Goal: Information Seeking & Learning: Learn about a topic

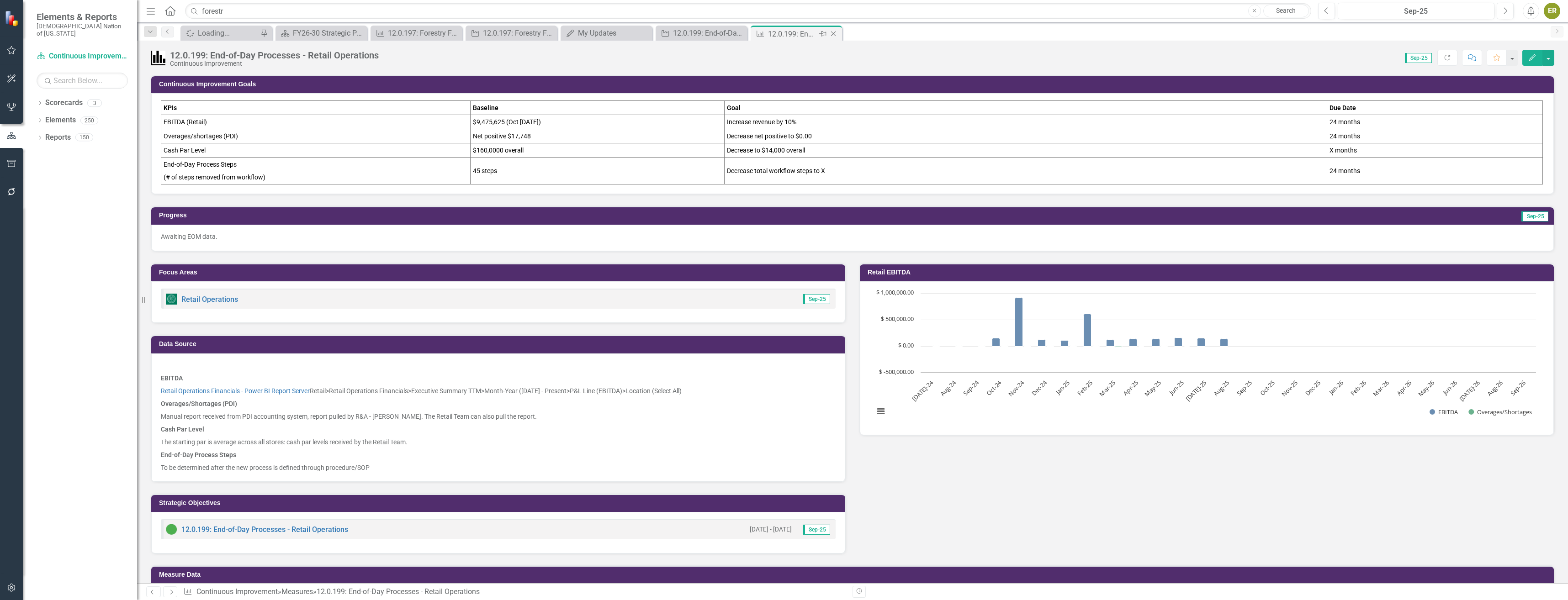
click at [832, 32] on icon "Close" at bounding box center [833, 34] width 9 height 7
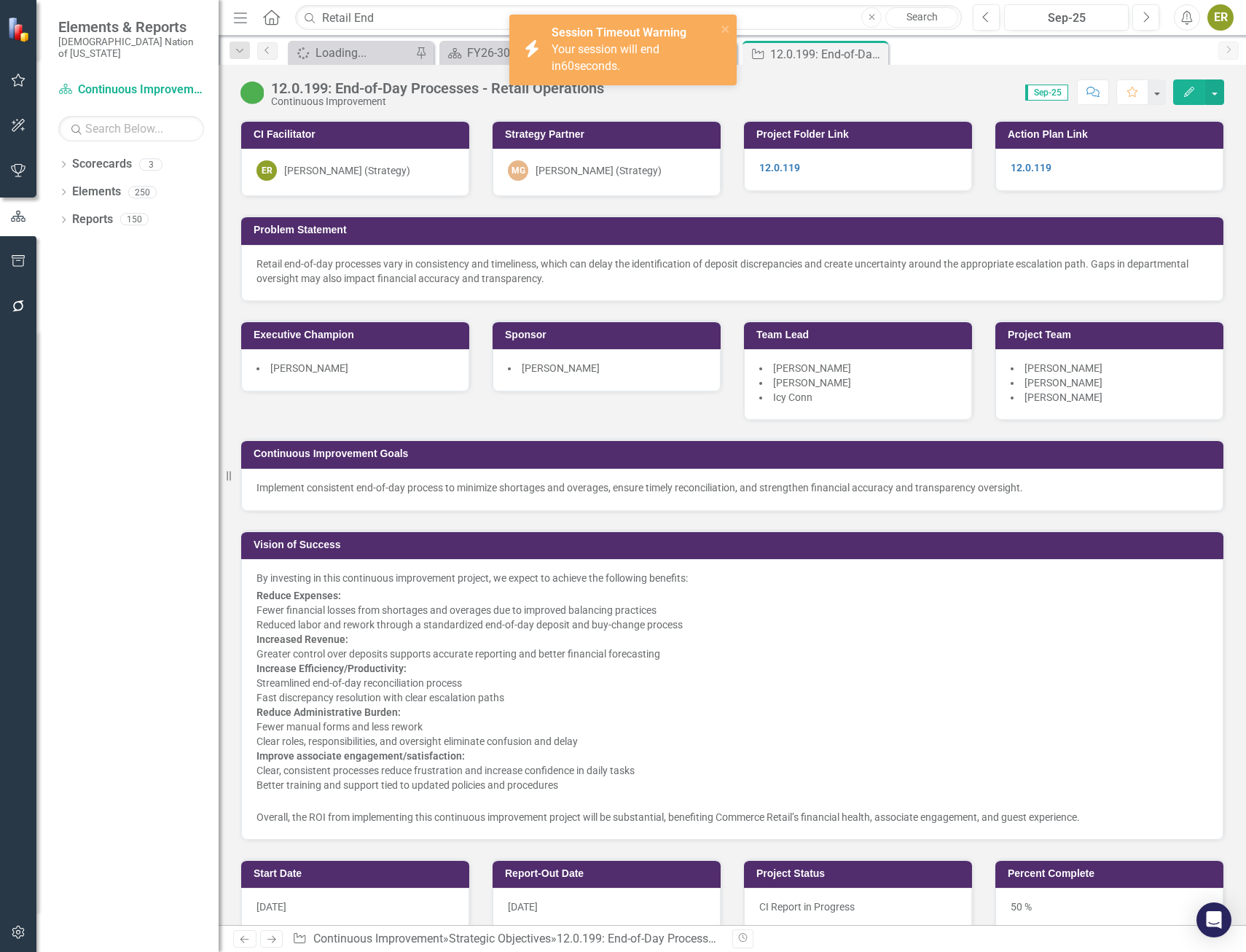
scroll to position [1094, 0]
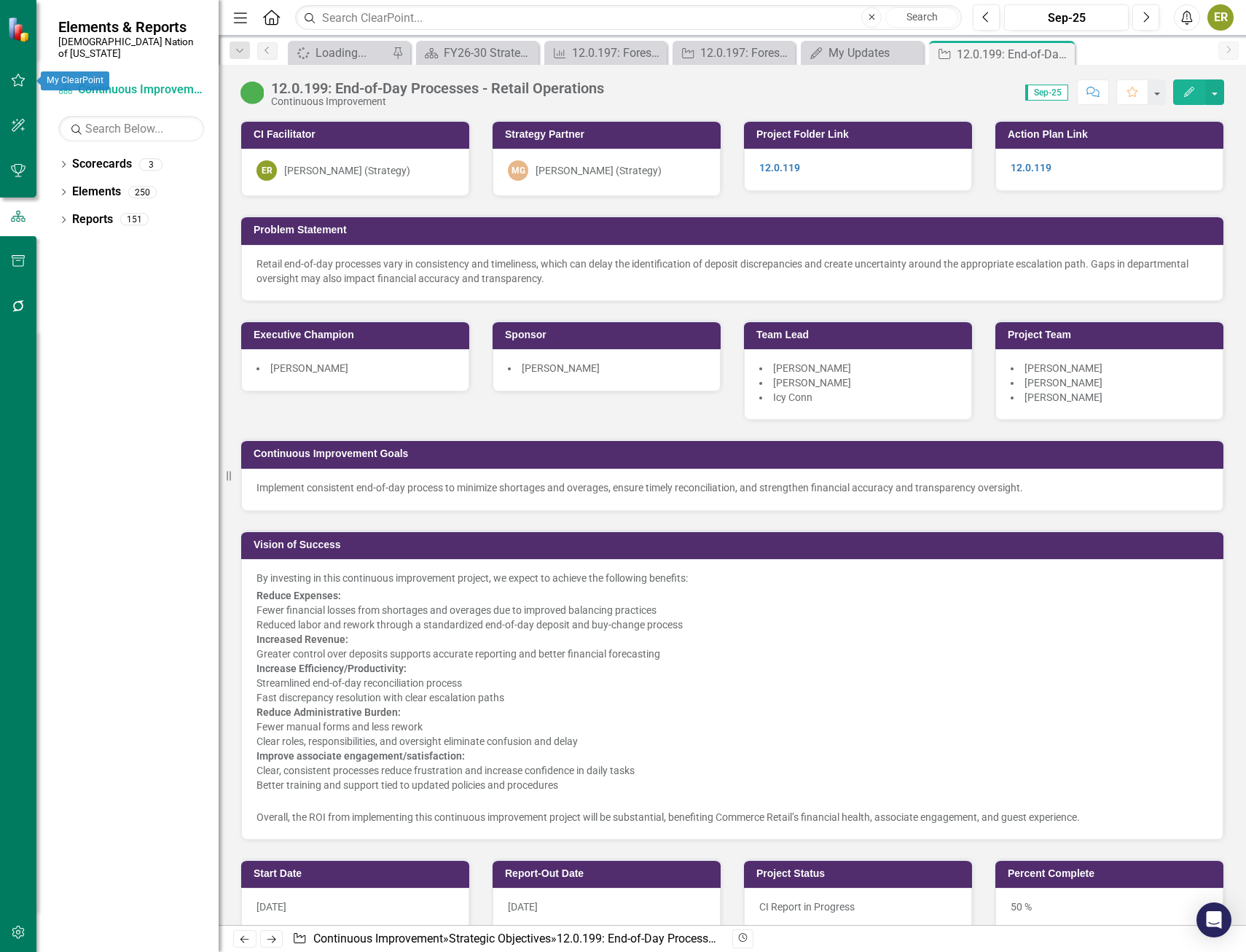
click at [25, 76] on icon "button" at bounding box center [18, 81] width 16 height 12
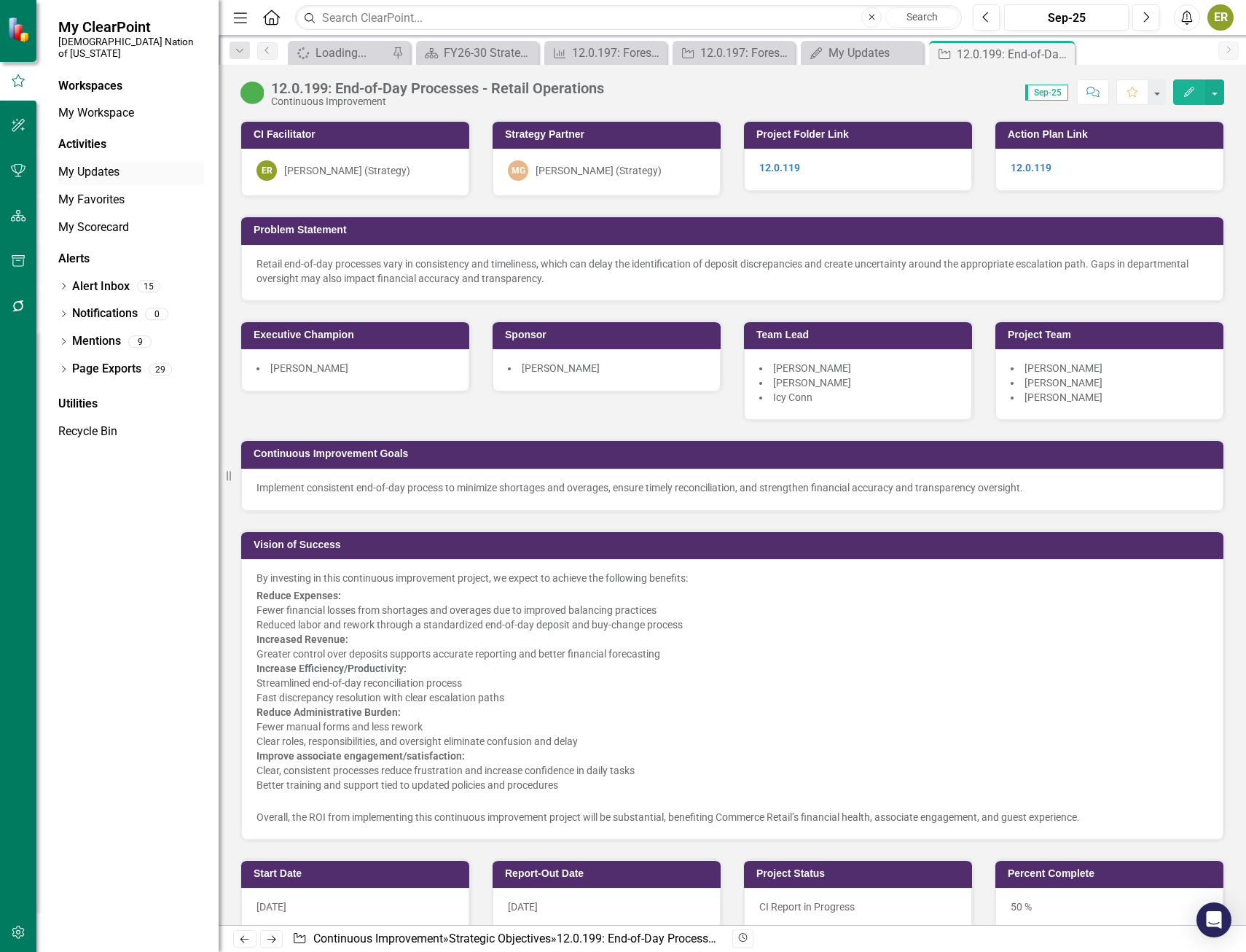
click at [93, 164] on link "My Updates" at bounding box center [131, 172] width 146 height 17
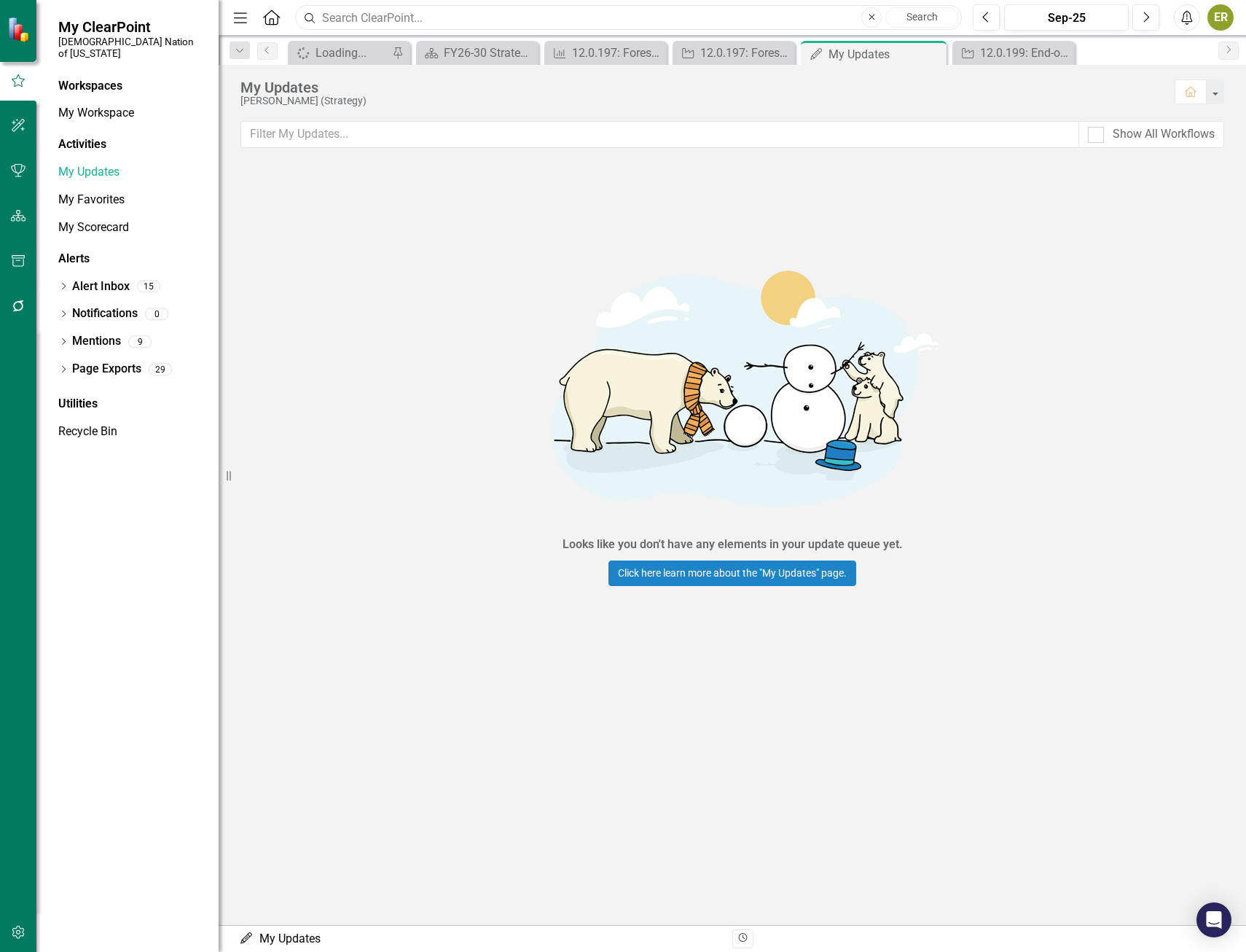
click at [373, 18] on input "text" at bounding box center [628, 17] width 667 height 25
type input "K"
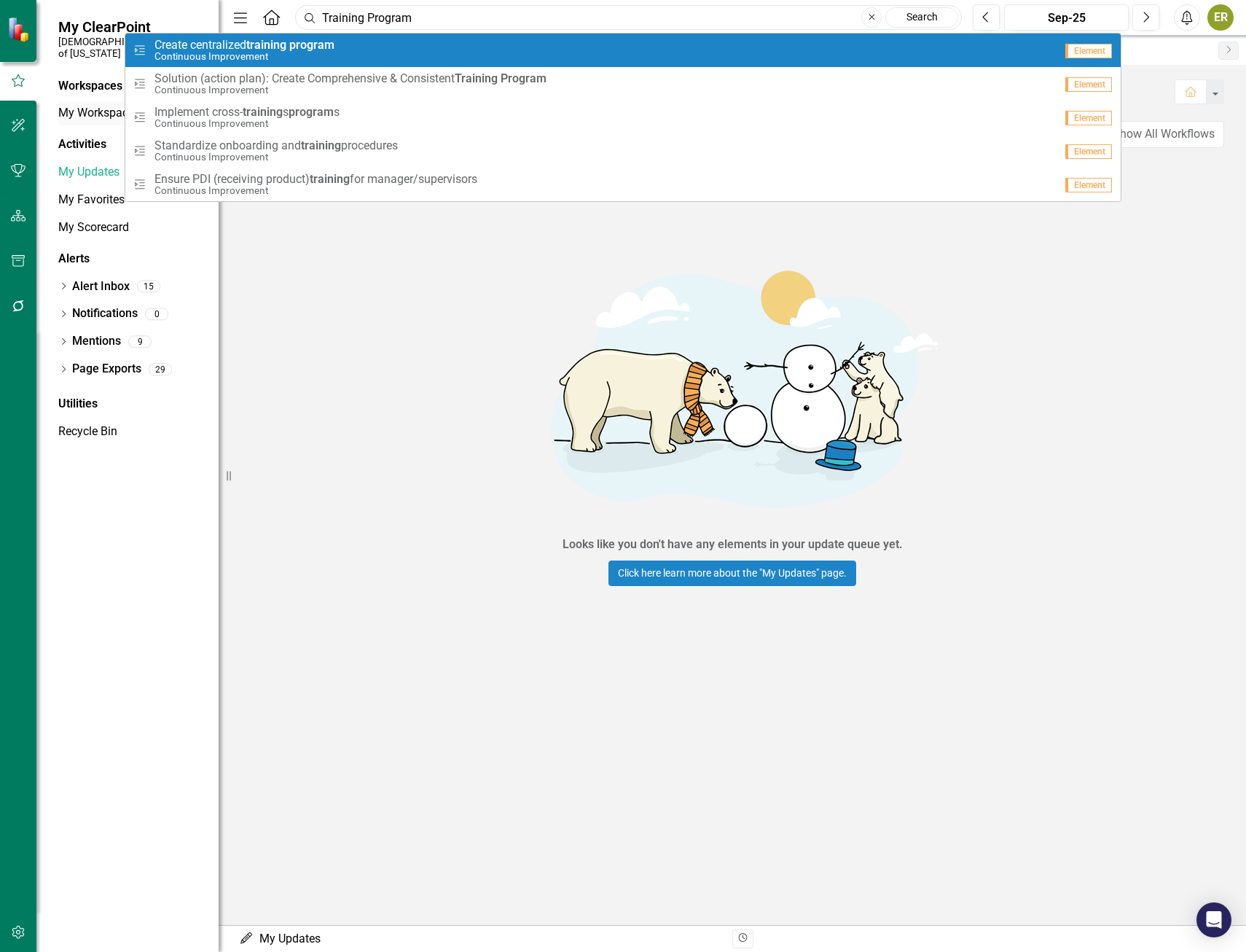
type input "Training Program"
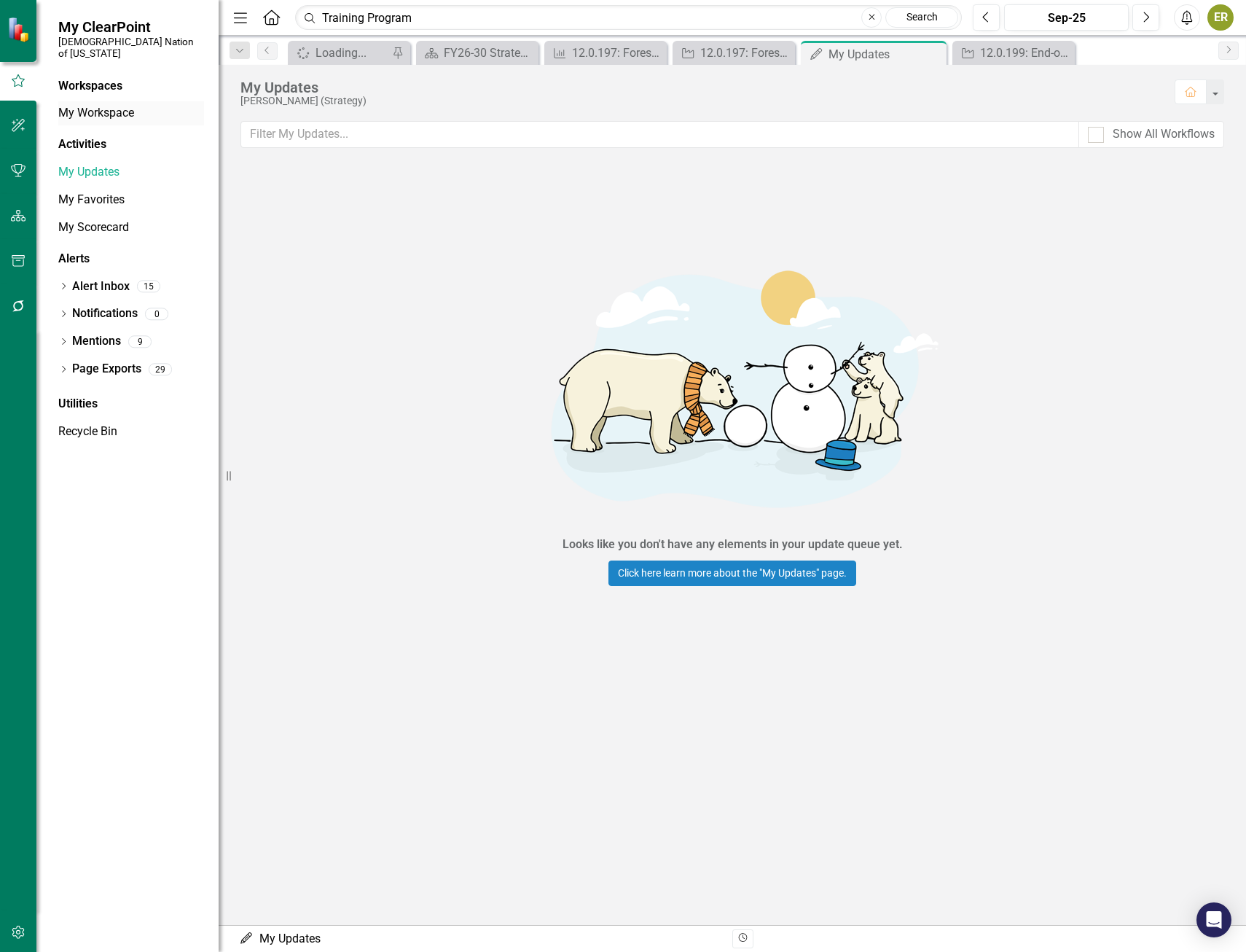
click at [92, 105] on link "My Workspace" at bounding box center [131, 113] width 146 height 17
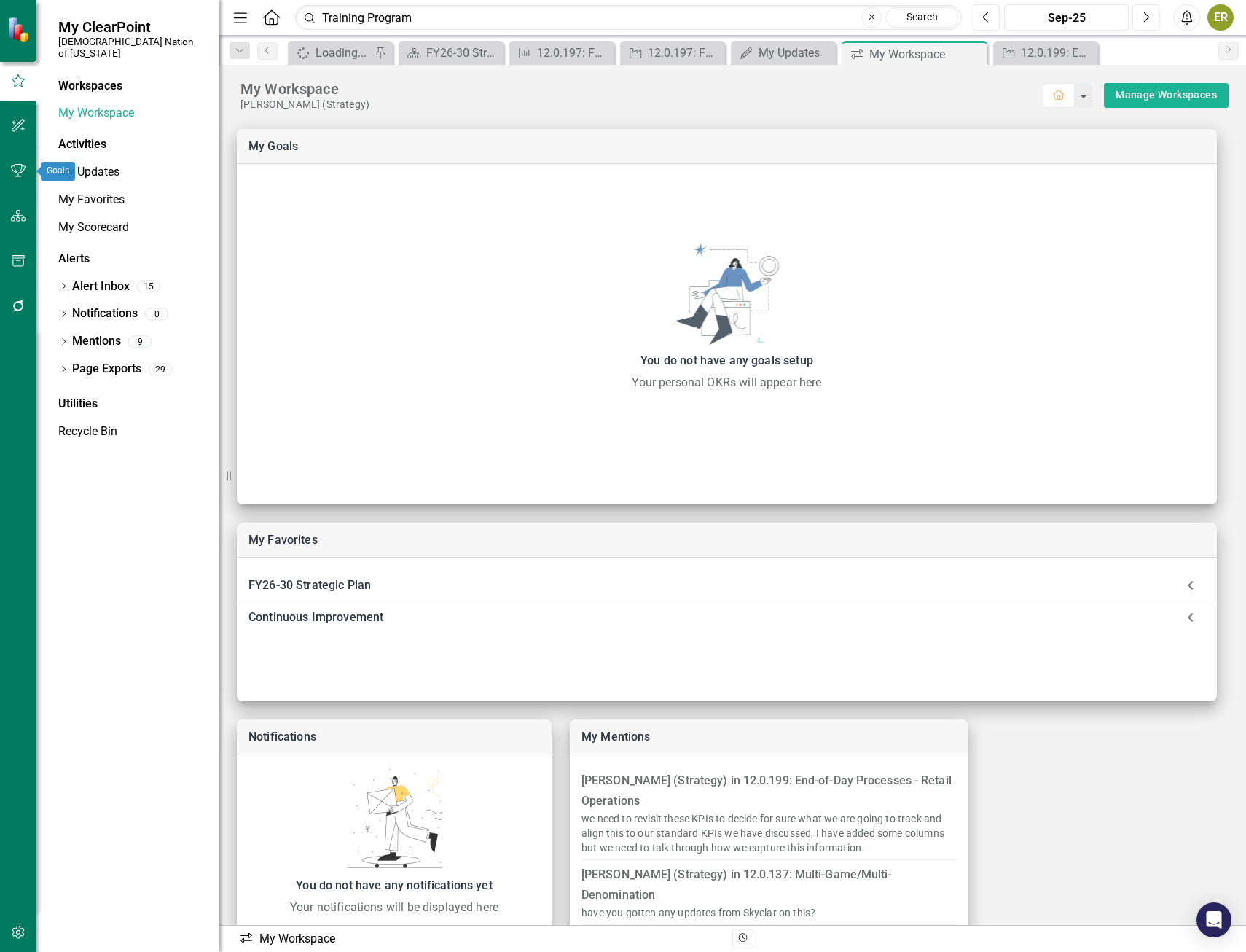
click at [19, 182] on button "button" at bounding box center [18, 172] width 33 height 31
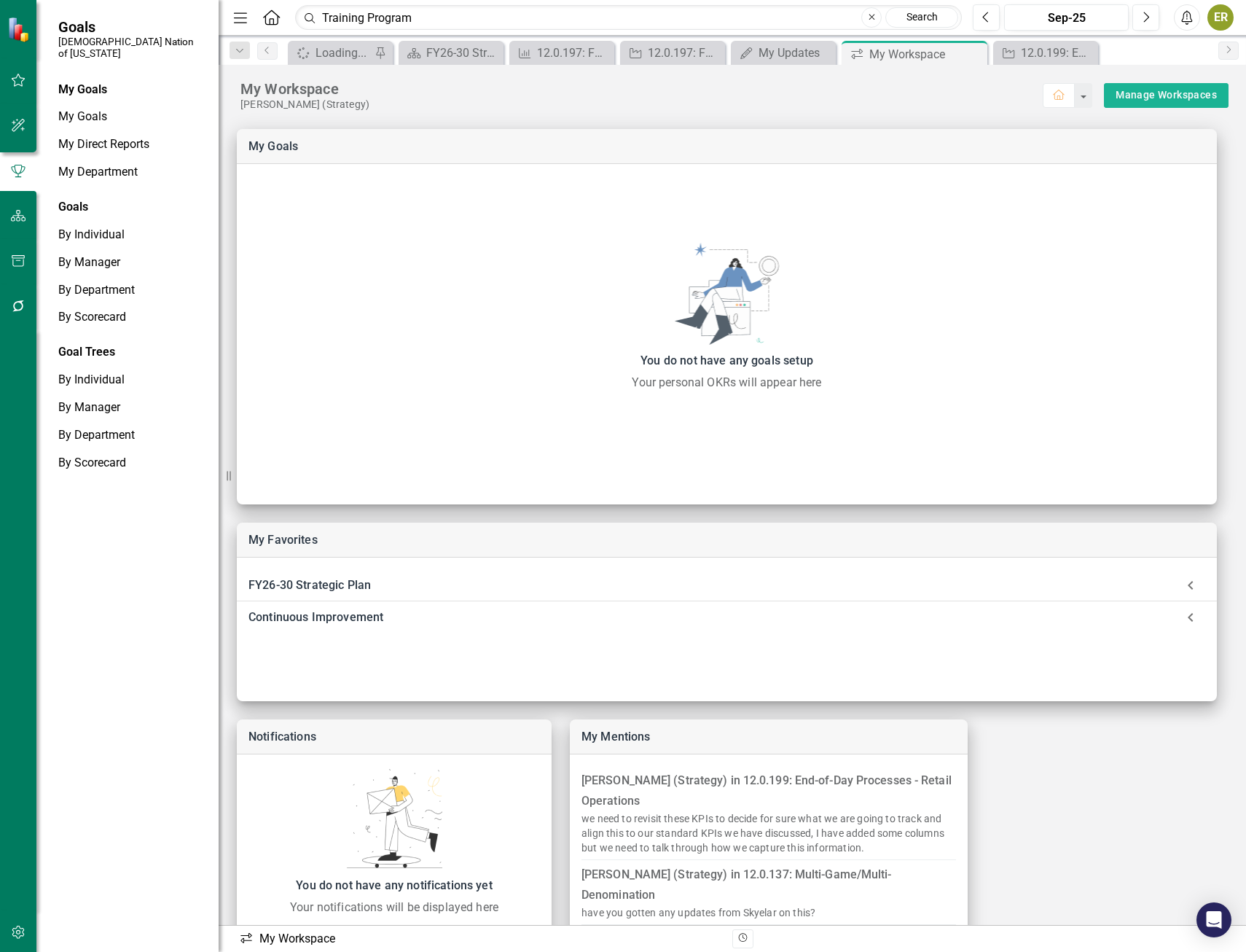
click at [17, 215] on icon "button" at bounding box center [18, 216] width 16 height 12
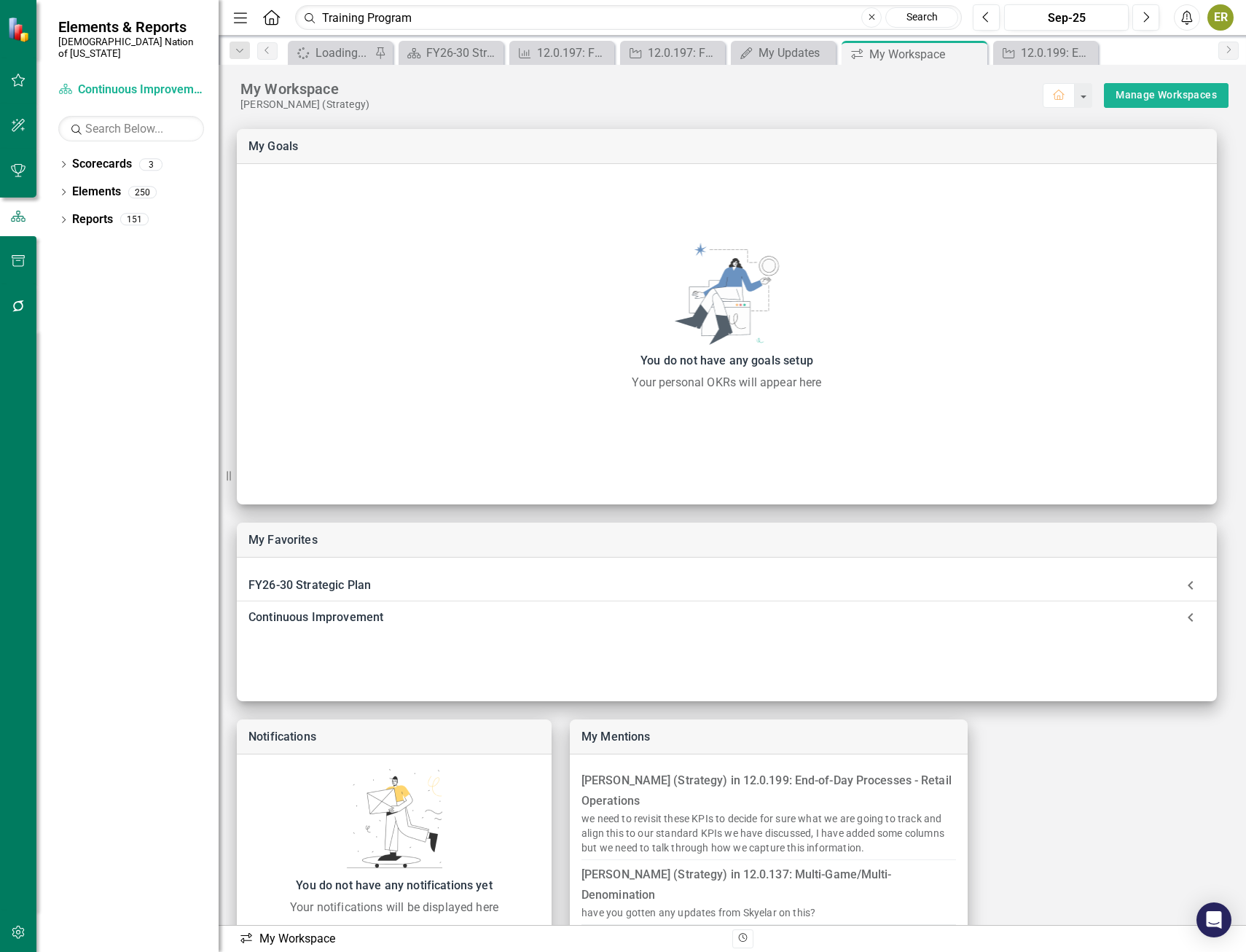
click at [19, 77] on icon "button" at bounding box center [18, 81] width 16 height 12
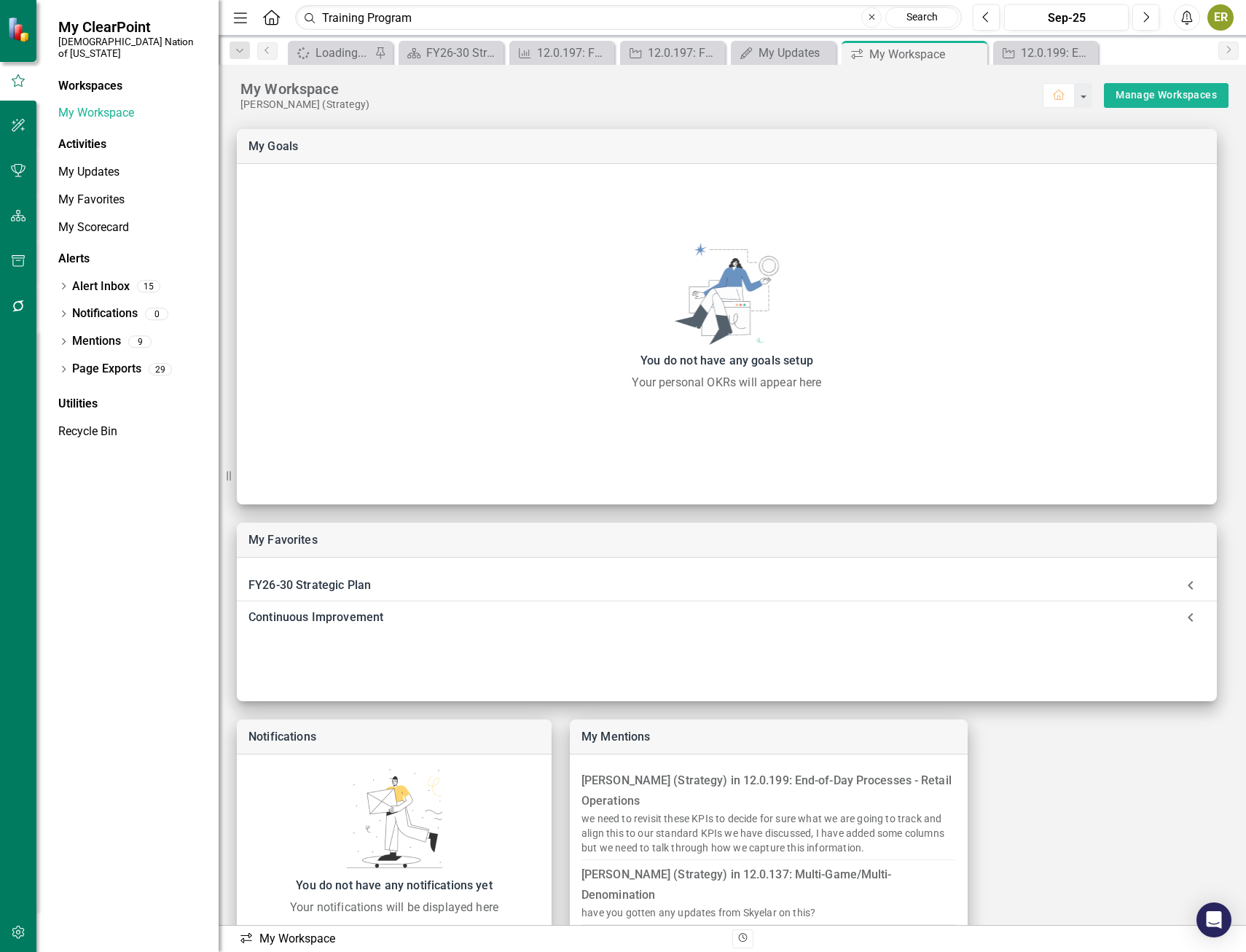
click at [120, 26] on span "My ClearPoint" at bounding box center [131, 27] width 146 height 17
click at [273, 20] on icon at bounding box center [271, 17] width 17 height 16
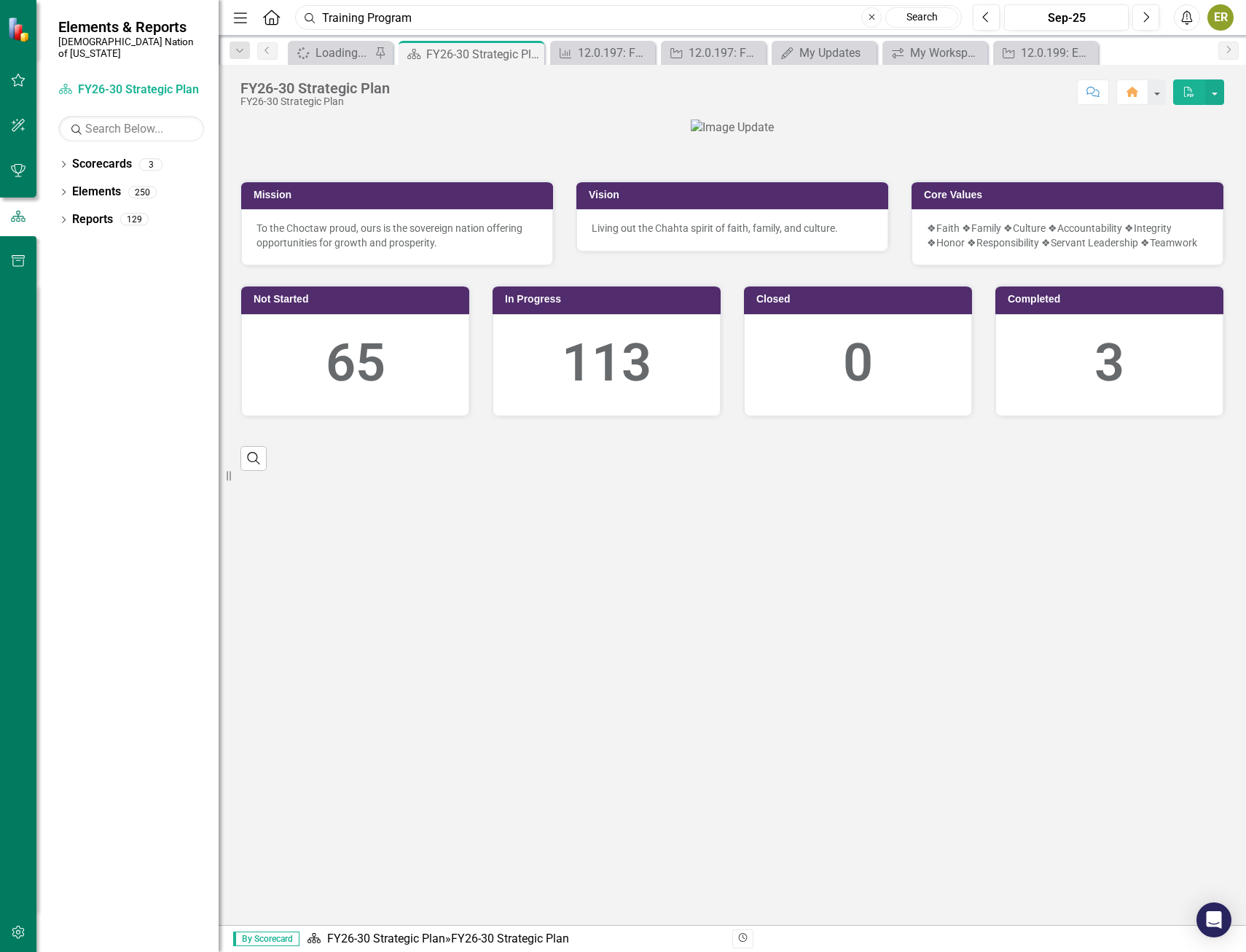
drag, startPoint x: 428, startPoint y: 18, endPoint x: 293, endPoint y: 12, distance: 135.1
click at [293, 12] on div "Training Program" at bounding box center [624, 17] width 667 height 25
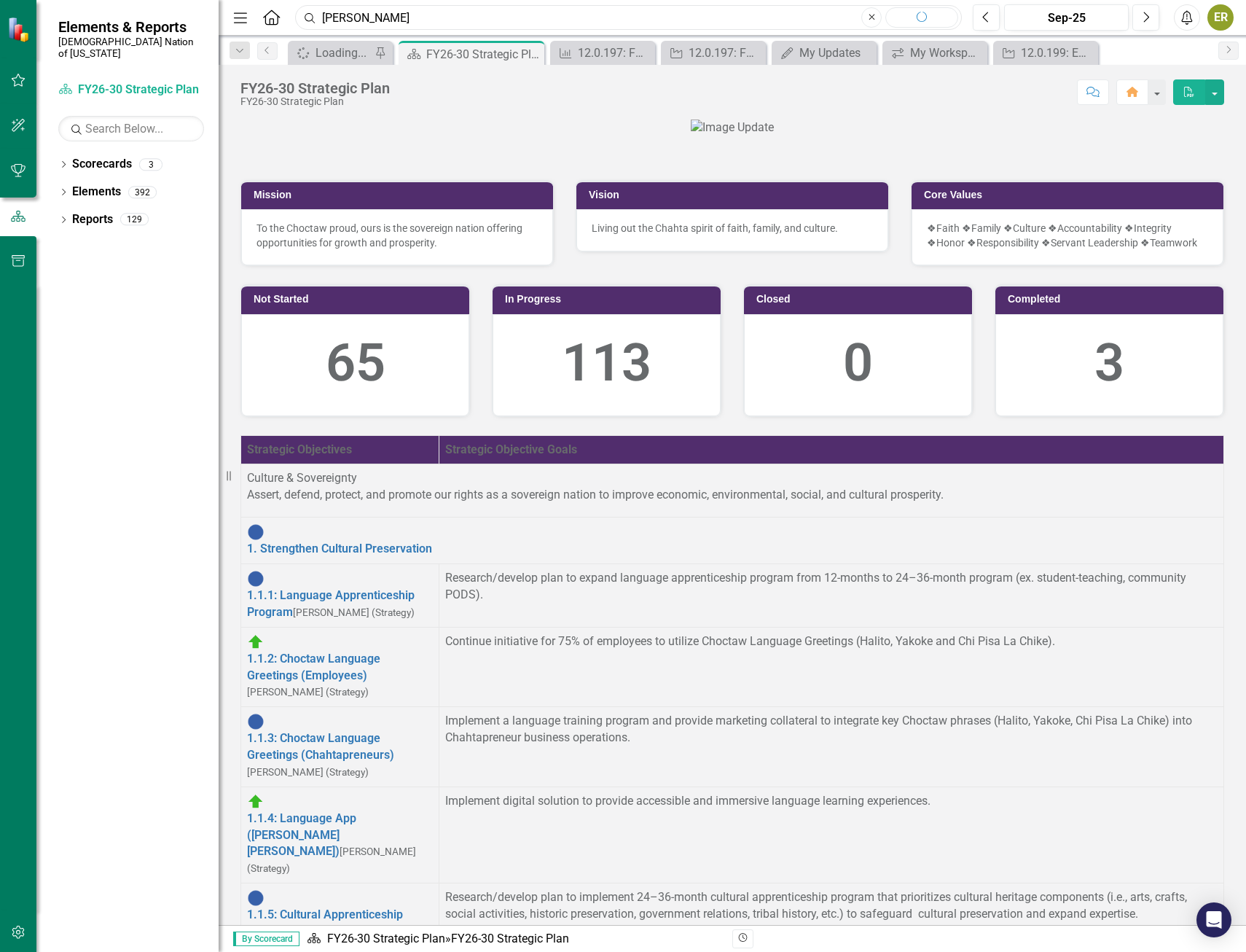
type input "K"
type input "Training Program"
click at [335, 136] on div at bounding box center [732, 127] width 984 height 17
click at [112, 116] on input "text" at bounding box center [131, 128] width 146 height 25
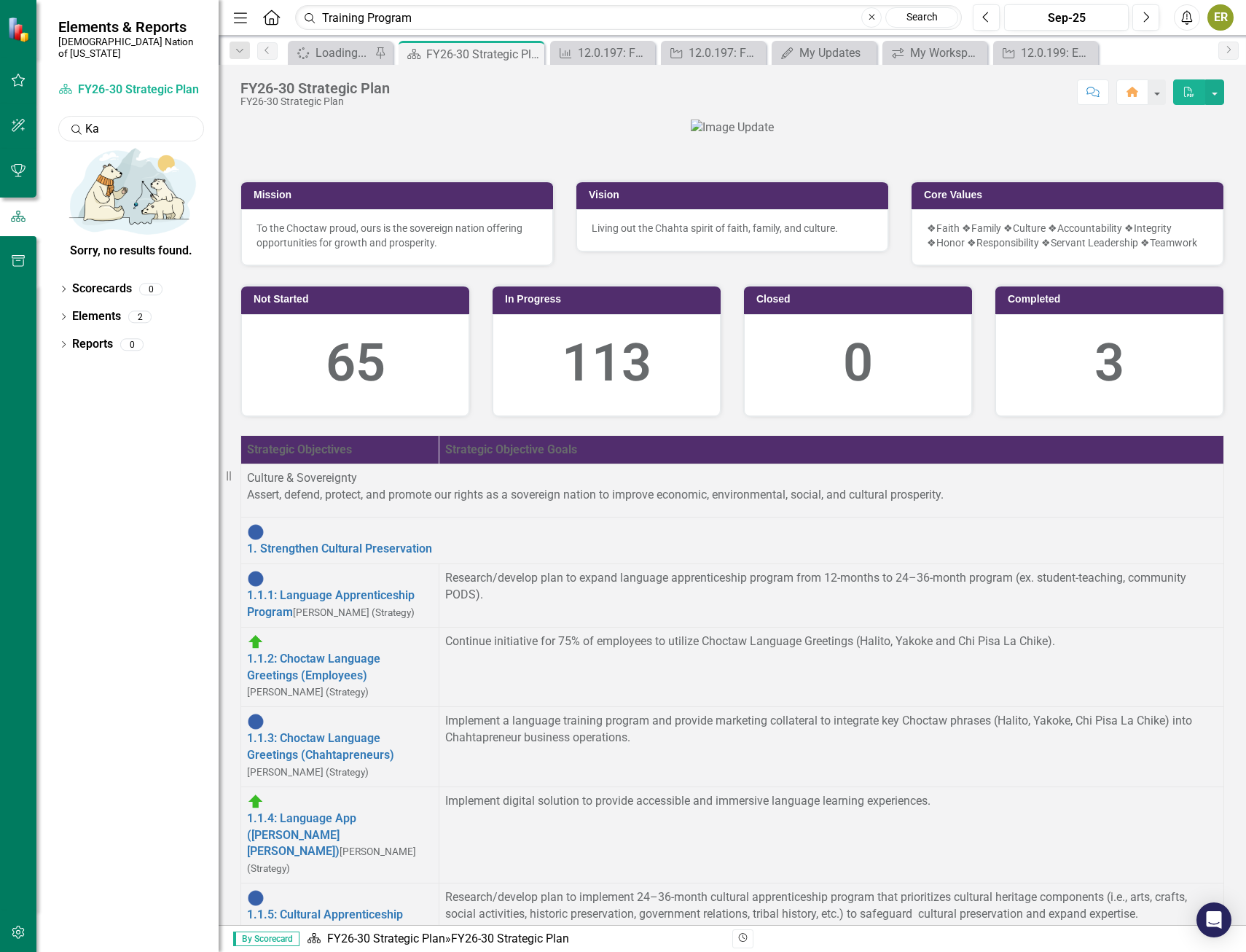
type input "K"
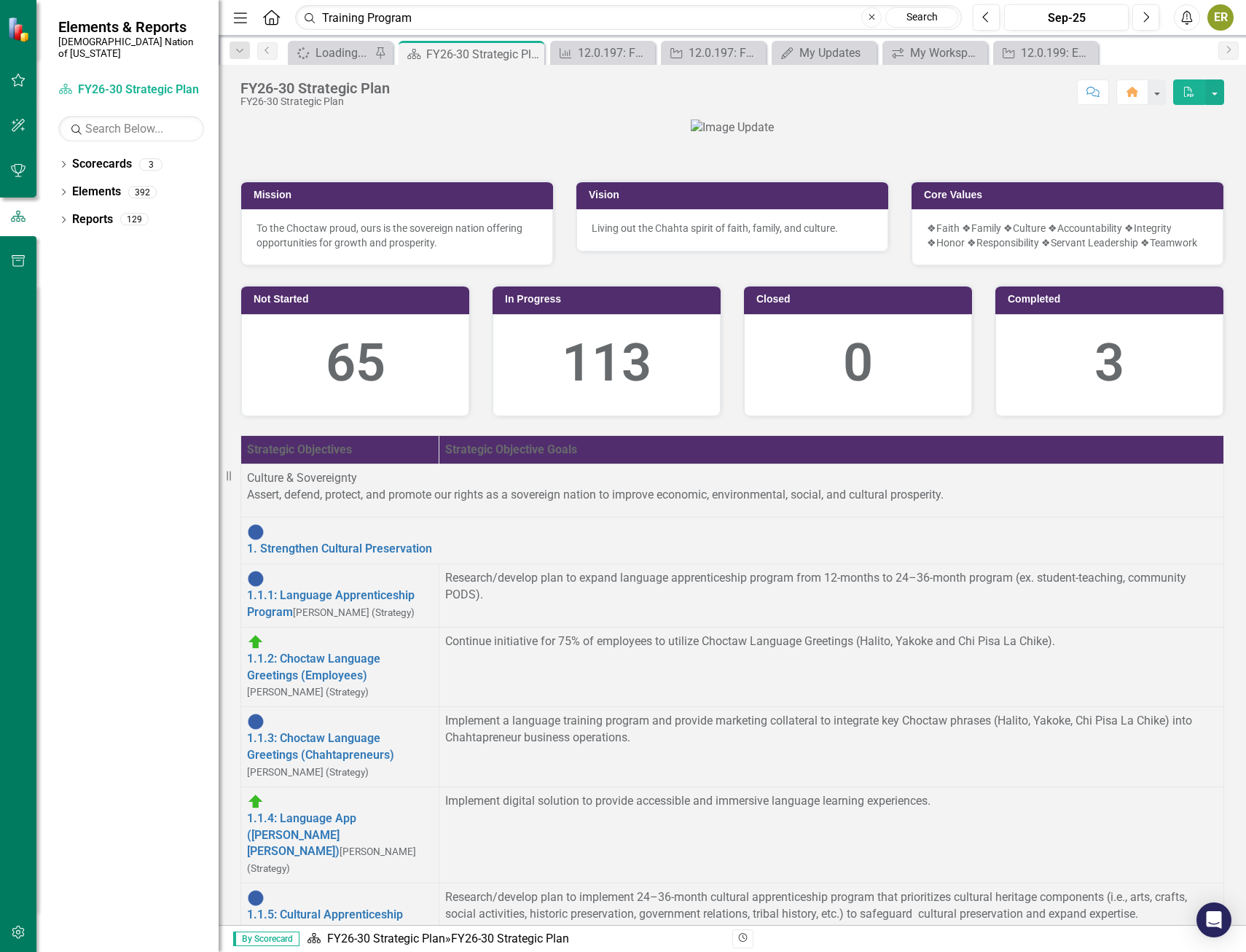
click at [25, 173] on icon "button" at bounding box center [18, 171] width 16 height 12
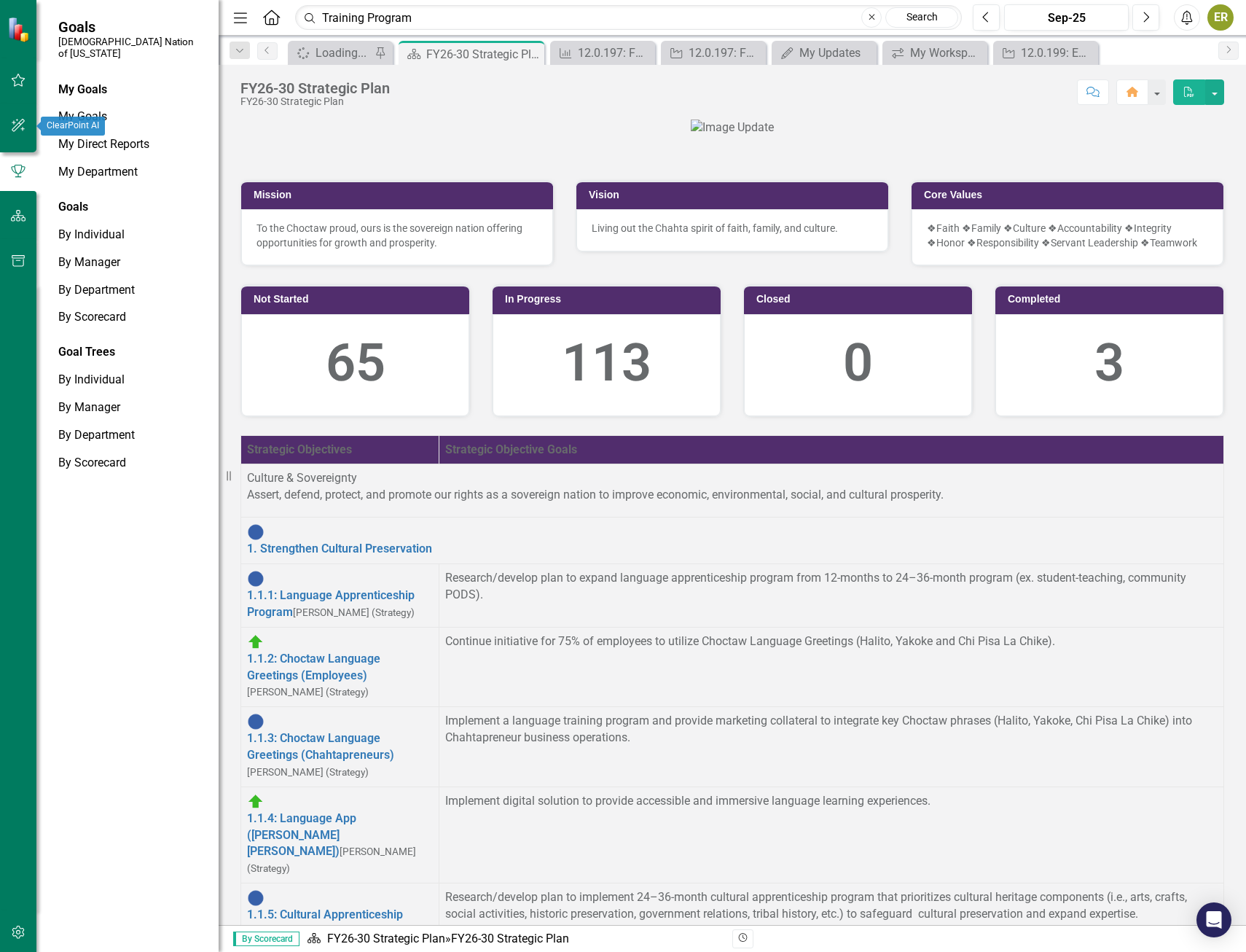
click at [26, 130] on button "button" at bounding box center [18, 126] width 33 height 31
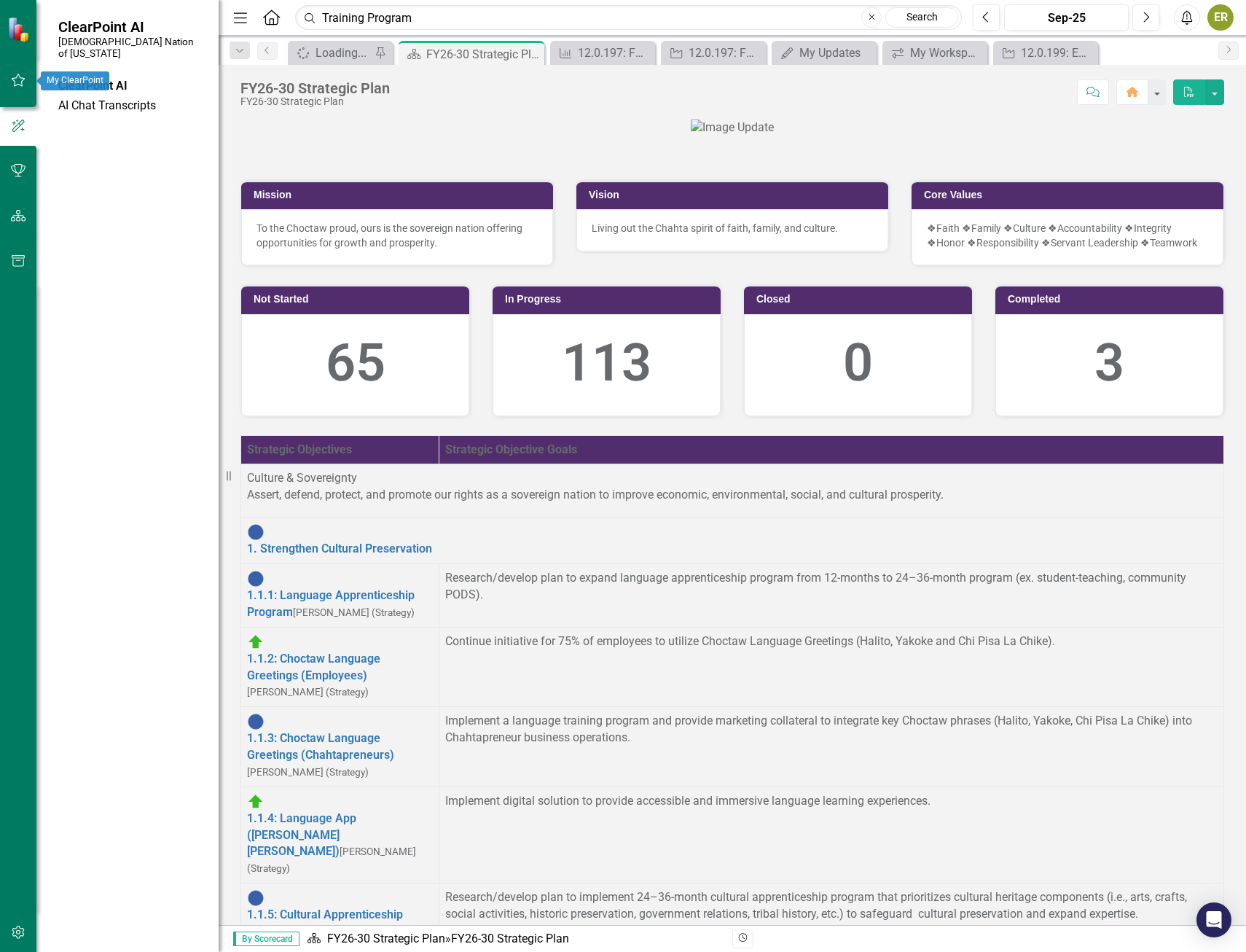
click at [12, 81] on icon "button" at bounding box center [18, 81] width 16 height 12
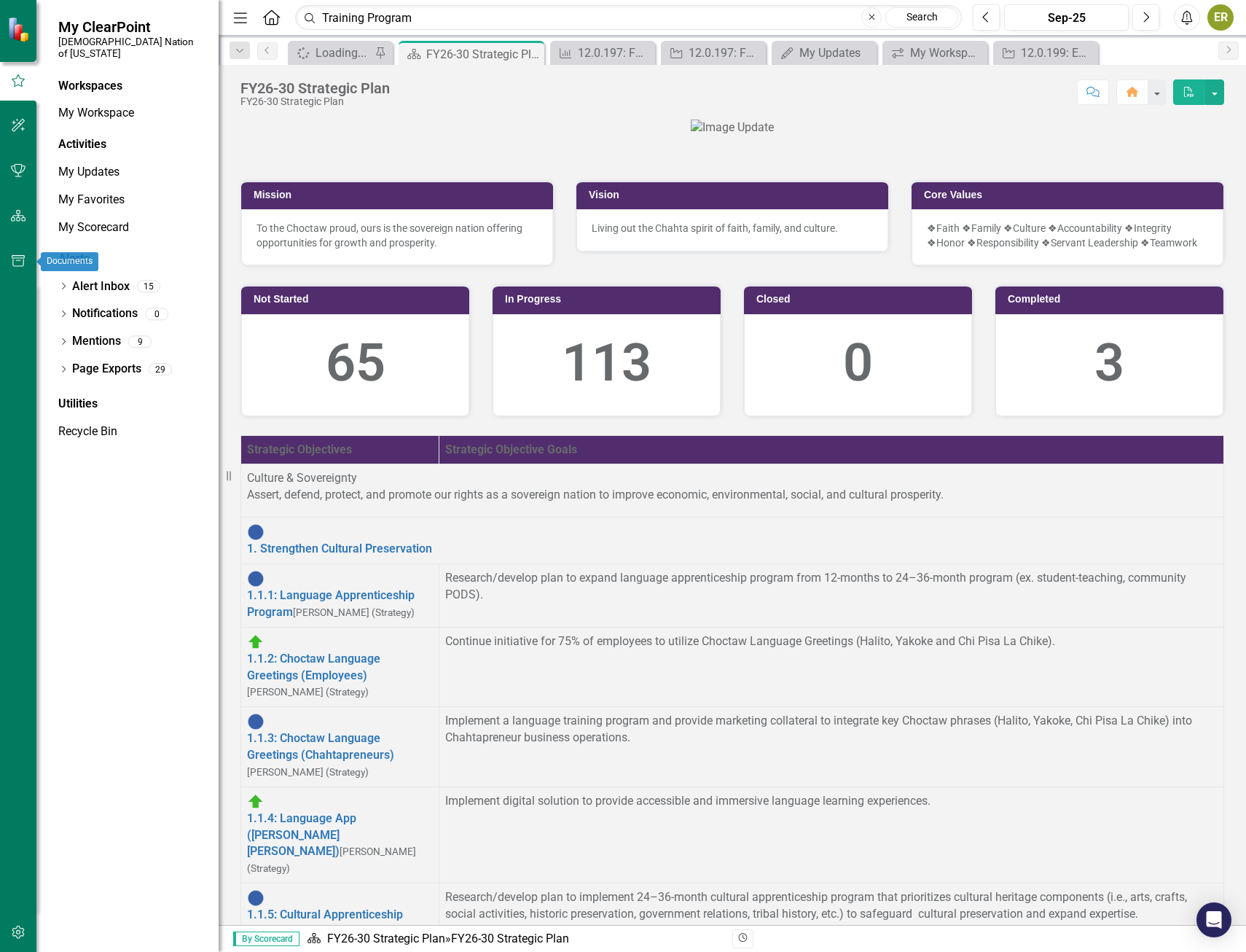
click at [15, 265] on icon "button" at bounding box center [18, 261] width 16 height 12
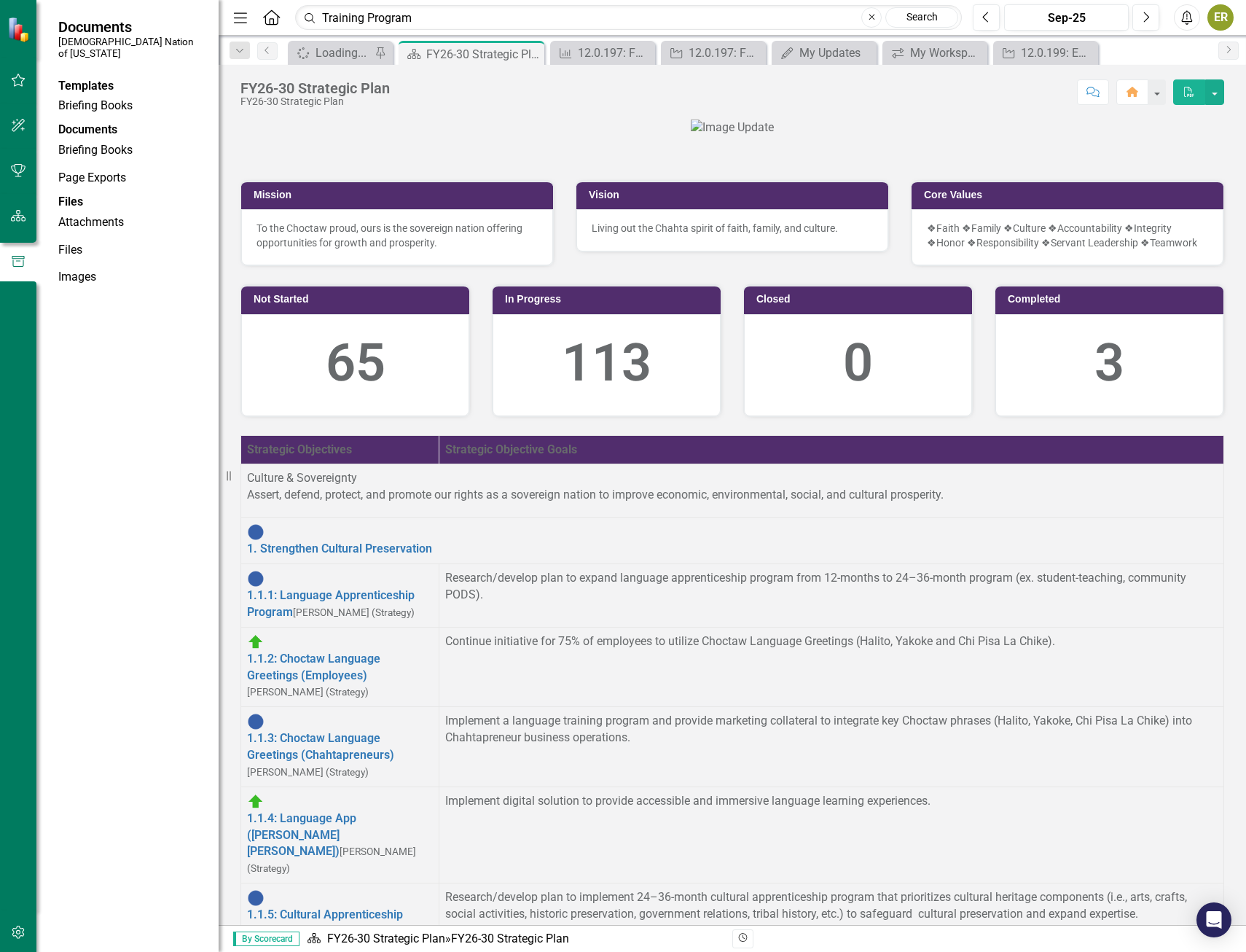
click at [21, 229] on button "button" at bounding box center [18, 217] width 33 height 31
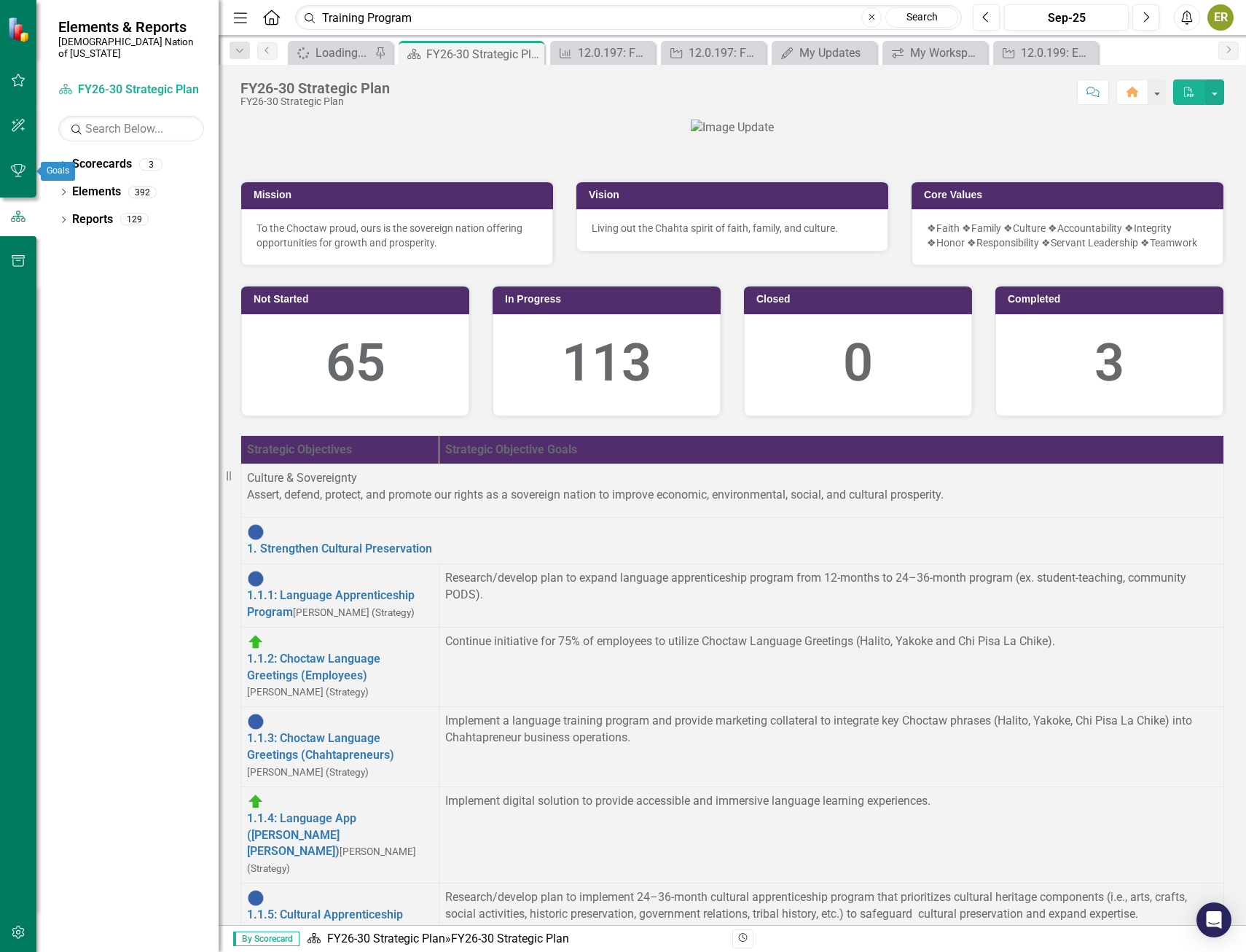
click at [11, 168] on icon "button" at bounding box center [18, 171] width 16 height 12
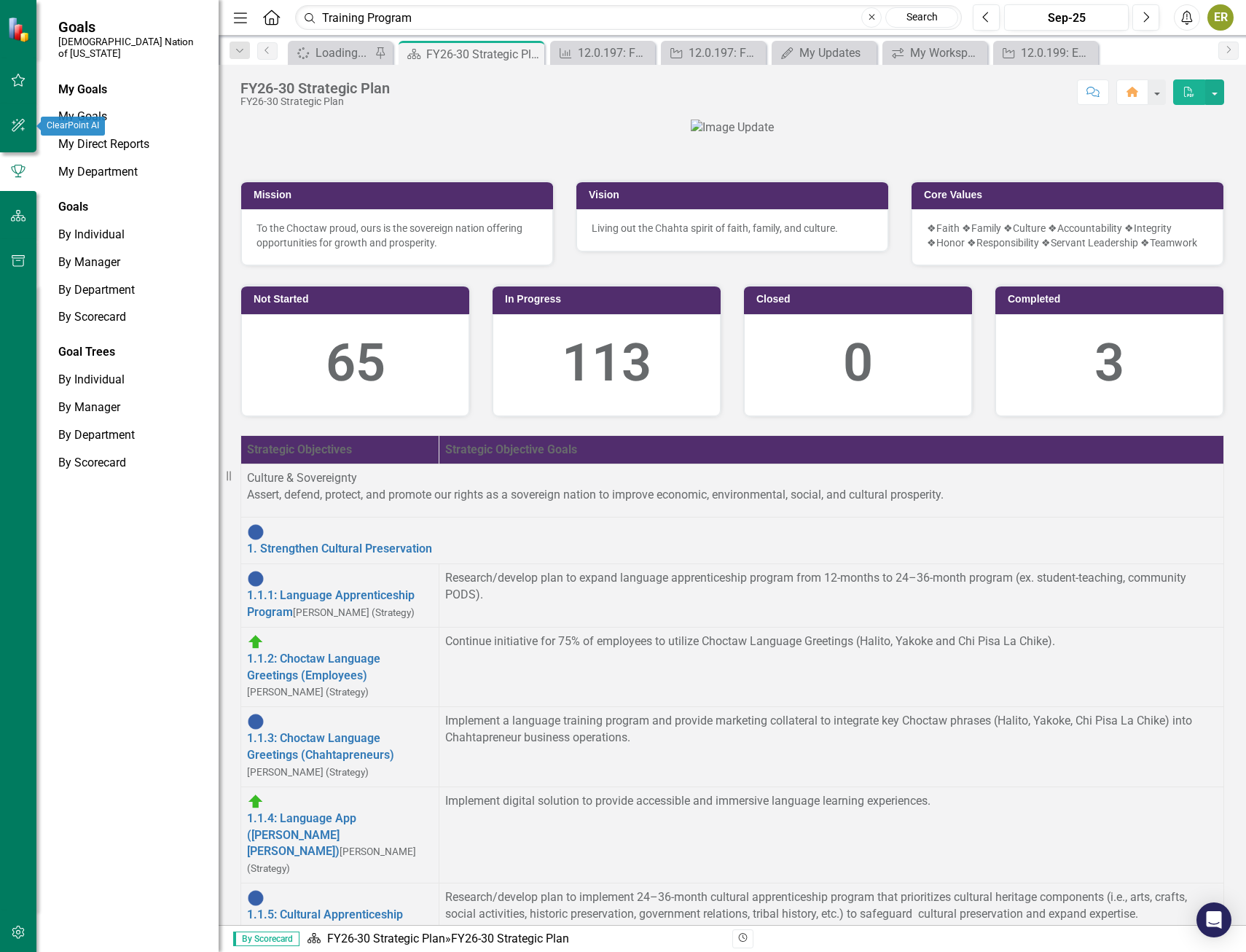
click at [17, 147] on div at bounding box center [18, 146] width 37 height 8
click at [19, 125] on icon "button" at bounding box center [18, 125] width 16 height 12
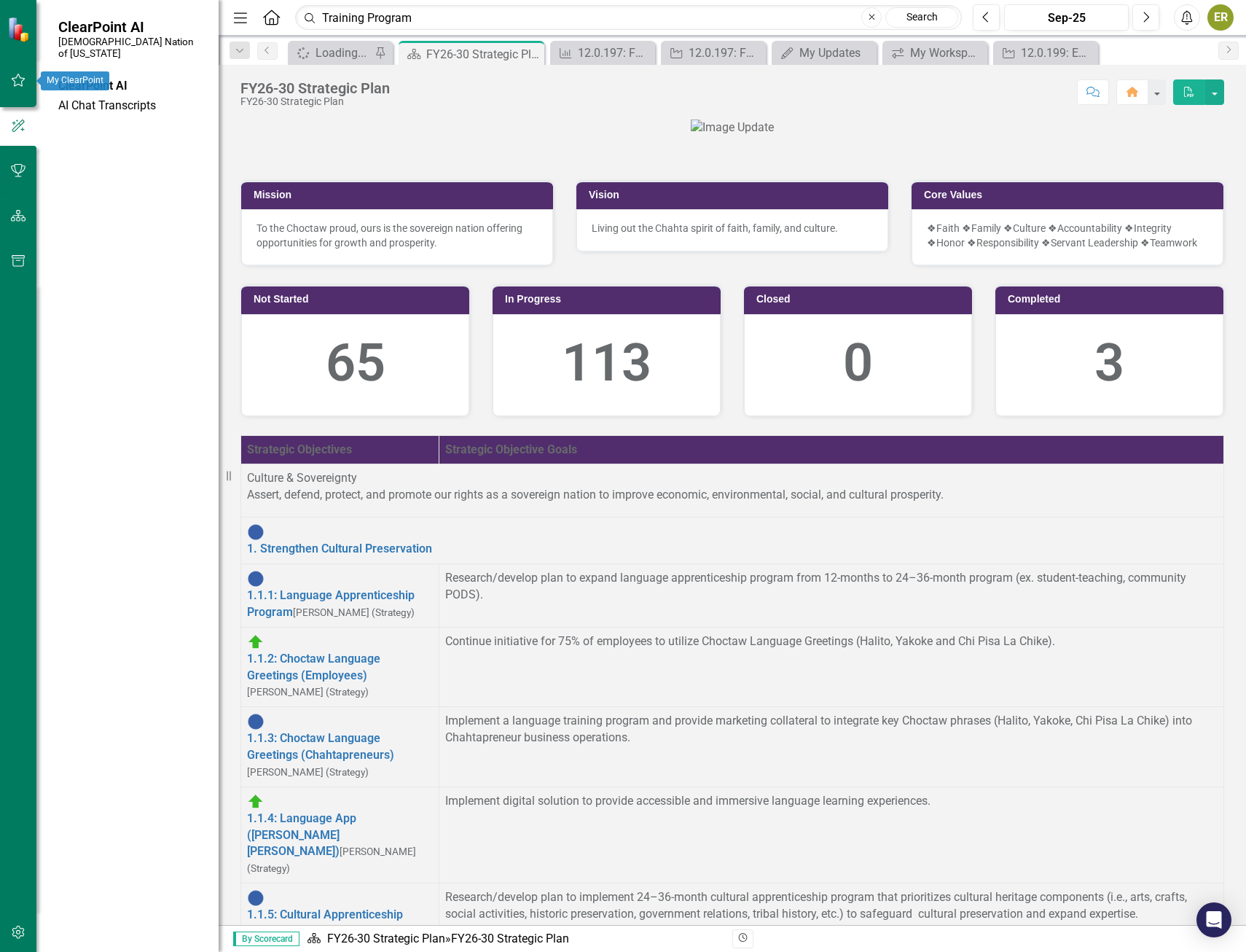
click at [18, 81] on icon "button" at bounding box center [18, 81] width 16 height 12
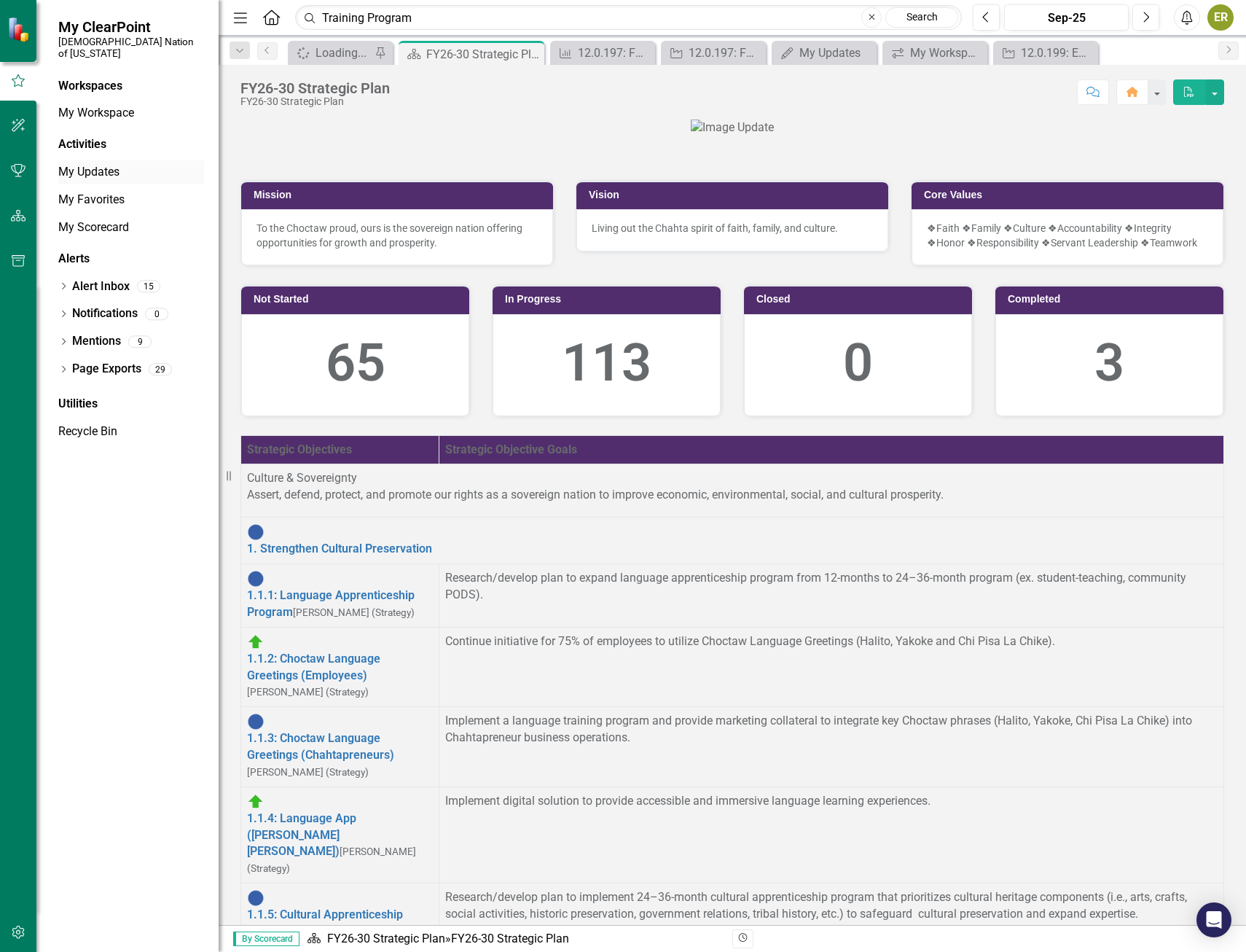
click at [114, 164] on link "My Updates" at bounding box center [131, 172] width 146 height 17
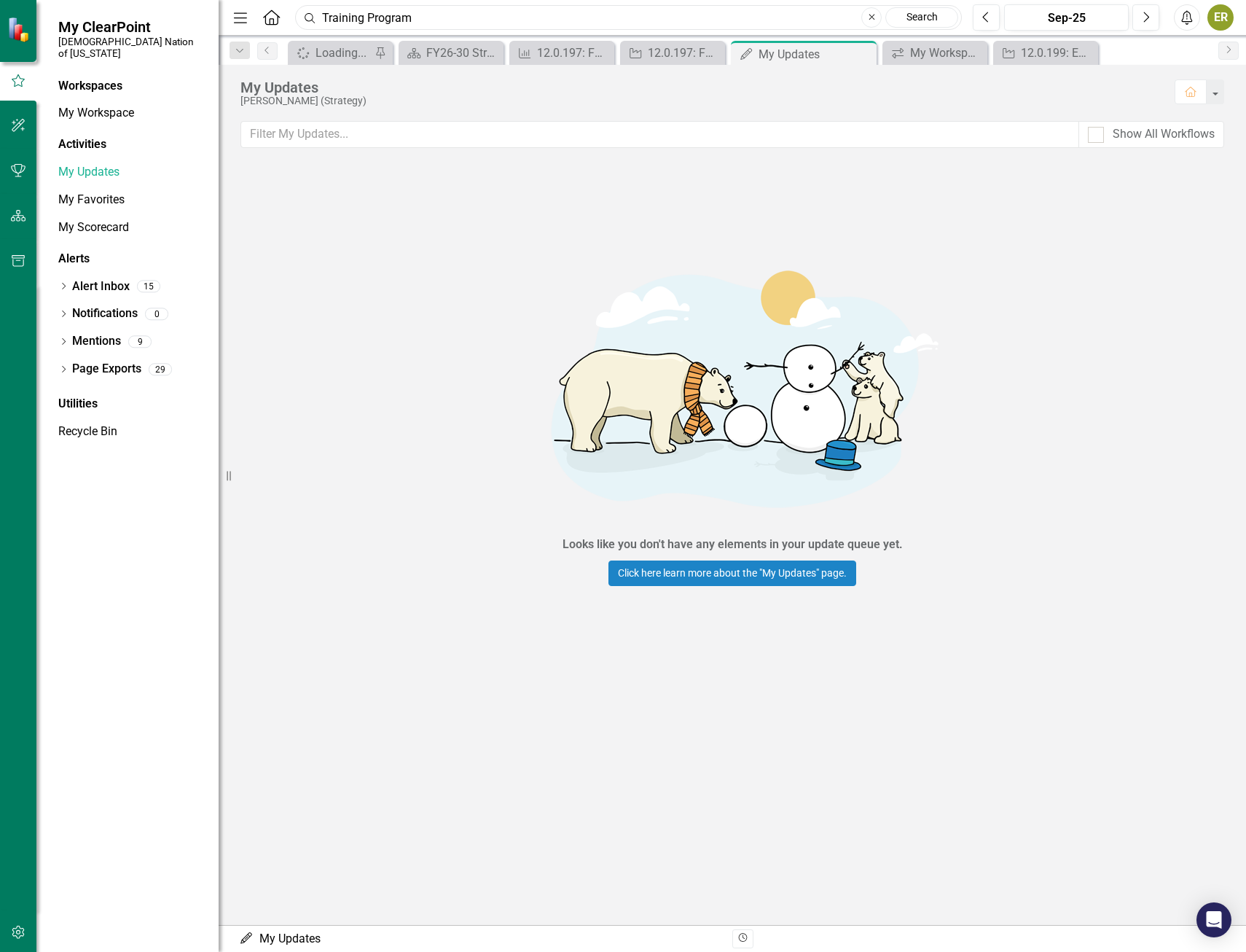
drag, startPoint x: 531, startPoint y: 27, endPoint x: 179, endPoint y: 10, distance: 352.4
click at [179, 10] on div "My ClearPoint Choctaw Nation of Oklahoma Workspaces My Workspace Activities My …" at bounding box center [623, 476] width 1246 height 952
click at [248, 20] on icon "Menu" at bounding box center [241, 17] width 19 height 16
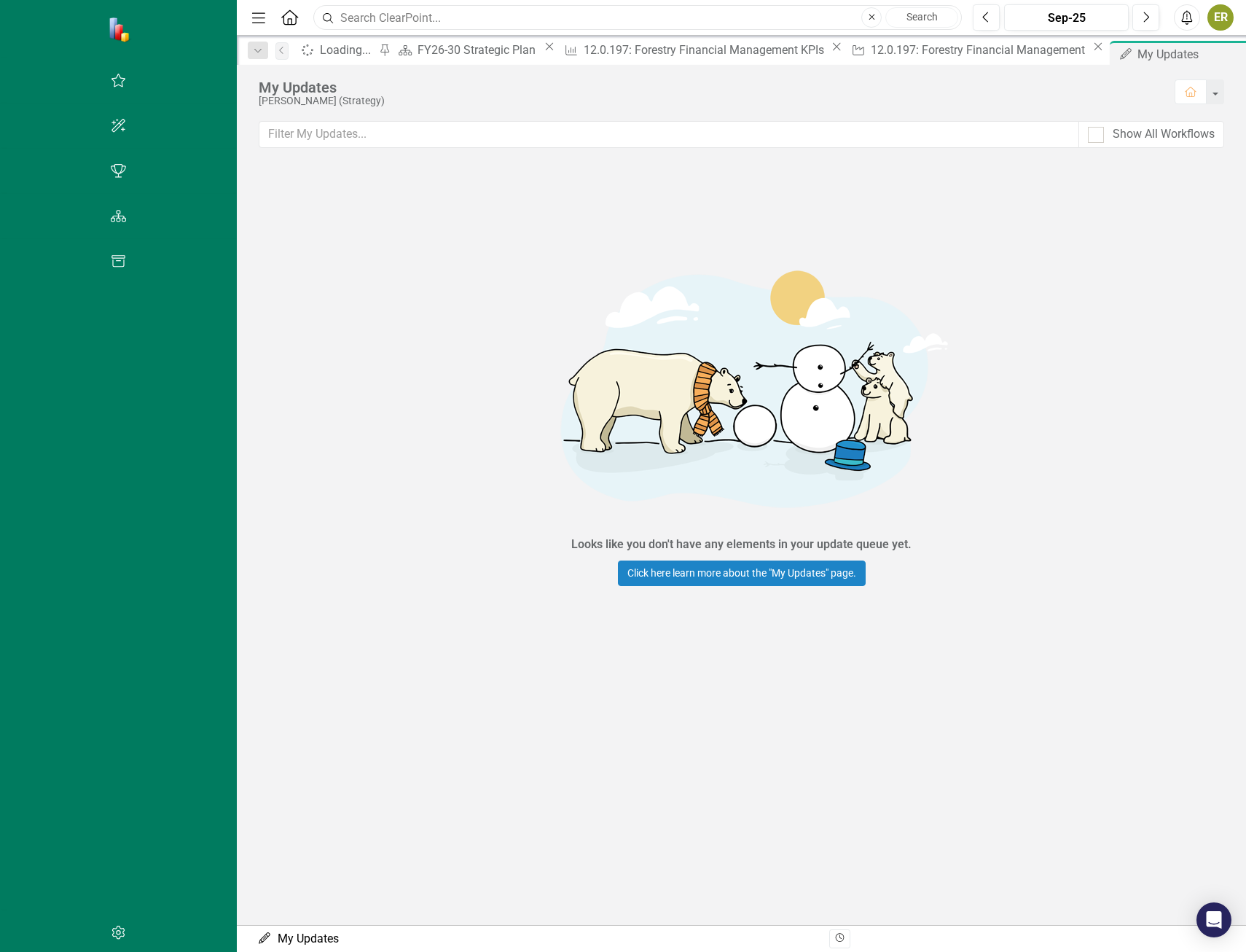
click at [457, 14] on input "text" at bounding box center [638, 17] width 649 height 25
click at [280, 21] on icon "Home" at bounding box center [289, 17] width 19 height 16
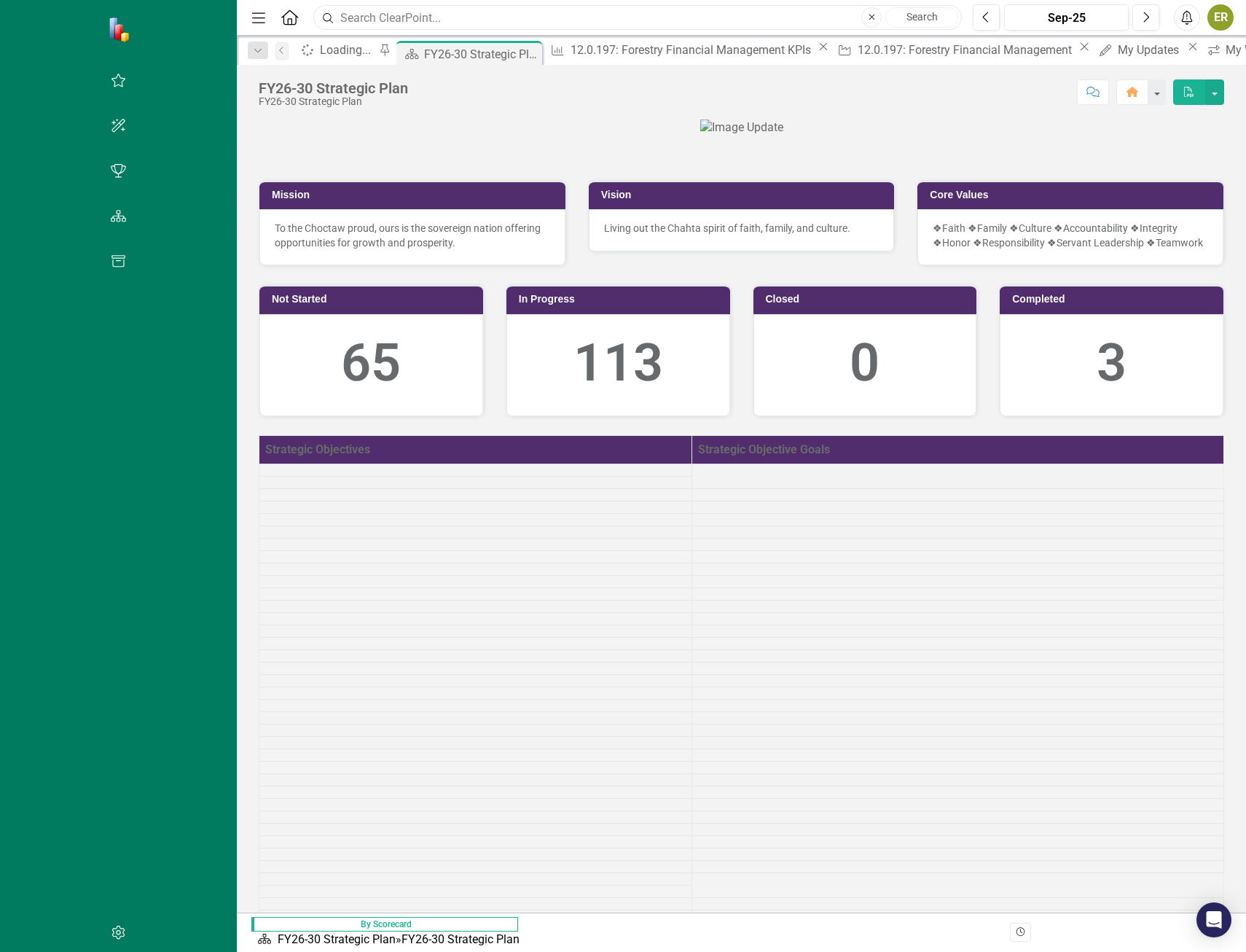
click at [314, 18] on input "text" at bounding box center [638, 17] width 649 height 25
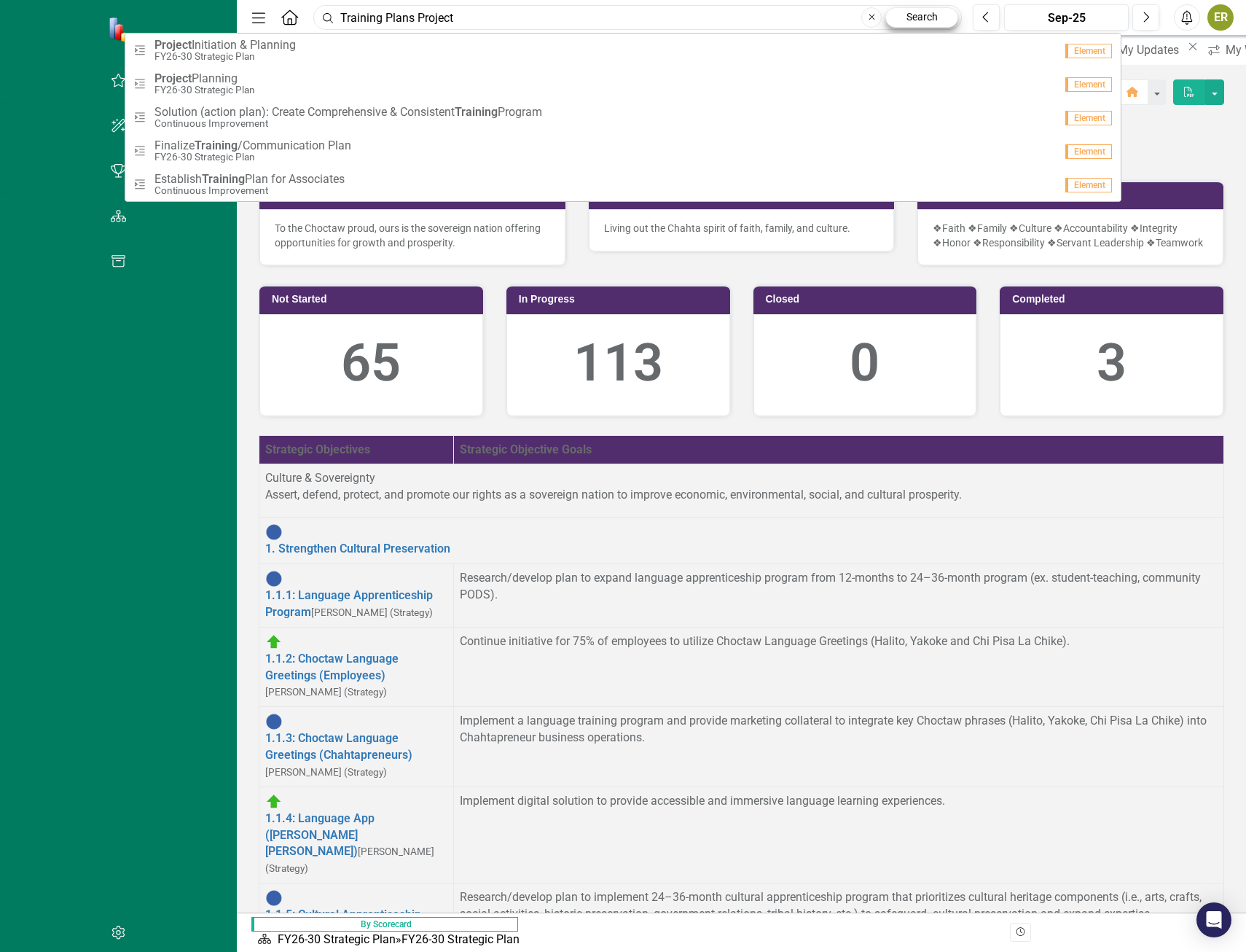
type input "Training Plans Project"
click at [920, 25] on link "Search" at bounding box center [922, 17] width 73 height 20
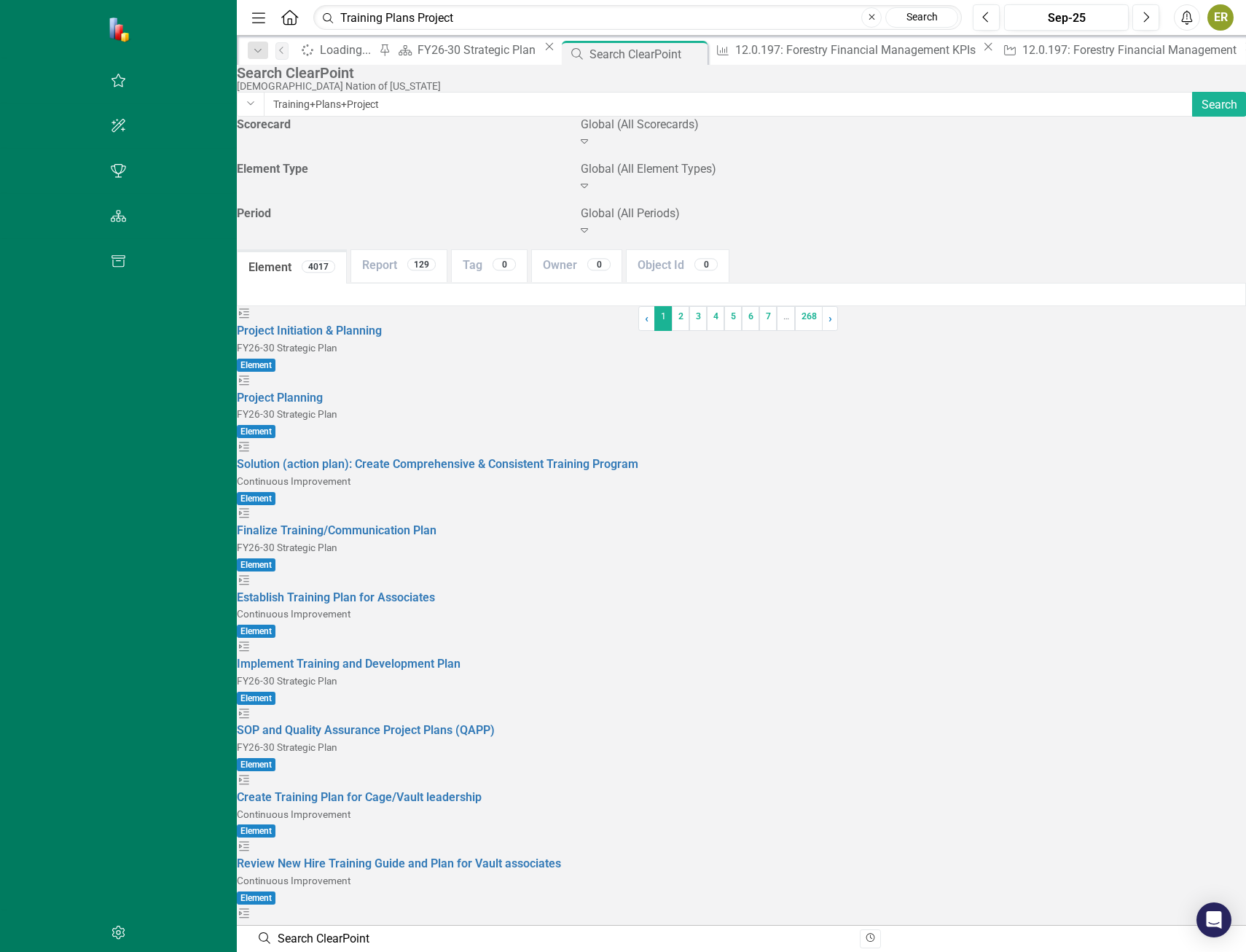
drag, startPoint x: 258, startPoint y: 136, endPoint x: 96, endPoint y: 136, distance: 162.0
click at [264, 117] on input "Training+Plans+Project" at bounding box center [729, 105] width 930 height 25
click at [672, 331] on link "2" at bounding box center [681, 319] width 17 height 25
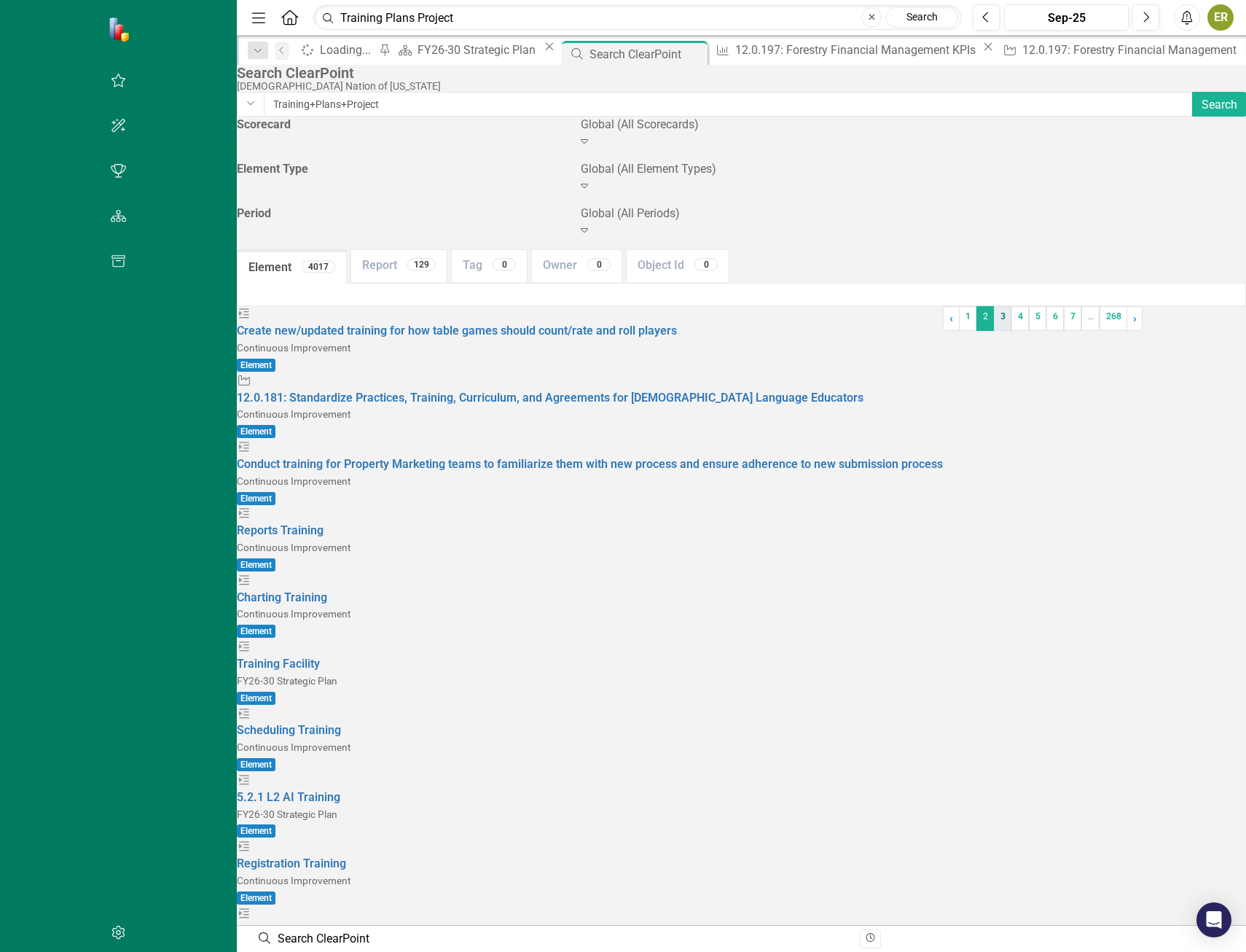
click at [994, 331] on link "3" at bounding box center [1003, 319] width 17 height 25
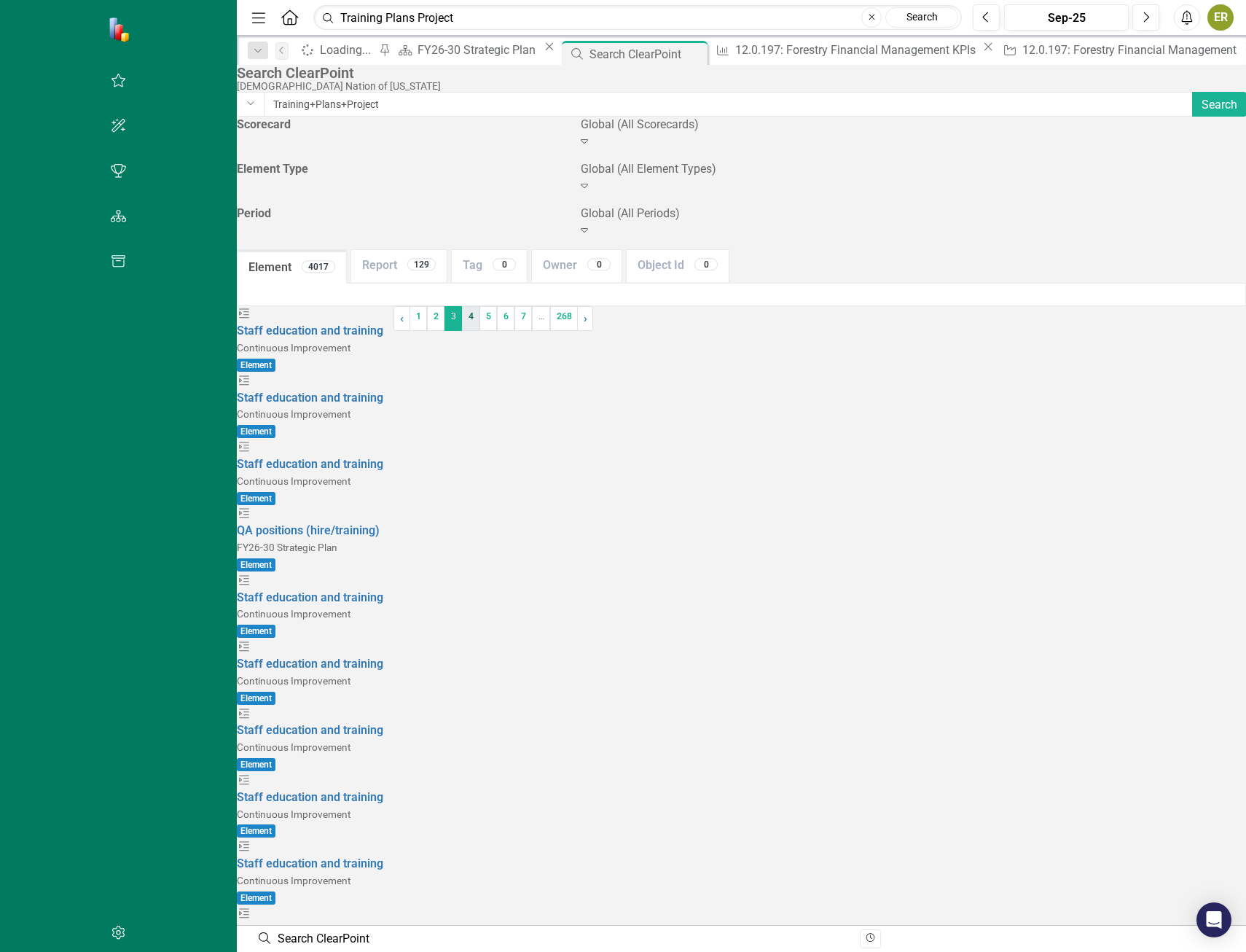
click at [480, 331] on link "4" at bounding box center [471, 319] width 17 height 25
click at [561, 331] on link "5" at bounding box center [553, 319] width 17 height 25
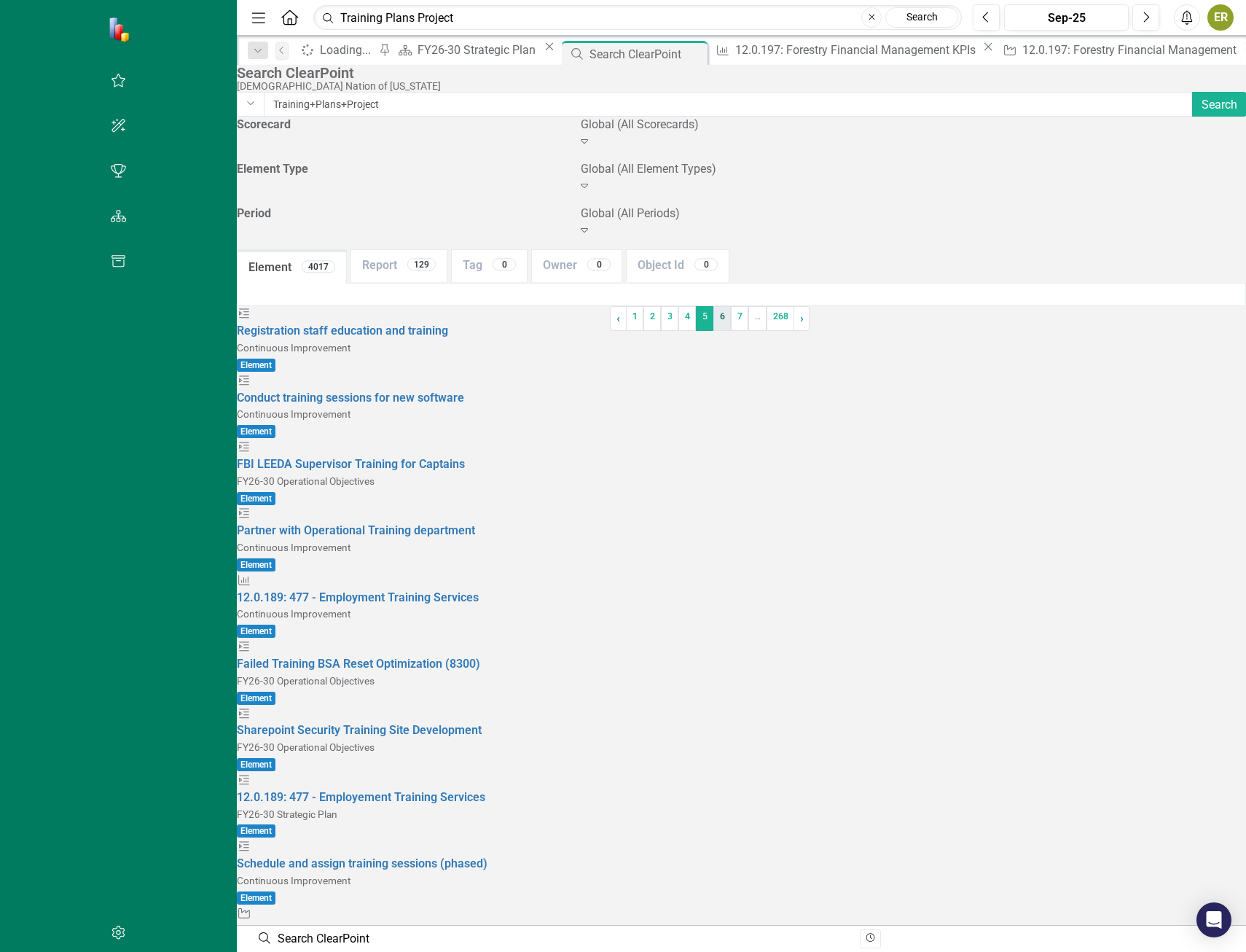
click at [714, 331] on link "6" at bounding box center [723, 319] width 17 height 25
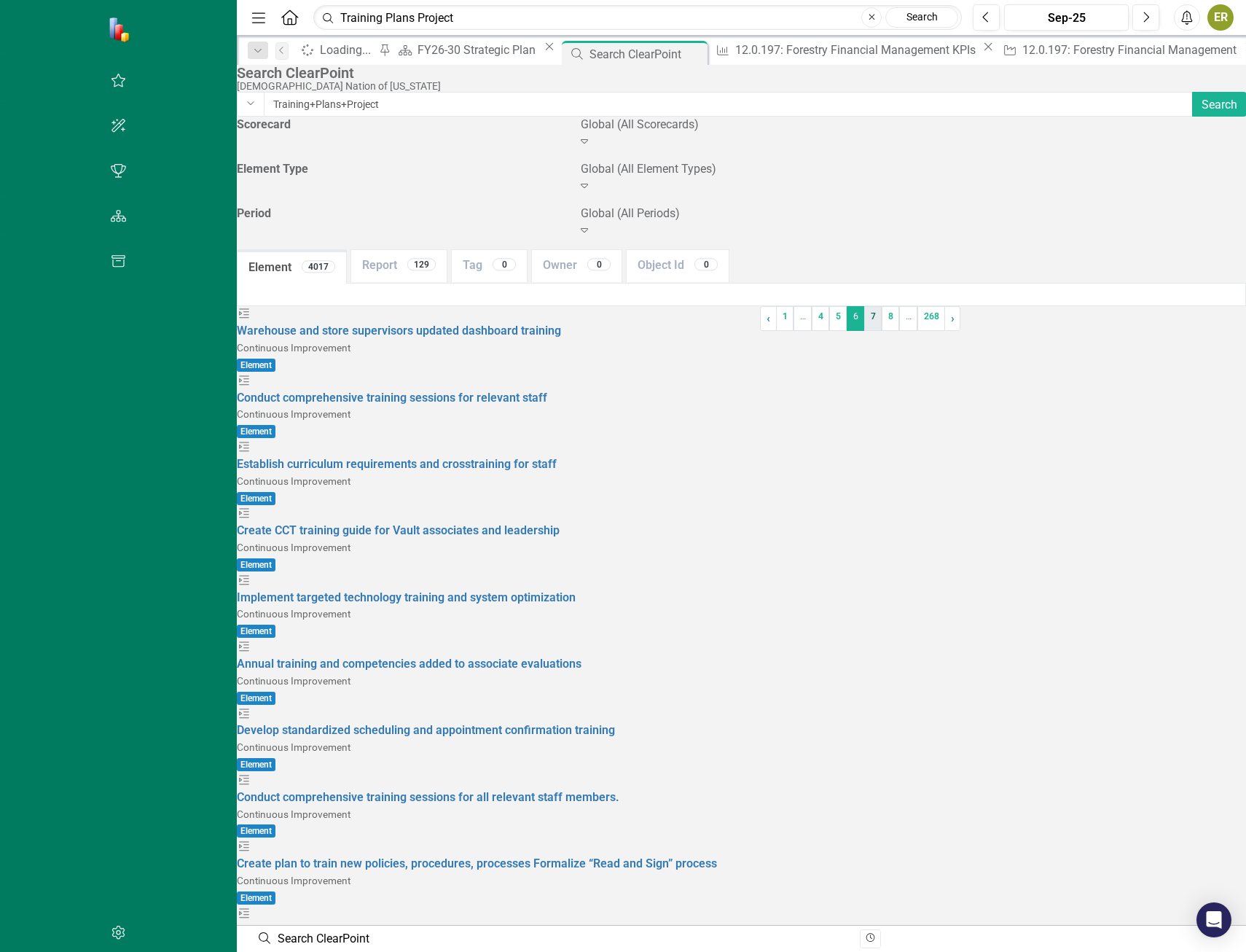
click at [864, 331] on link "7" at bounding box center [873, 319] width 17 height 25
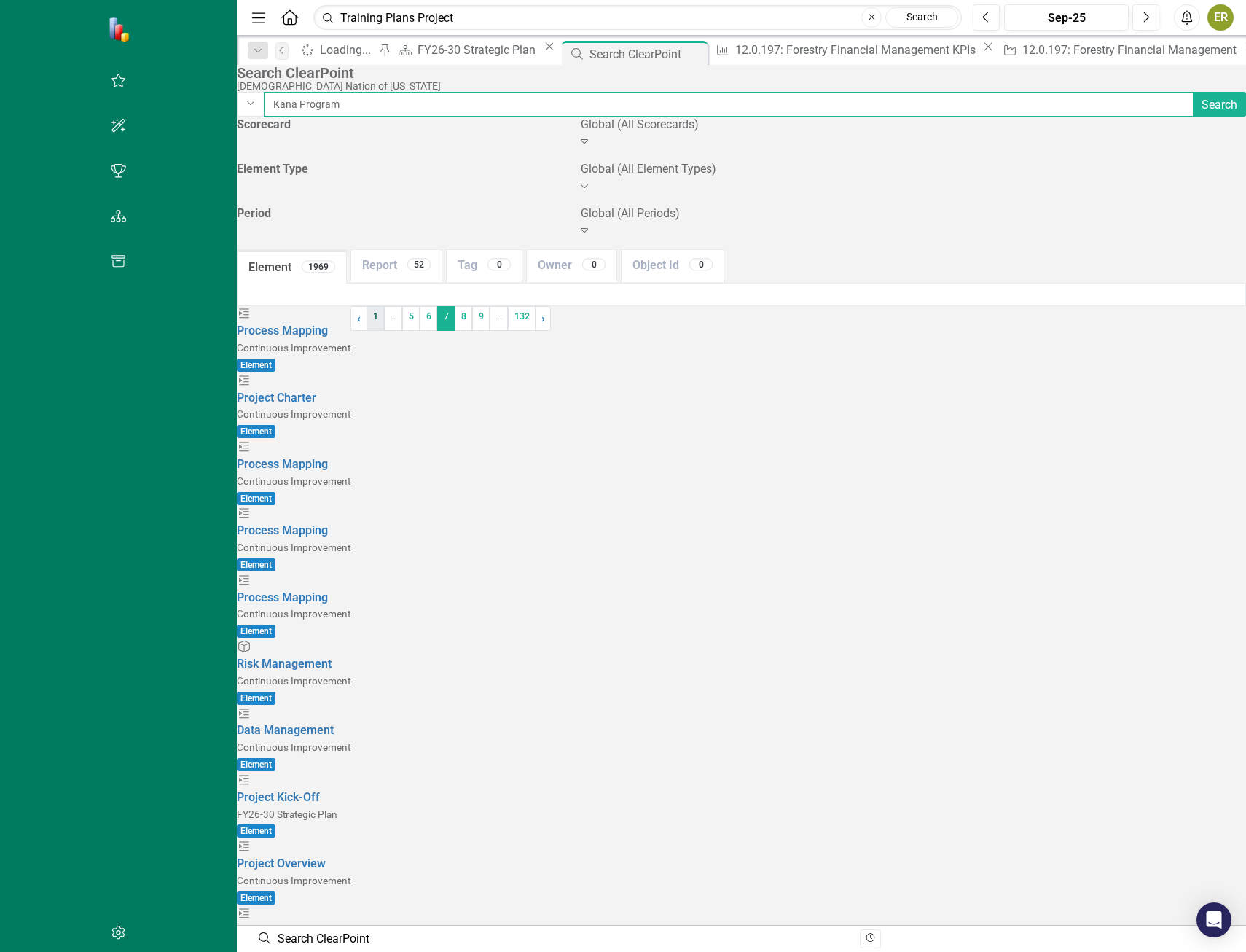
type input "Kana Program"
click at [385, 331] on link "1" at bounding box center [376, 319] width 17 height 25
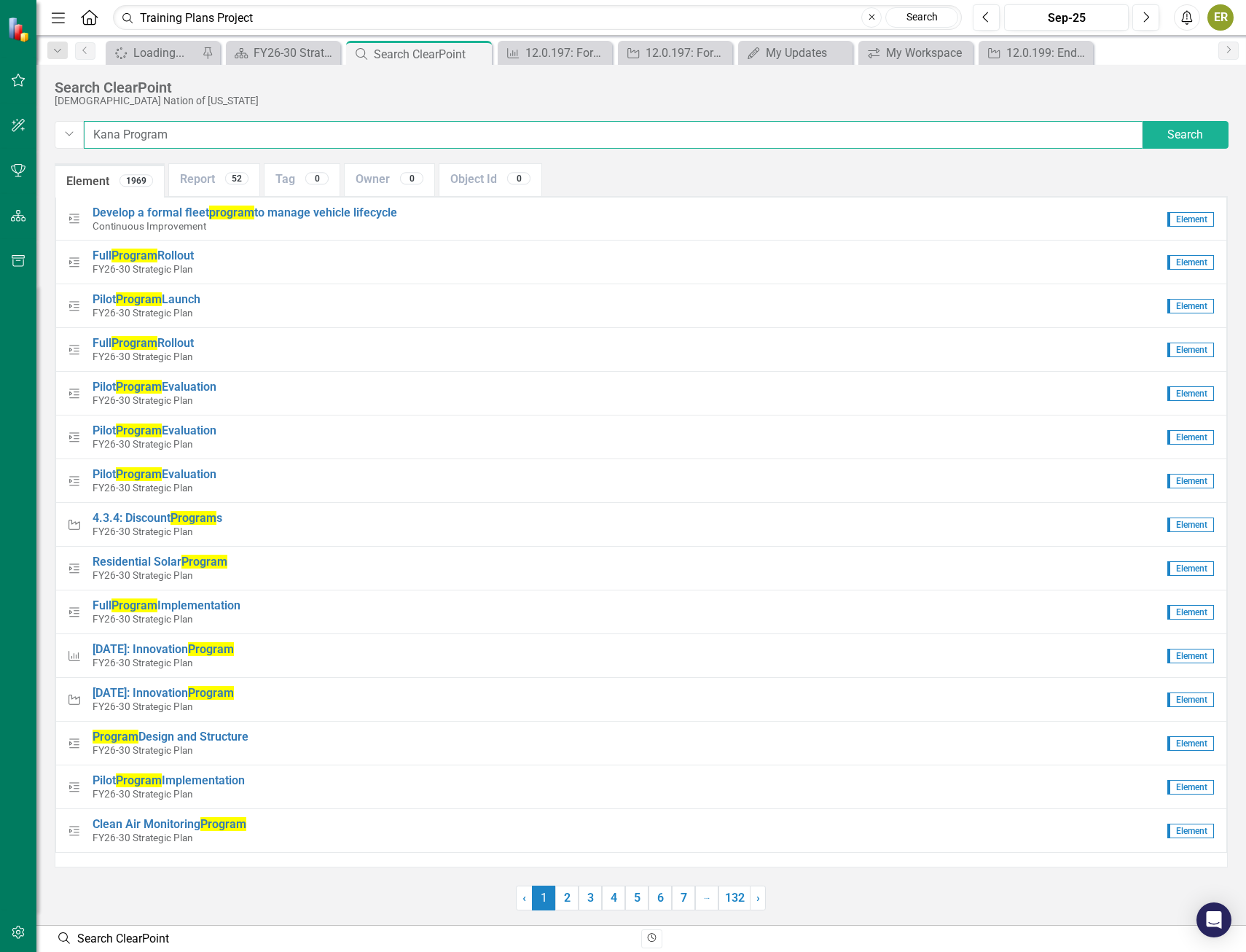
click at [492, 132] on input "Kana Program" at bounding box center [613, 135] width 1060 height 28
click at [196, 184] on link "Report 52" at bounding box center [214, 180] width 90 height 31
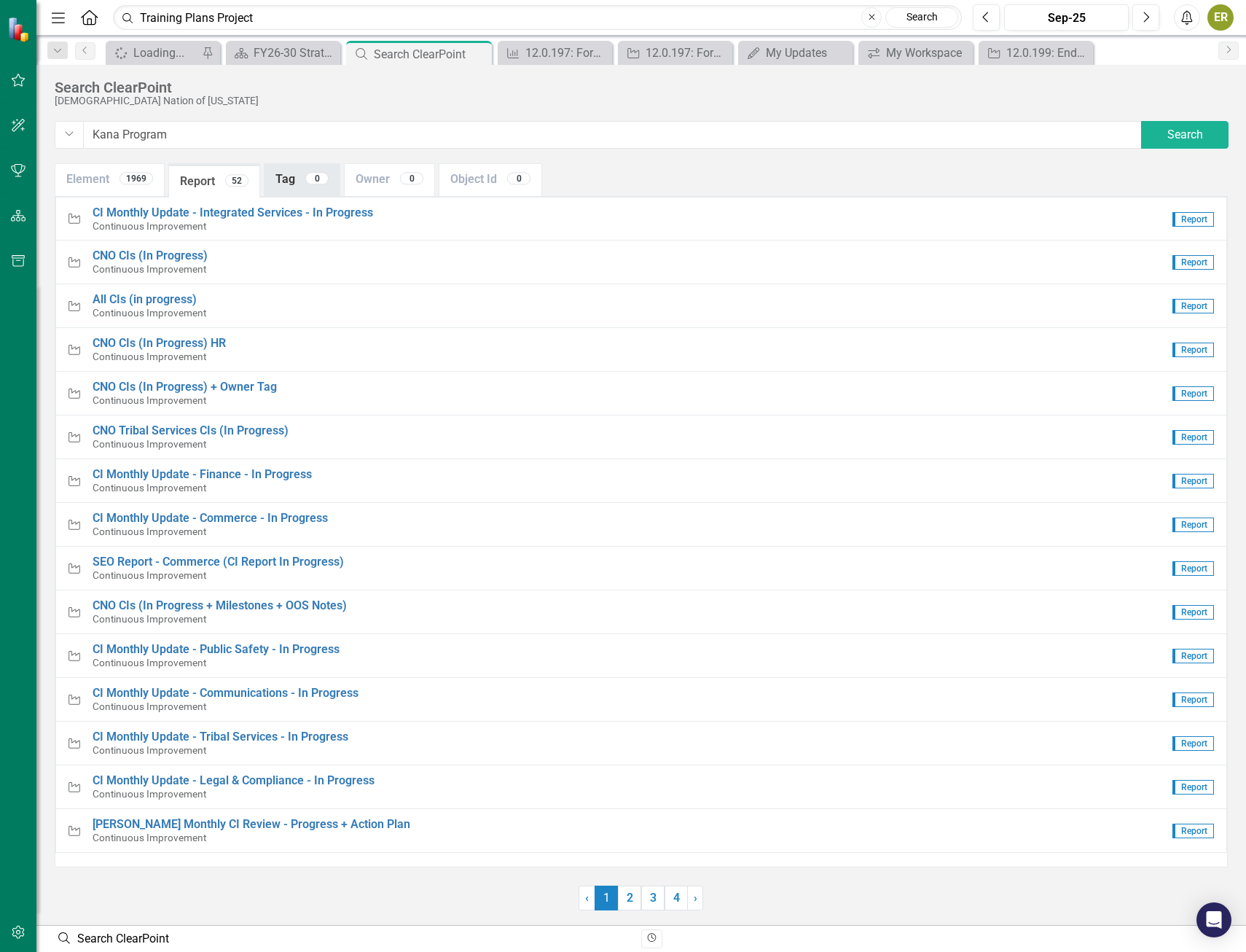
click at [300, 177] on link "Tag 0" at bounding box center [301, 180] width 75 height 31
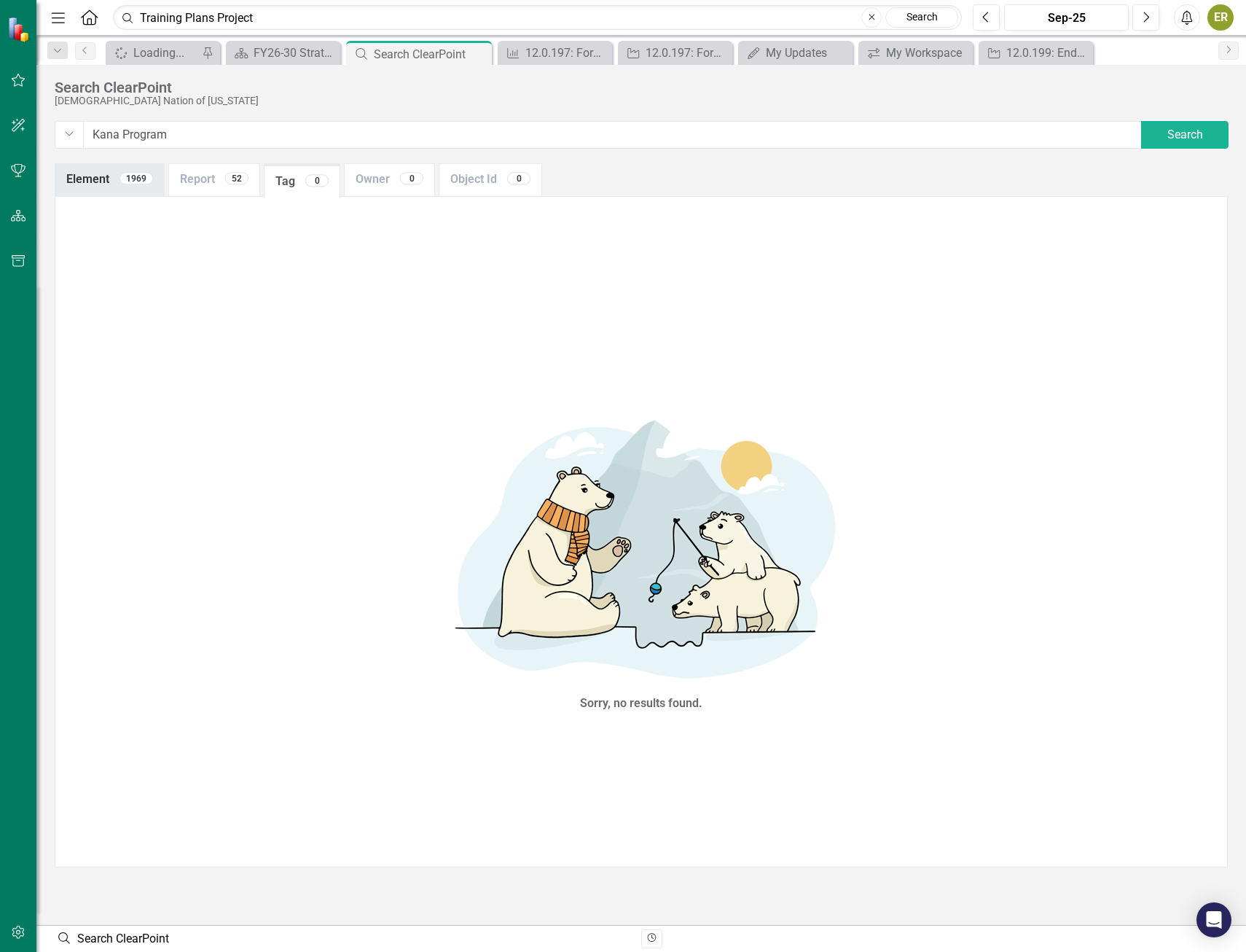
click at [102, 166] on link "Element 1969" at bounding box center [110, 180] width 109 height 31
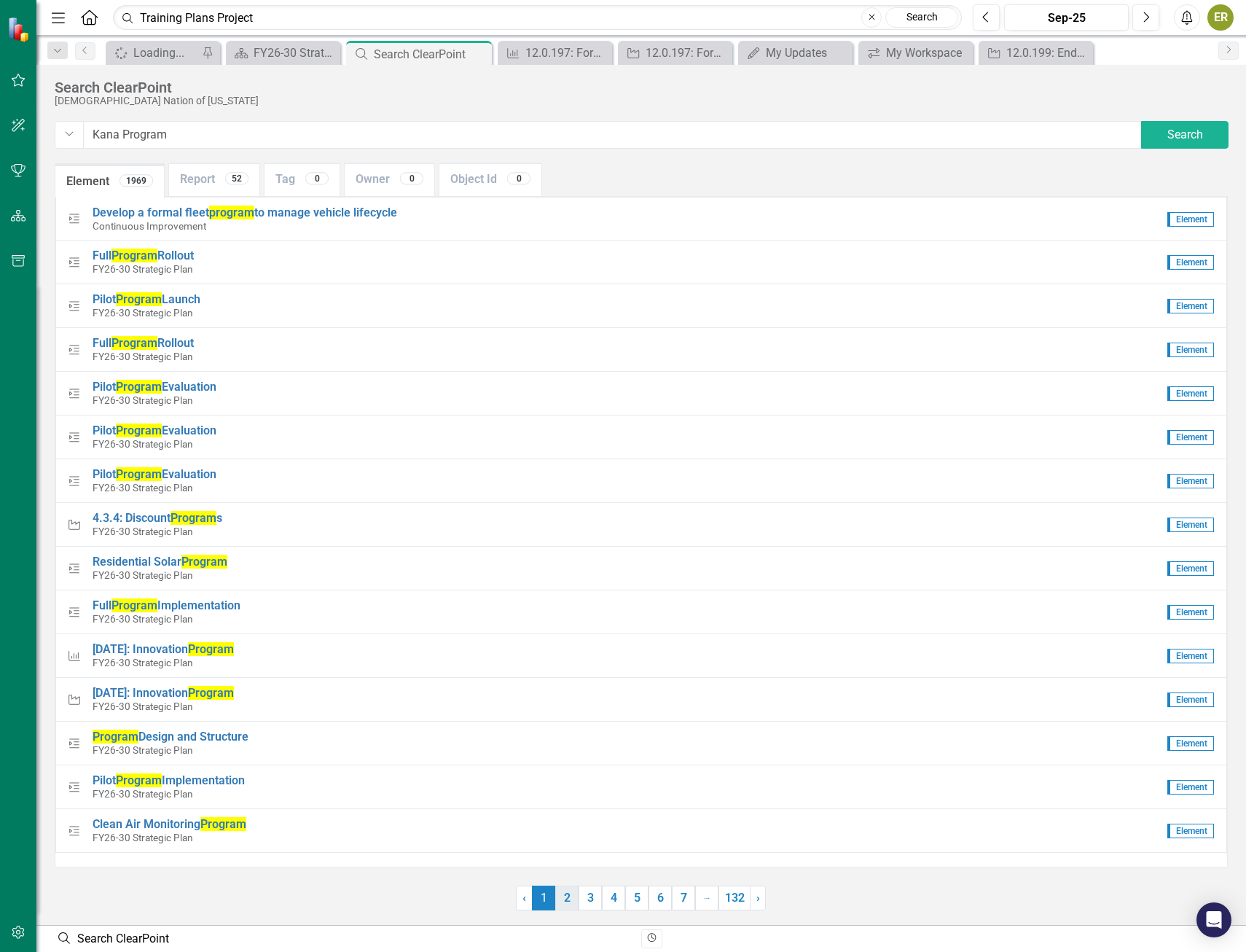
click at [571, 894] on link "2" at bounding box center [567, 899] width 23 height 25
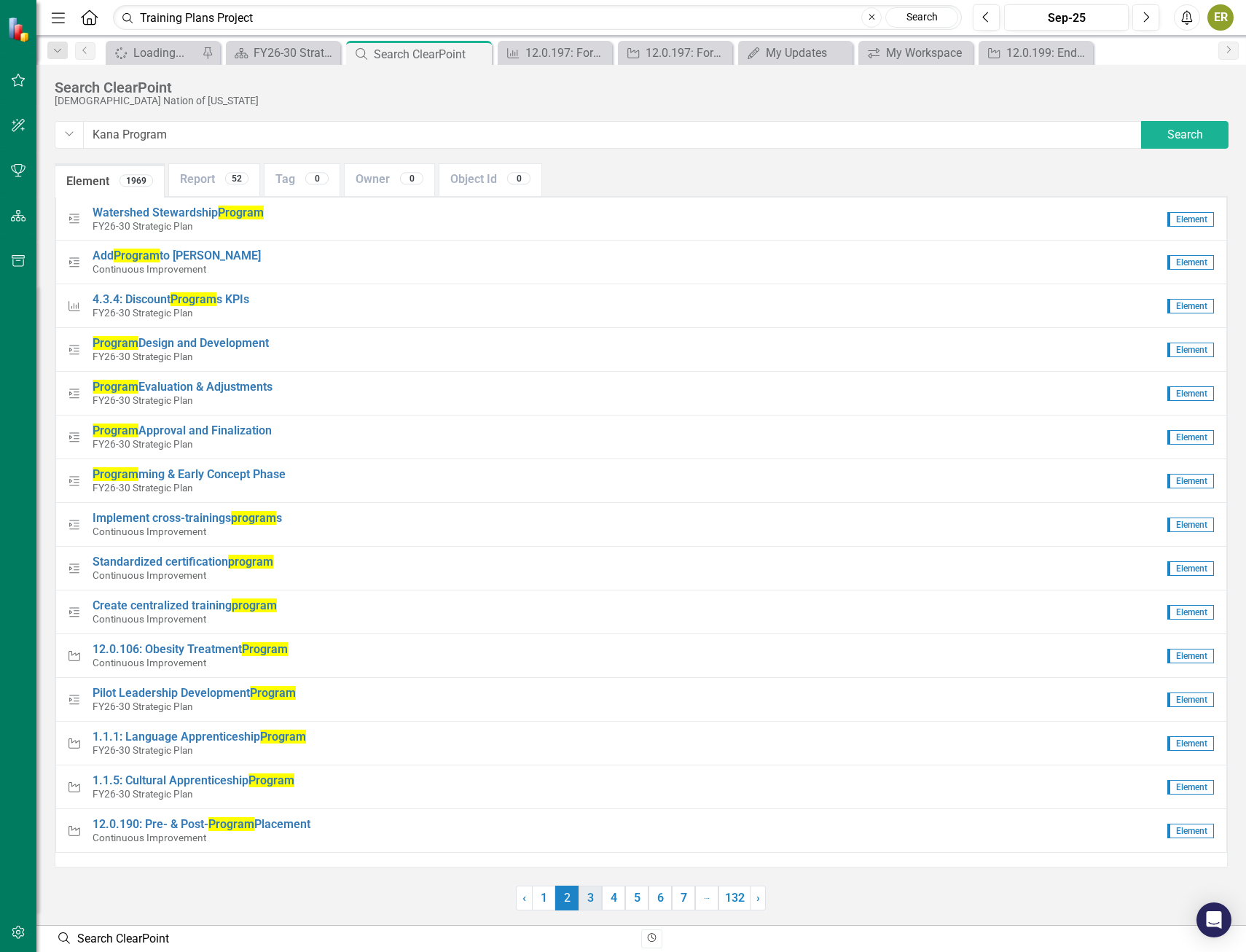
click at [593, 899] on link "3" at bounding box center [590, 899] width 23 height 25
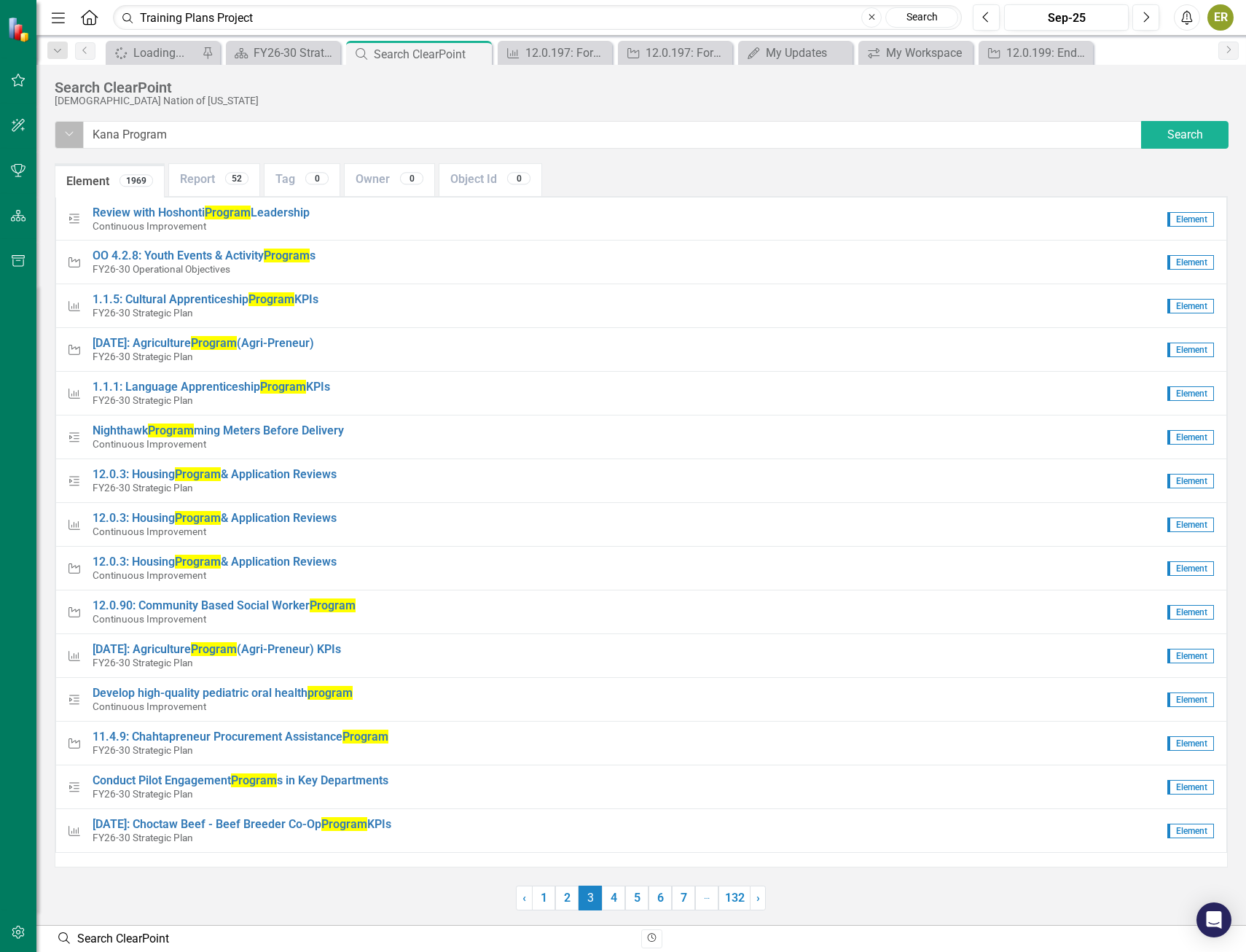
click at [73, 131] on icon "Dropdown" at bounding box center [69, 135] width 11 height 12
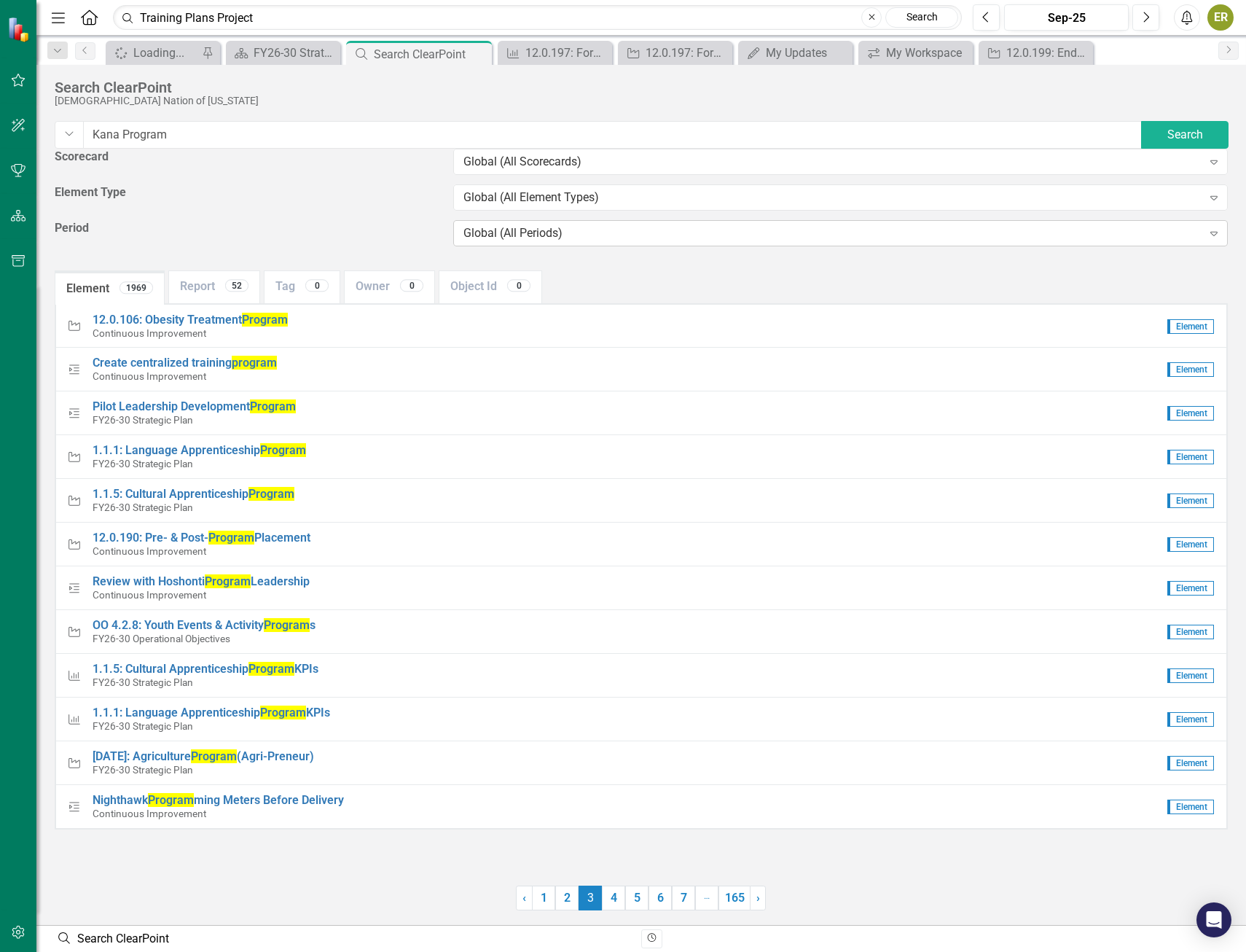
click at [559, 242] on div "Global (All Periods)" at bounding box center [832, 233] width 739 height 17
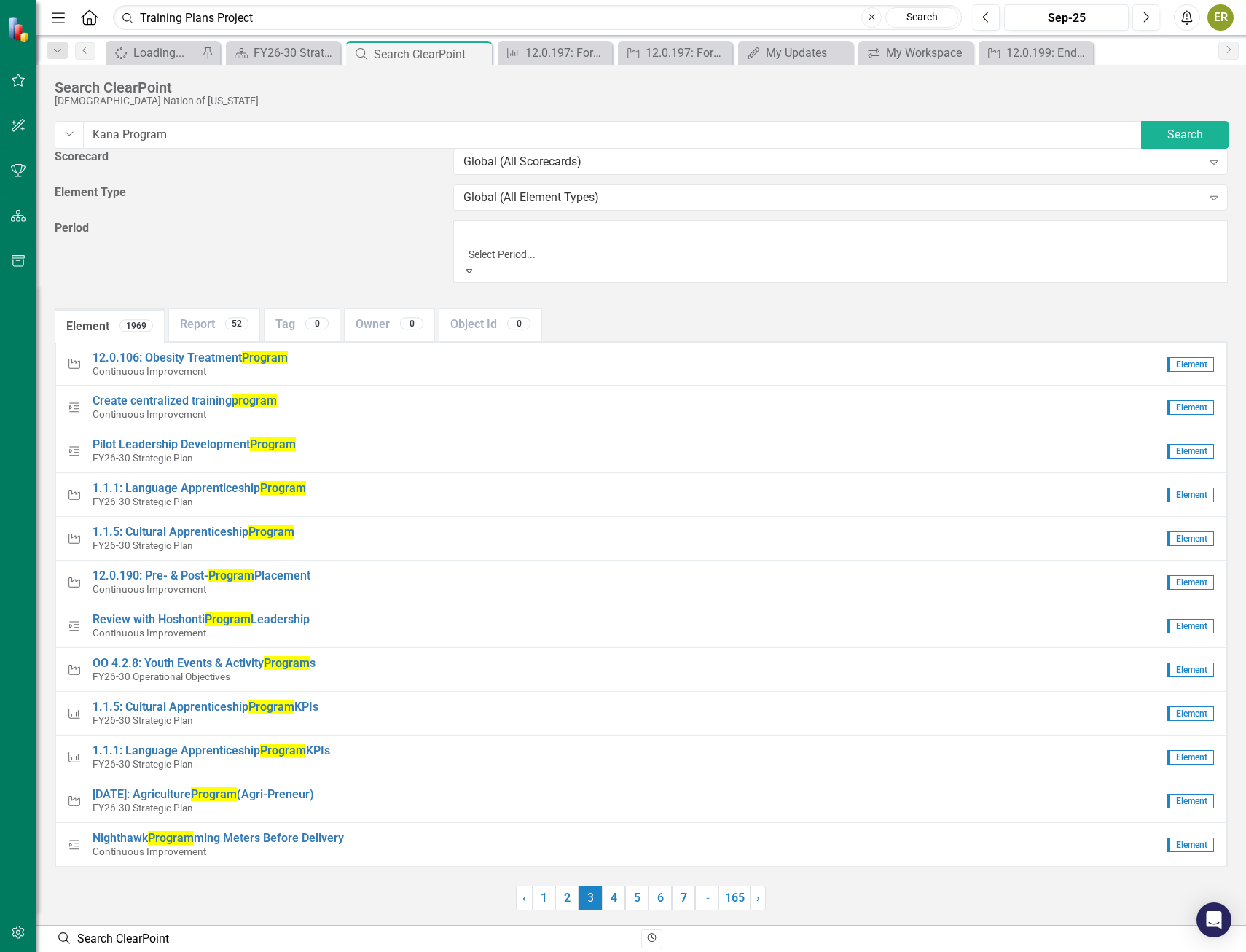
scroll to position [3708, 0]
click at [292, 201] on label "Element Type" at bounding box center [248, 192] width 387 height 17
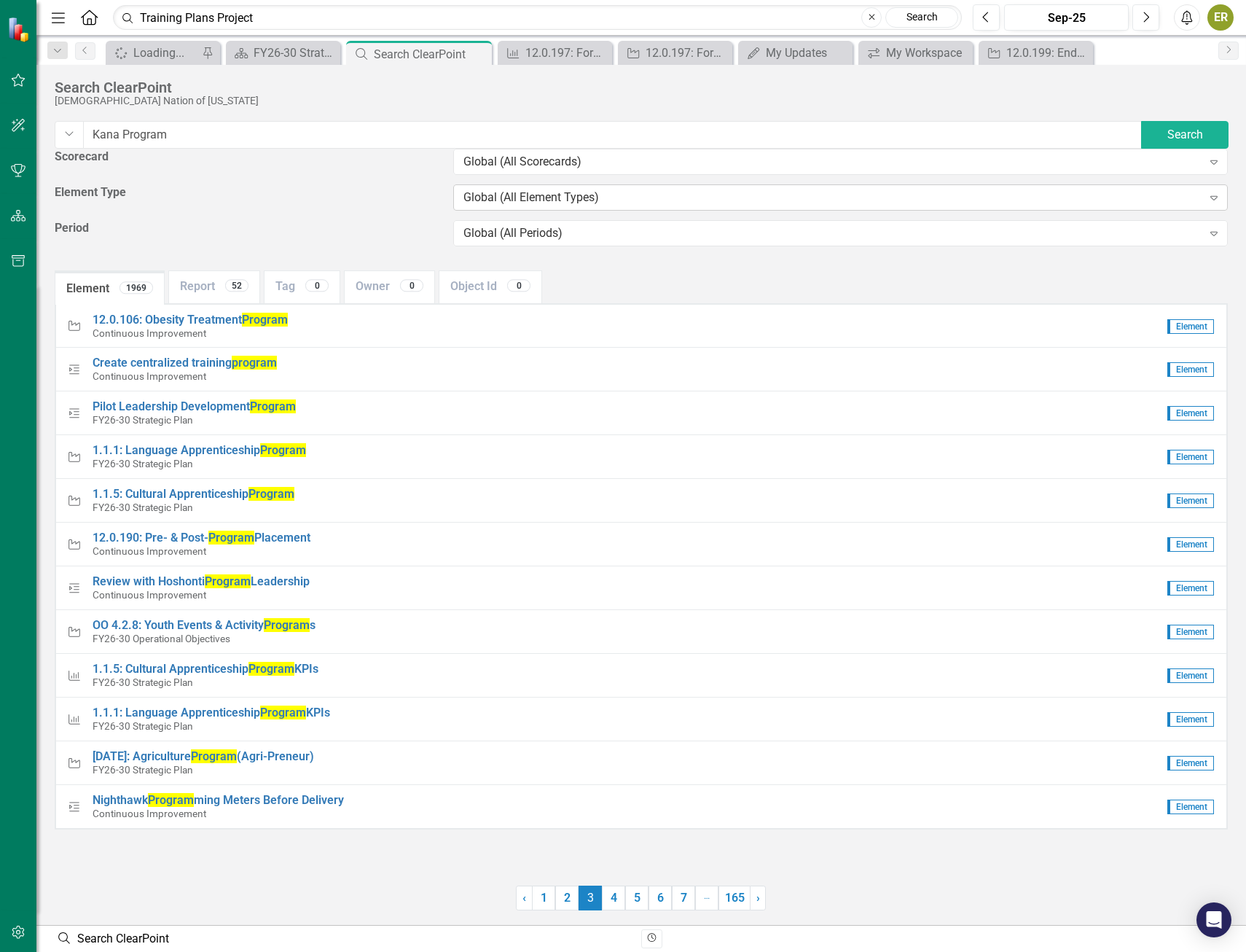
click at [555, 206] on div "Global (All Element Types)" at bounding box center [832, 197] width 739 height 17
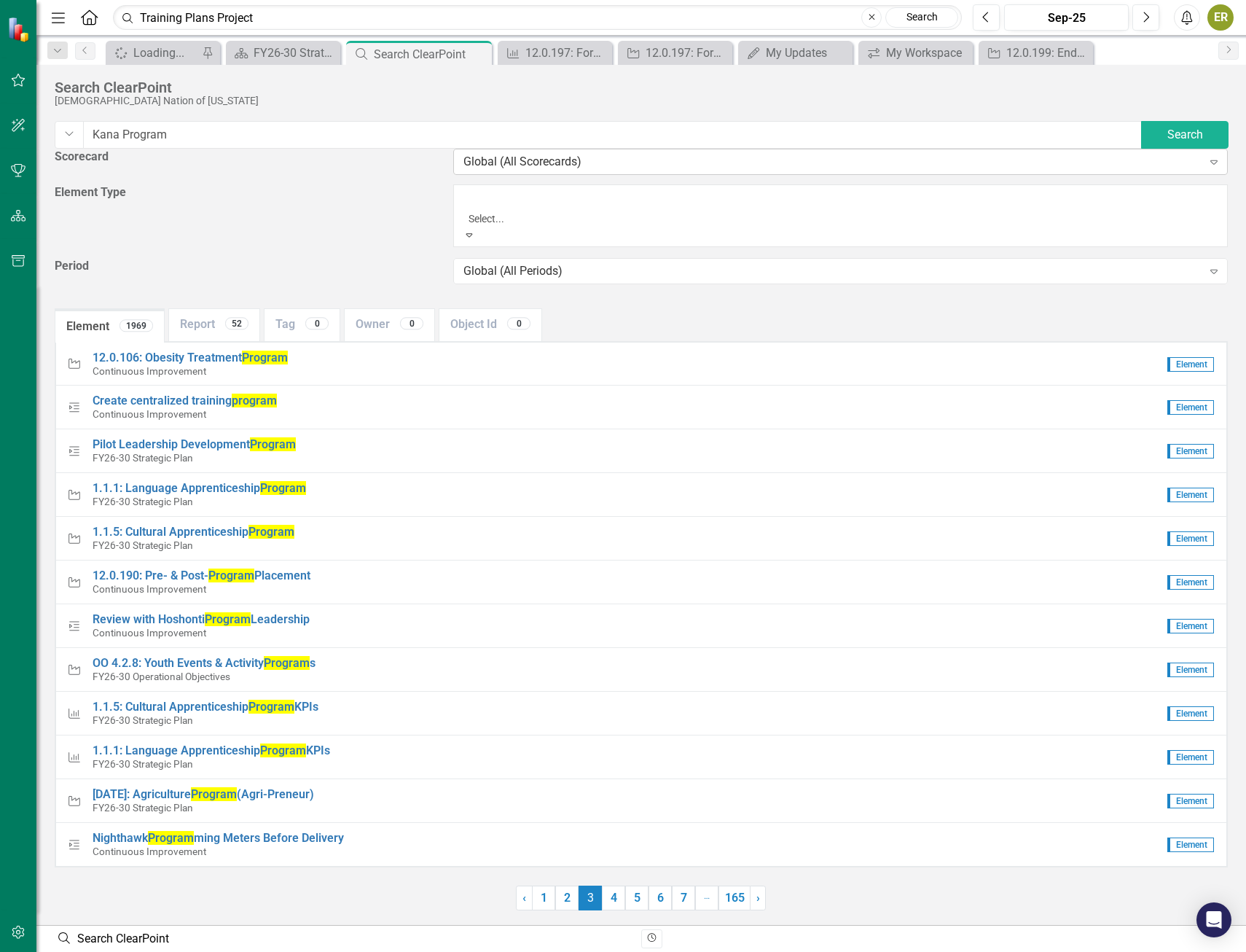
click at [533, 171] on div "Global (All Scorecards)" at bounding box center [832, 161] width 739 height 17
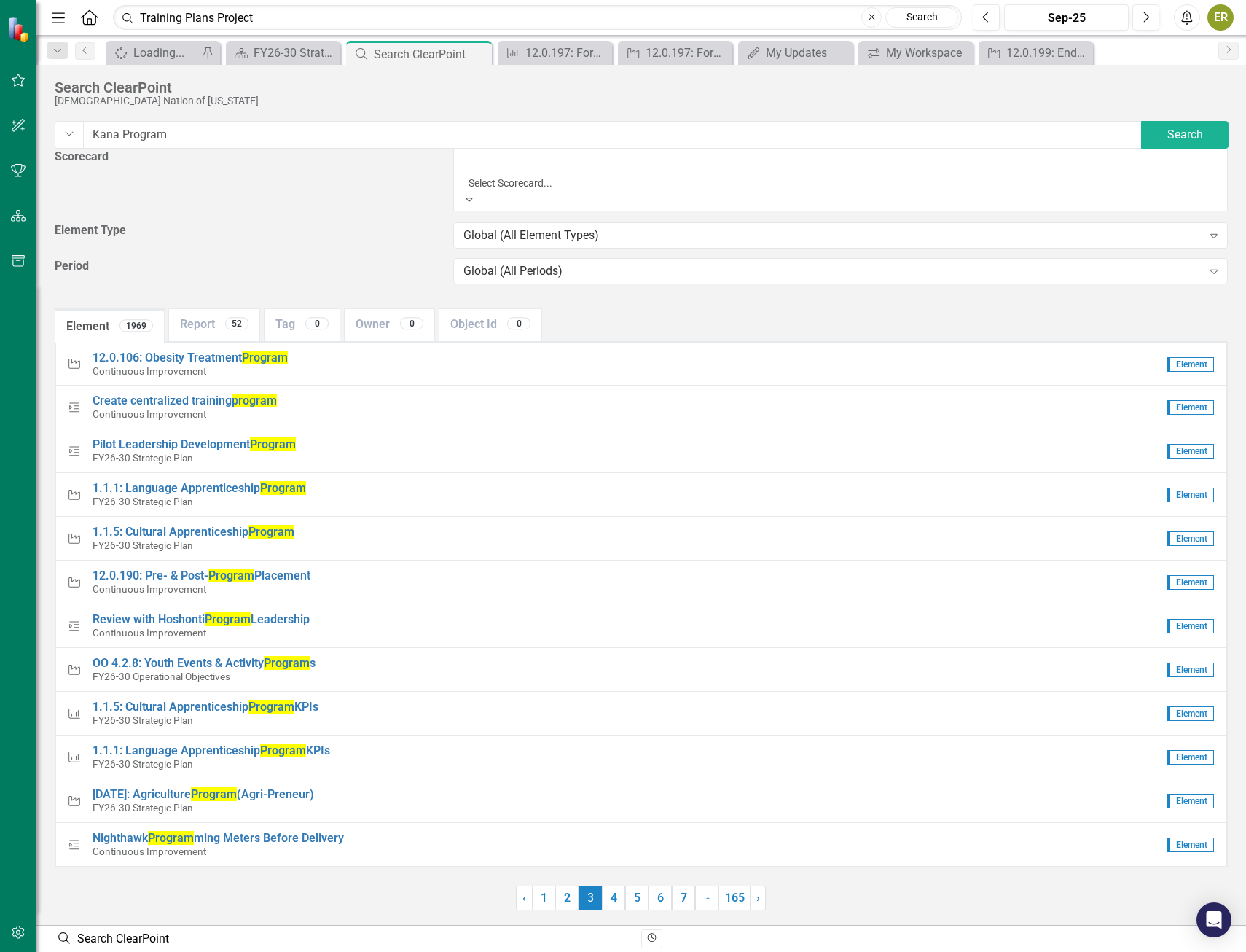
click at [22, 83] on icon "button" at bounding box center [18, 81] width 16 height 12
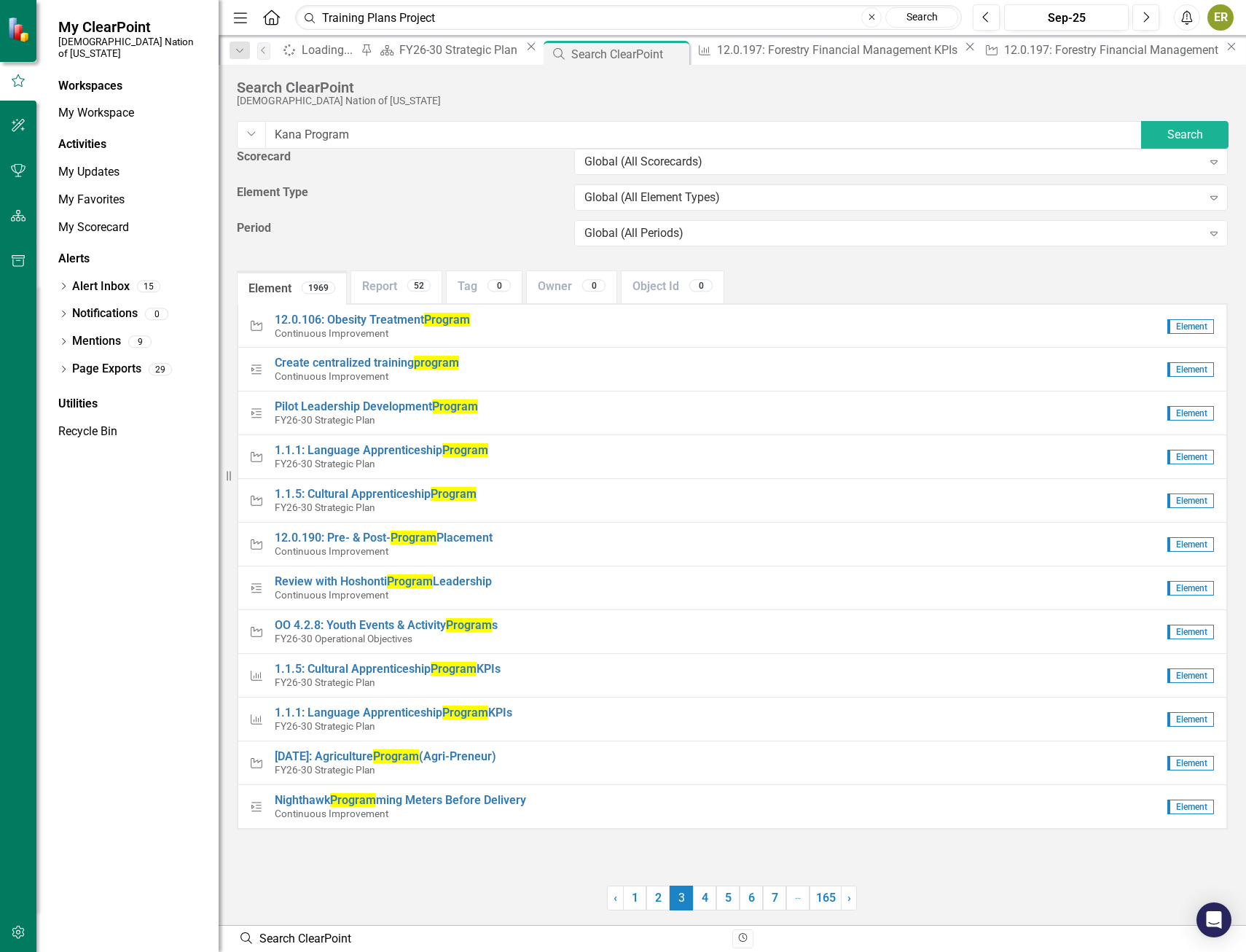
click at [19, 127] on icon "button" at bounding box center [18, 125] width 16 height 12
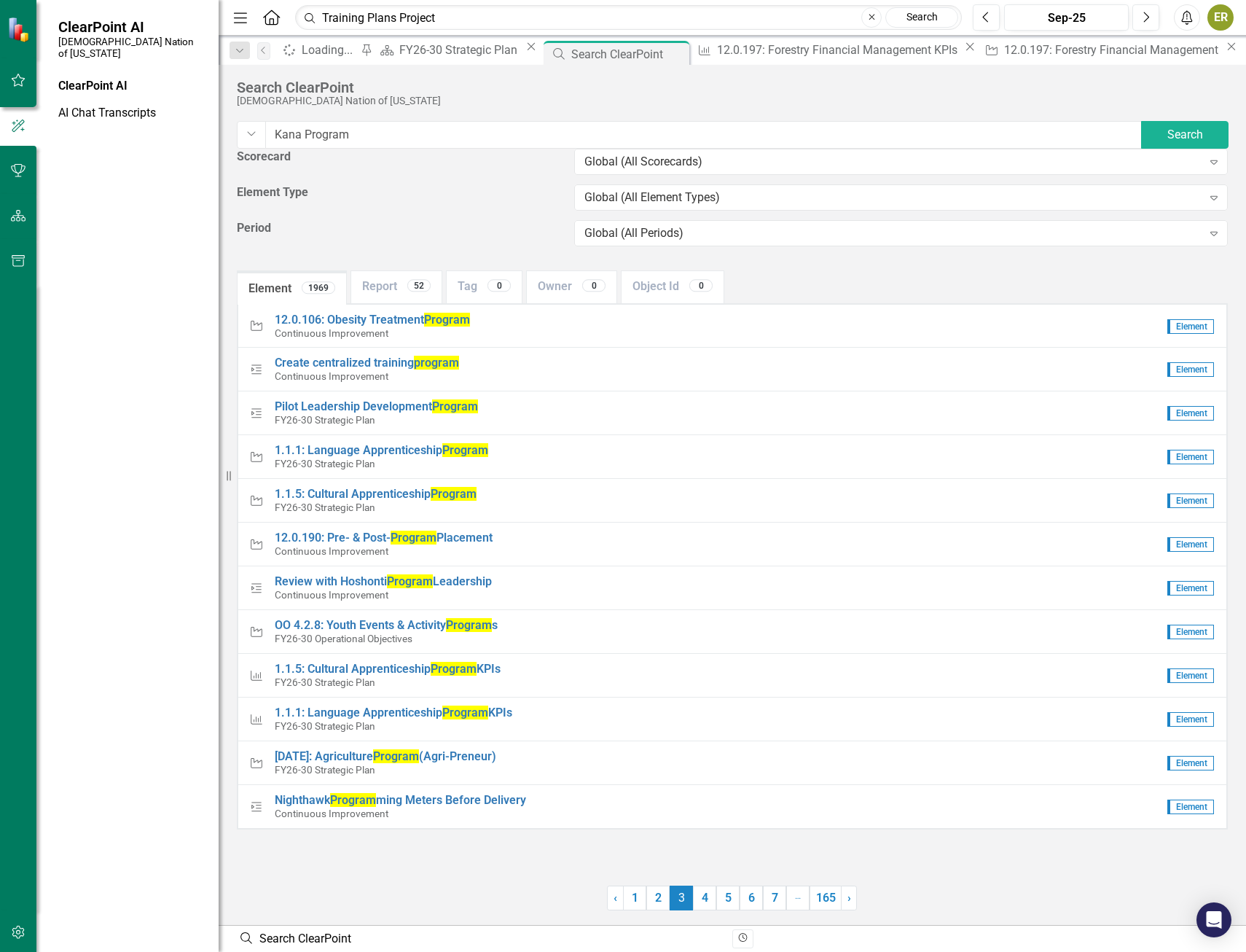
click at [22, 172] on icon "button" at bounding box center [18, 171] width 16 height 12
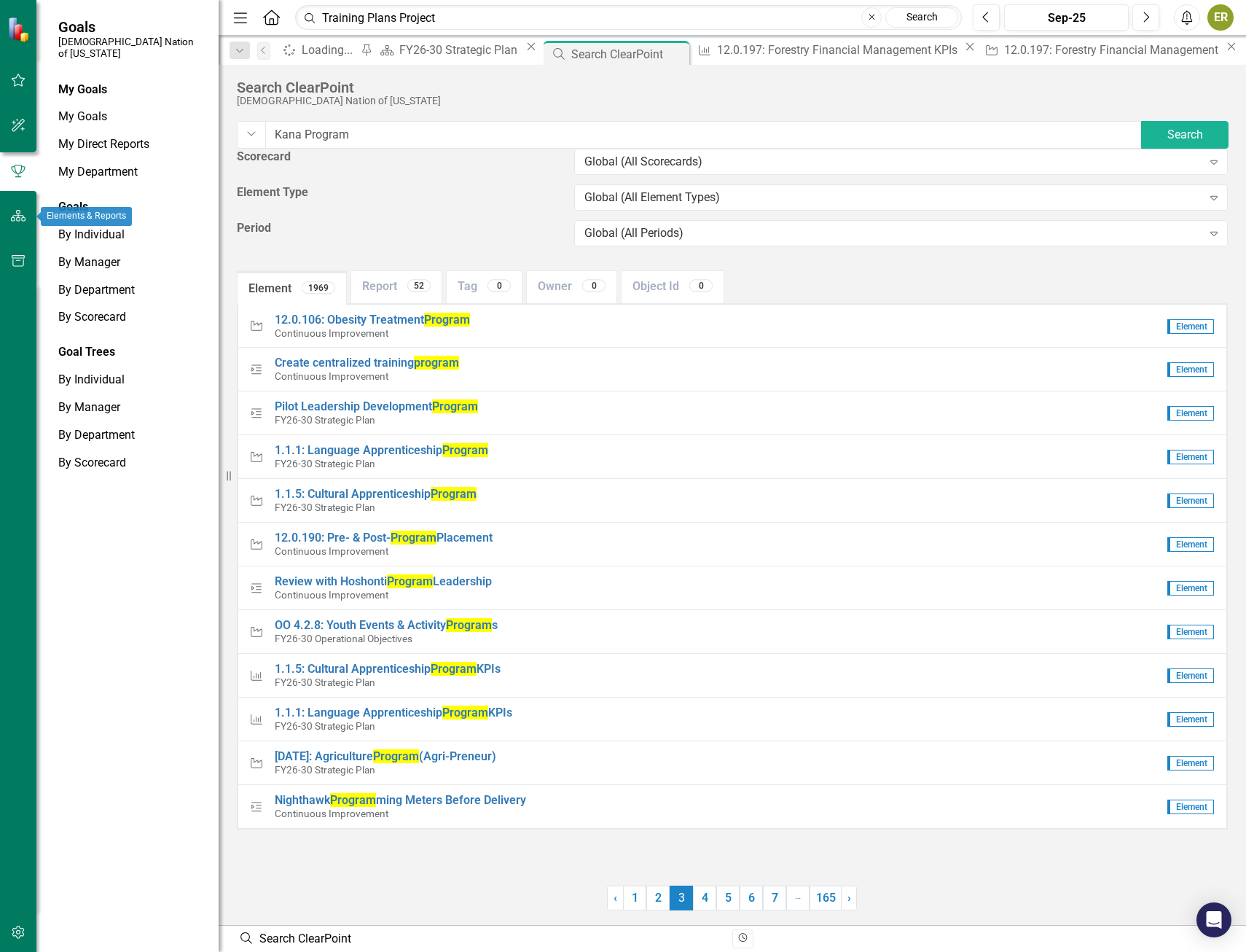
click at [25, 218] on icon "button" at bounding box center [18, 216] width 16 height 12
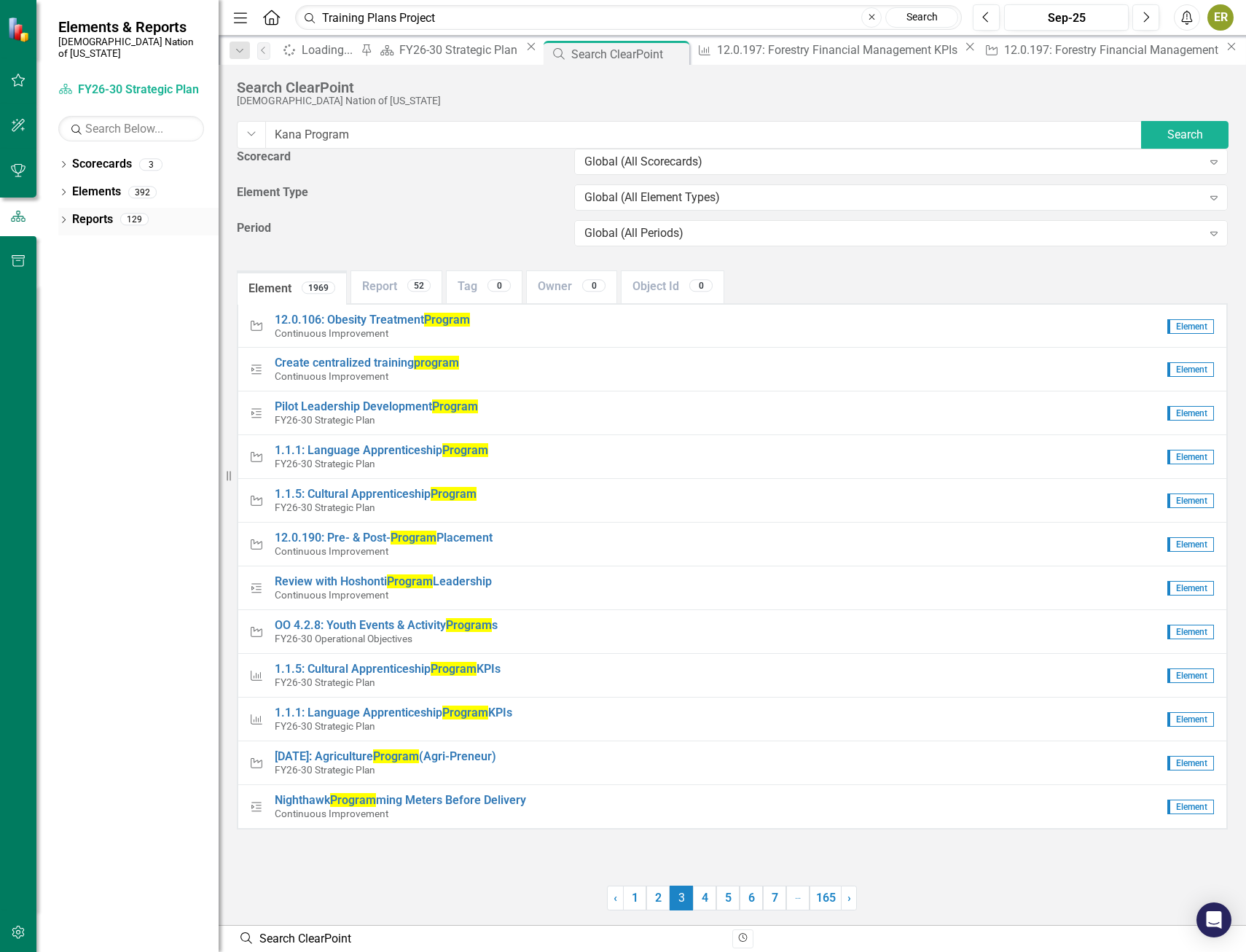
click at [68, 215] on div "Dropdown" at bounding box center [63, 221] width 11 height 13
click at [44, 214] on icon "Dropdown" at bounding box center [40, 219] width 8 height 11
click at [66, 160] on div "Dropdown" at bounding box center [63, 166] width 11 height 13
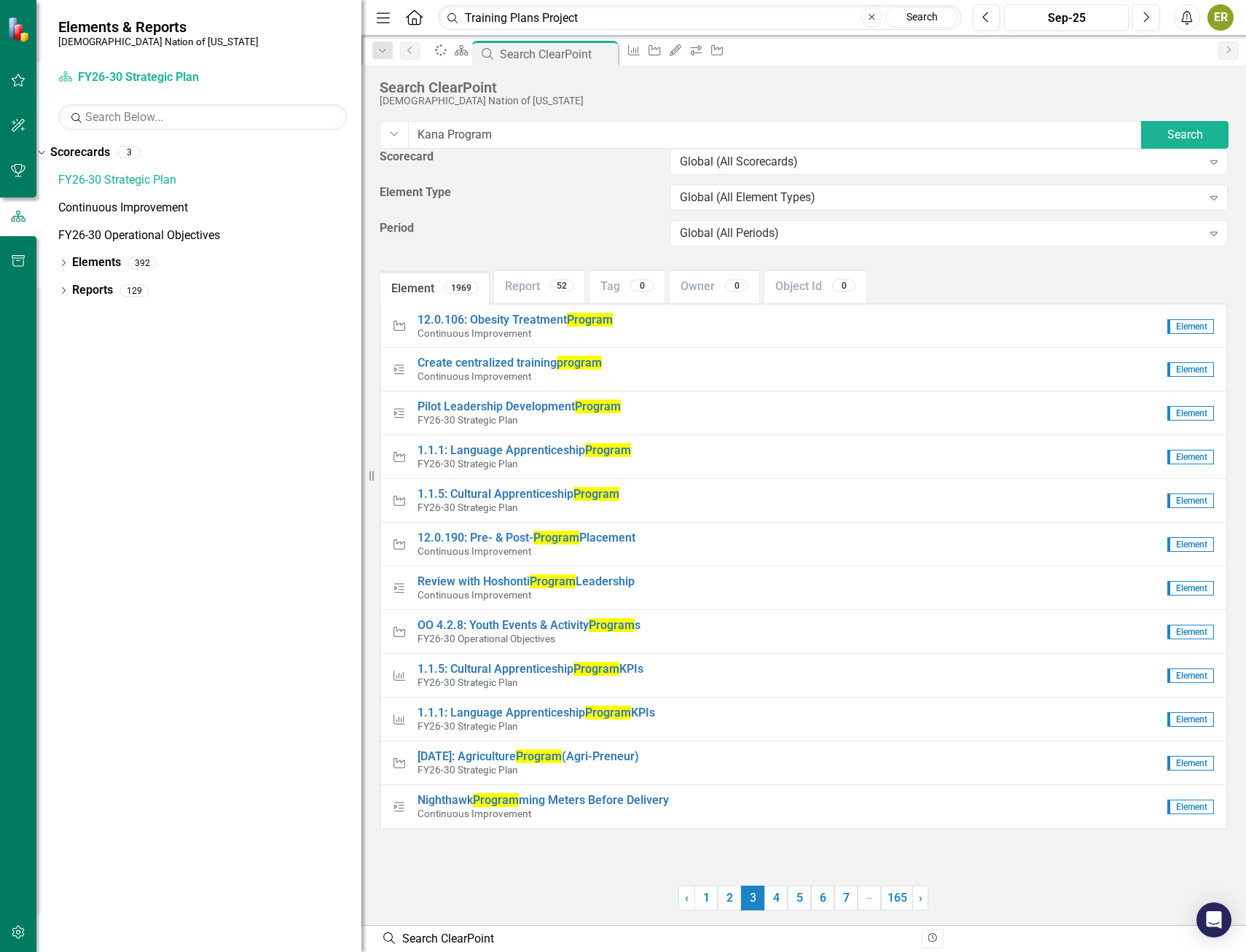
drag, startPoint x: 219, startPoint y: 231, endPoint x: 361, endPoint y: 235, distance: 142.1
click at [361, 235] on div "Resize" at bounding box center [367, 476] width 12 height 952
click at [86, 79] on link "Scorecard FY26-30 Strategic Plan" at bounding box center [150, 77] width 183 height 17
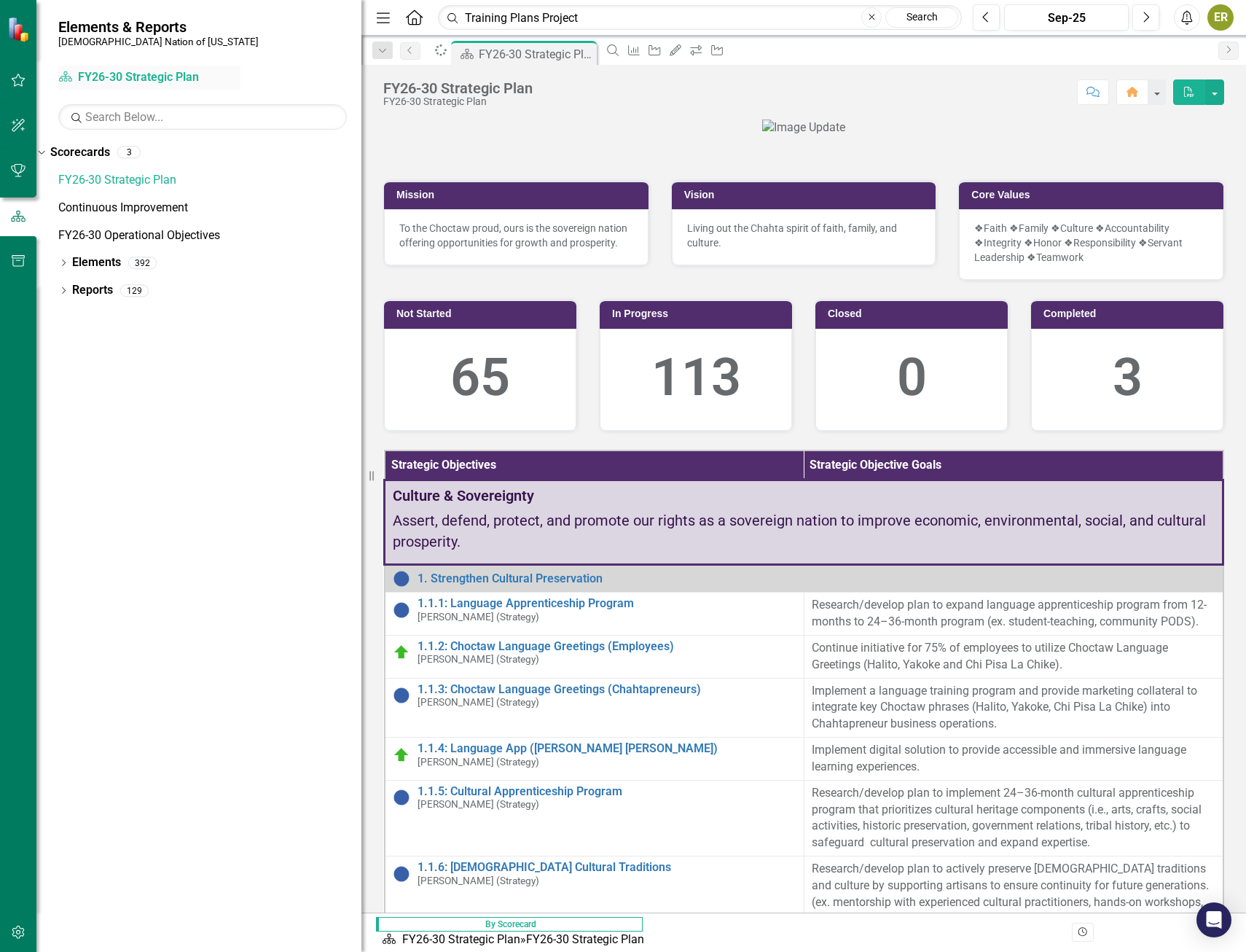
click at [162, 78] on link "Scorecard FY26-30 Strategic Plan" at bounding box center [150, 77] width 183 height 17
click at [81, 78] on link "Scorecard FY26-30 Strategic Plan" at bounding box center [150, 77] width 183 height 17
click at [1213, 97] on button "button" at bounding box center [1215, 92] width 19 height 25
click at [1189, 136] on div at bounding box center [804, 127] width 841 height 17
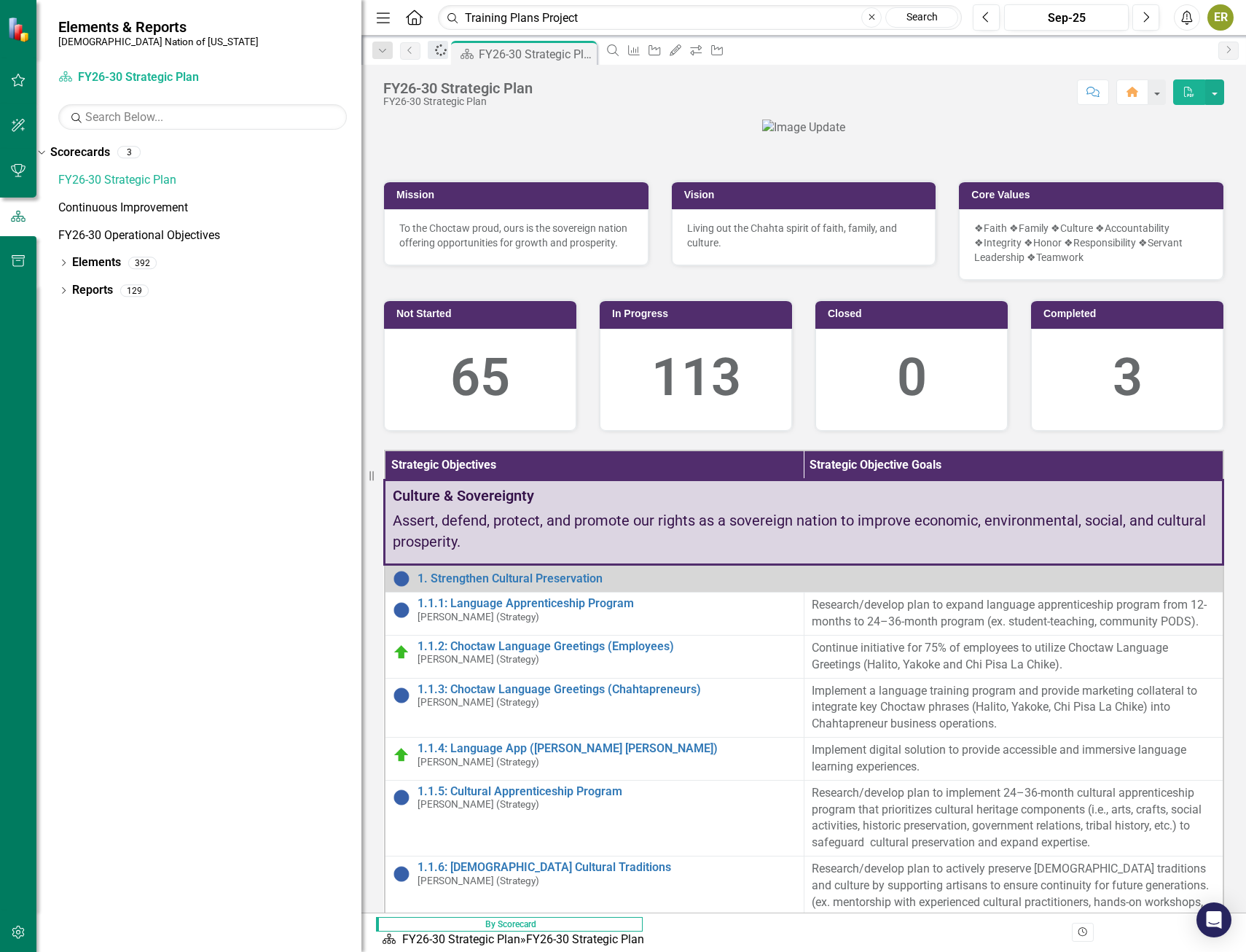
click at [449, 54] on link "Spinner" at bounding box center [438, 50] width 20 height 18
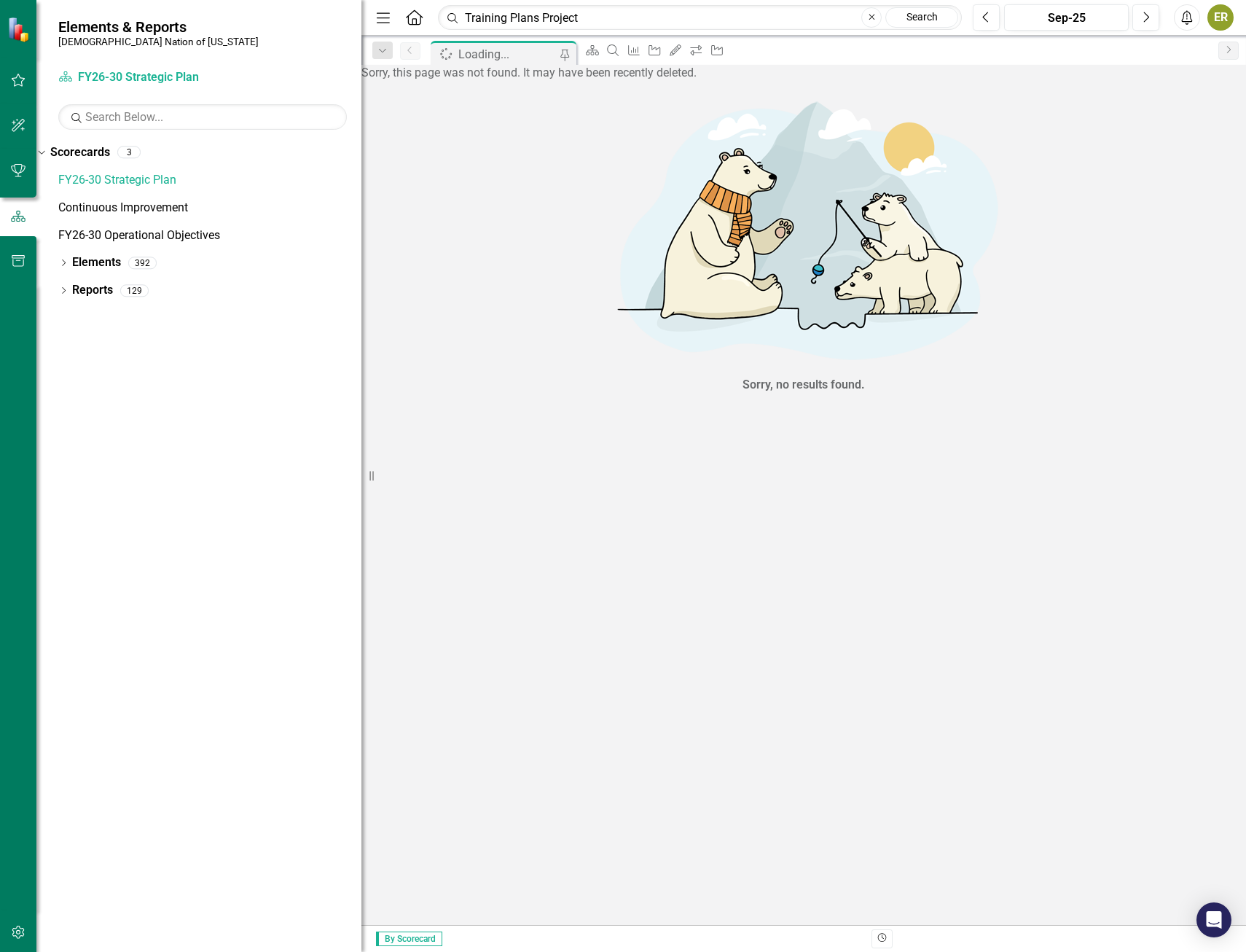
click at [858, 312] on div "Sorry, this page was not found. It may have been recently deleted. Sorry, no re…" at bounding box center [803, 238] width 885 height 347
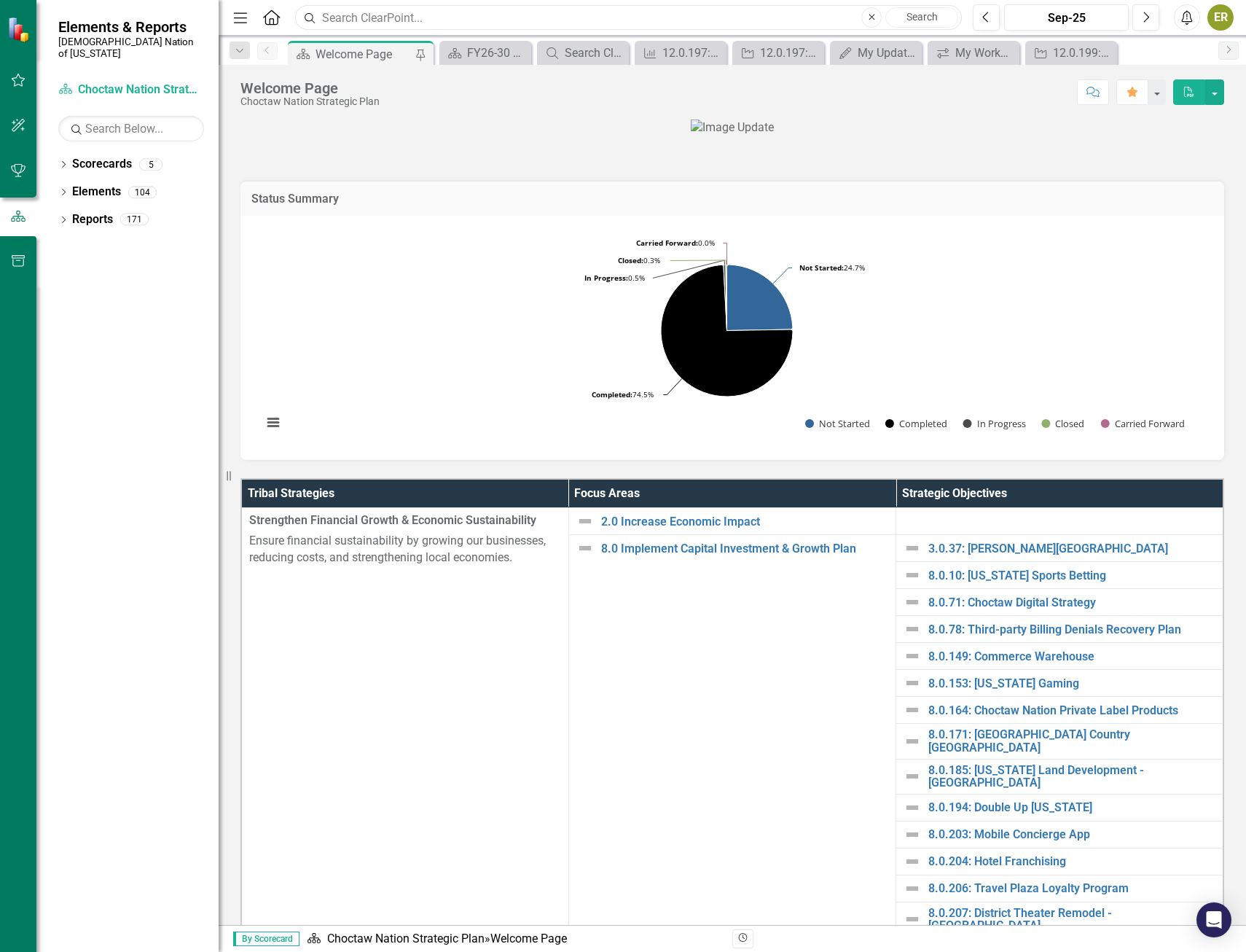
click at [420, 22] on input "text" at bounding box center [628, 17] width 667 height 25
click at [86, 83] on link "Scorecard Choctaw Nation Strategic Plan" at bounding box center [131, 89] width 146 height 17
click at [70, 153] on div "Dropdown Scorecards 5" at bounding box center [138, 166] width 160 height 28
click at [64, 162] on icon "Dropdown" at bounding box center [63, 166] width 11 height 8
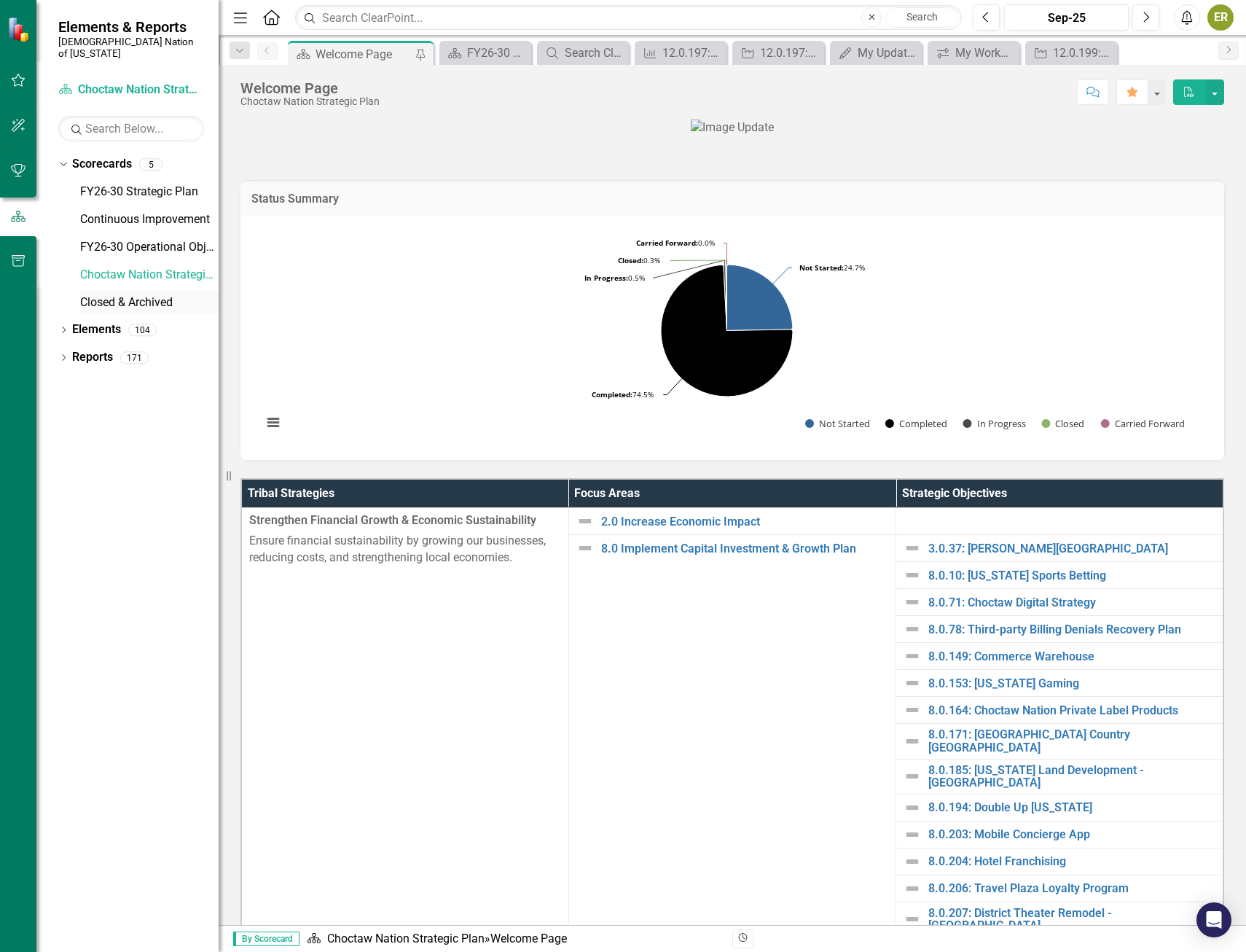
click at [159, 294] on link "Closed & Archived" at bounding box center [150, 302] width 139 height 17
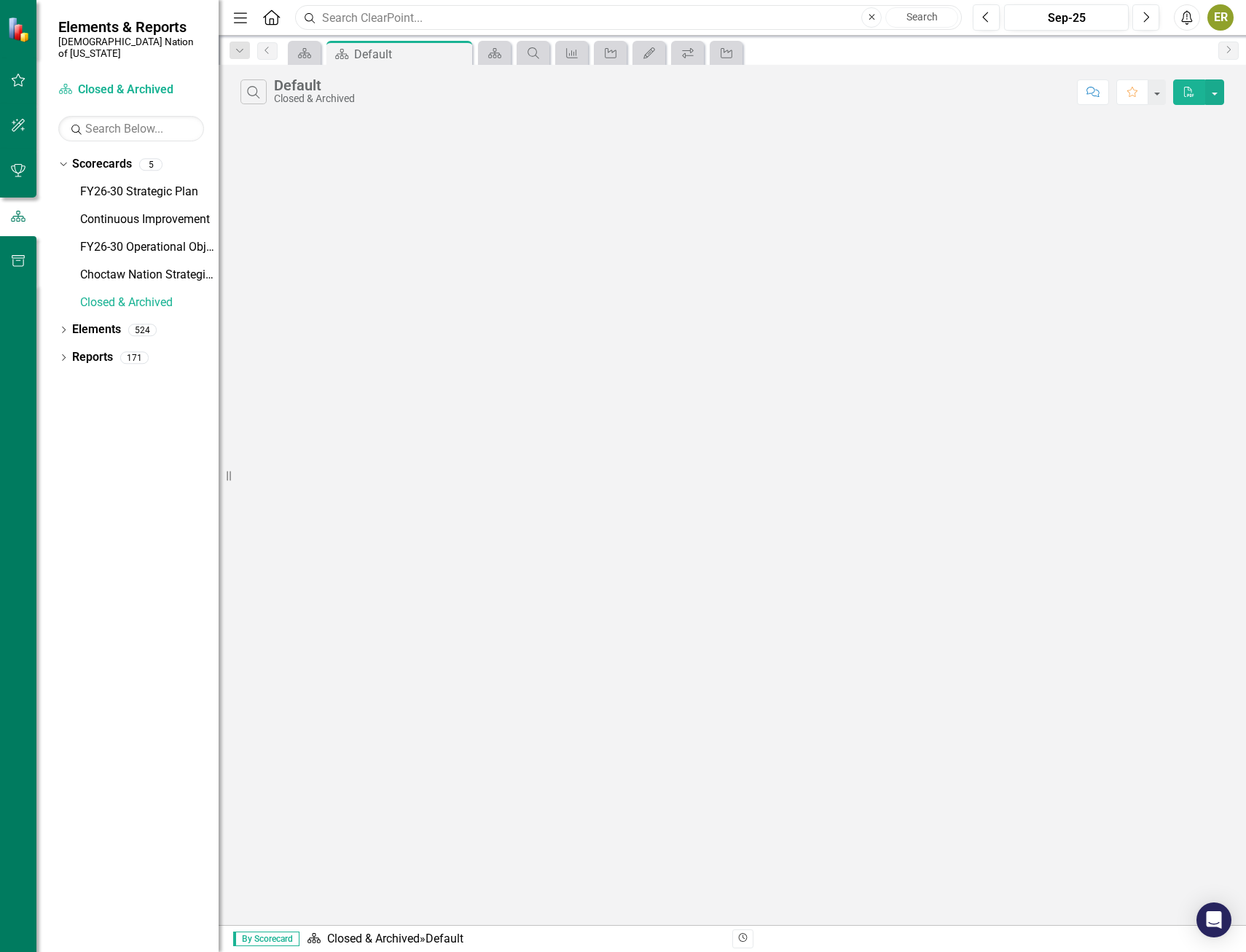
click at [396, 21] on input "text" at bounding box center [628, 17] width 667 height 25
type input "T"
click at [255, 101] on button "Search" at bounding box center [253, 92] width 26 height 25
click at [343, 105] on input "text" at bounding box center [672, 93] width 796 height 27
drag, startPoint x: 380, startPoint y: 101, endPoint x: 326, endPoint y: 101, distance: 54.0
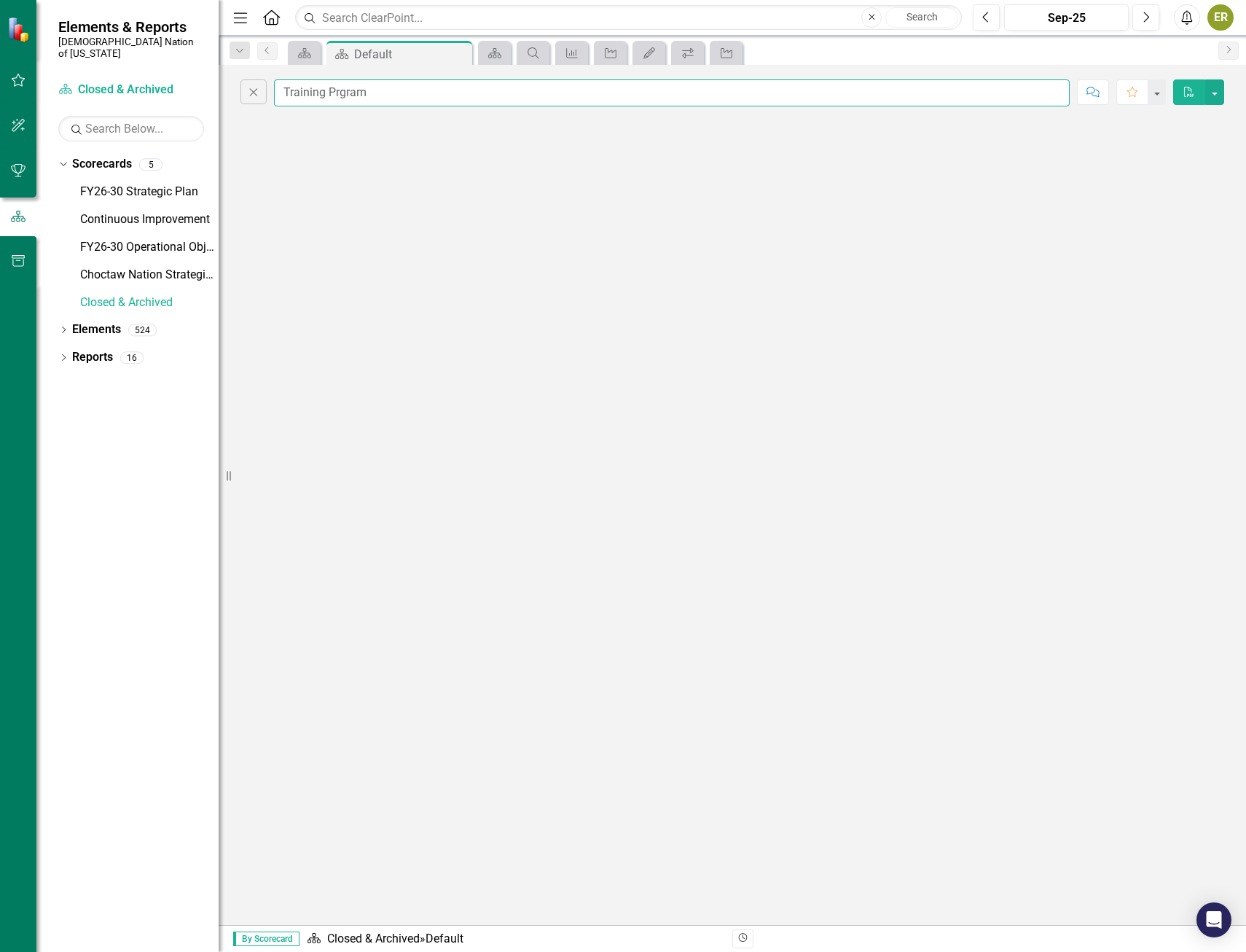
click at [326, 101] on input "Training Prgram" at bounding box center [672, 93] width 796 height 27
type input "T"
type input "Training P"
click at [386, 90] on input "Training P" at bounding box center [672, 93] width 796 height 27
click at [398, 92] on input "Training P" at bounding box center [672, 93] width 796 height 27
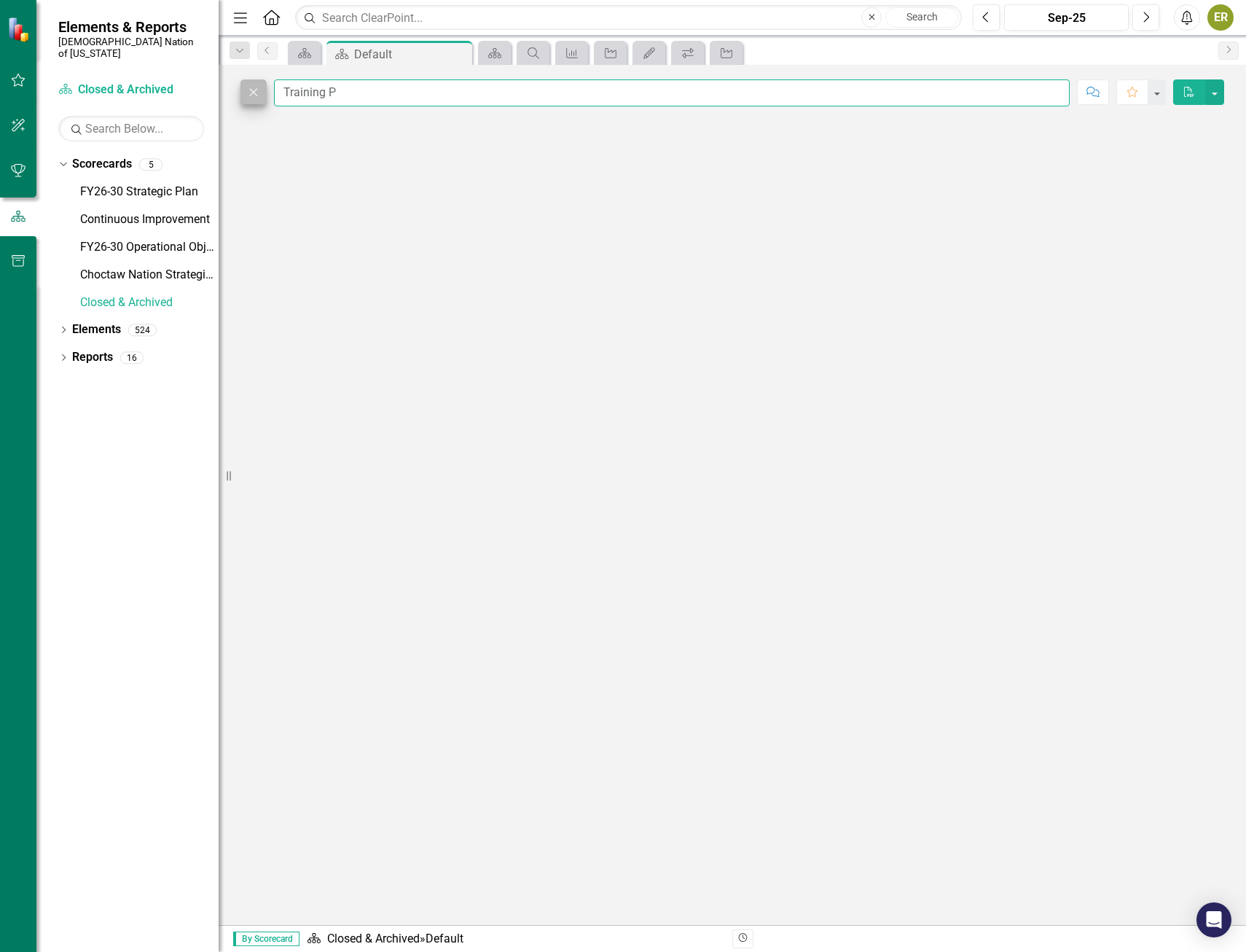
drag, startPoint x: 411, startPoint y: 94, endPoint x: 267, endPoint y: 87, distance: 144.2
click at [270, 91] on div "Close Training P" at bounding box center [656, 93] width 829 height 27
type input "]"
type input "Training Program"
click at [420, 80] on input "Training Program" at bounding box center [672, 93] width 796 height 27
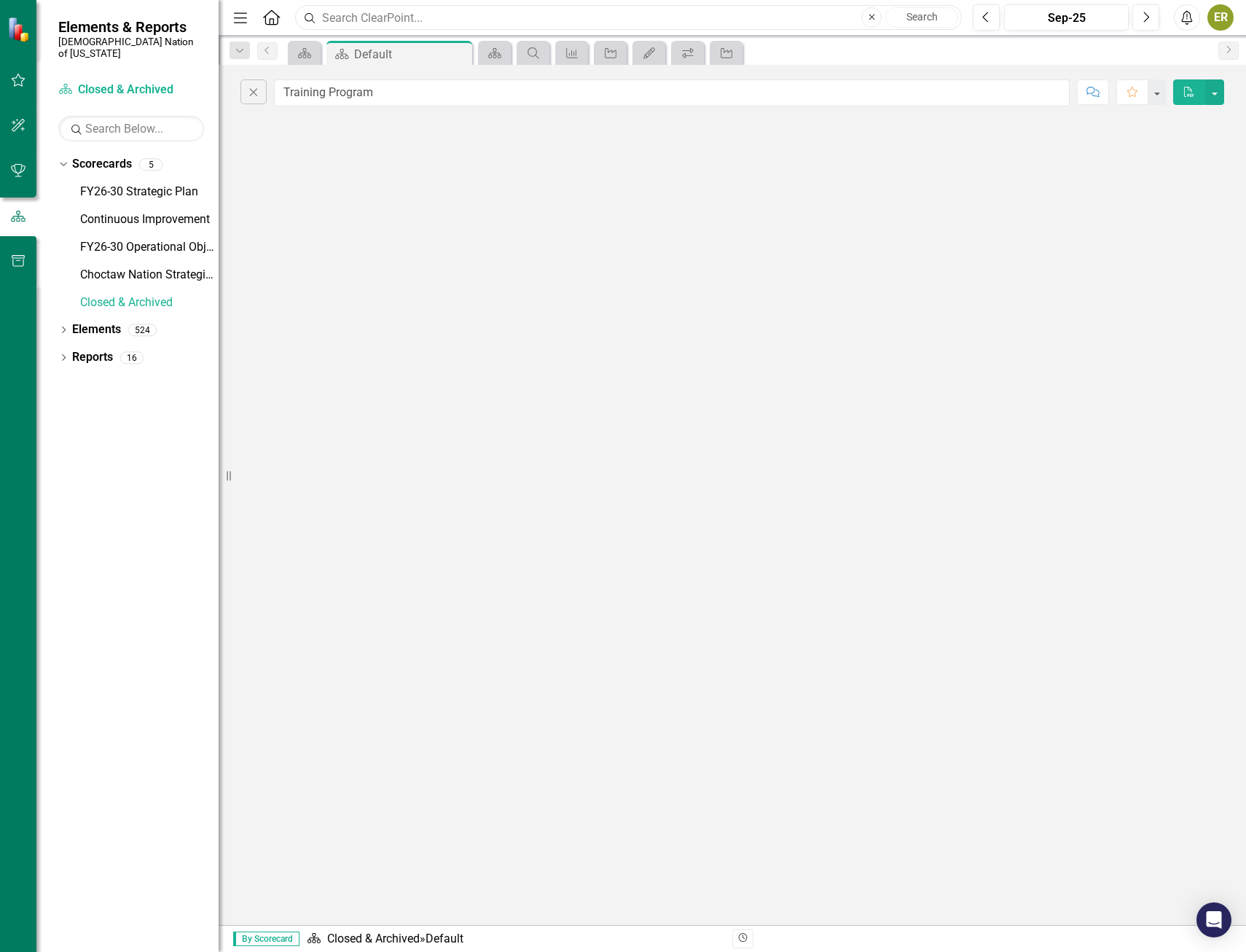
click at [813, 17] on input "text" at bounding box center [628, 17] width 667 height 25
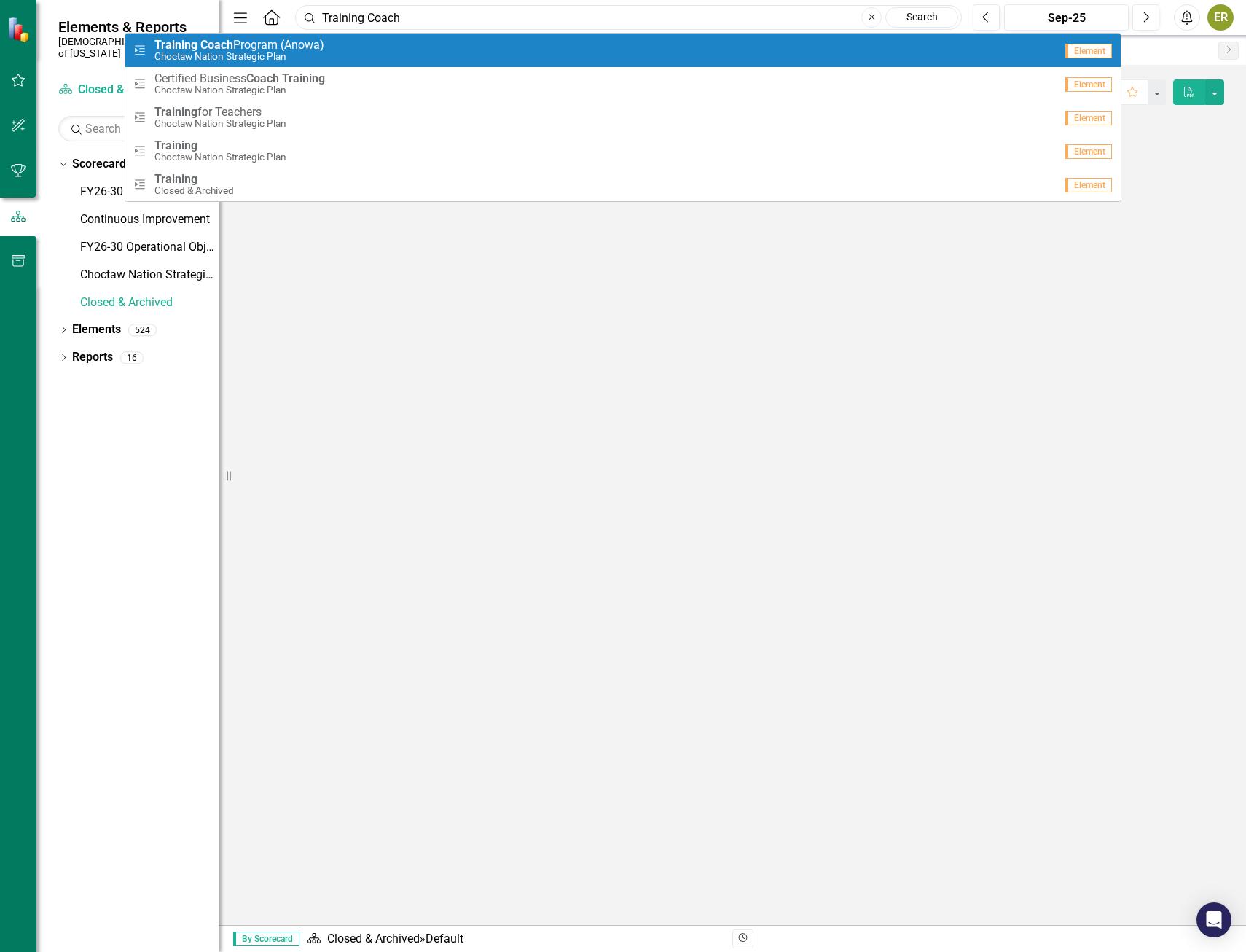
type input "Training Coach"
click at [254, 50] on span "Training Coach Program (Anowa)" at bounding box center [239, 46] width 170 height 14
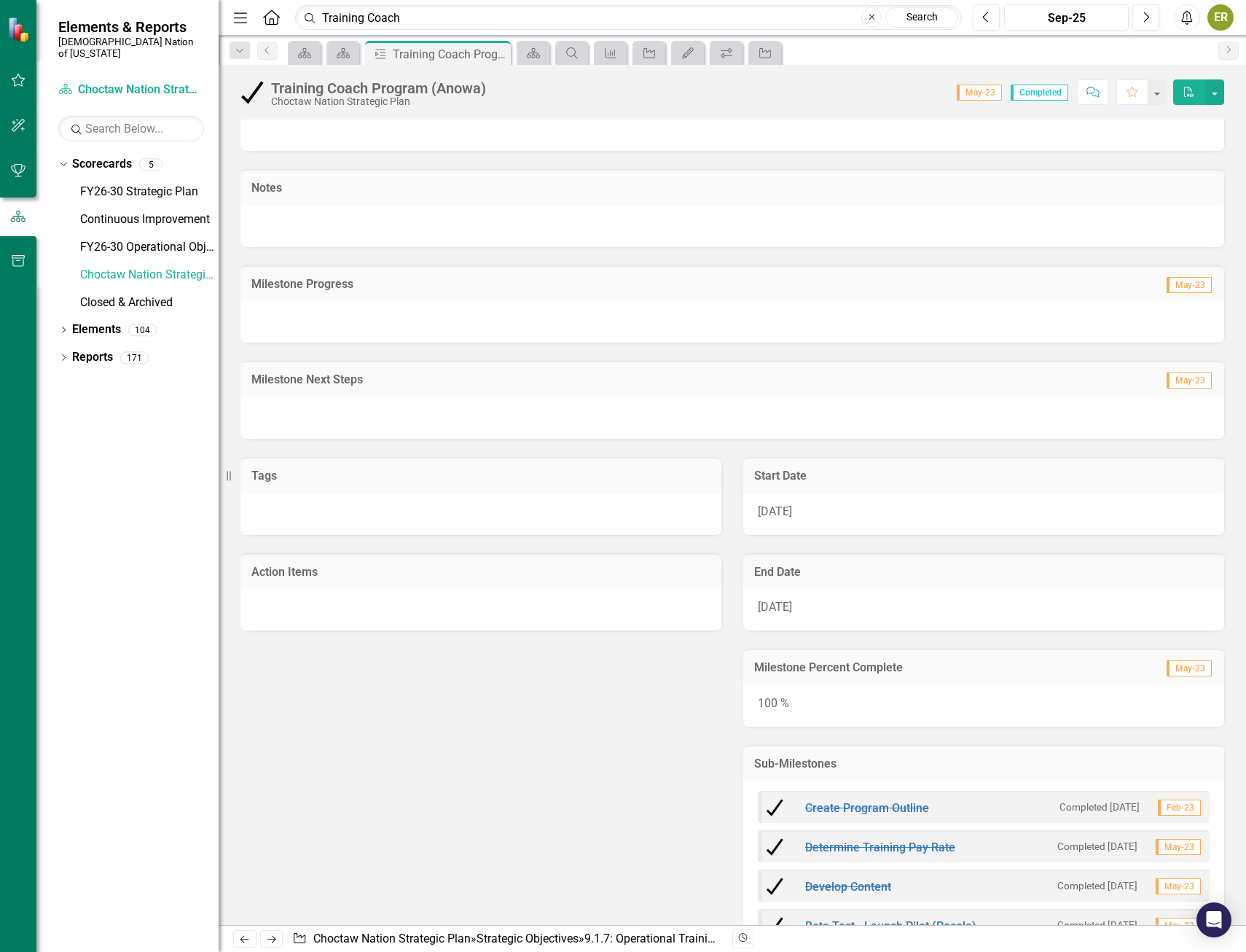
scroll to position [411, 0]
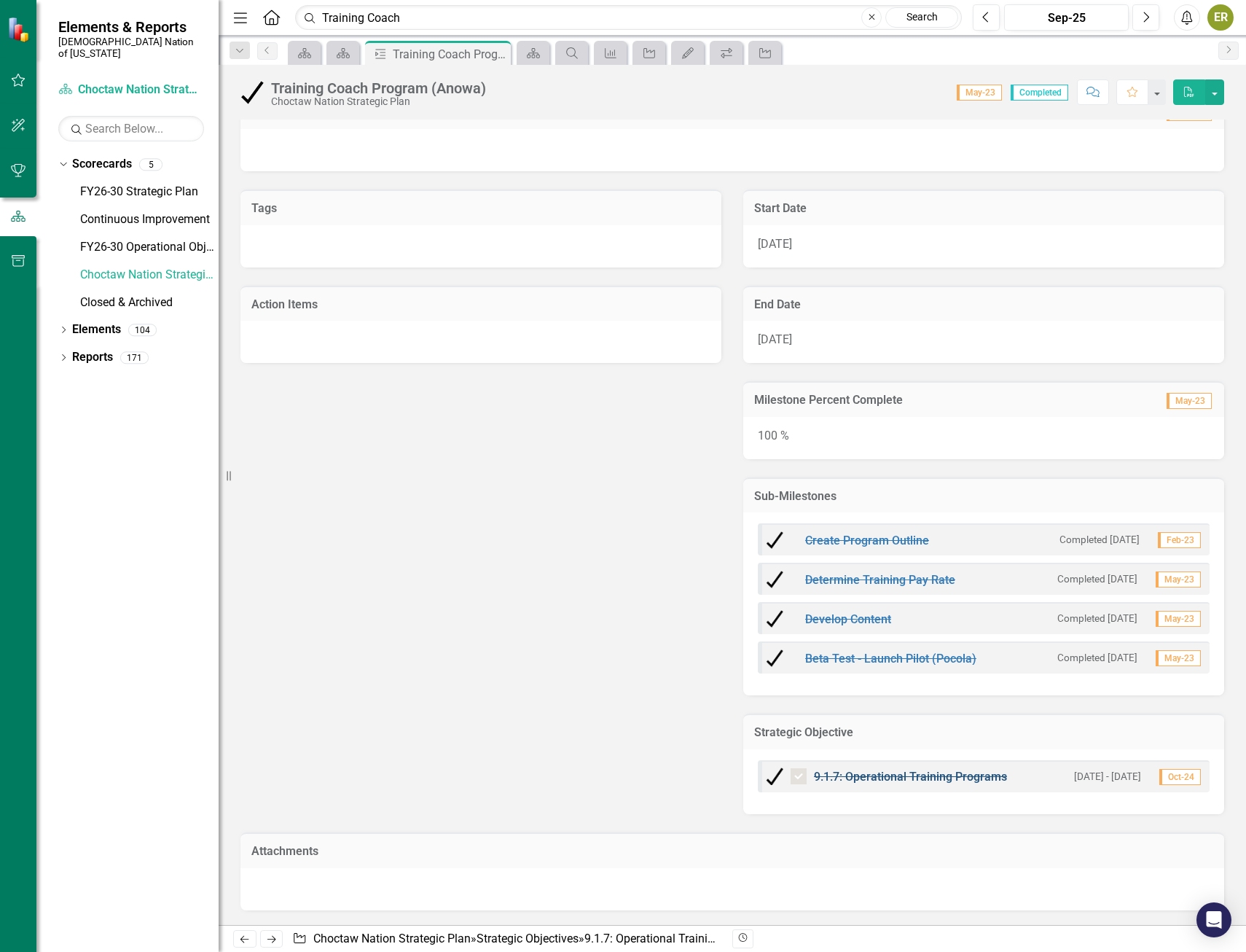
click at [872, 776] on link "9.1.7: Operational Training Programs" at bounding box center [910, 777] width 193 height 14
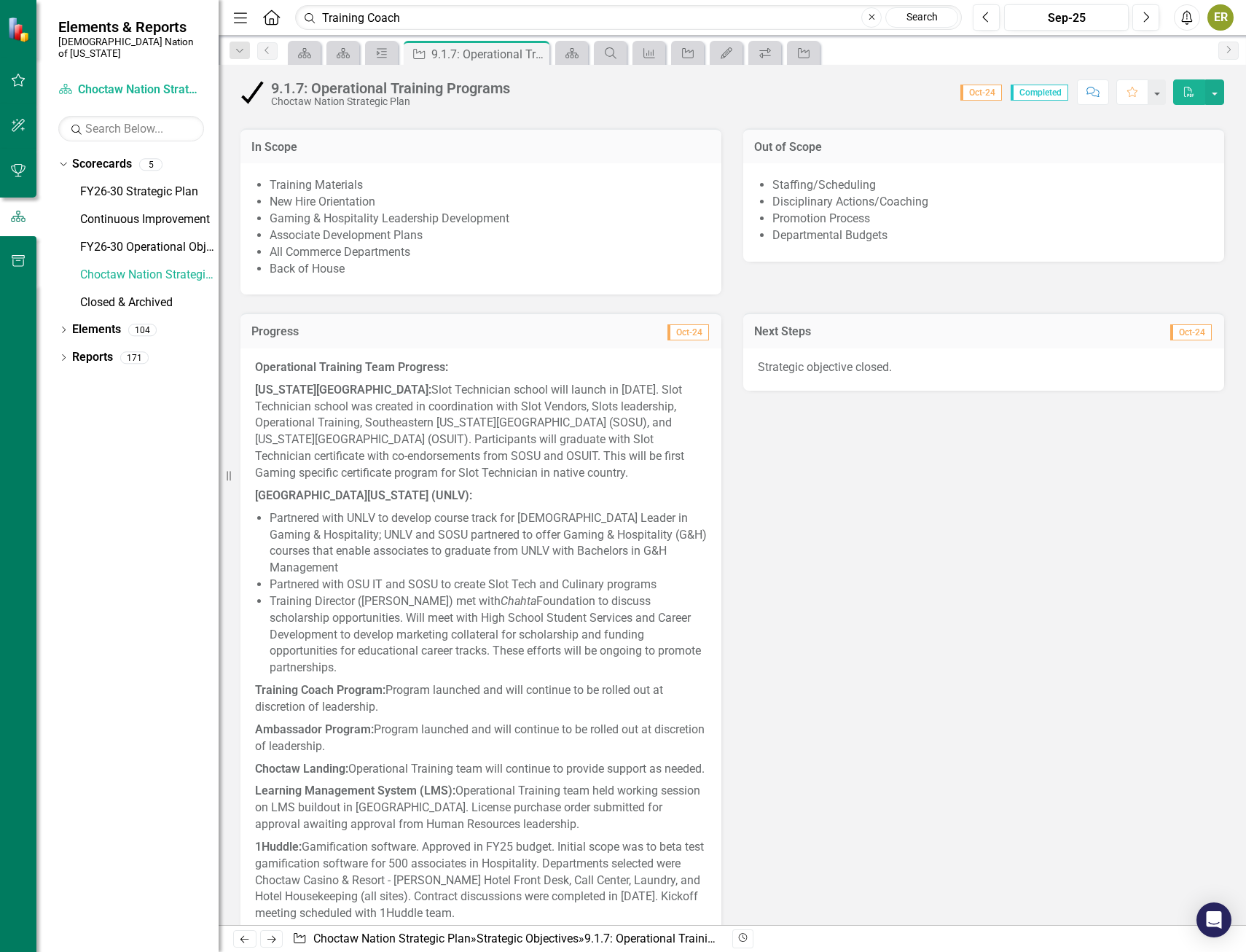
scroll to position [657, 0]
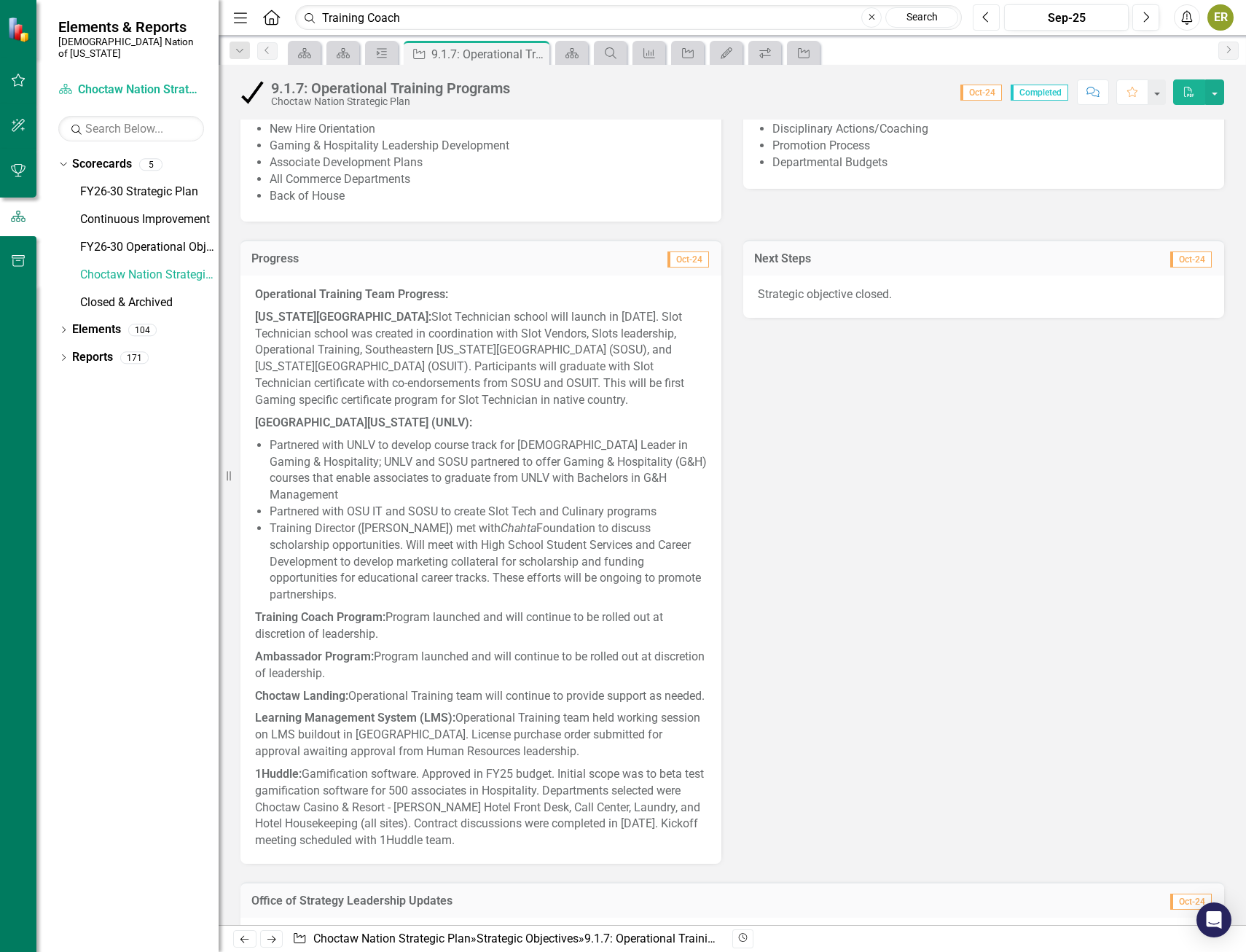
click at [987, 17] on icon "Previous" at bounding box center [987, 17] width 8 height 14
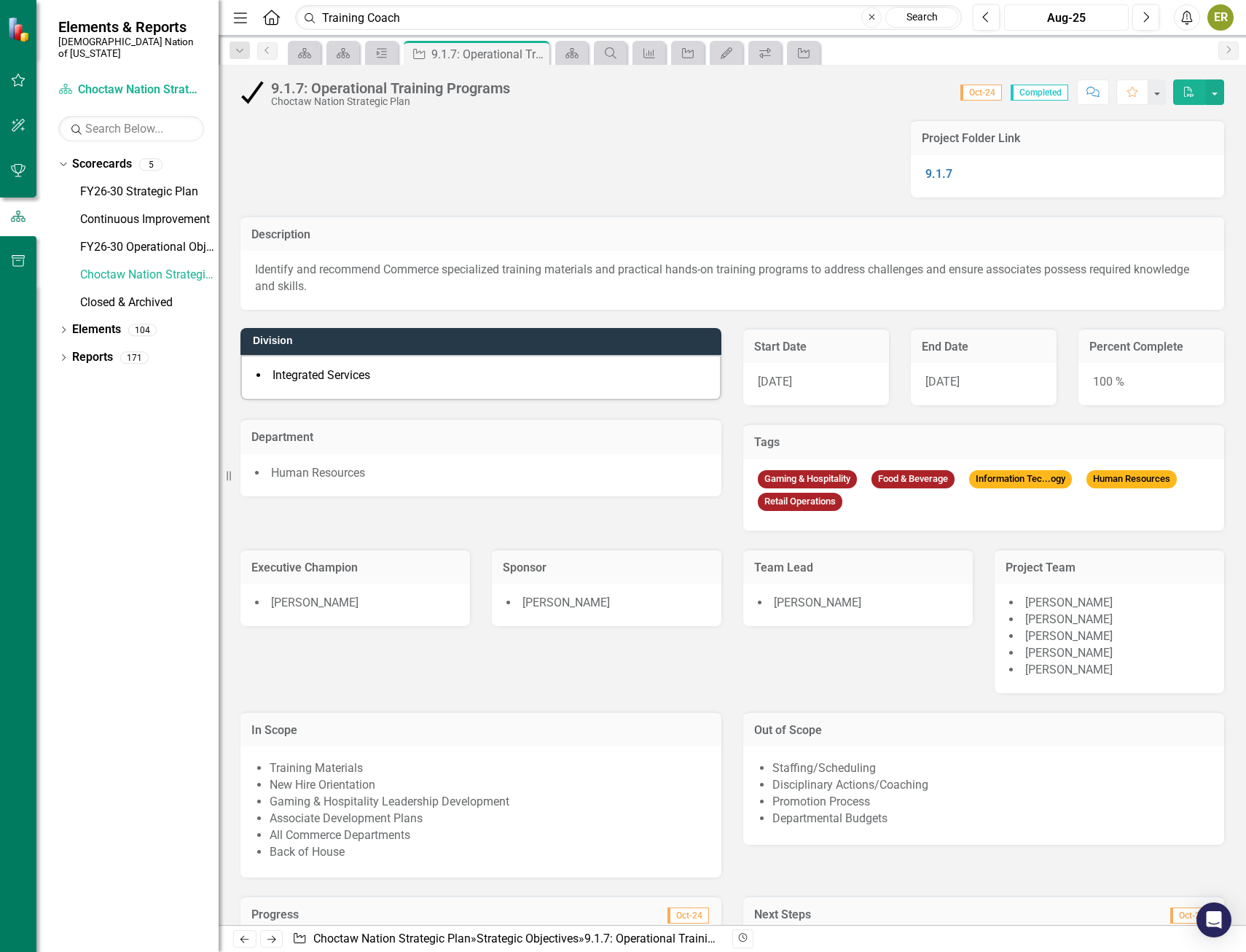
click at [1089, 18] on div "Aug-25" at bounding box center [1067, 18] width 115 height 17
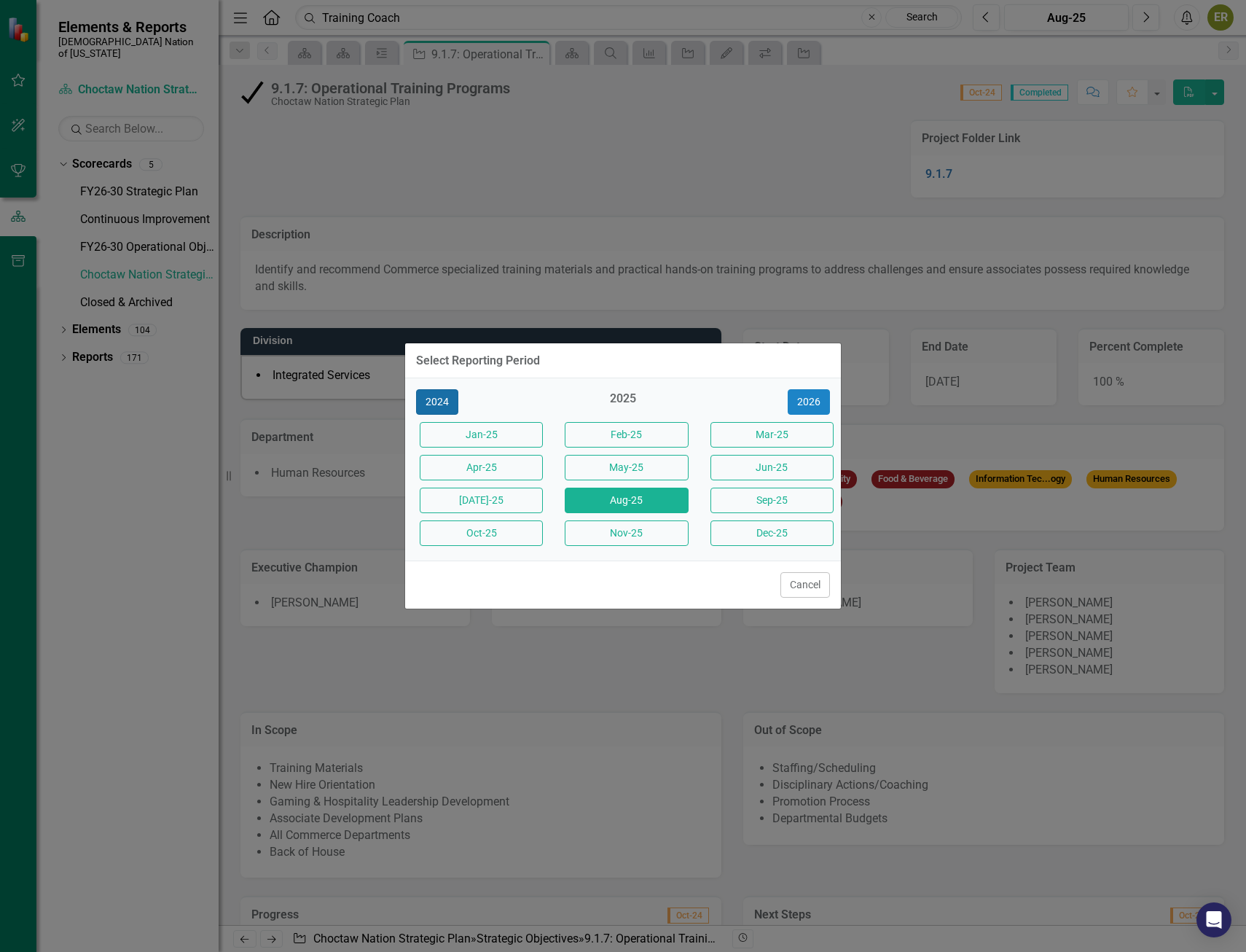
click at [452, 410] on button "2024" at bounding box center [438, 402] width 43 height 25
click at [504, 434] on button "Jan-24" at bounding box center [481, 435] width 123 height 25
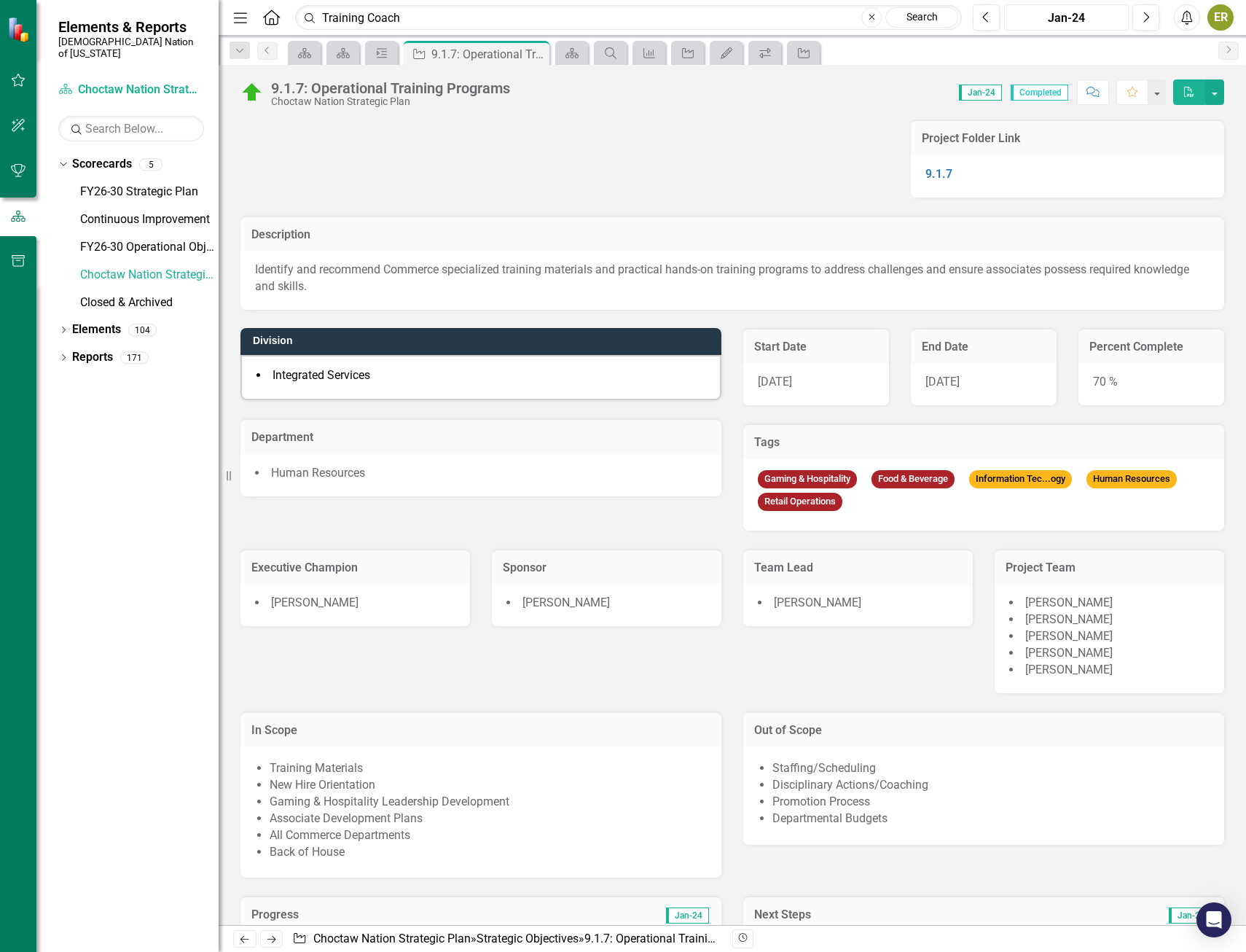
click at [1054, 22] on div "Jan-24" at bounding box center [1067, 18] width 115 height 17
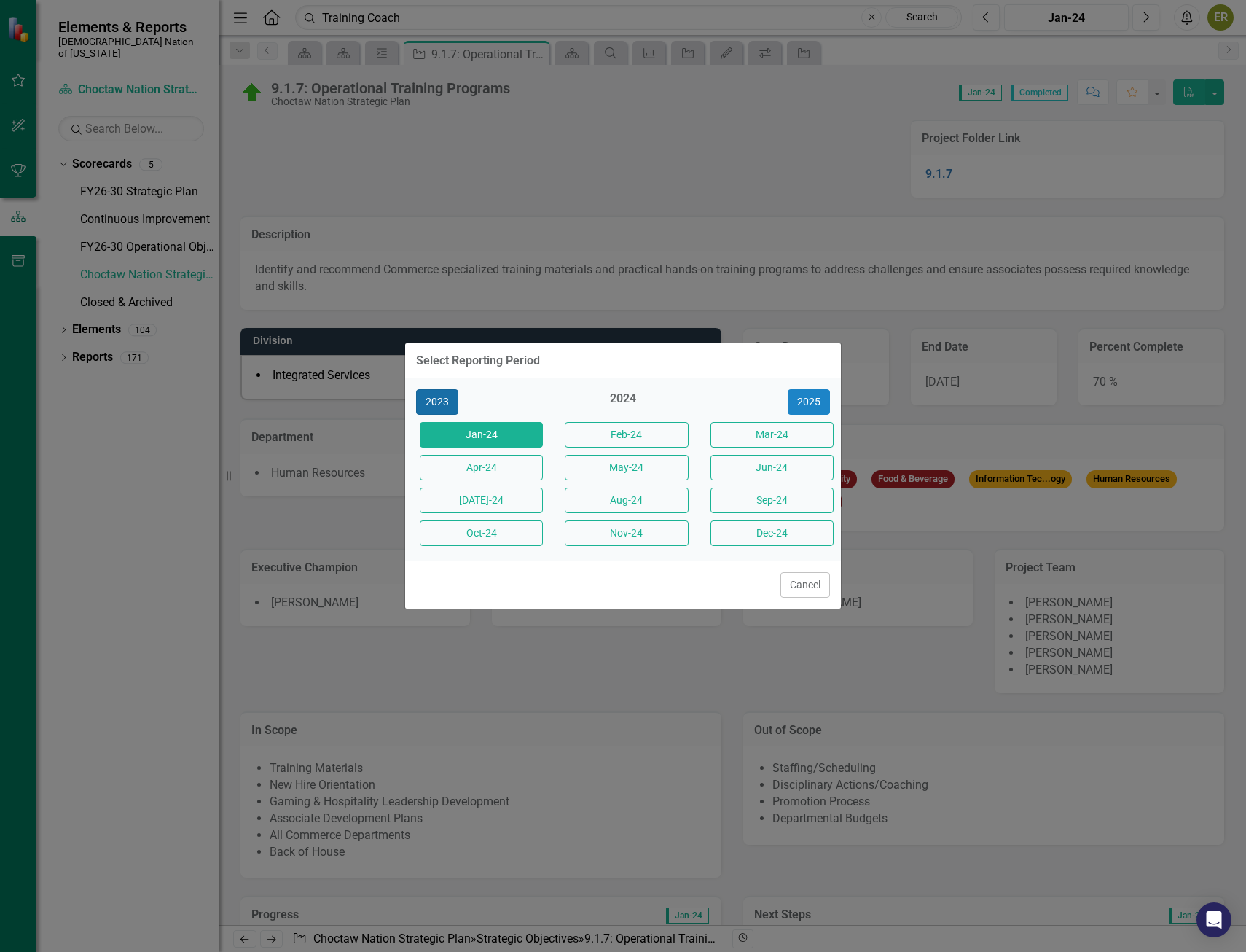
click at [434, 404] on button "2023" at bounding box center [438, 402] width 43 height 25
click at [498, 431] on button "Jan-23" at bounding box center [481, 435] width 123 height 25
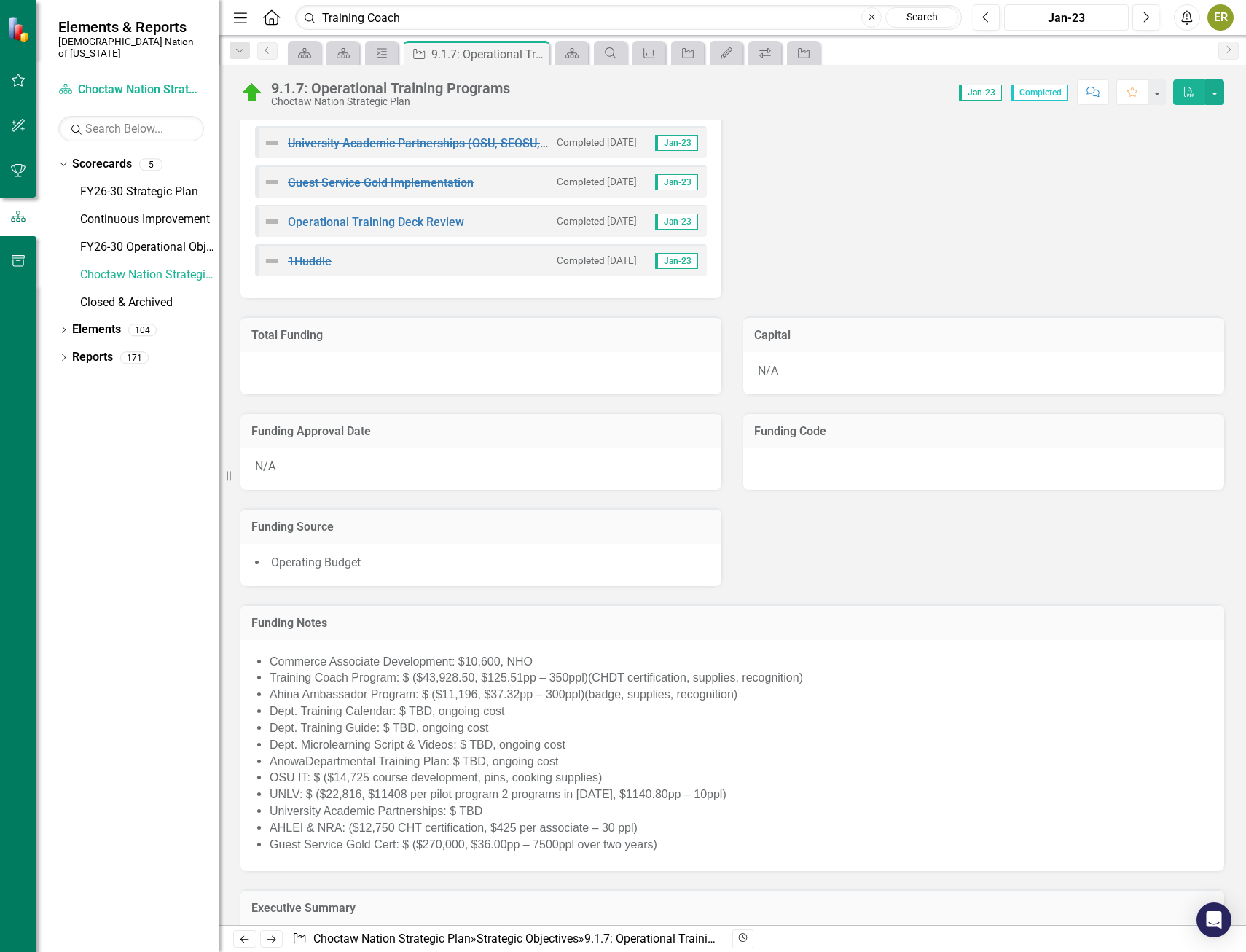
scroll to position [2865, 0]
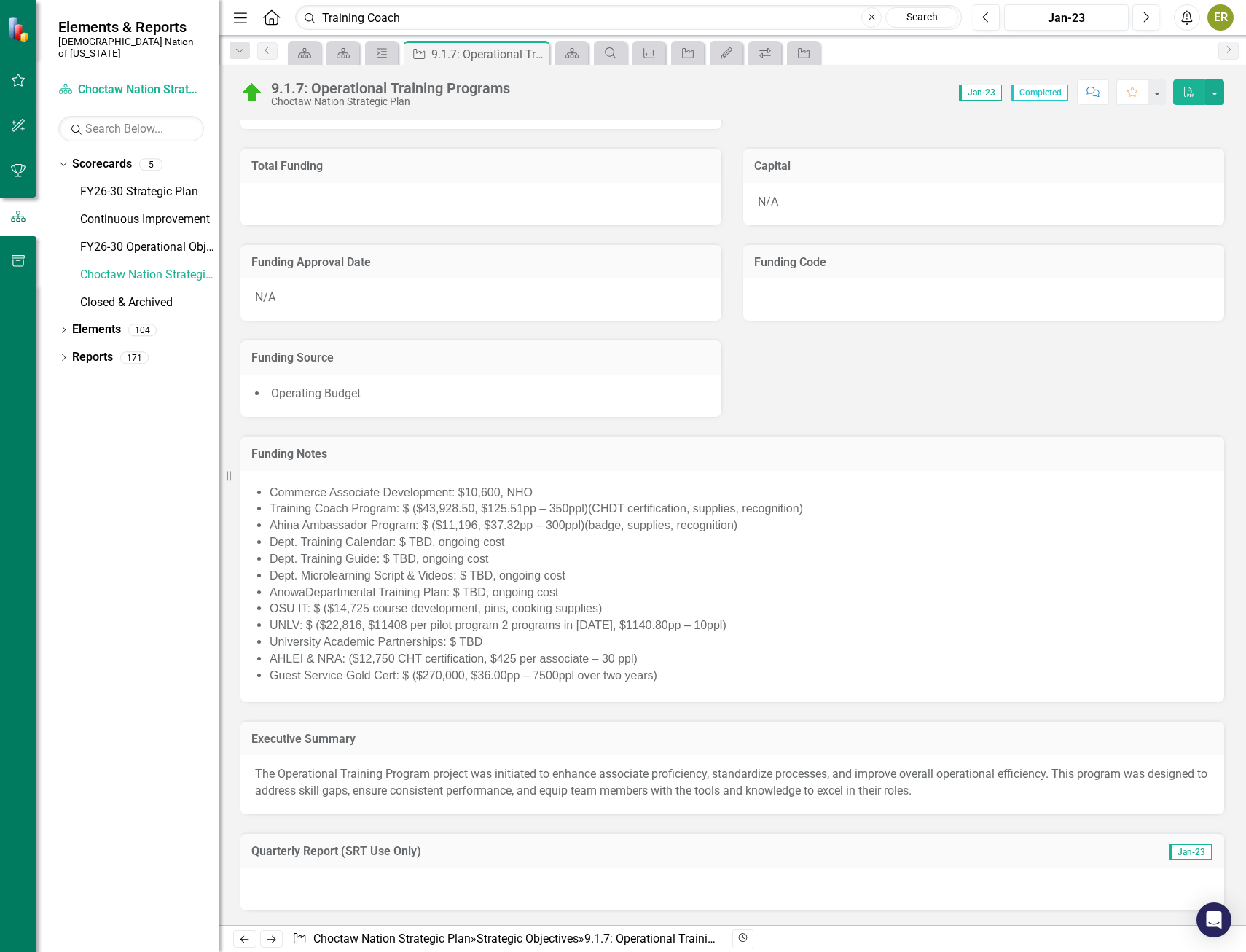
drag, startPoint x: 617, startPoint y: 578, endPoint x: 489, endPoint y: 718, distance: 189.7
click at [489, 718] on div "Executive Summary The Operational Training Program project was initiated to enh…" at bounding box center [732, 759] width 1006 height 113
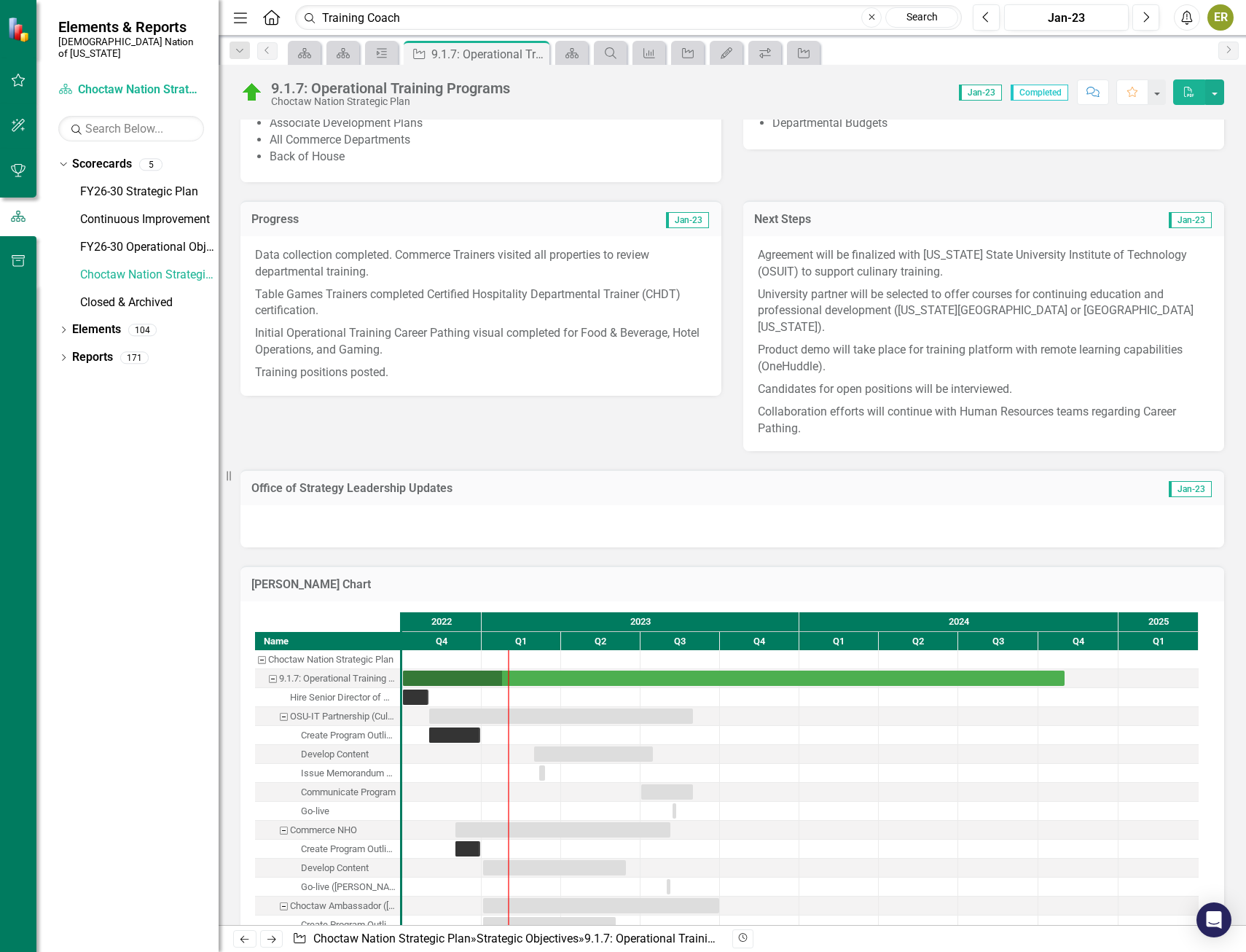
scroll to position [604, 0]
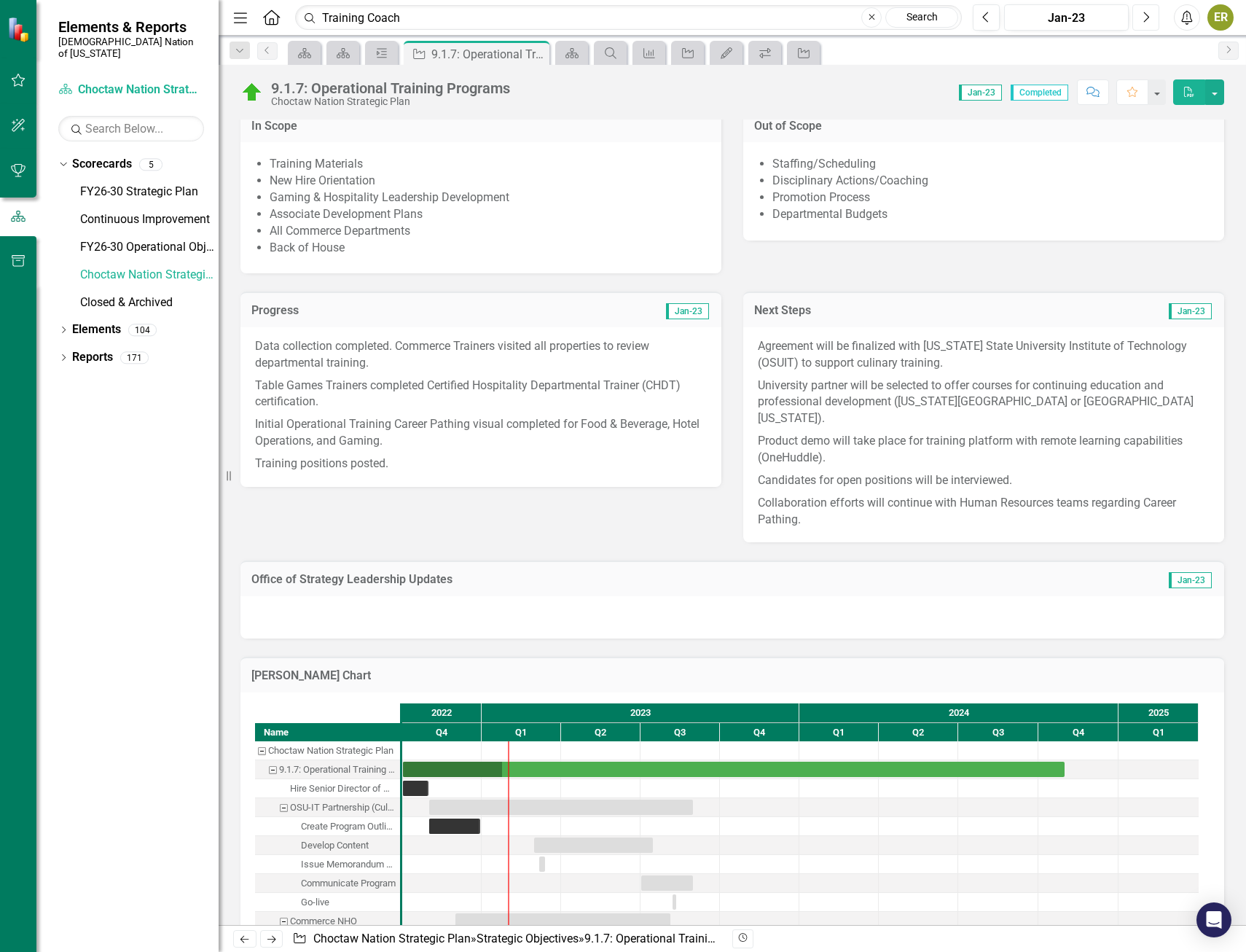
click at [1142, 18] on icon "Next" at bounding box center [1146, 17] width 8 height 14
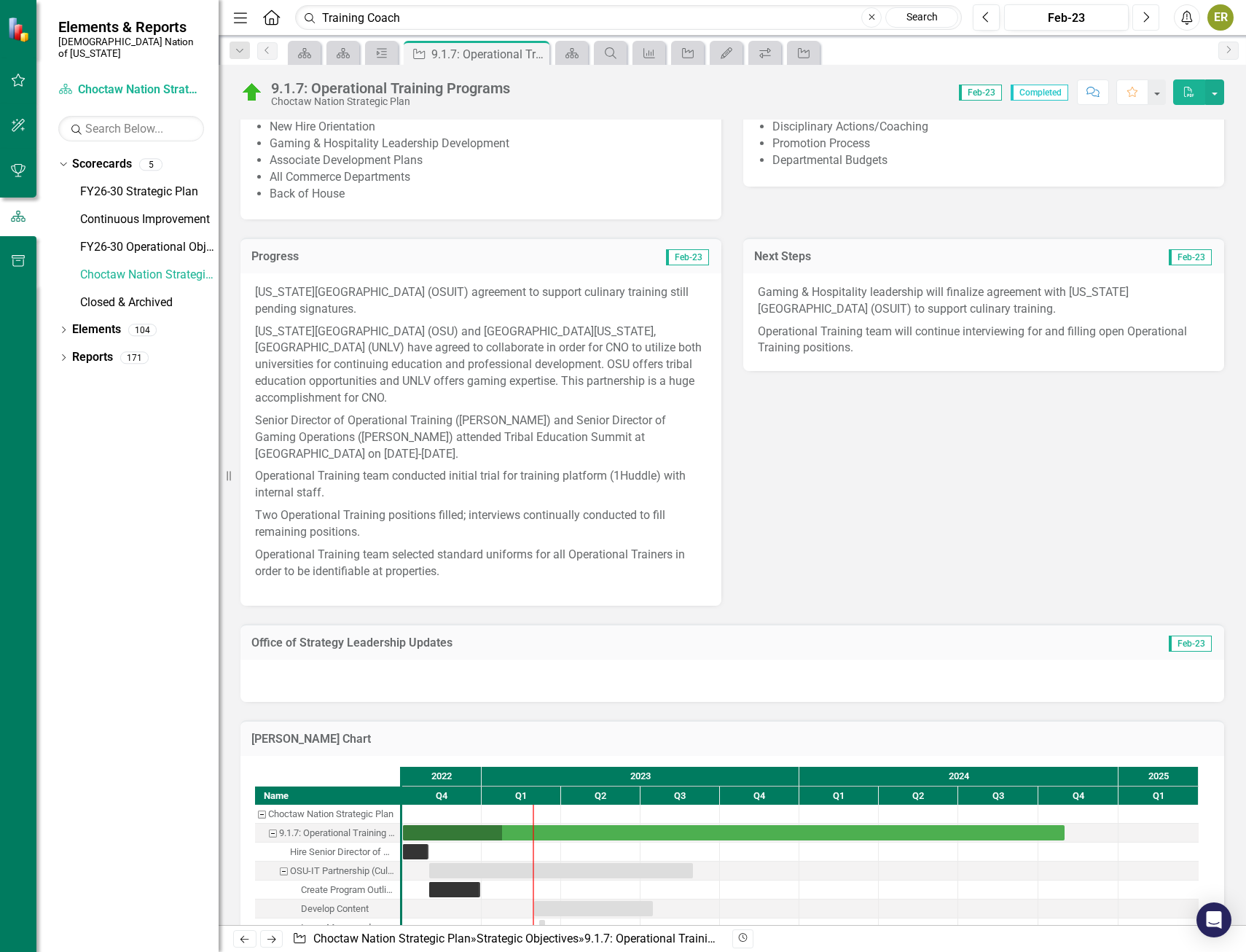
scroll to position [657, 0]
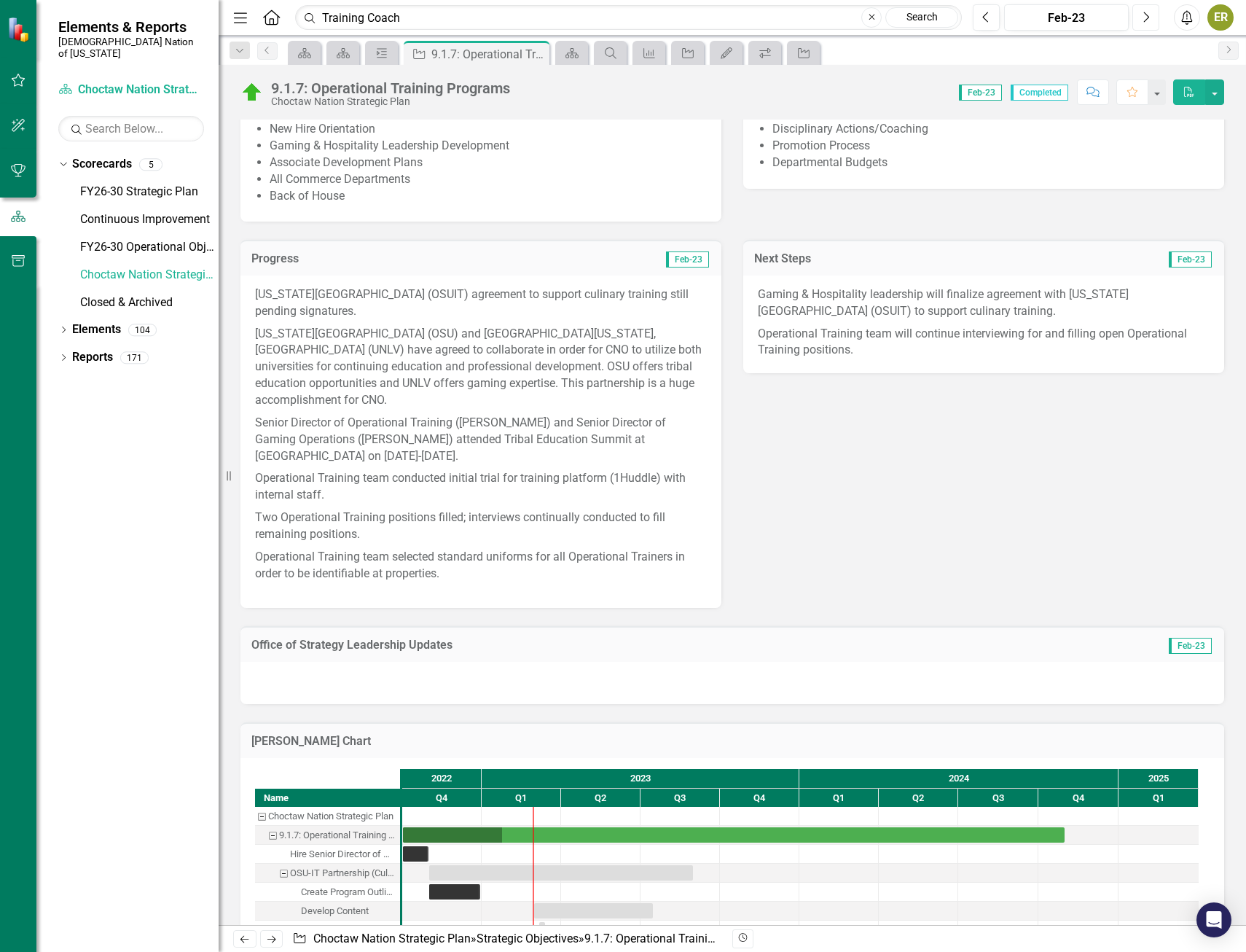
click at [1153, 22] on button "Next" at bounding box center [1146, 17] width 27 height 26
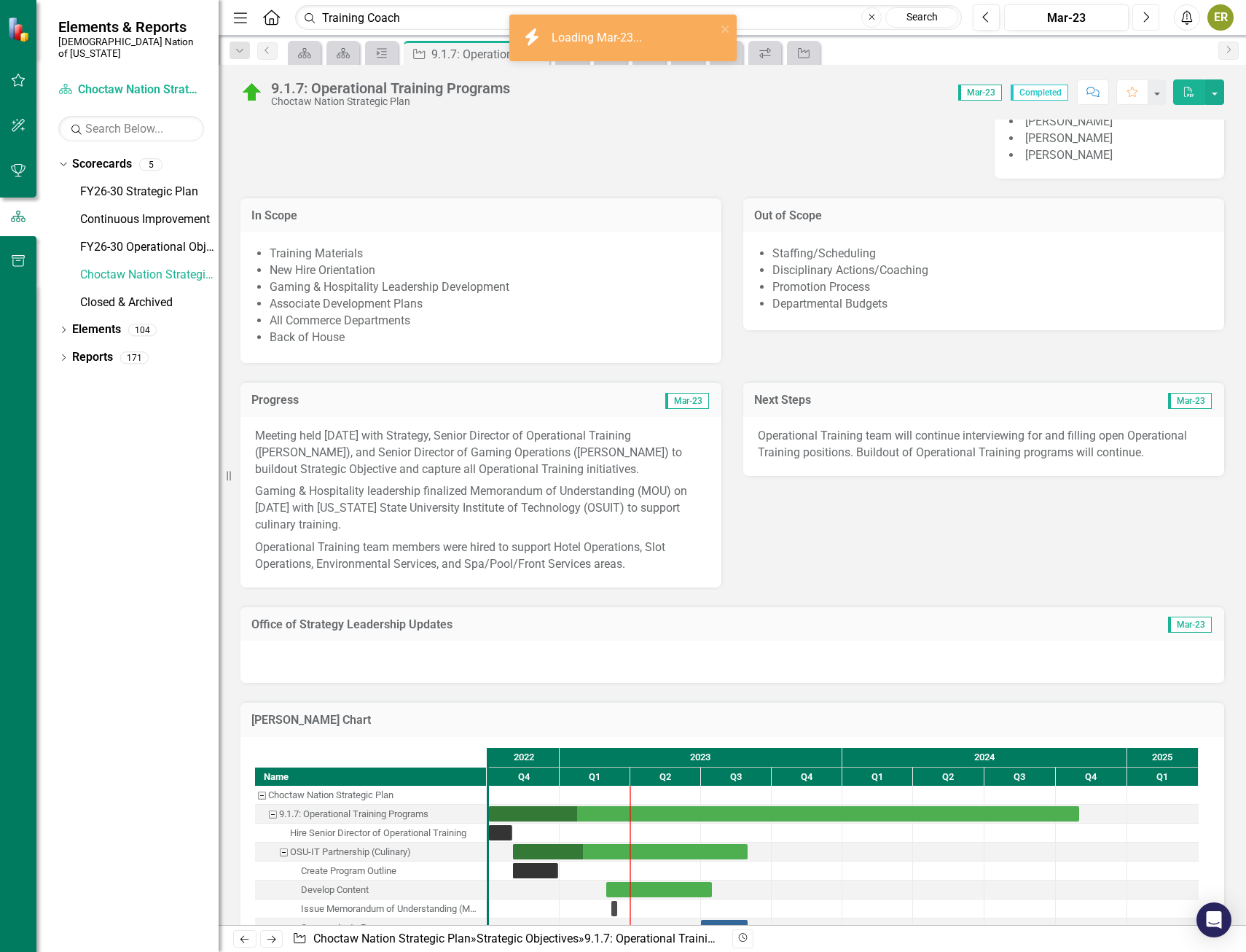
scroll to position [730, 0]
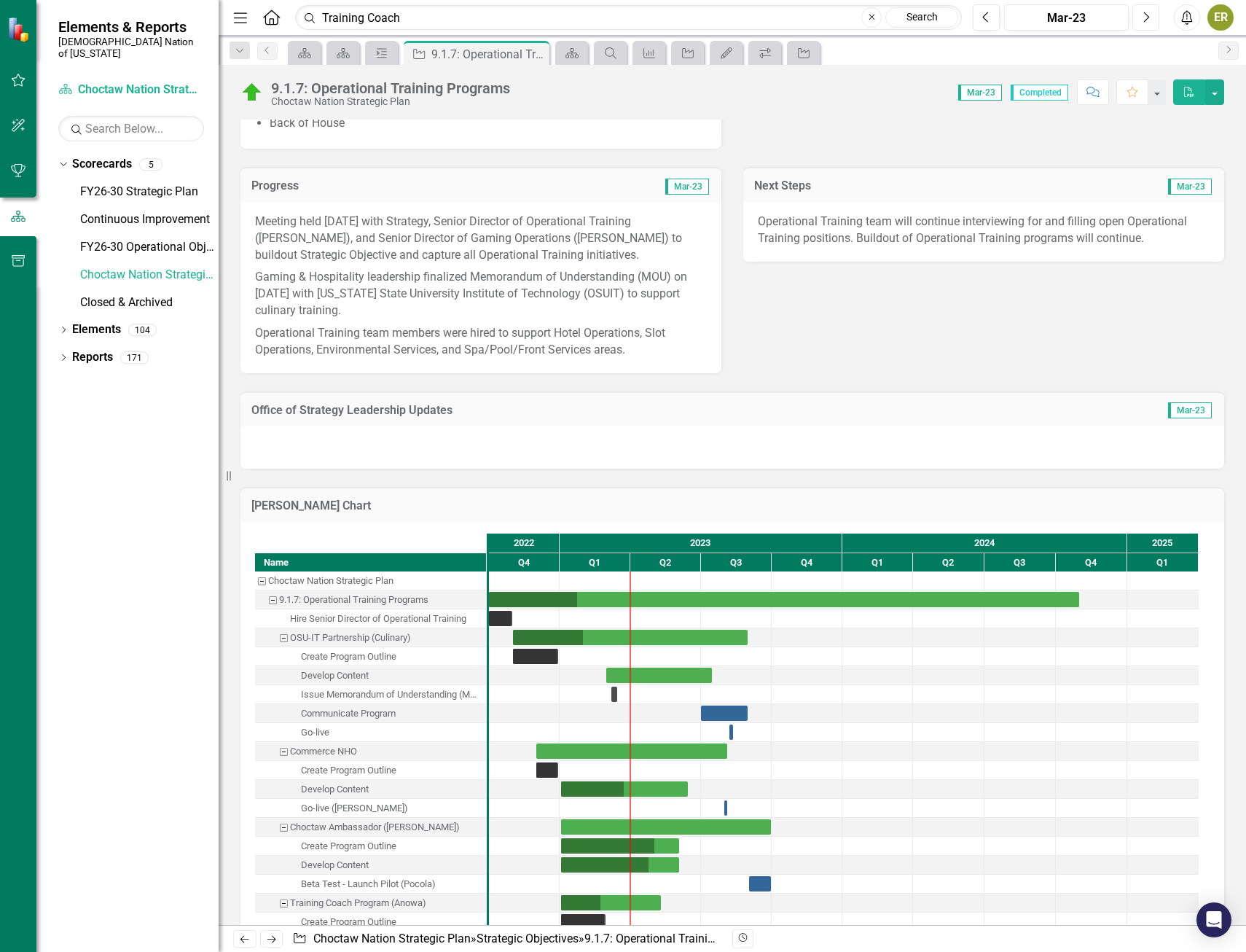
click at [1148, 17] on icon "Next" at bounding box center [1146, 17] width 8 height 14
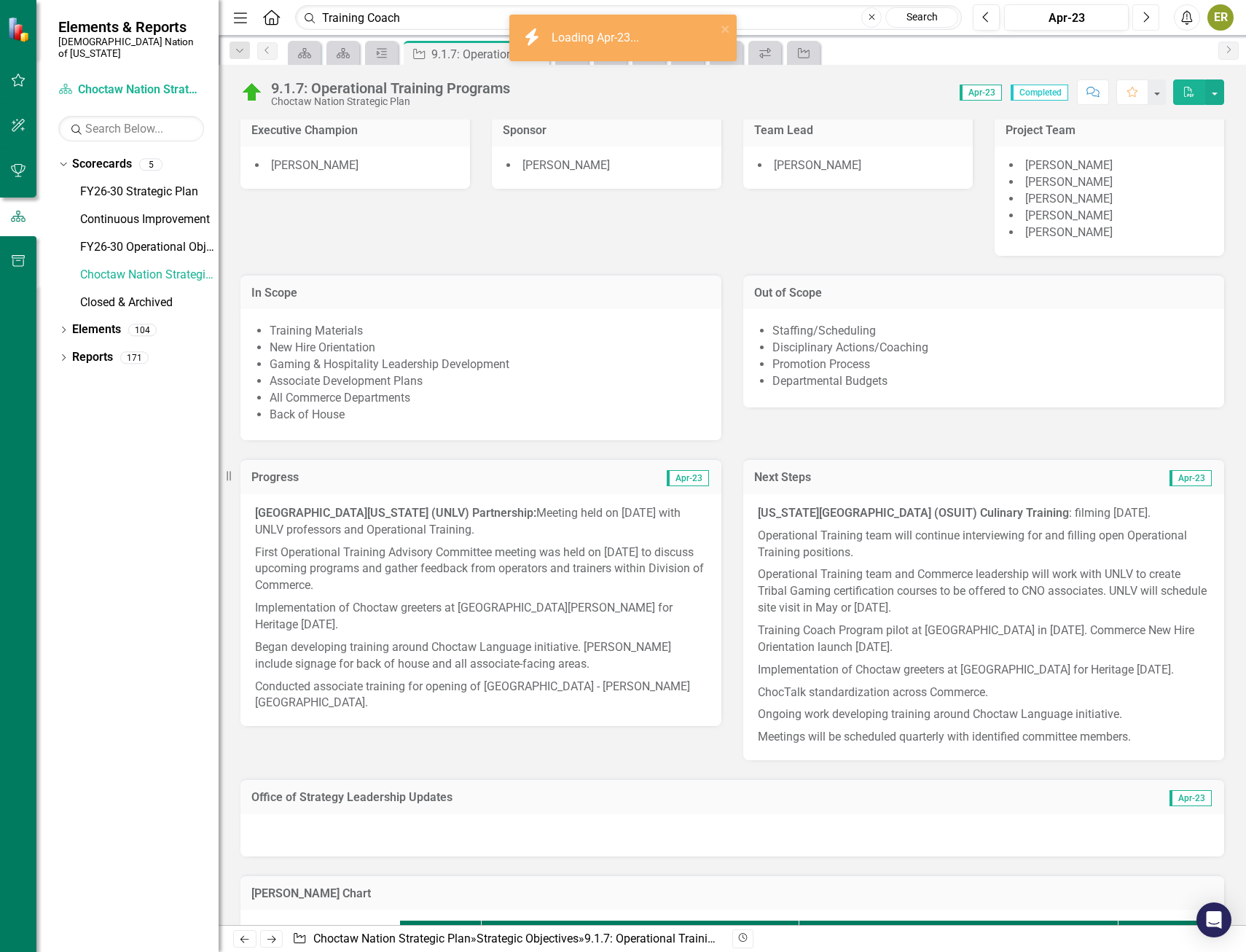
scroll to position [583, 0]
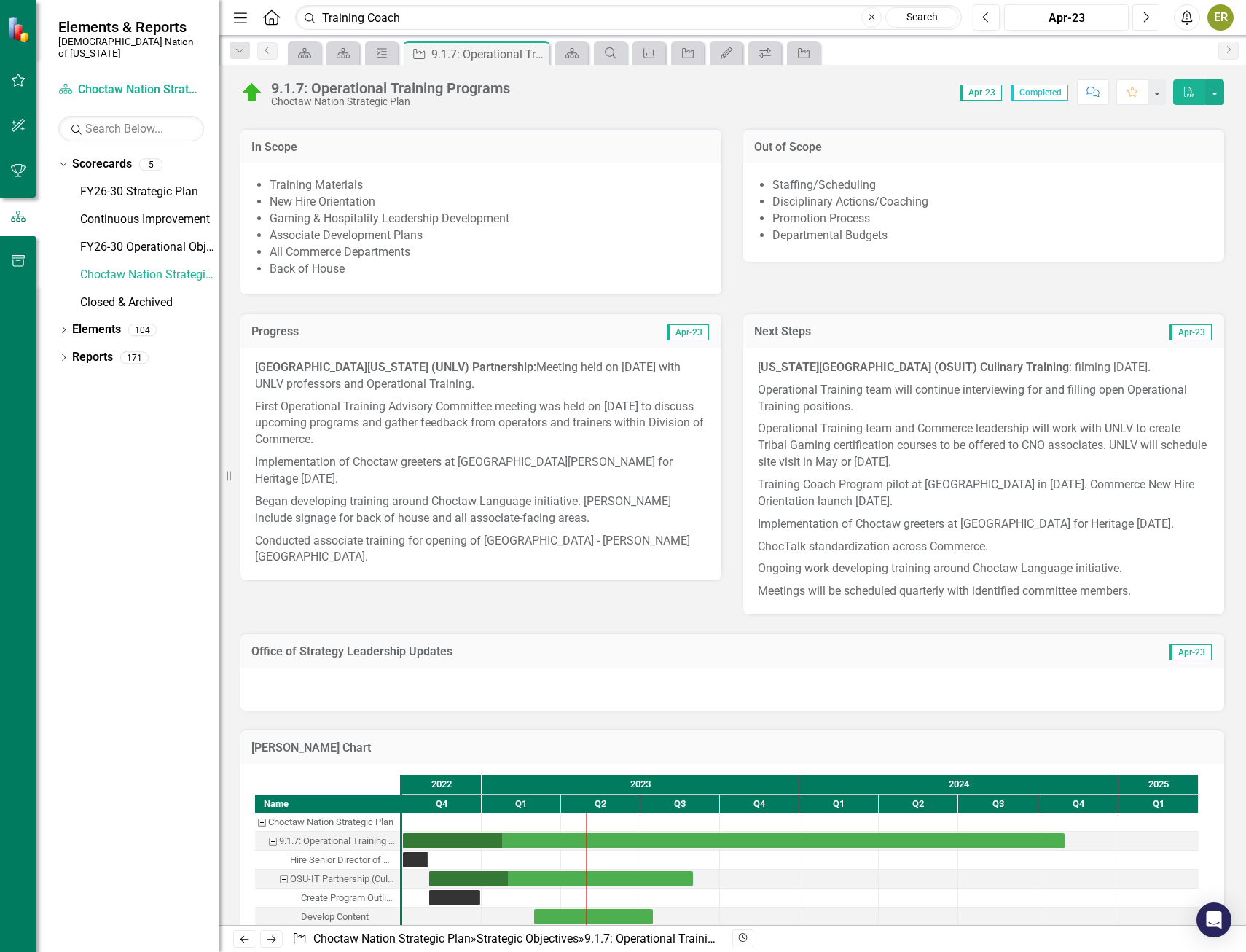
click at [1141, 17] on button "Next" at bounding box center [1146, 17] width 27 height 26
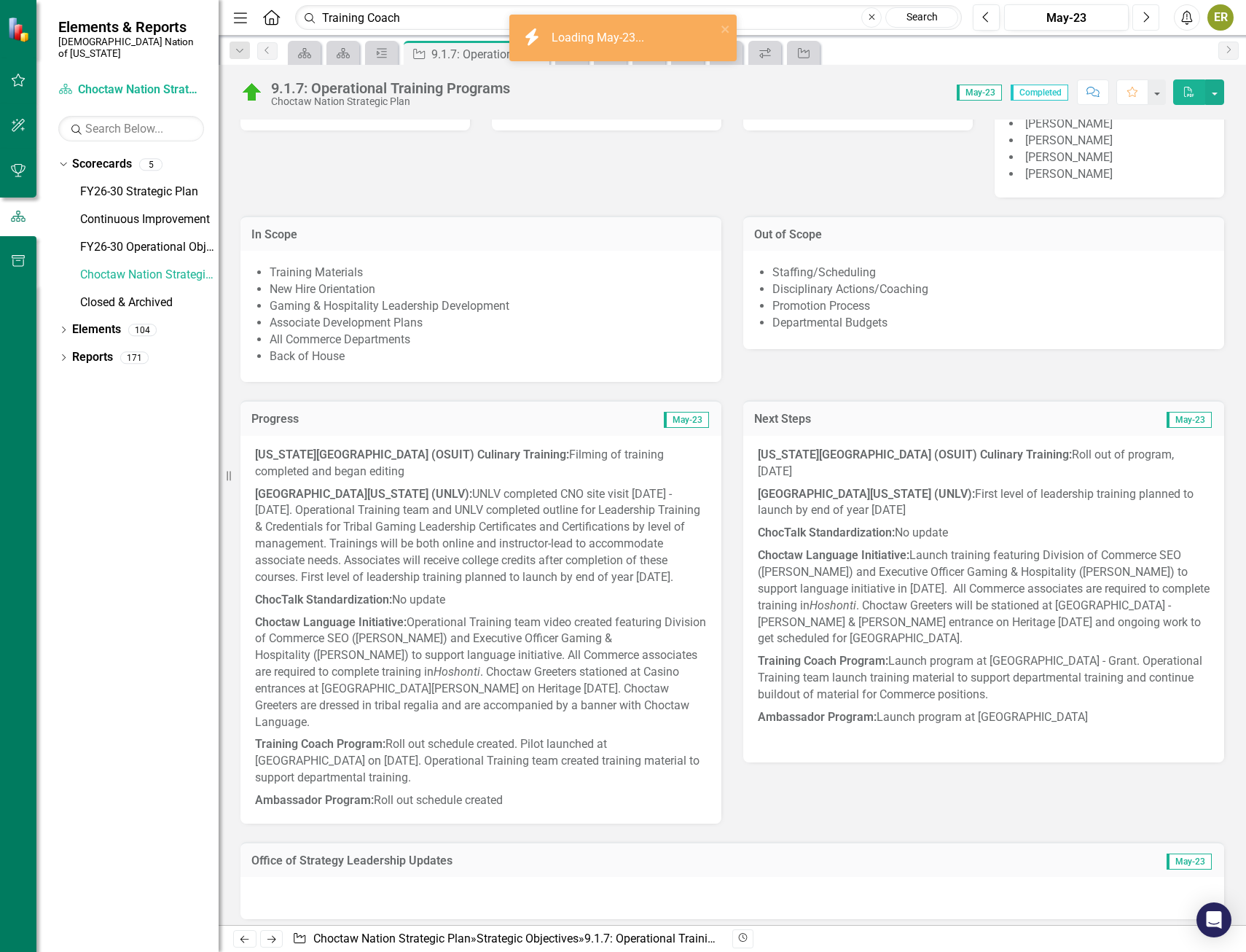
scroll to position [510, 0]
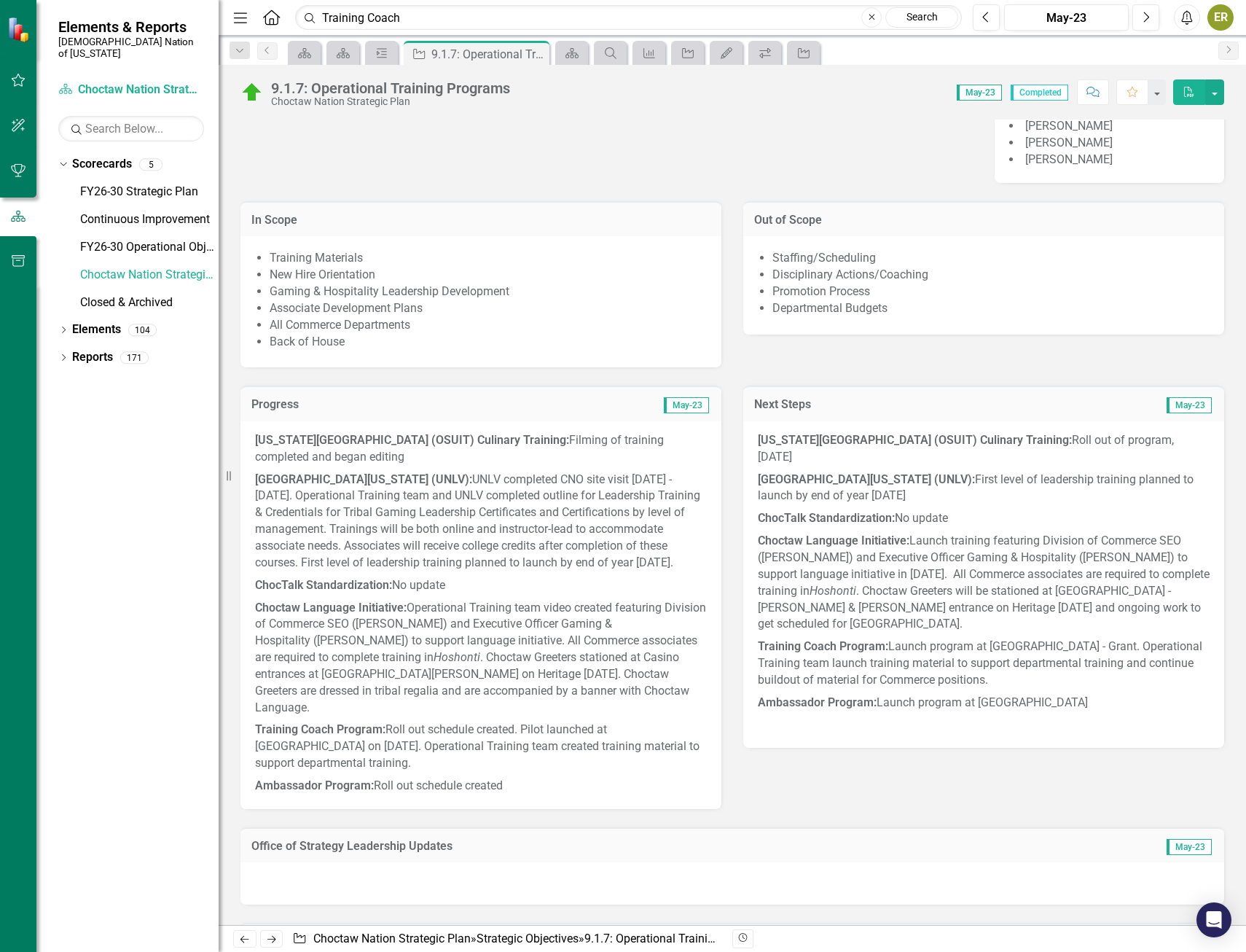
drag, startPoint x: 794, startPoint y: 785, endPoint x: 772, endPoint y: 786, distance: 22.0
click at [772, 786] on div "Progress May-23 Oklahoma State University Institute of Technology (OSUIT) Culin…" at bounding box center [732, 635] width 1006 height 537
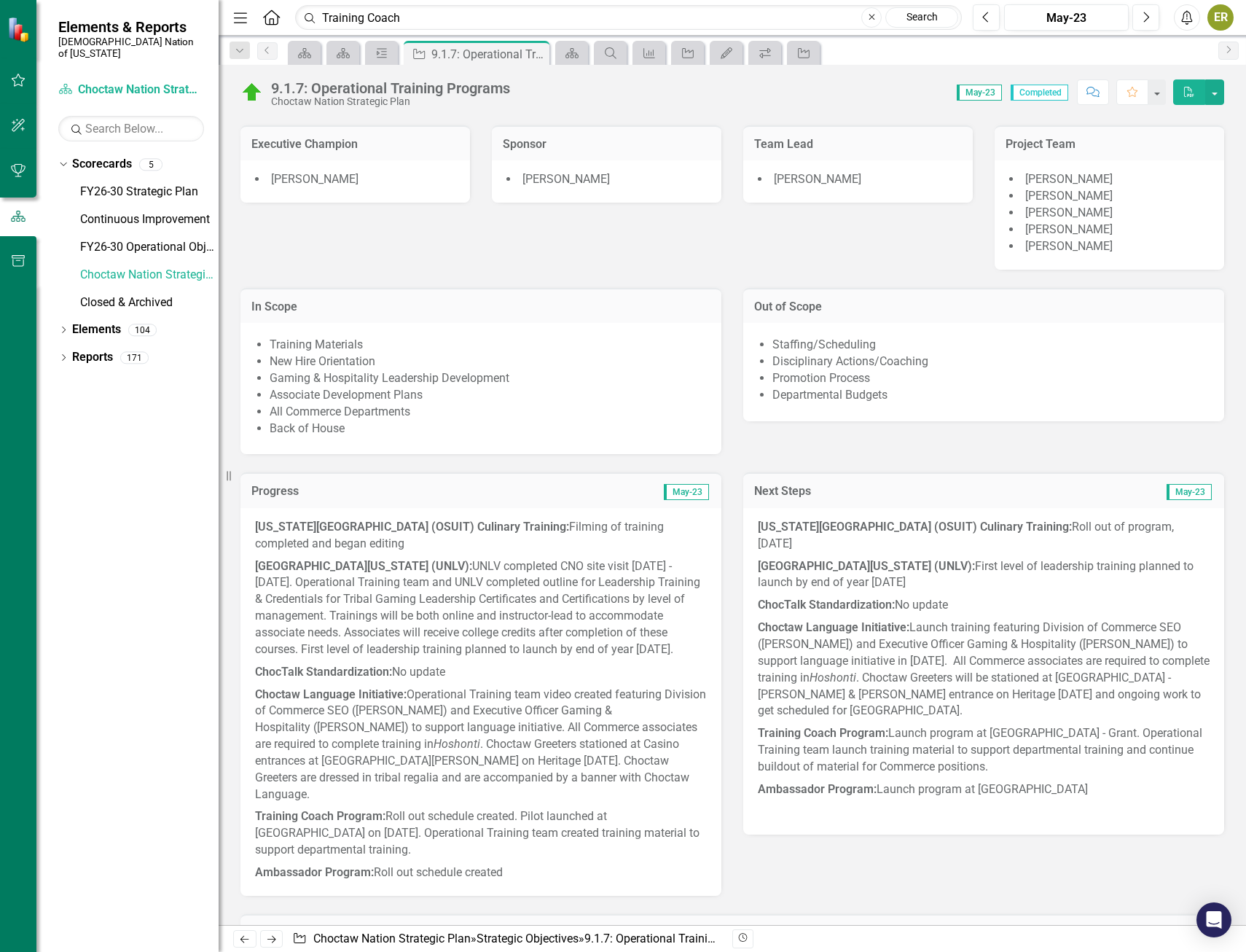
scroll to position [364, 0]
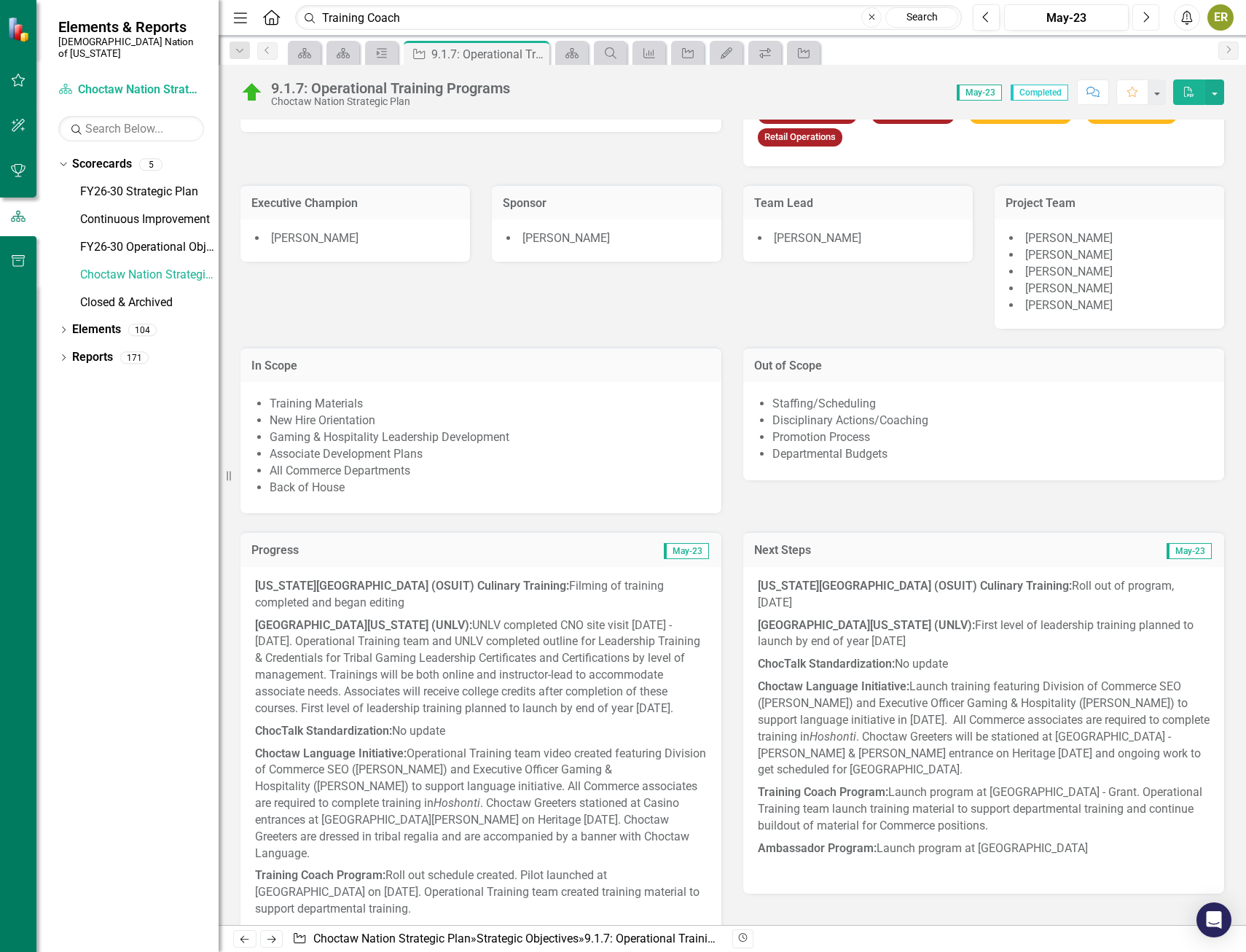
click at [1150, 15] on icon "Next" at bounding box center [1146, 17] width 8 height 14
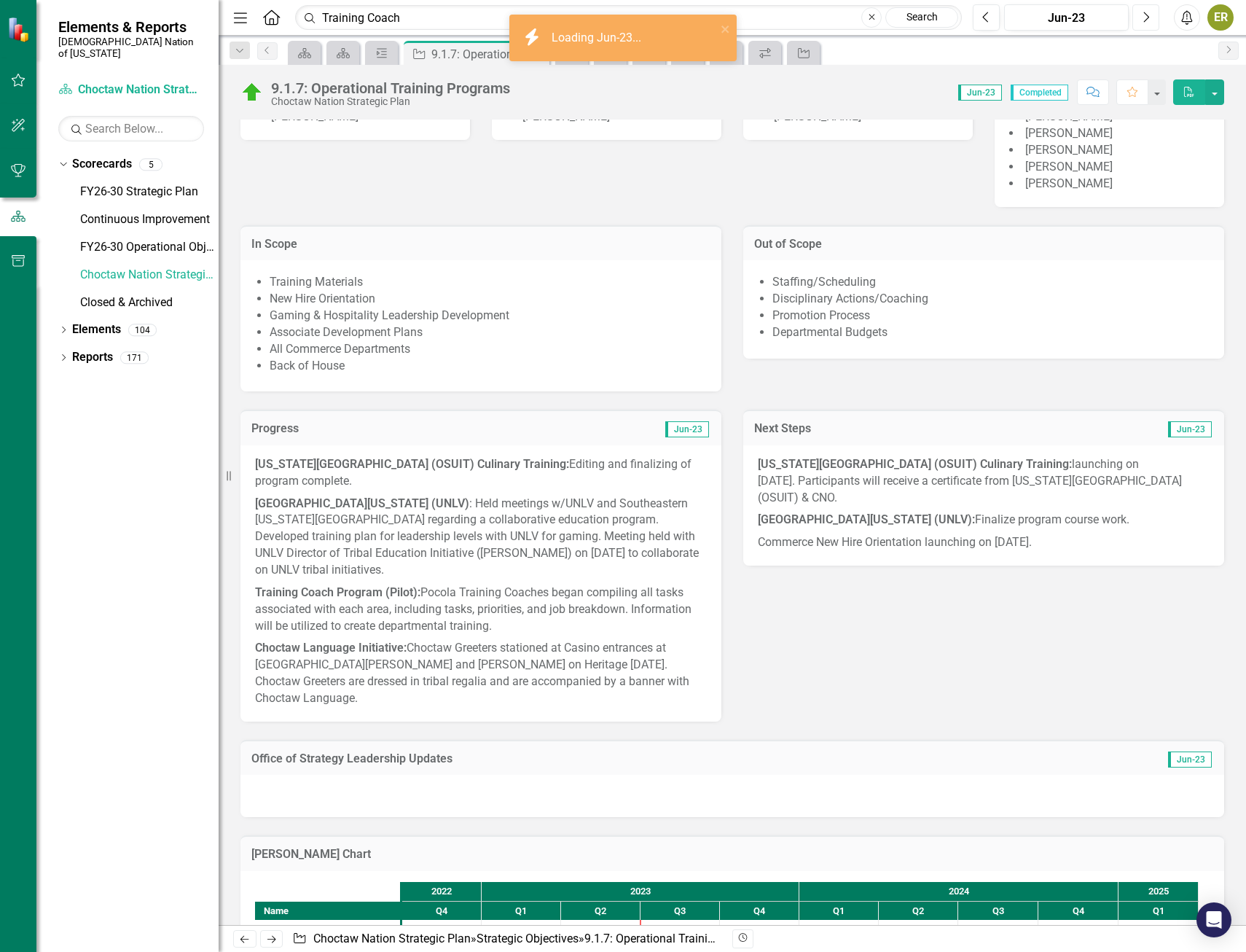
scroll to position [510, 0]
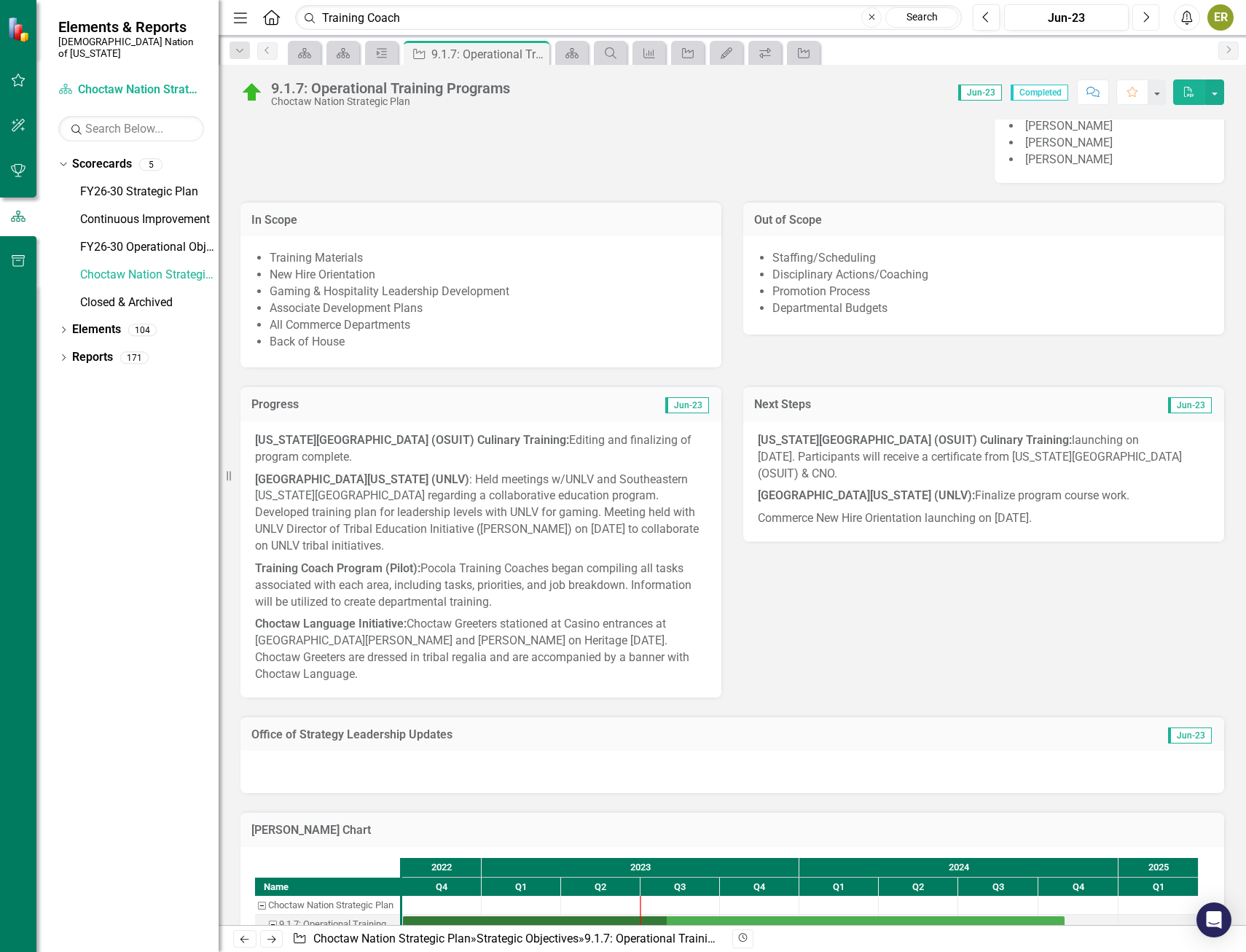
click at [1150, 15] on button "Next" at bounding box center [1146, 17] width 27 height 26
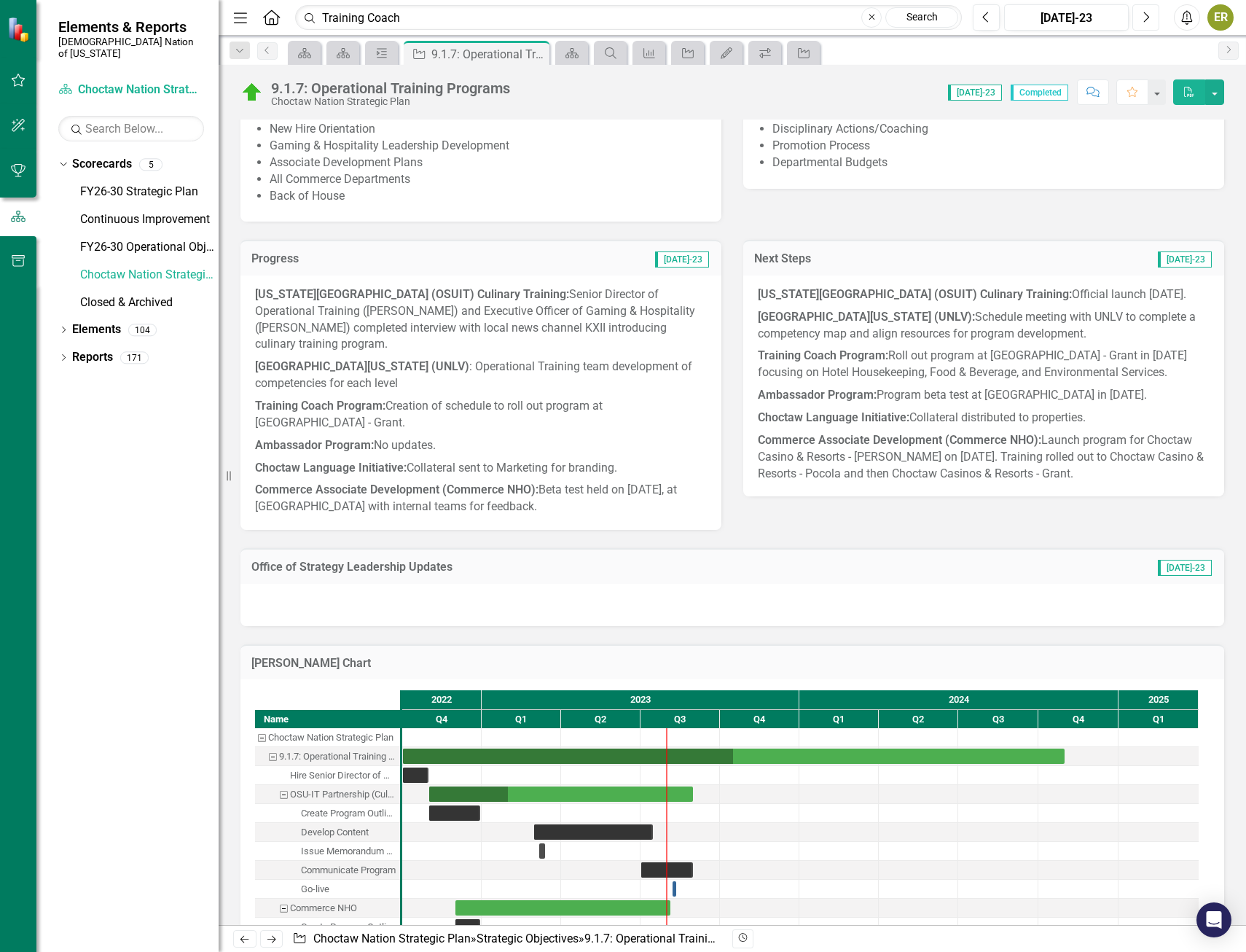
scroll to position [583, 0]
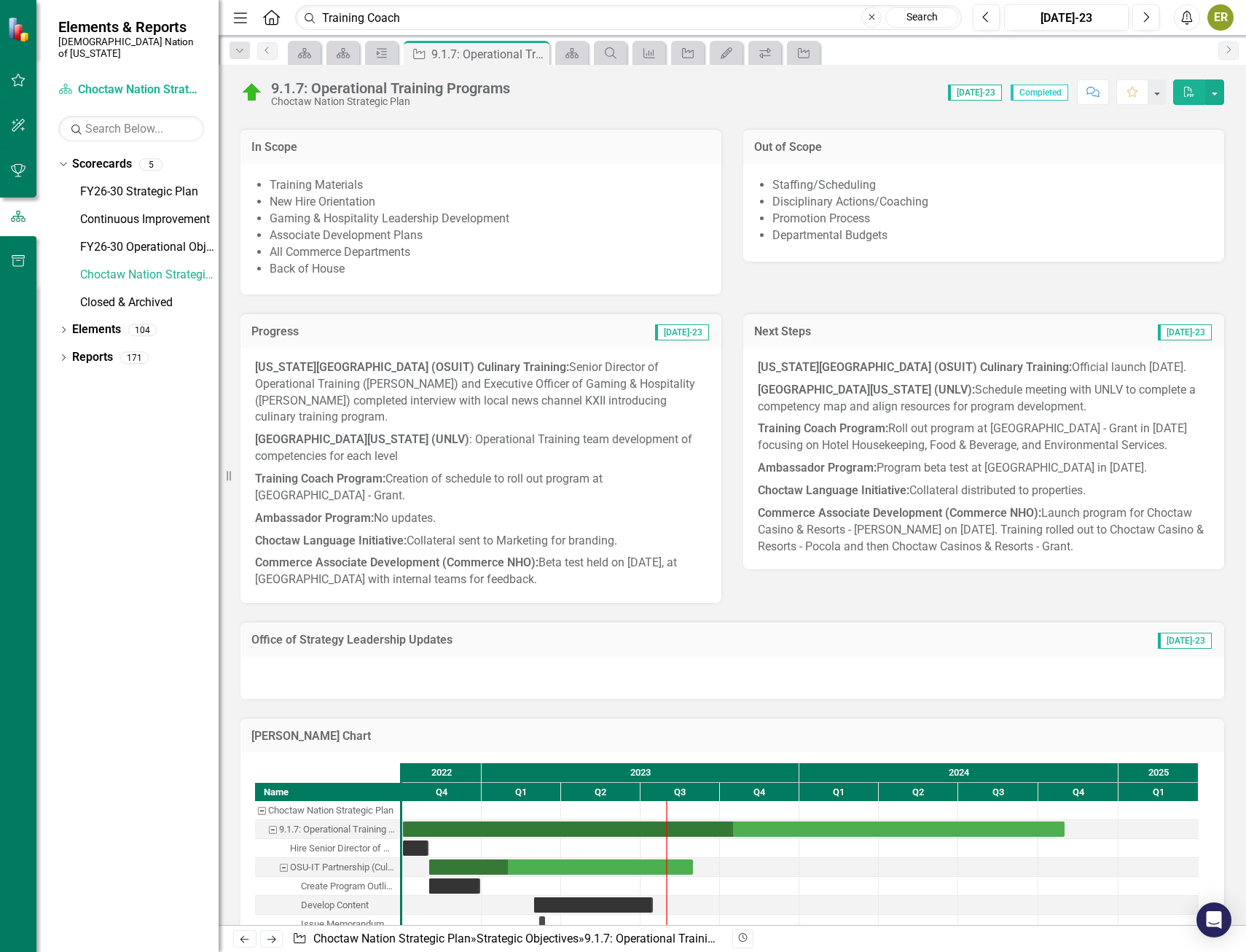
drag, startPoint x: 671, startPoint y: 533, endPoint x: 854, endPoint y: 281, distance: 311.4
drag, startPoint x: 854, startPoint y: 281, endPoint x: 808, endPoint y: 276, distance: 46.3
click at [808, 276] on div "In Scope Training Materials New Hire Orientation Gaming & Hospitality Leadershi…" at bounding box center [732, 202] width 1006 height 186
click at [1148, 17] on icon "button" at bounding box center [1147, 17] width 6 height 11
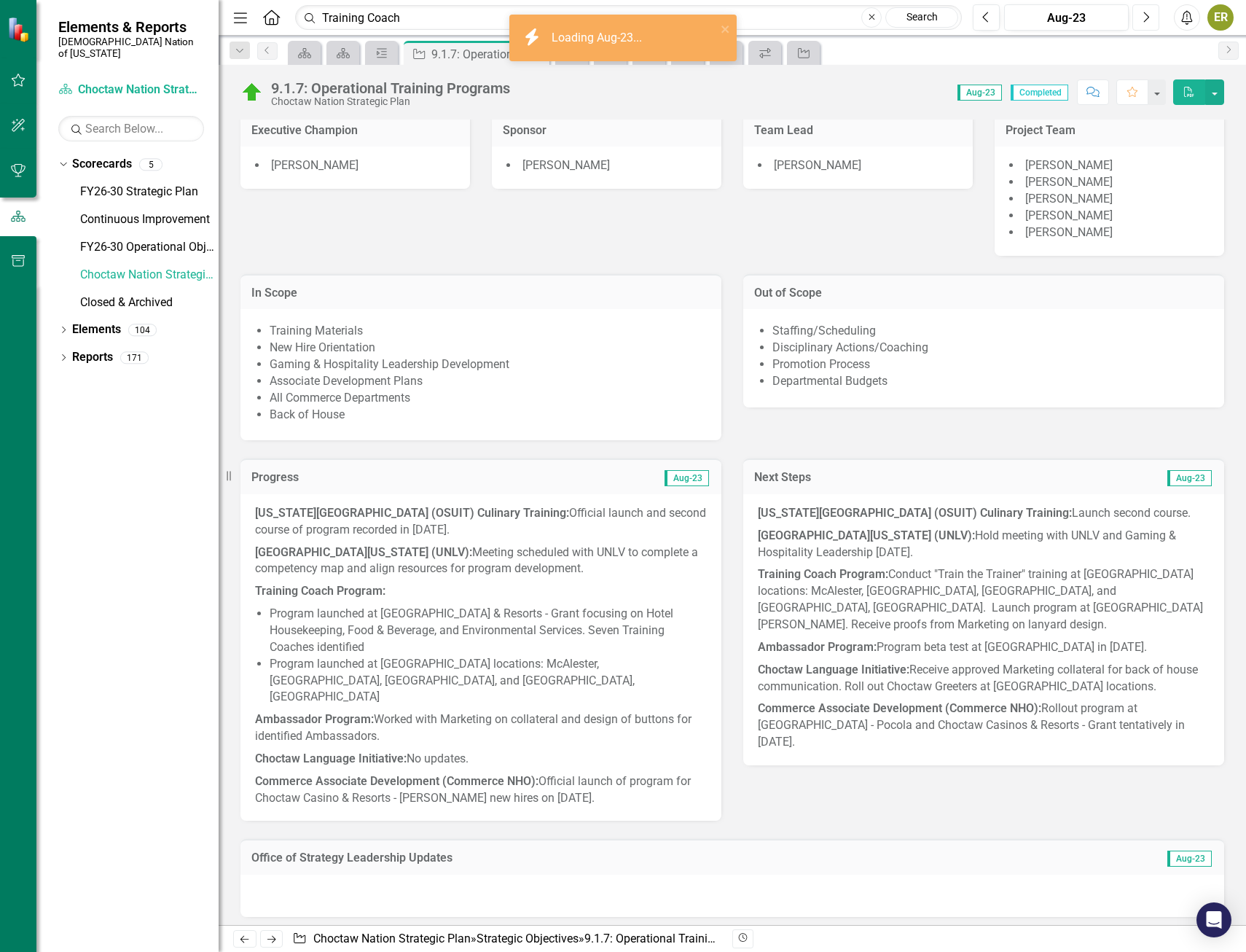
scroll to position [510, 0]
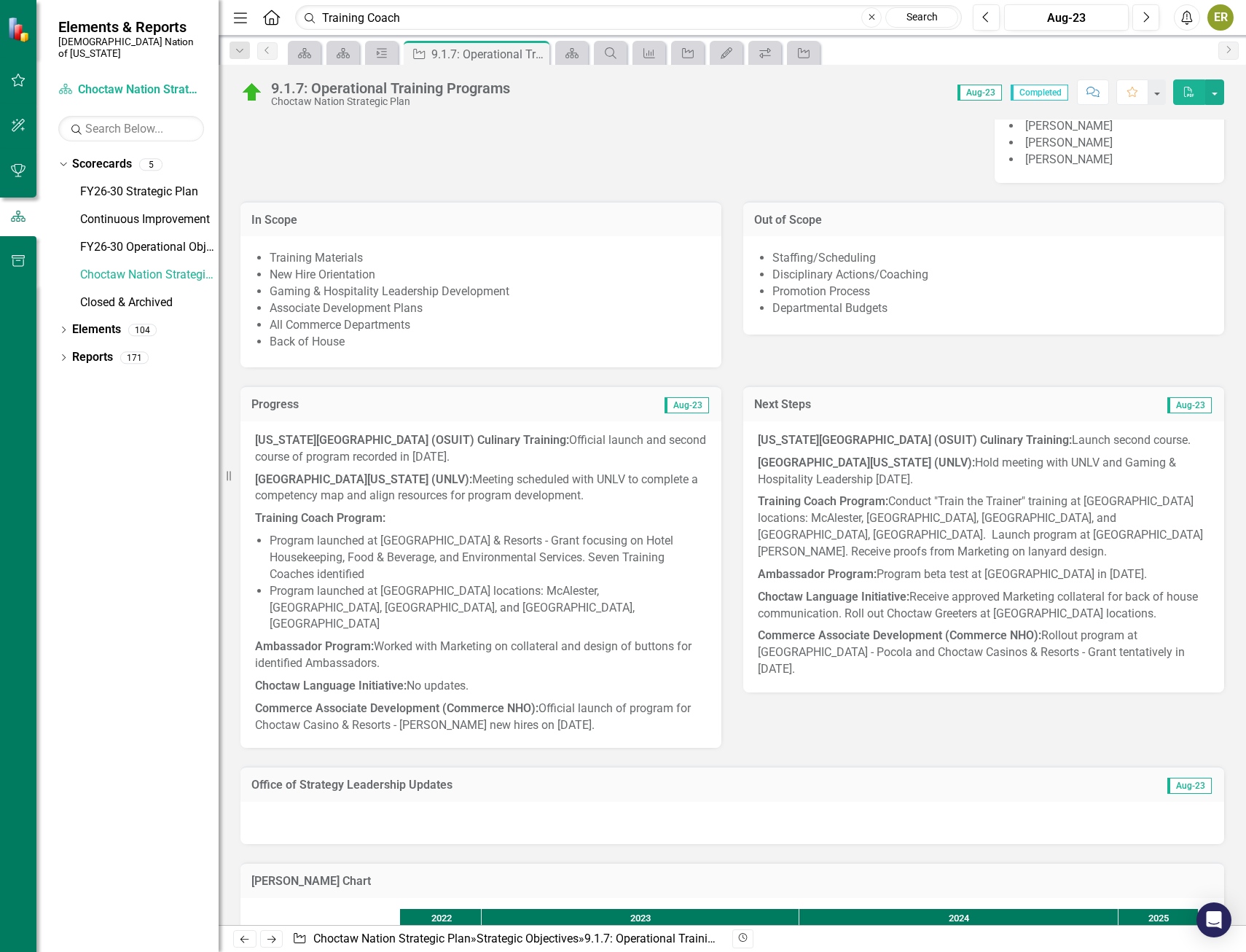
drag, startPoint x: 647, startPoint y: 665, endPoint x: 978, endPoint y: 712, distance: 334.3
click at [979, 715] on div "Progress Aug-23 Oklahoma State University Institute of Technology (OSUIT) Culin…" at bounding box center [732, 605] width 1006 height 477
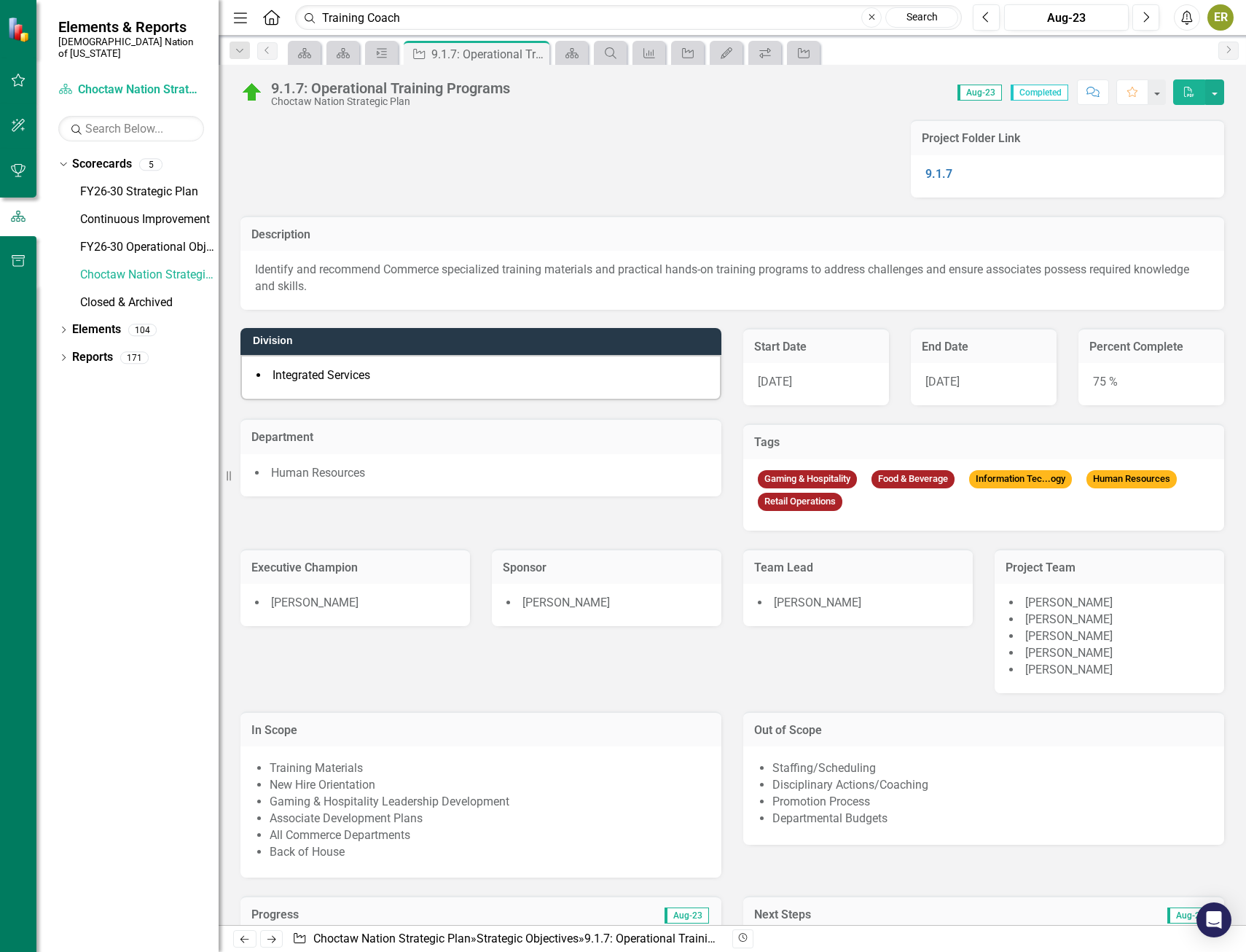
scroll to position [510, 0]
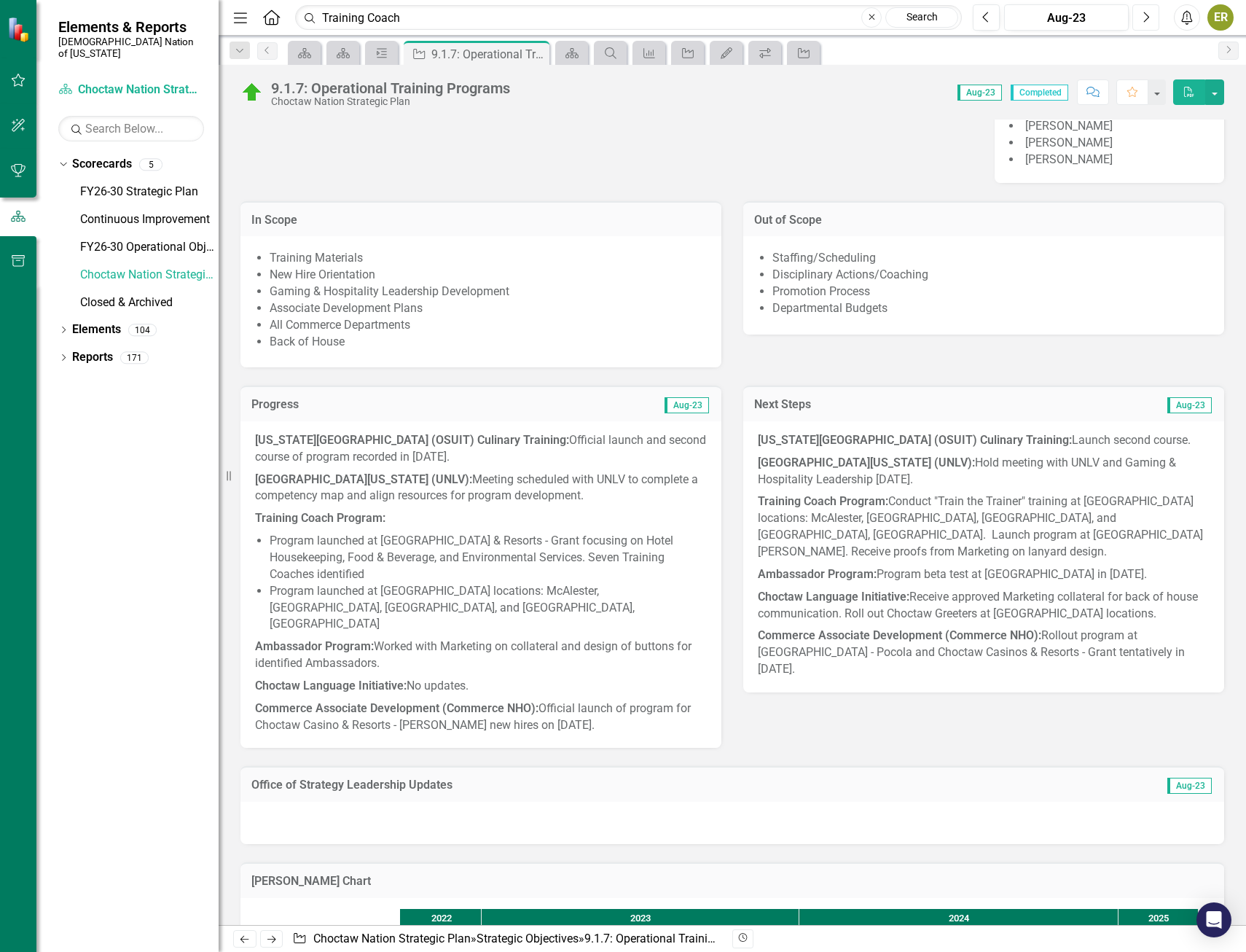
click at [1152, 18] on button "Next" at bounding box center [1146, 17] width 27 height 26
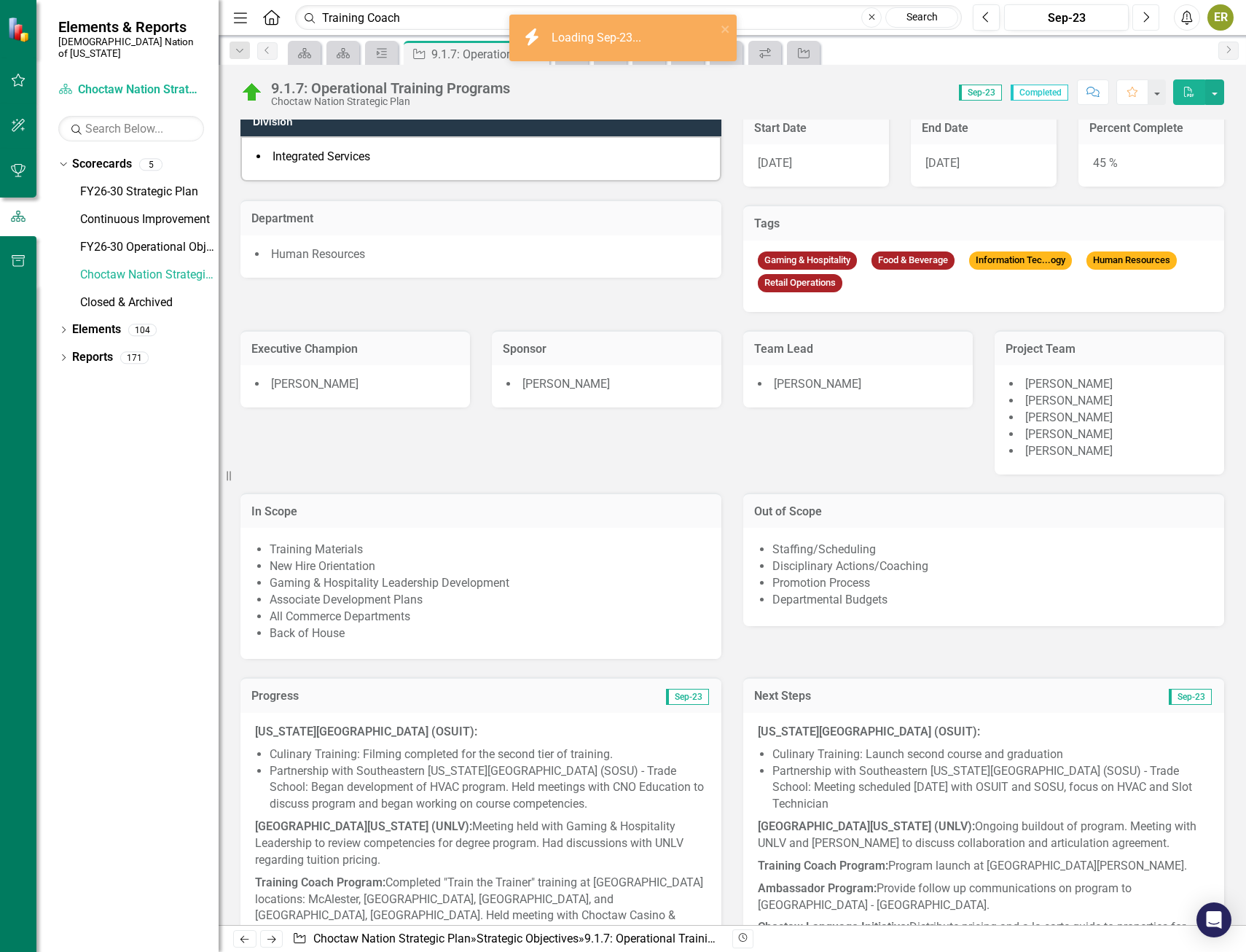
scroll to position [510, 0]
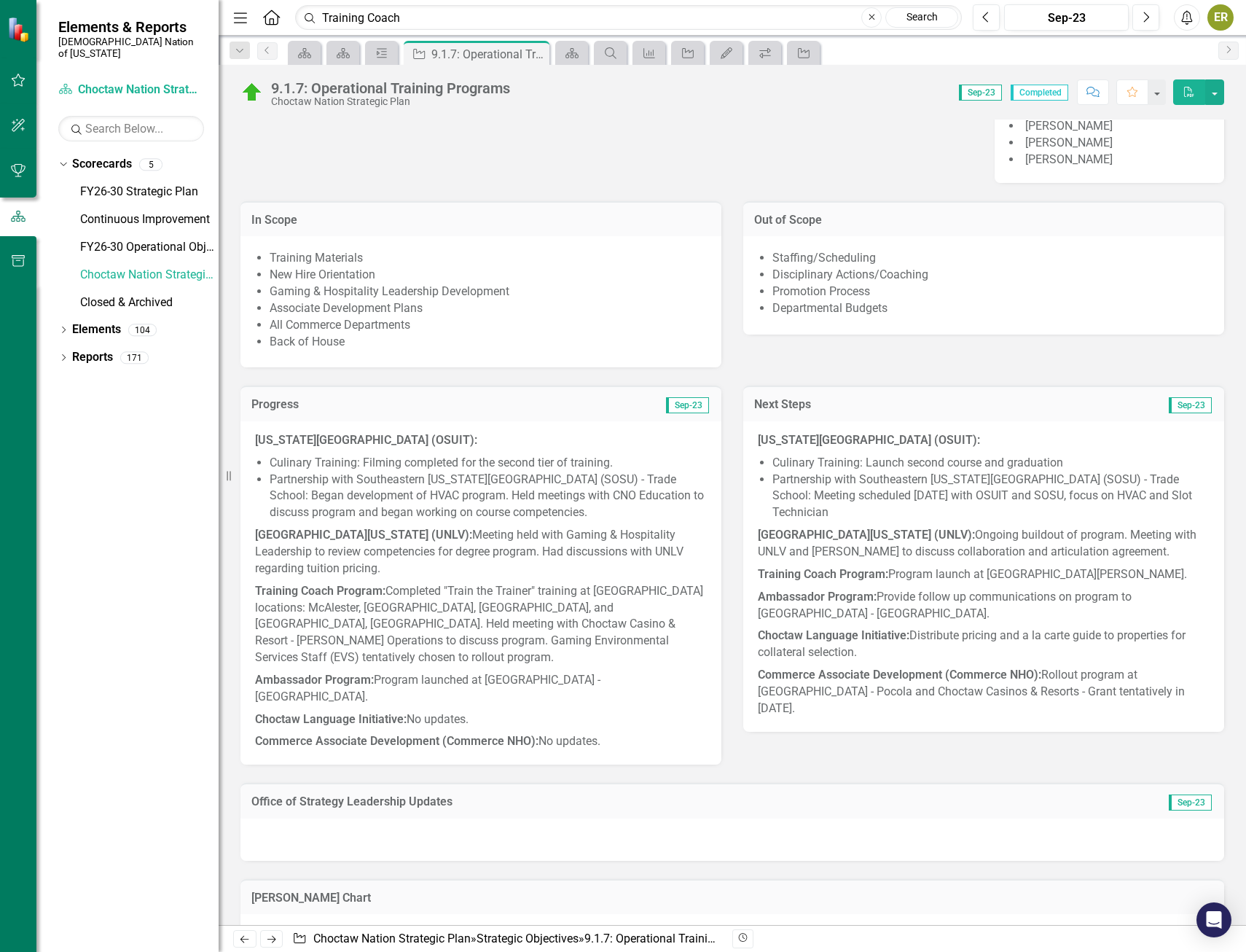
drag, startPoint x: 468, startPoint y: 572, endPoint x: 456, endPoint y: 567, distance: 13.0
click at [456, 567] on p "[GEOGRAPHIC_DATA][US_STATE] (UNLV): Meeting held with Gaming & Hospitality Lead…" at bounding box center [481, 553] width 452 height 56
click at [1146, 14] on icon "button" at bounding box center [1147, 17] width 6 height 11
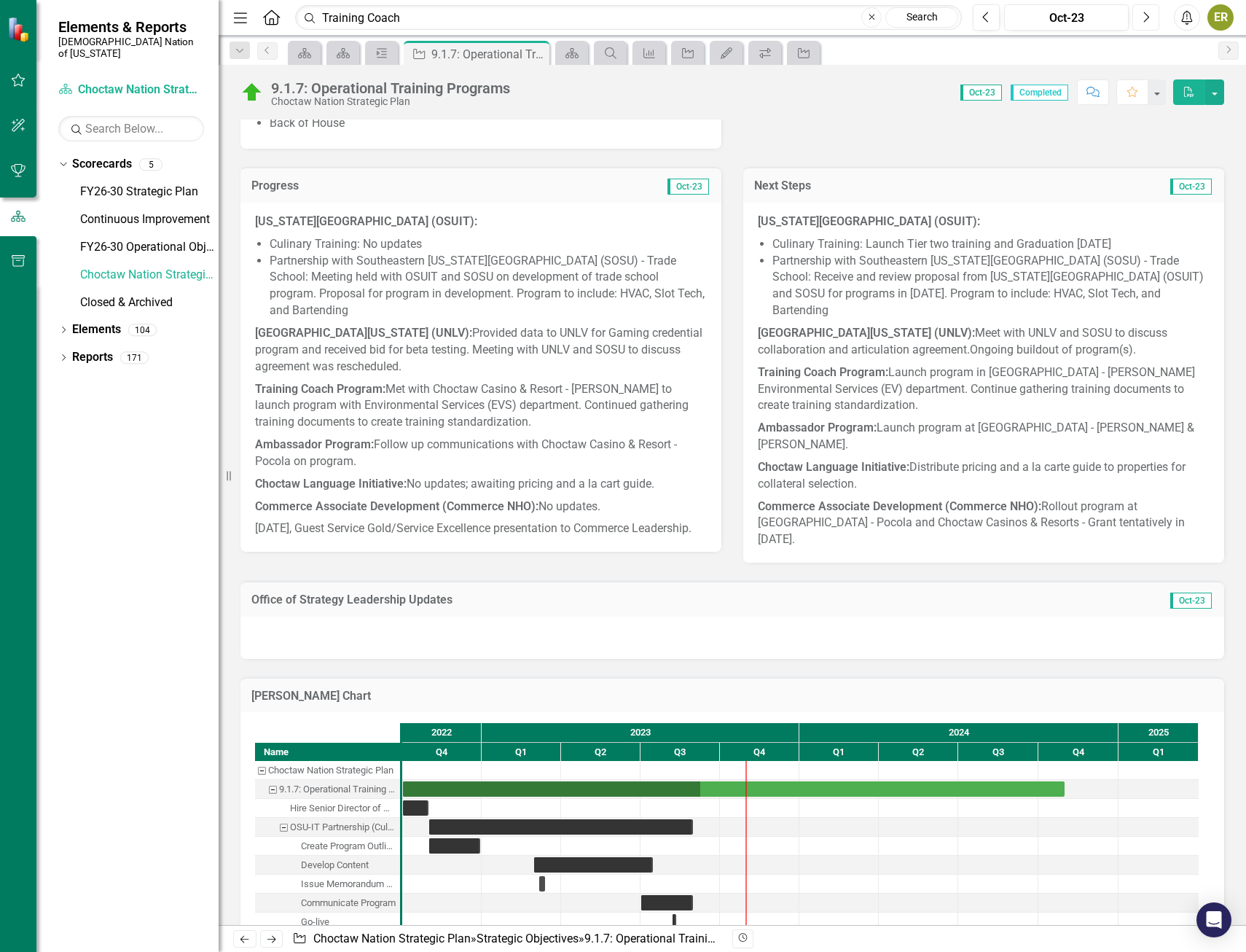
scroll to position [657, 0]
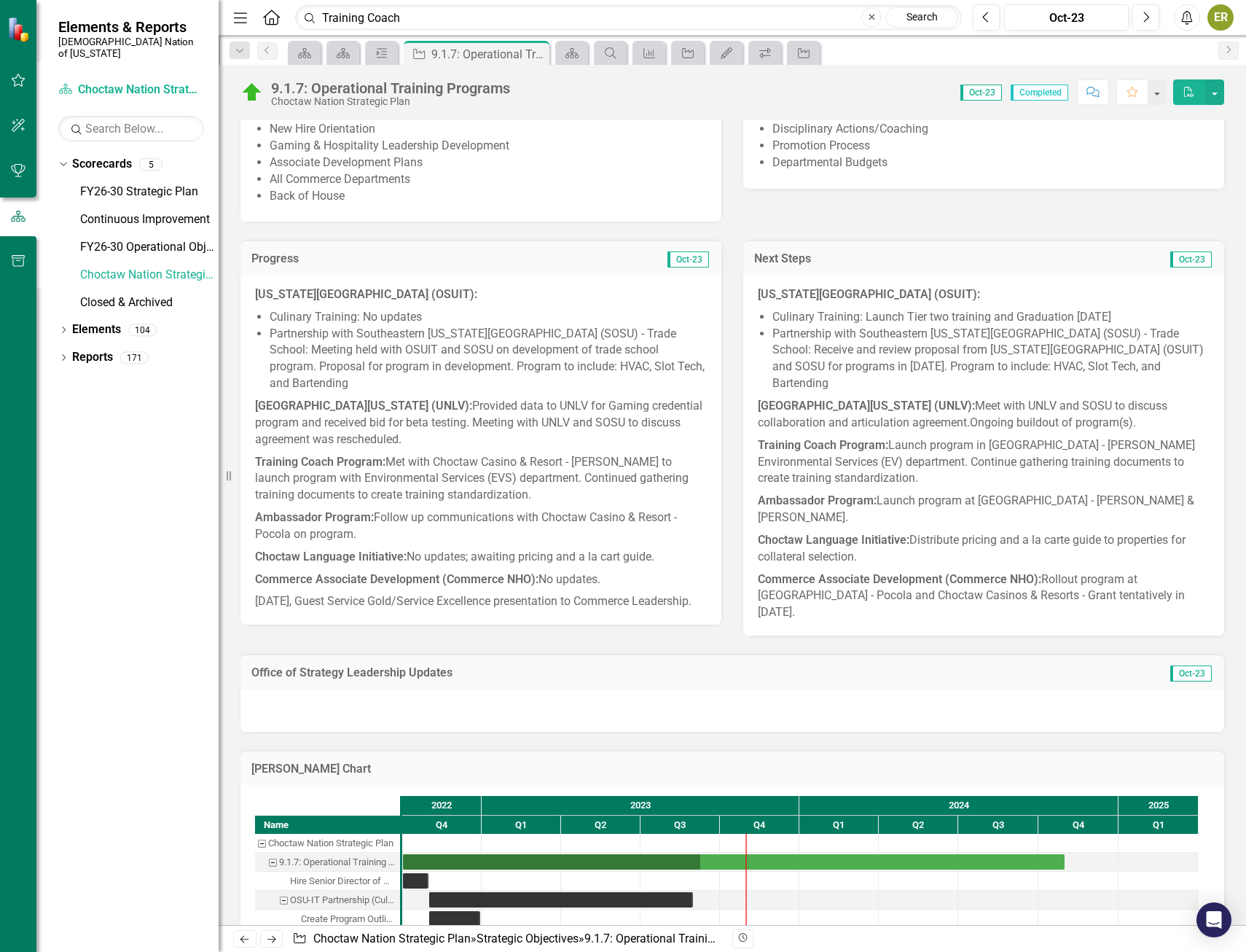
drag, startPoint x: 539, startPoint y: 643, endPoint x: 507, endPoint y: 645, distance: 32.1
click at [507, 645] on div "Office of Strategy Leadership Updates Oct-23" at bounding box center [732, 684] width 1006 height 96
click at [1150, 17] on button "Next" at bounding box center [1146, 17] width 27 height 26
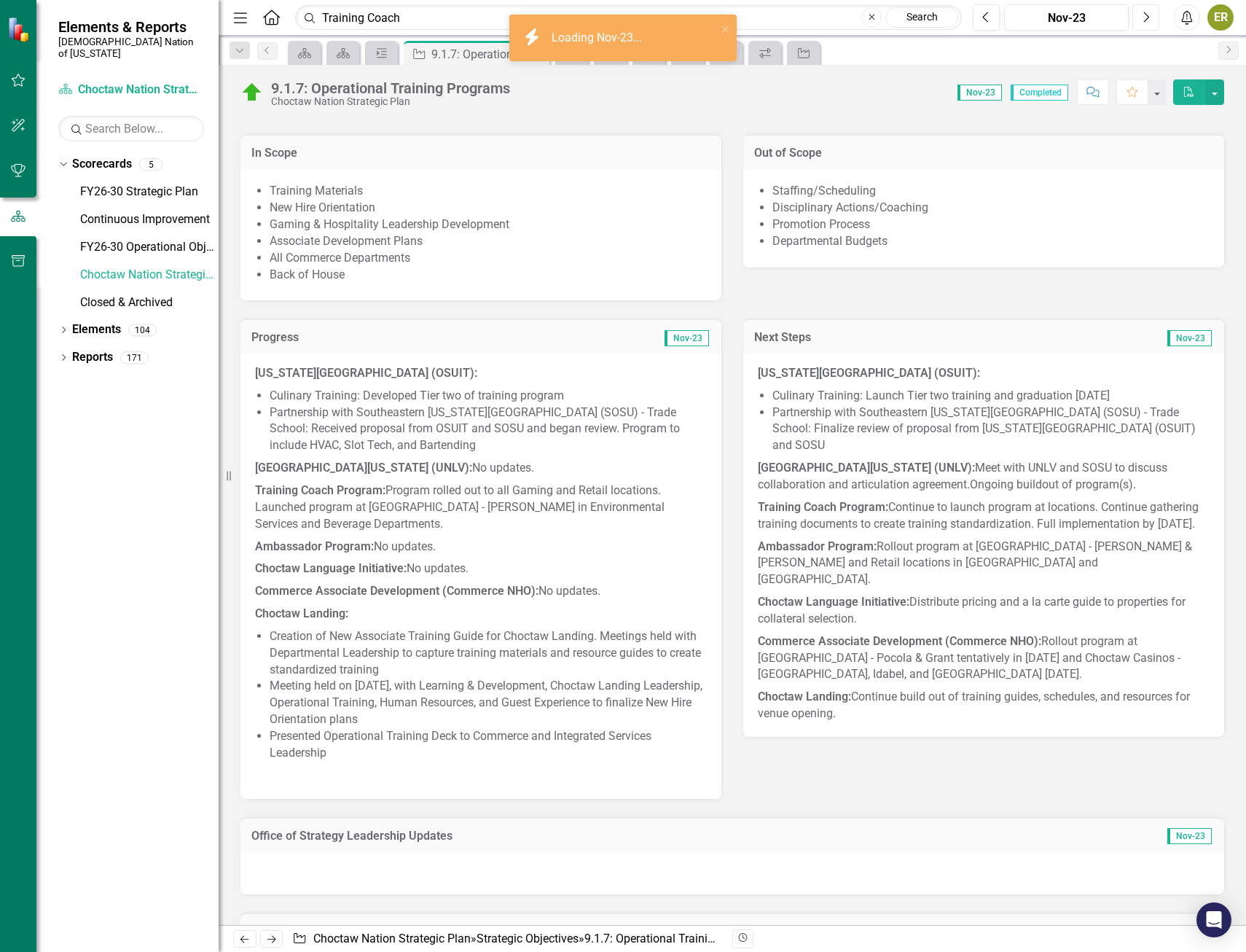
scroll to position [583, 0]
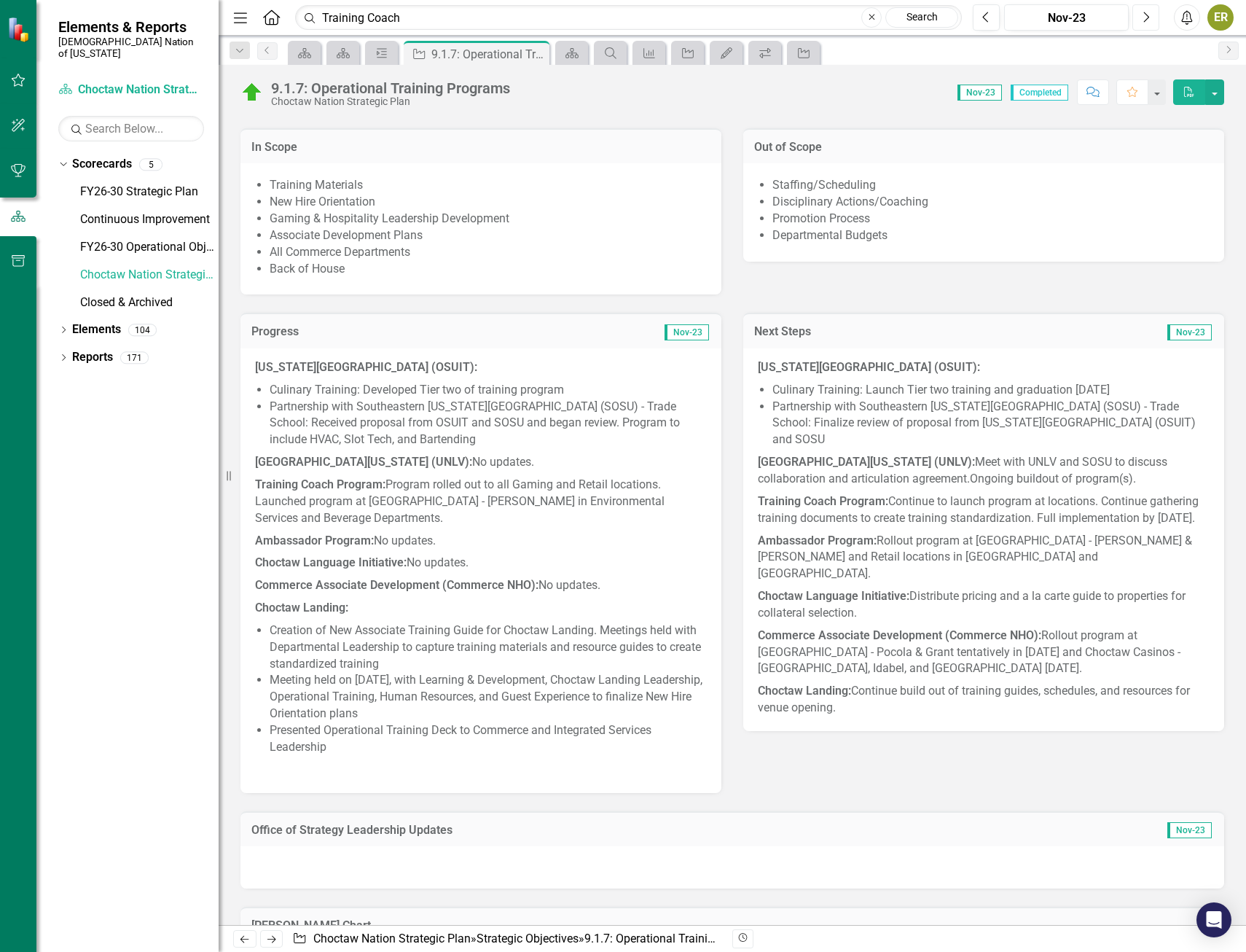
click at [1150, 19] on icon "Next" at bounding box center [1146, 17] width 8 height 14
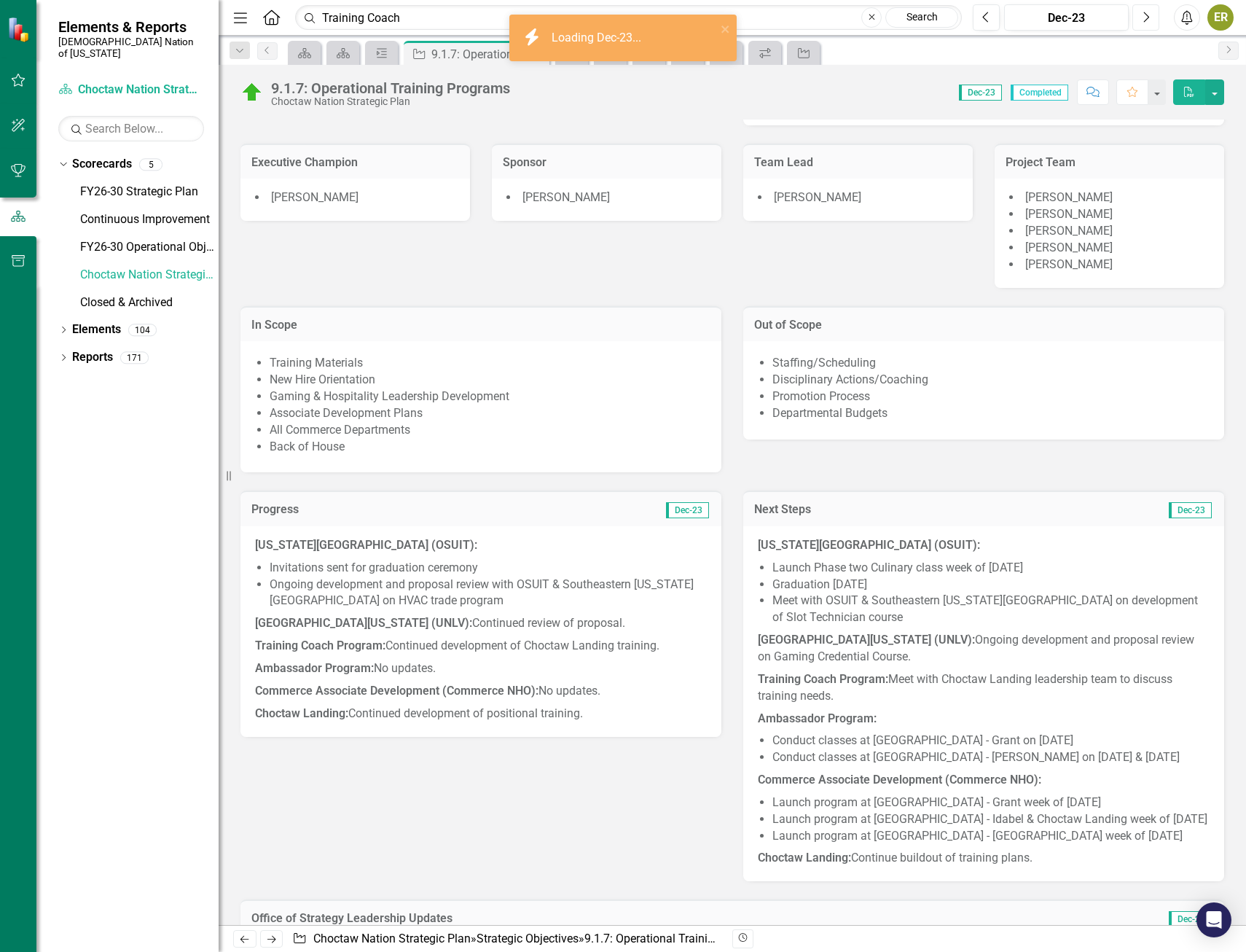
scroll to position [437, 0]
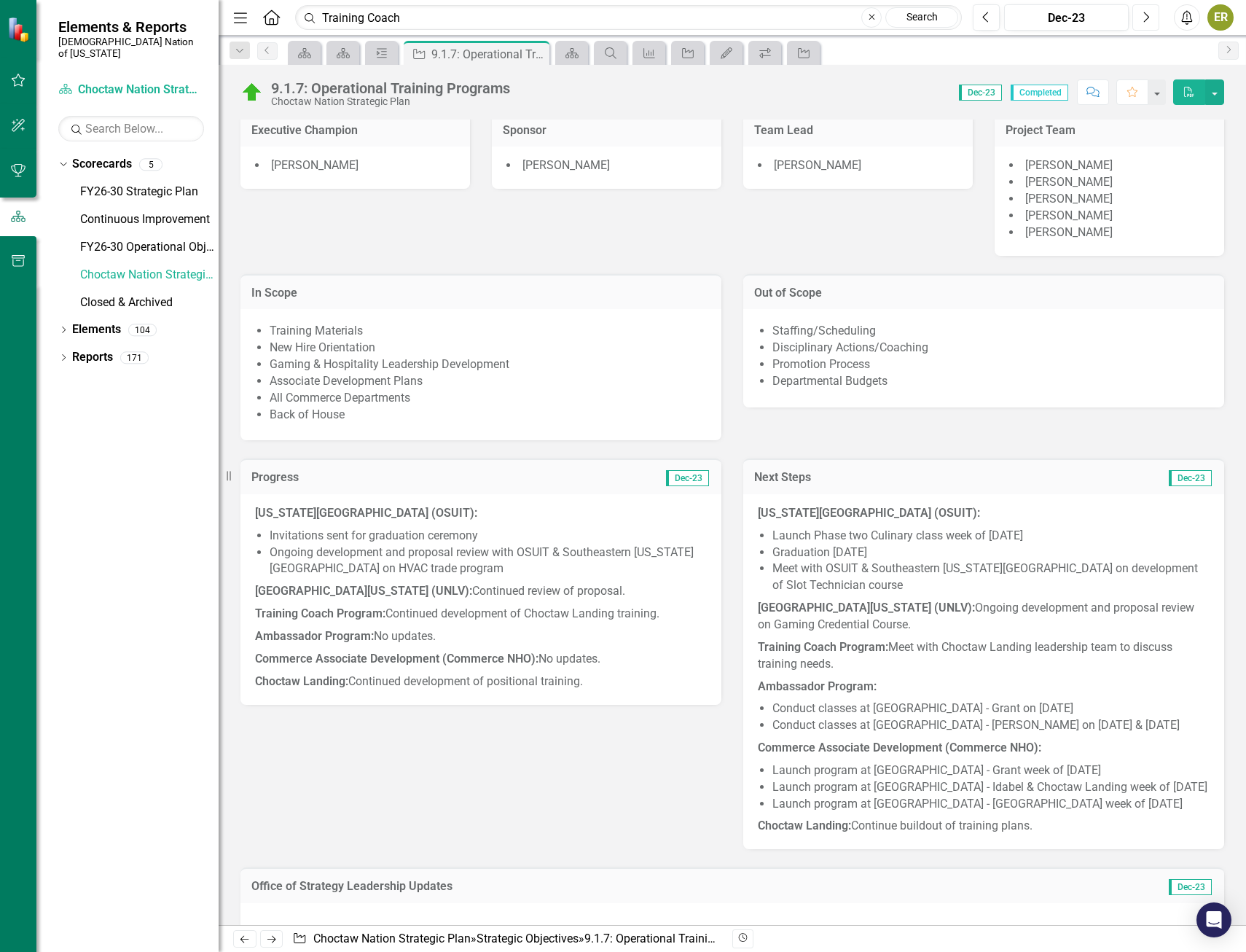
click at [1147, 21] on icon "Next" at bounding box center [1146, 17] width 8 height 14
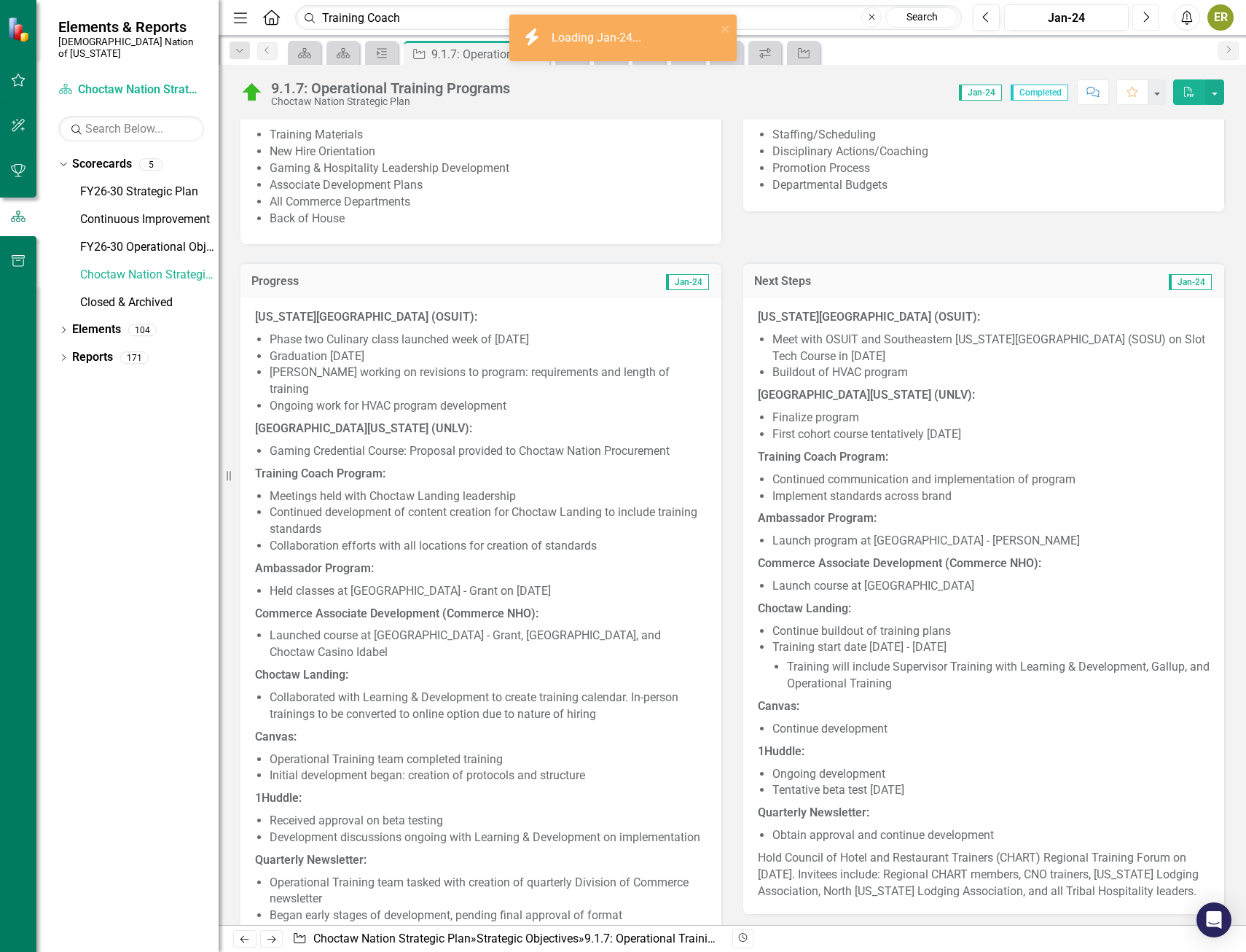
scroll to position [657, 0]
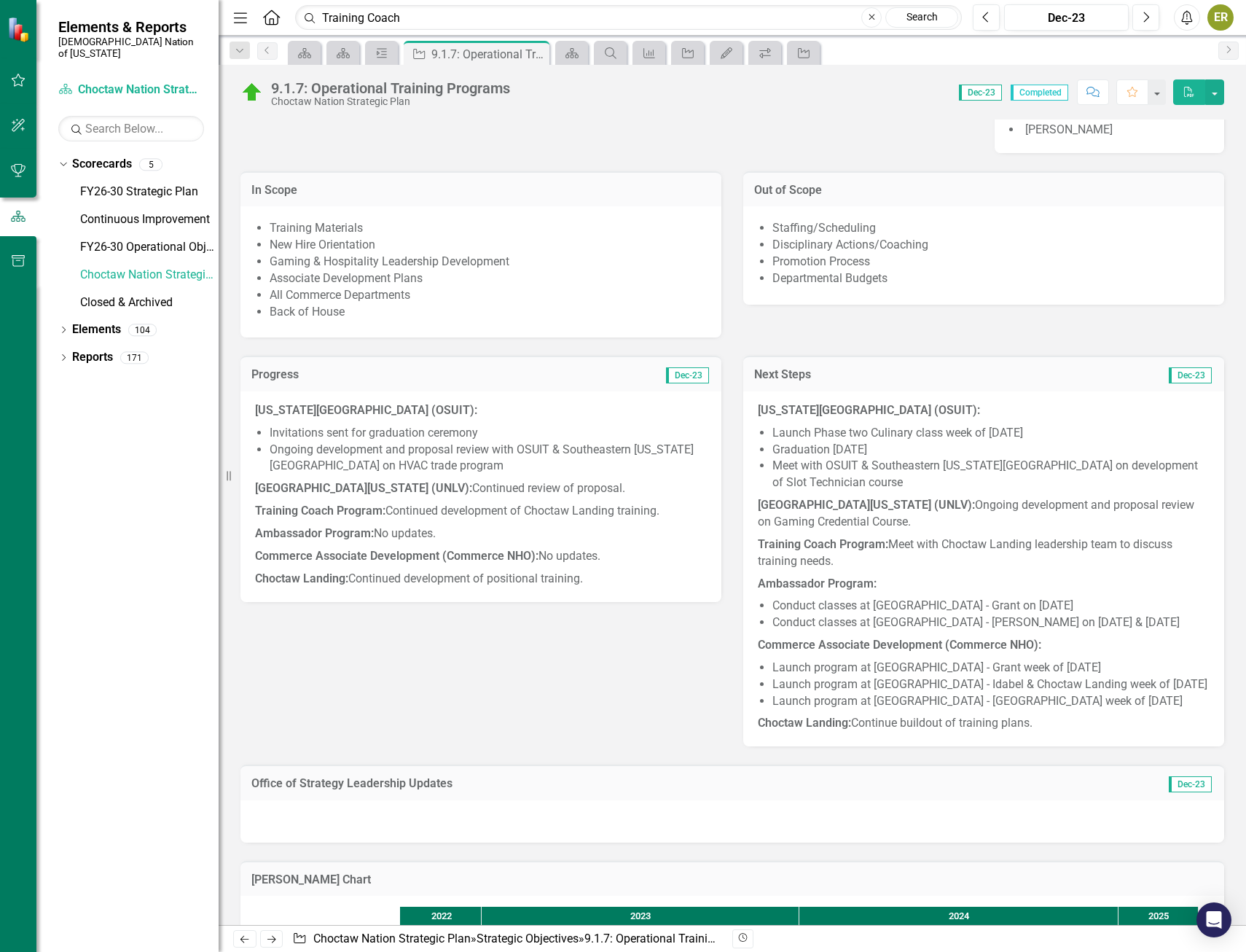
scroll to position [583, 0]
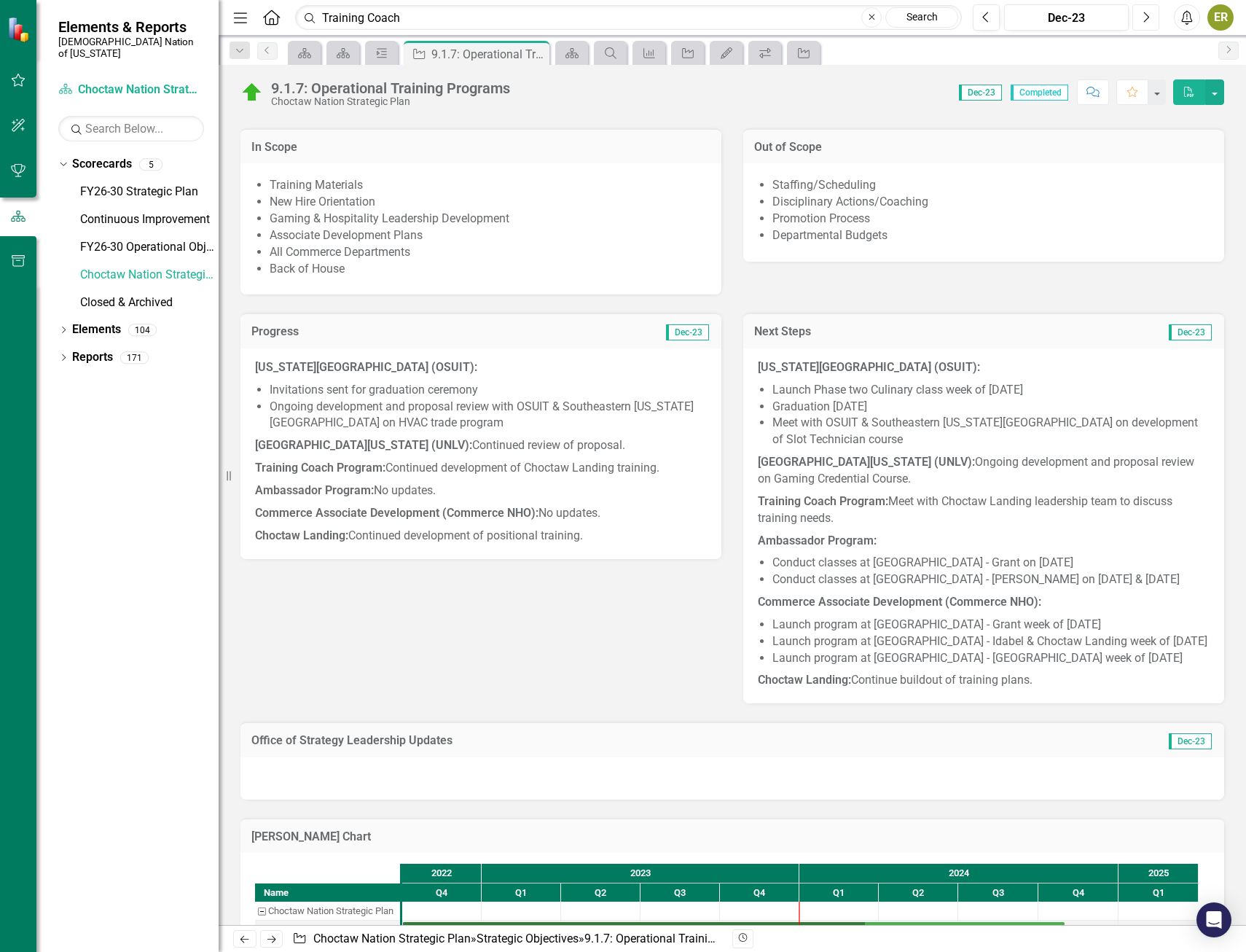
click at [1150, 9] on button "Next" at bounding box center [1146, 17] width 27 height 26
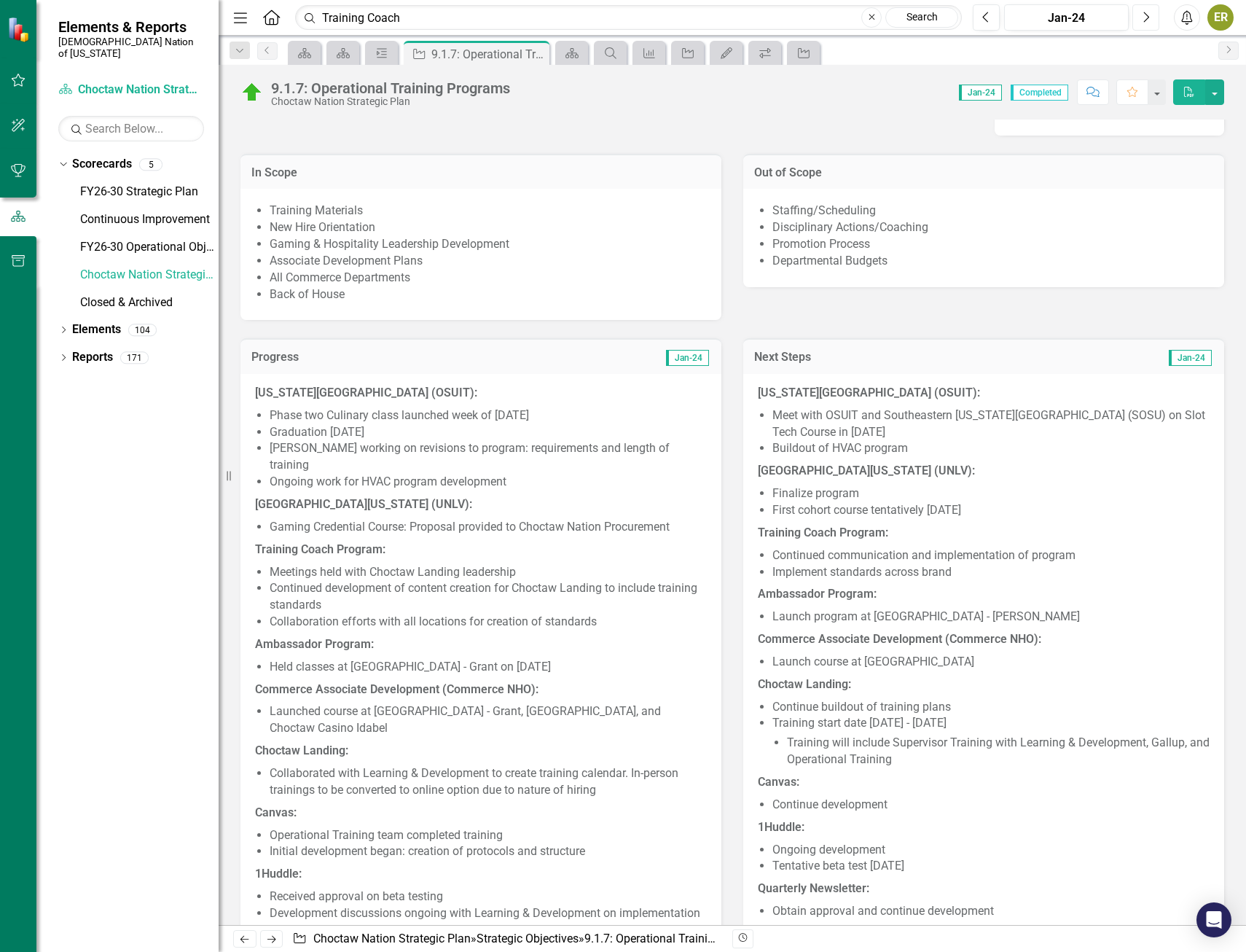
scroll to position [583, 0]
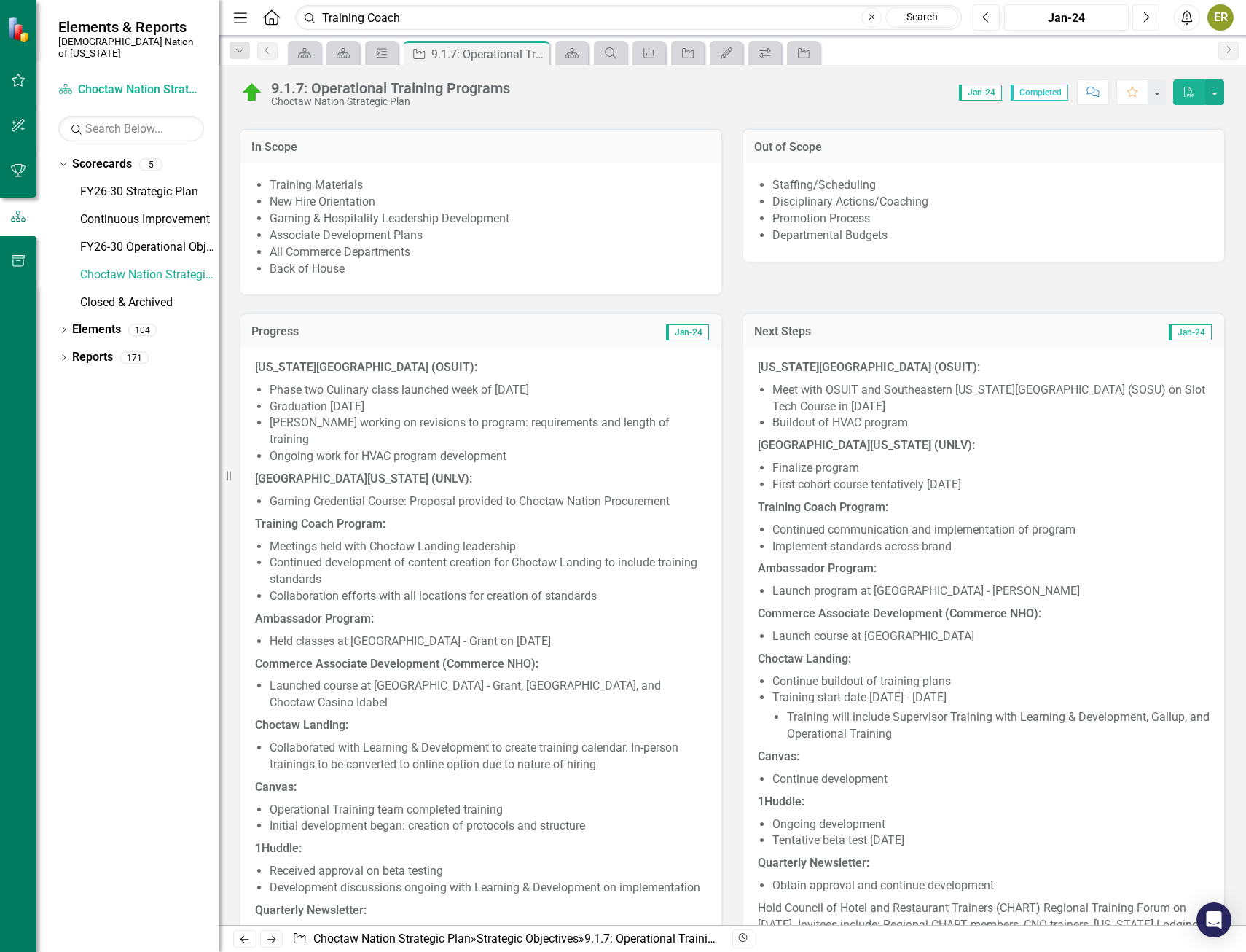
click at [1153, 21] on button "Next" at bounding box center [1146, 17] width 27 height 26
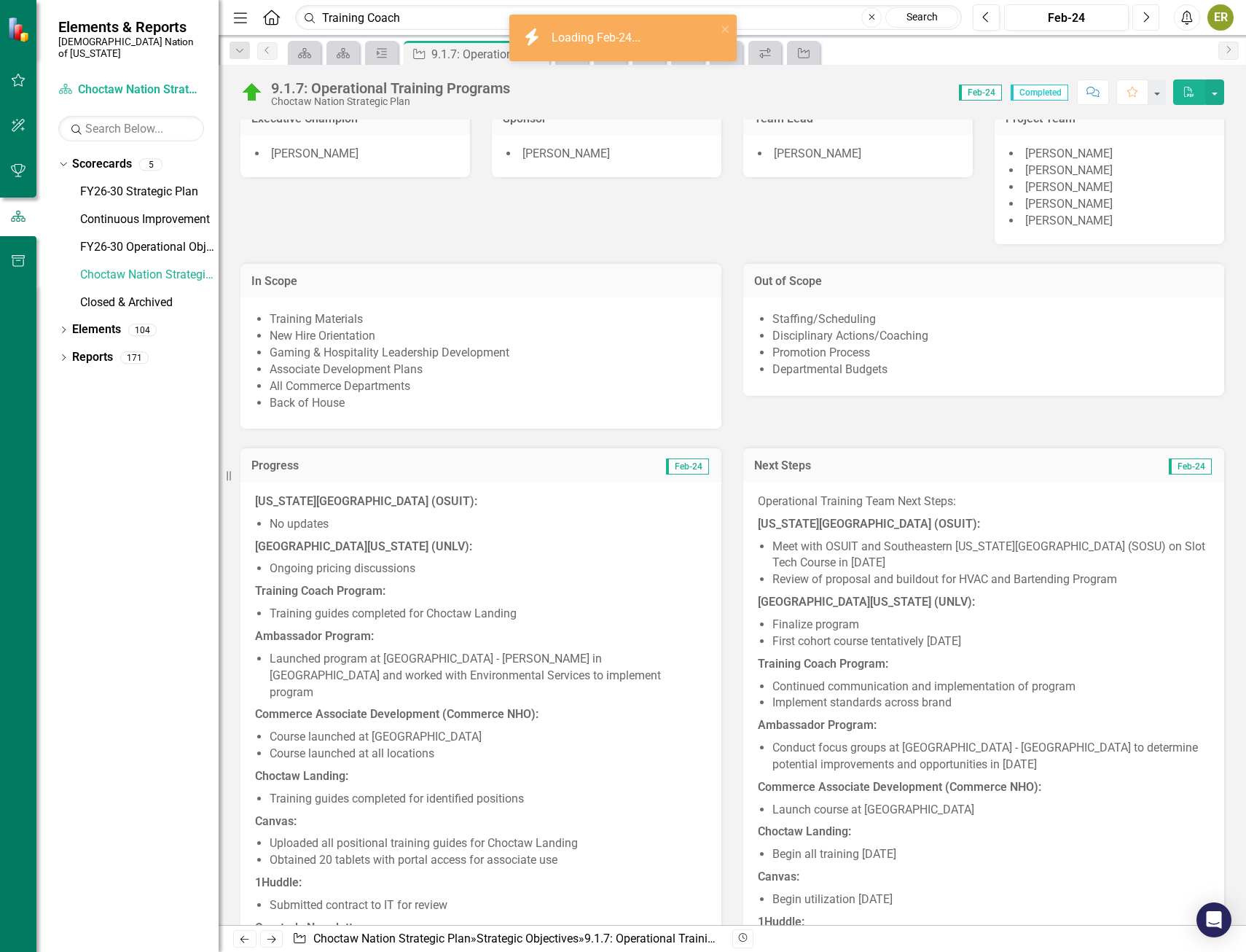
scroll to position [583, 0]
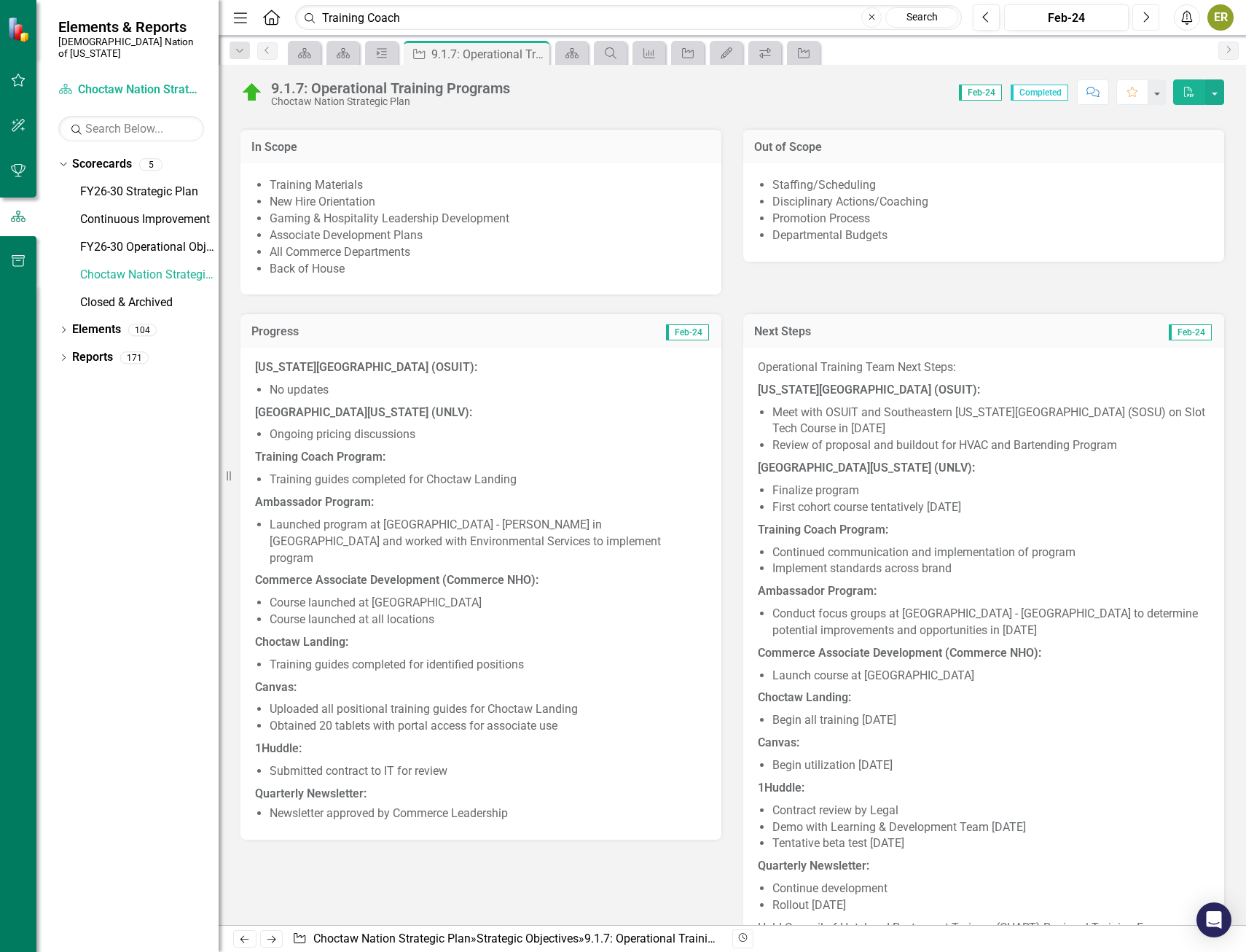
click at [1143, 24] on button "Next" at bounding box center [1146, 17] width 27 height 26
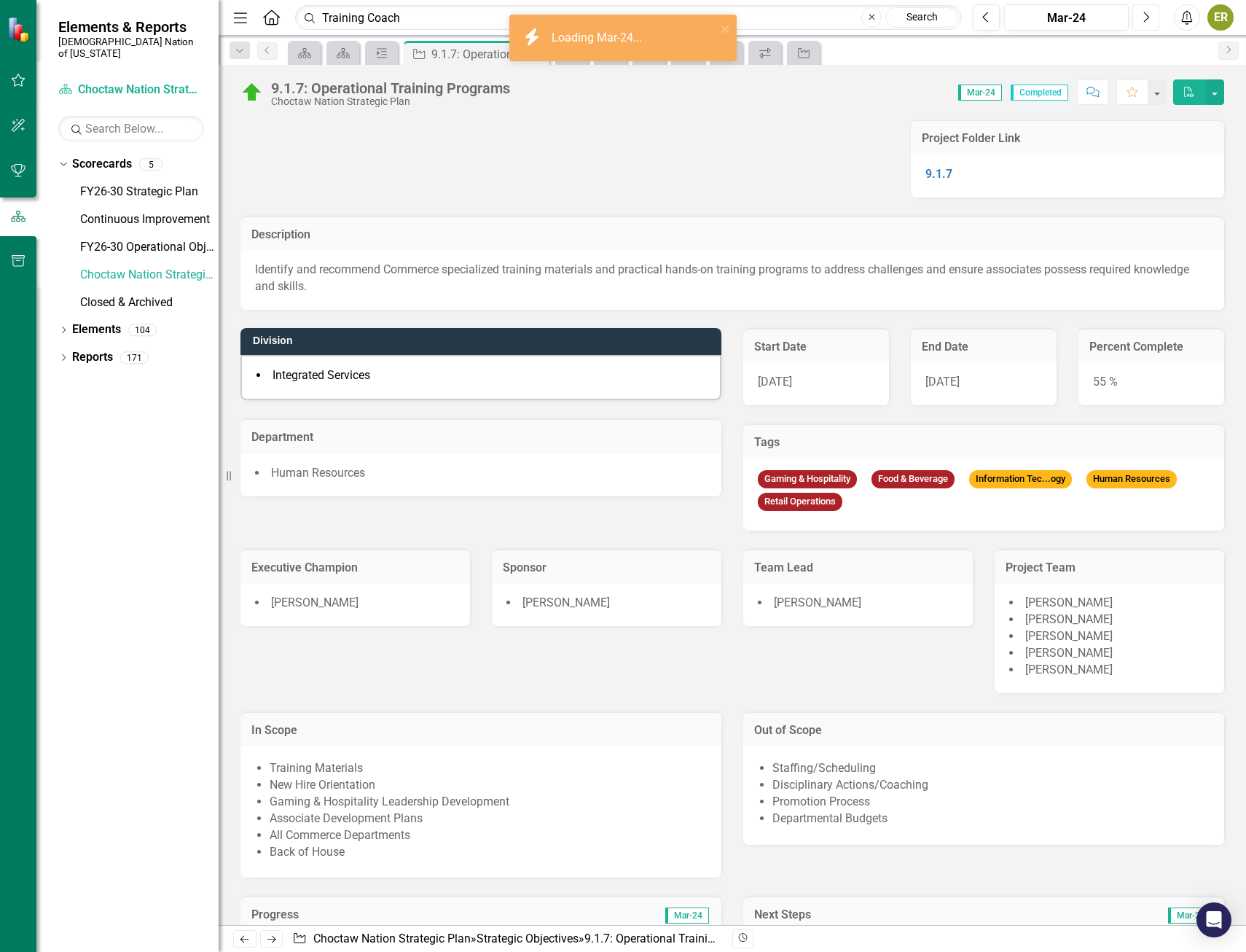
scroll to position [437, 0]
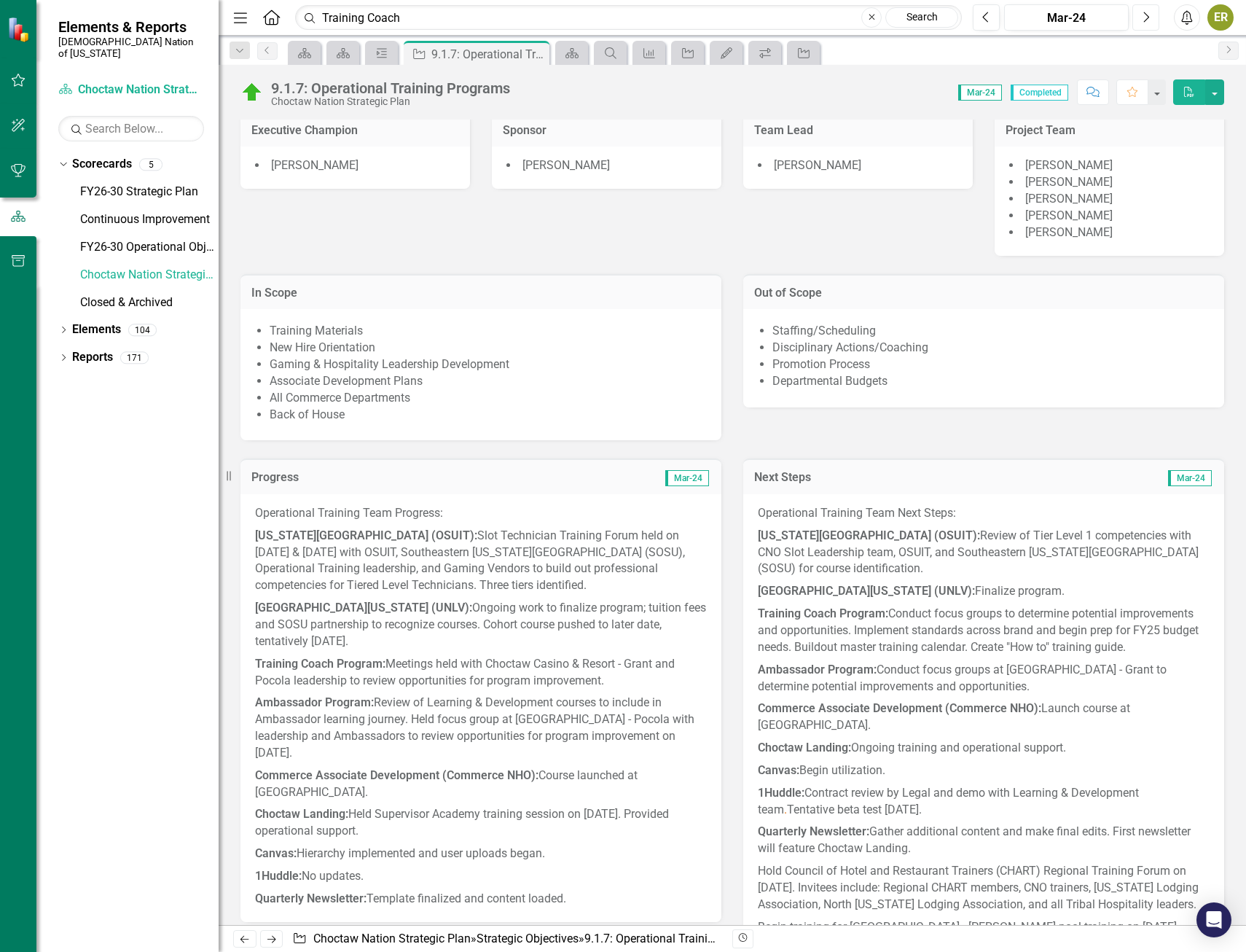
click at [1153, 19] on button "Next" at bounding box center [1146, 17] width 27 height 26
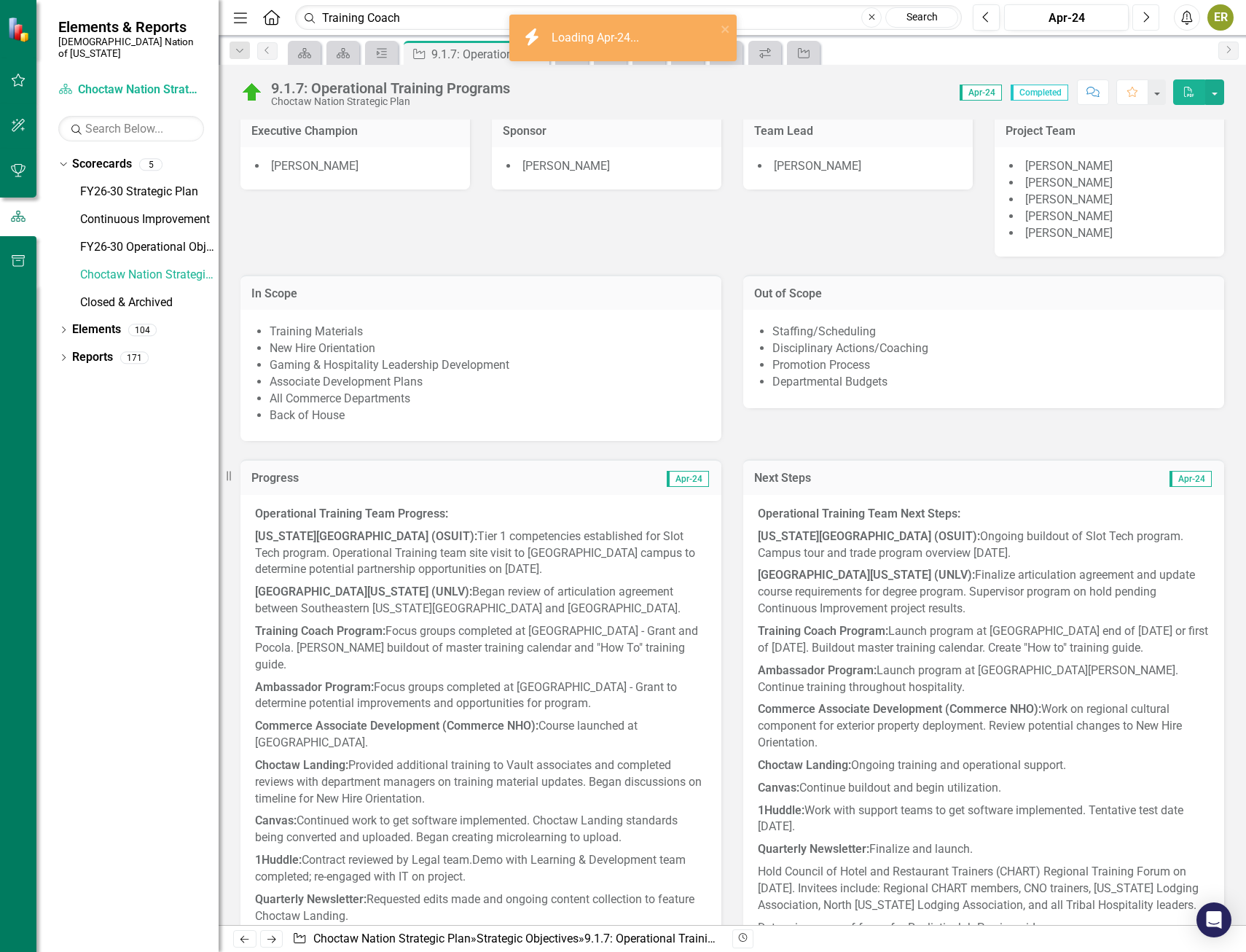
scroll to position [437, 0]
click at [724, 604] on div "Progress Apr-24 Operational Training Team Progress: [US_STATE] State University…" at bounding box center [481, 729] width 503 height 577
drag, startPoint x: 724, startPoint y: 604, endPoint x: 741, endPoint y: 570, distance: 38.0
click at [744, 570] on div "Operational Training Team Next Steps: [US_STATE][GEOGRAPHIC_DATA] (OSUIT): Ongo…" at bounding box center [984, 723] width 481 height 457
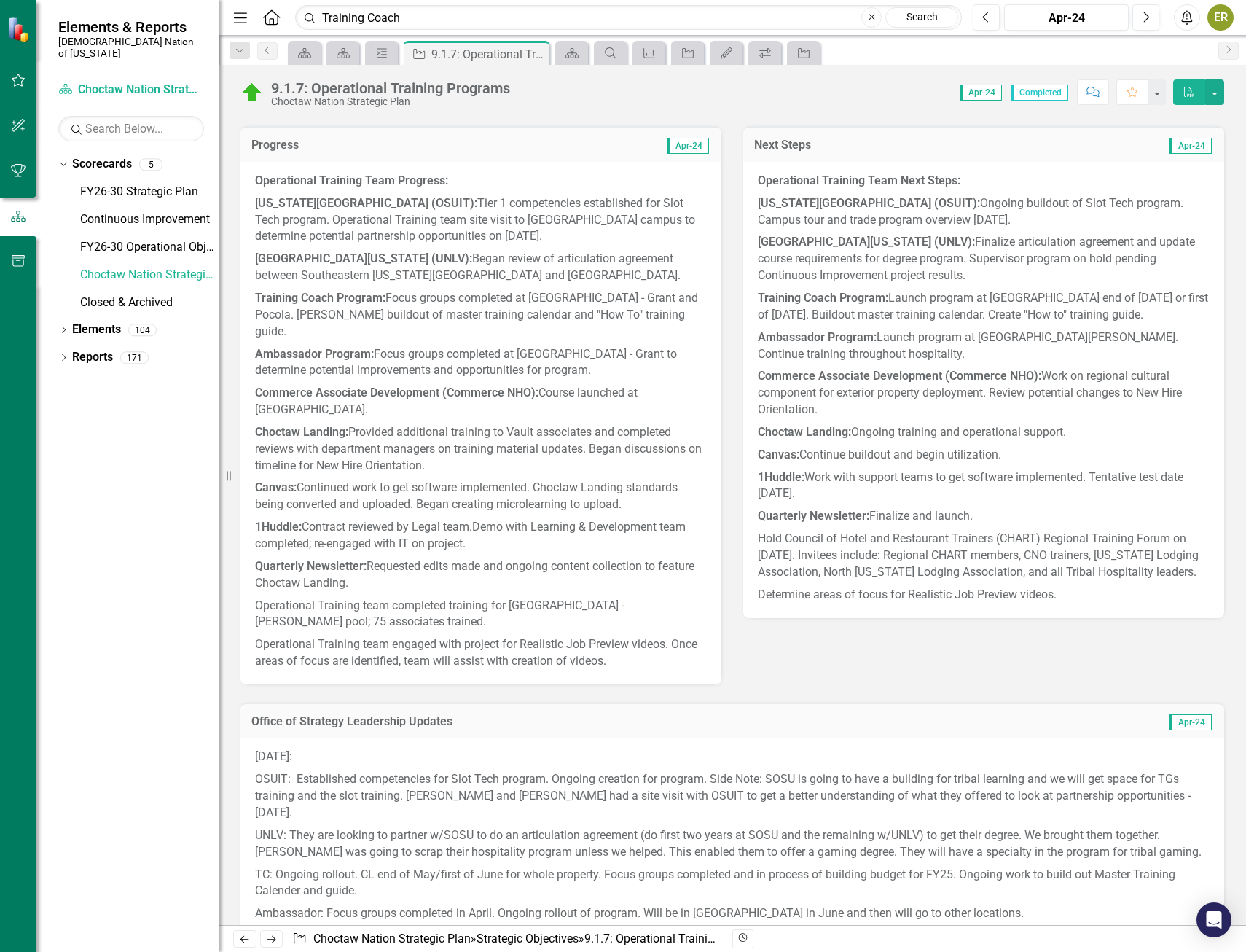
scroll to position [730, 0]
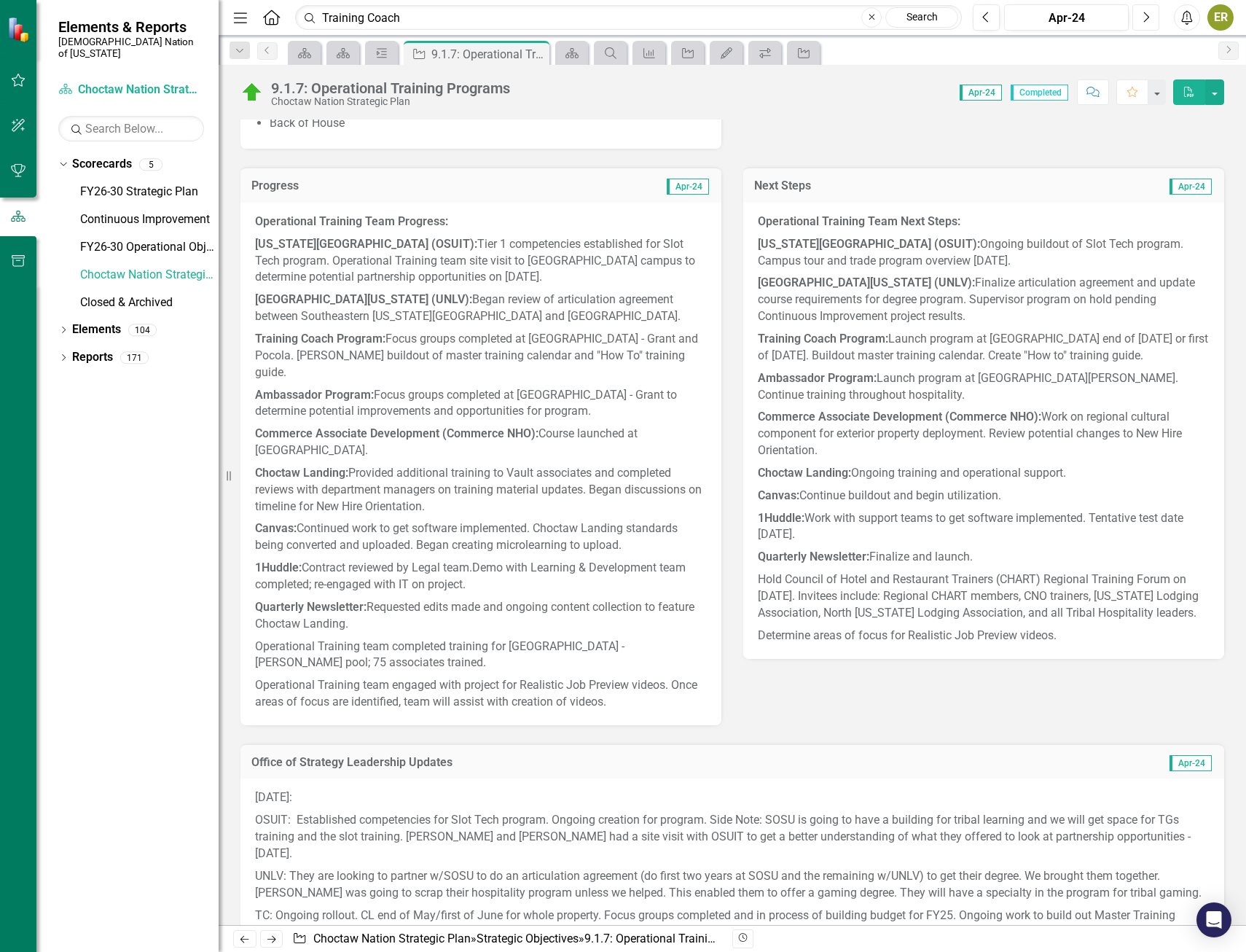
click at [1144, 21] on icon "Next" at bounding box center [1146, 17] width 8 height 14
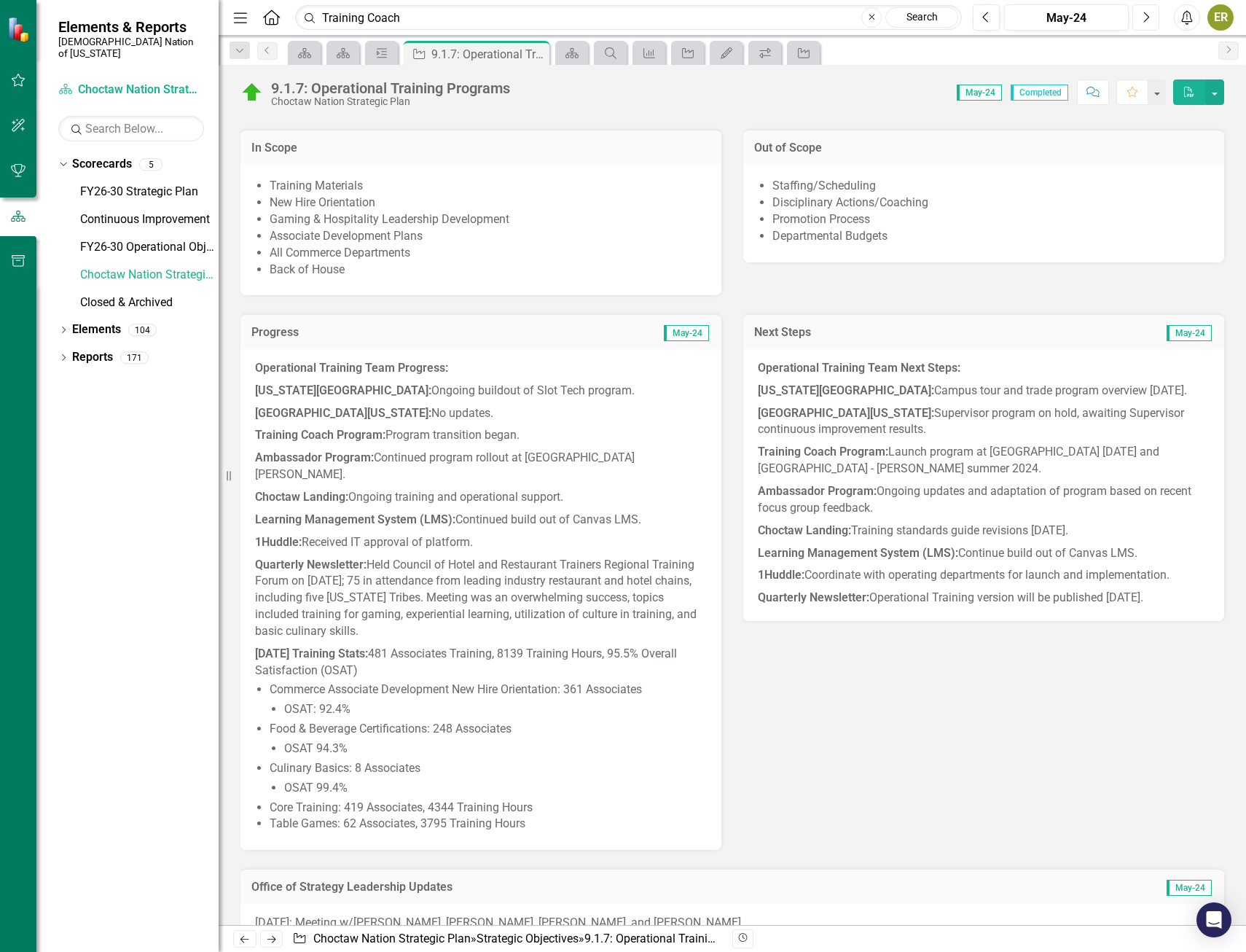
scroll to position [583, 0]
click at [1153, 22] on button "Next" at bounding box center [1146, 17] width 27 height 26
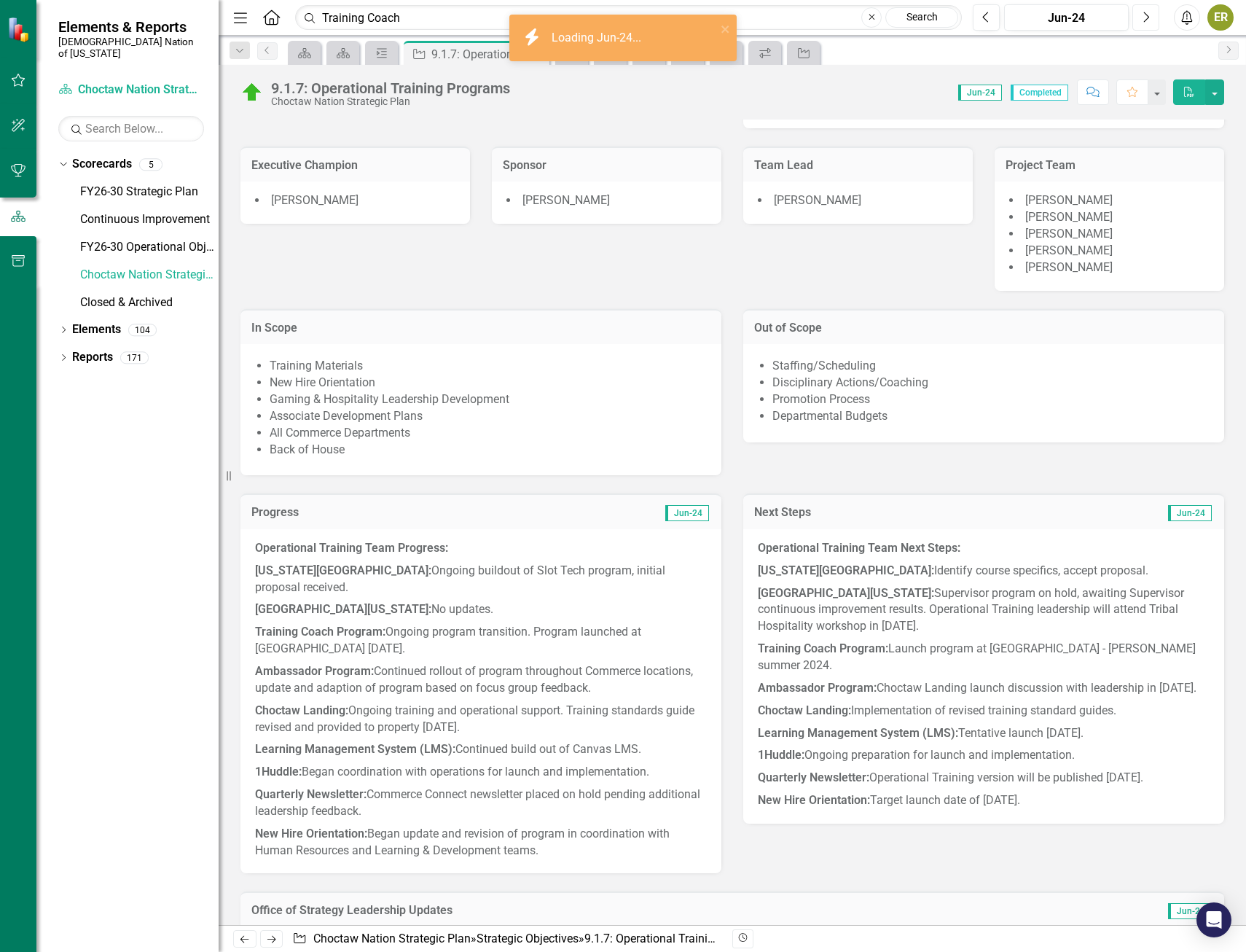
scroll to position [437, 0]
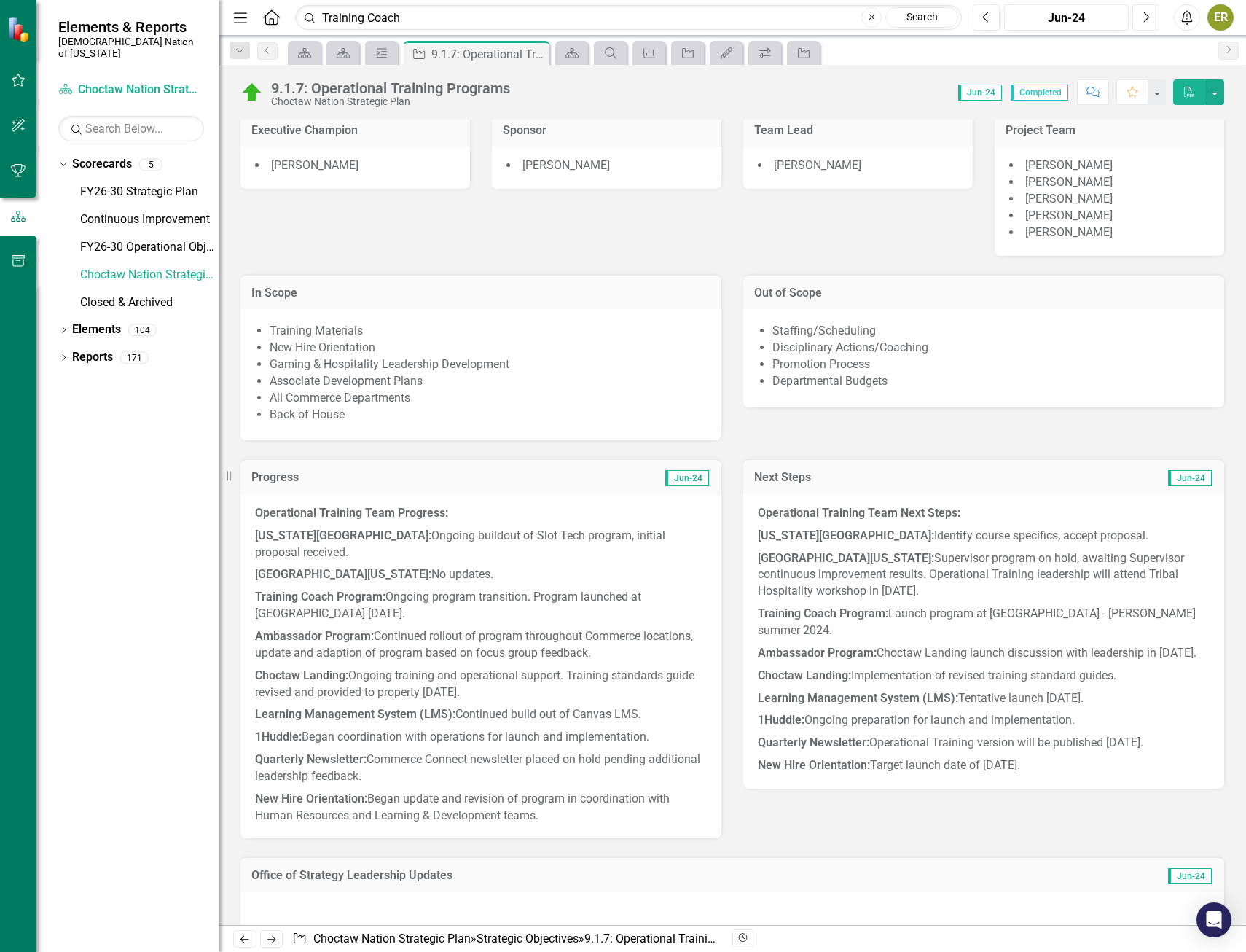
click at [1143, 21] on icon "Next" at bounding box center [1146, 17] width 8 height 14
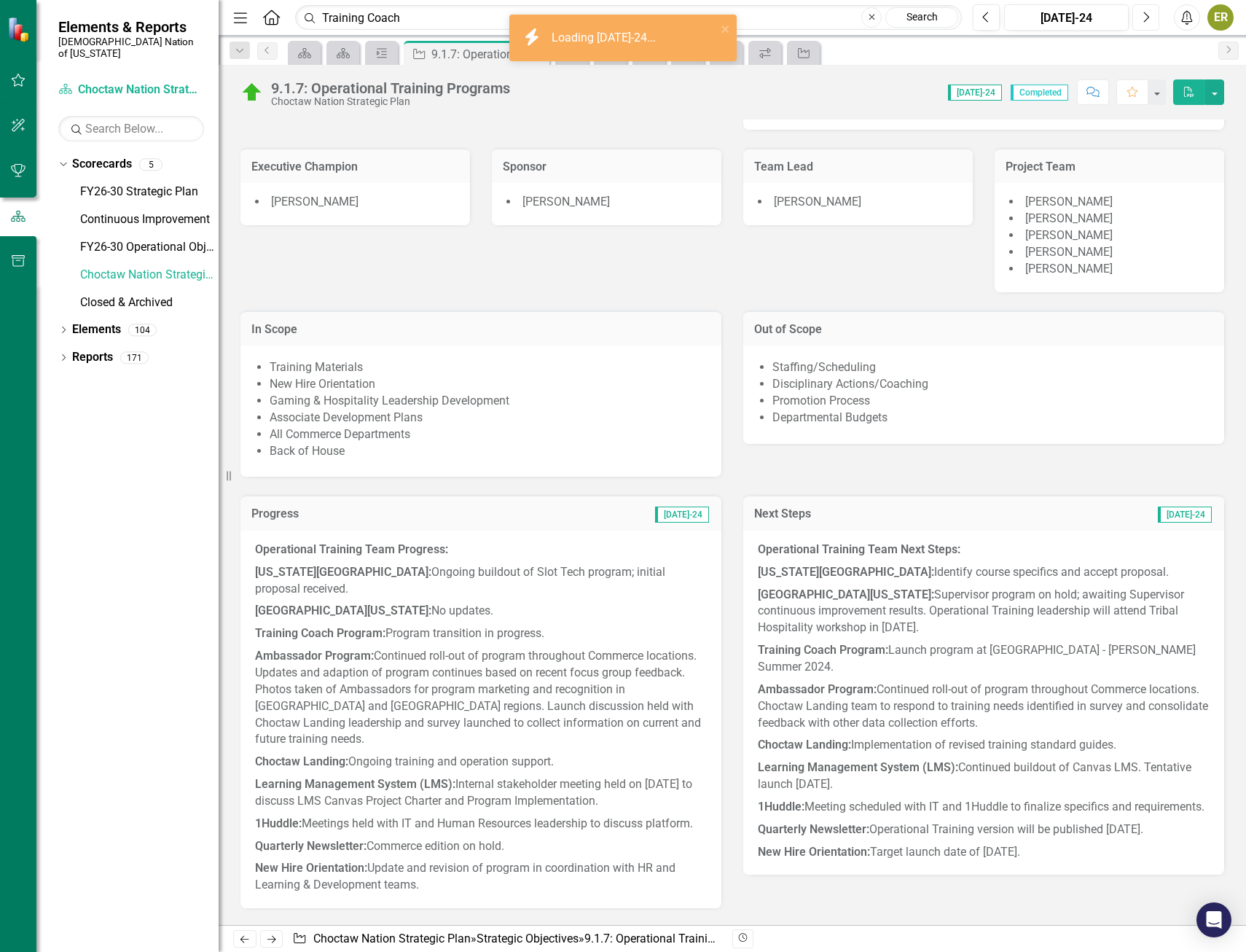
scroll to position [437, 0]
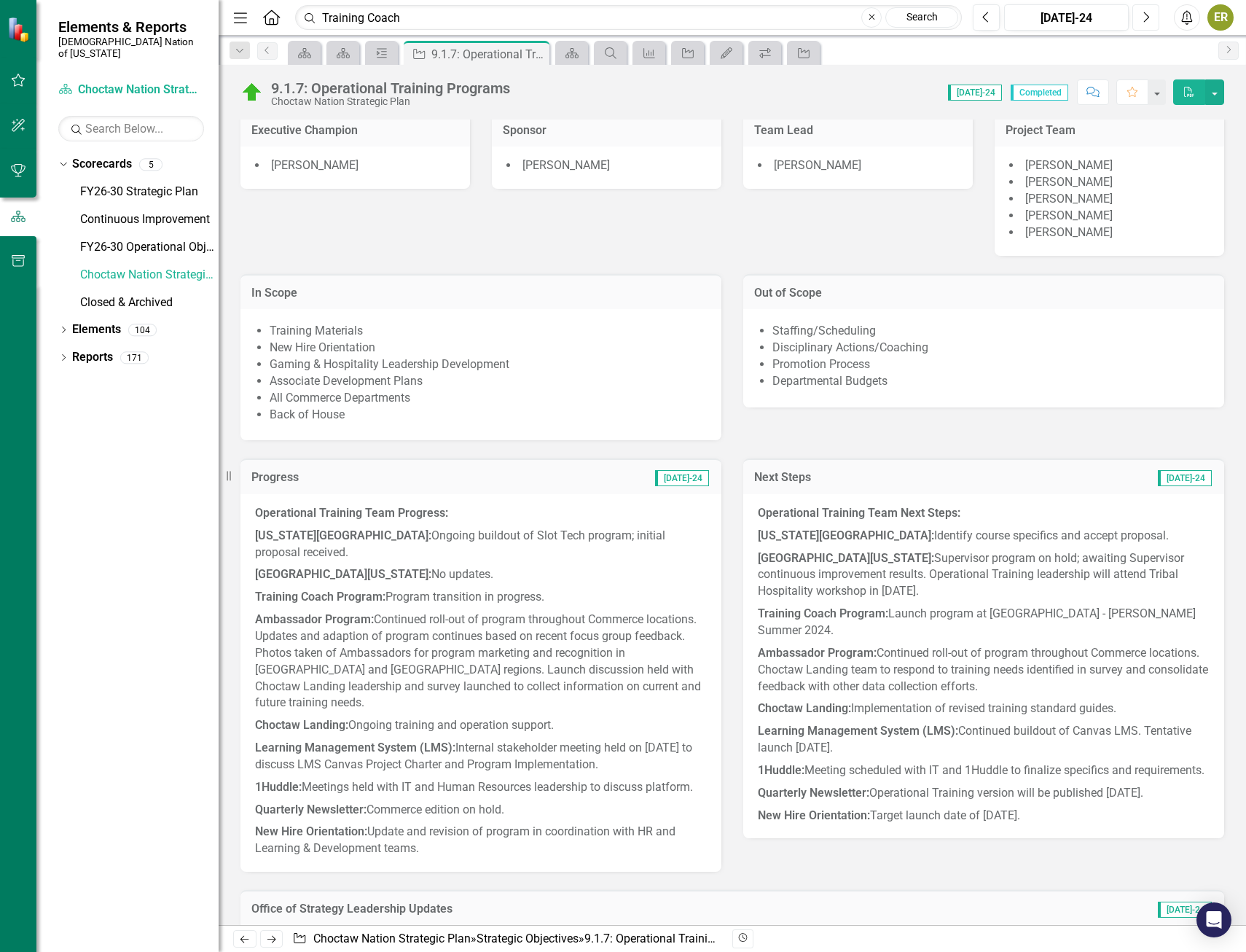
click at [1143, 11] on icon "Next" at bounding box center [1146, 17] width 8 height 14
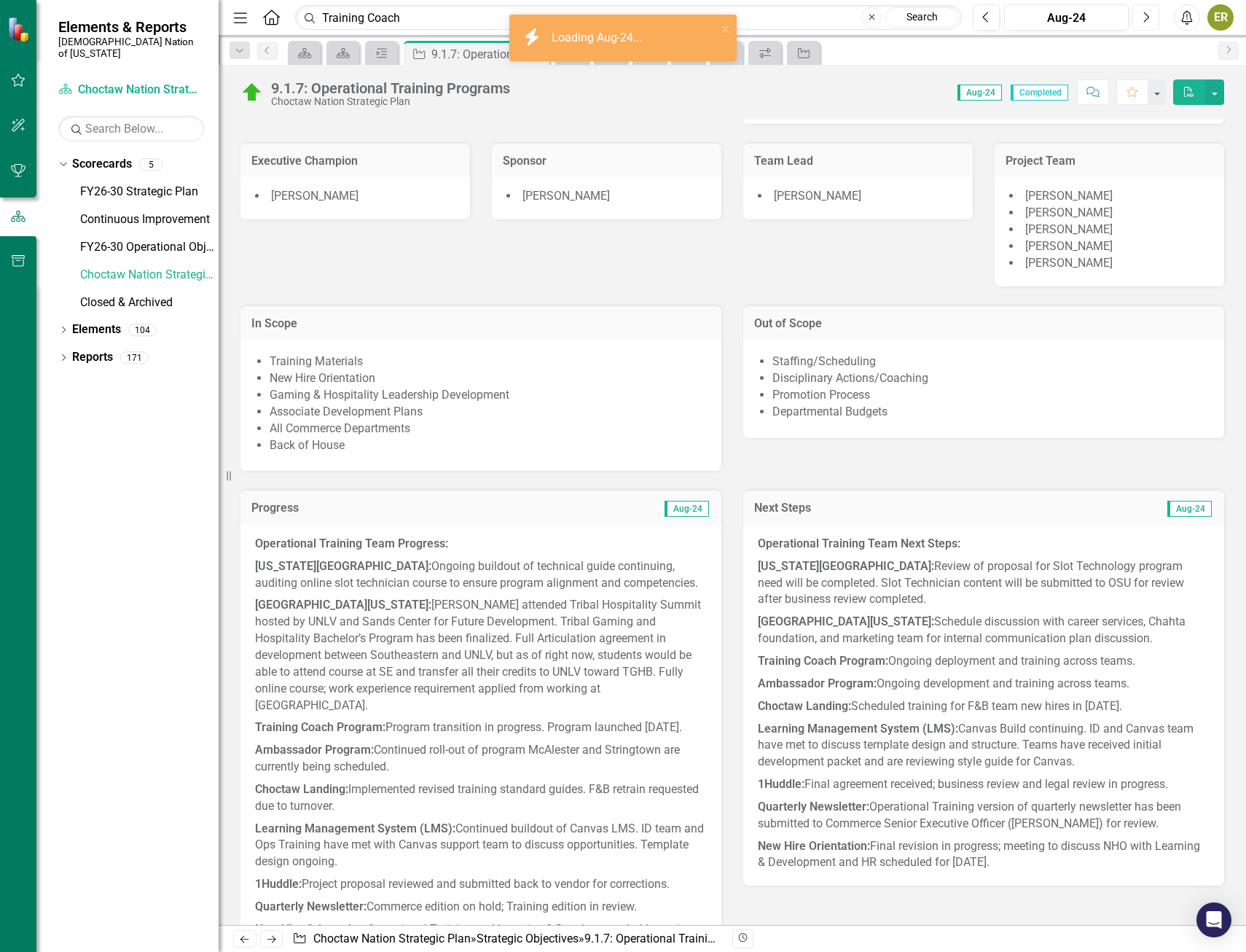
scroll to position [437, 0]
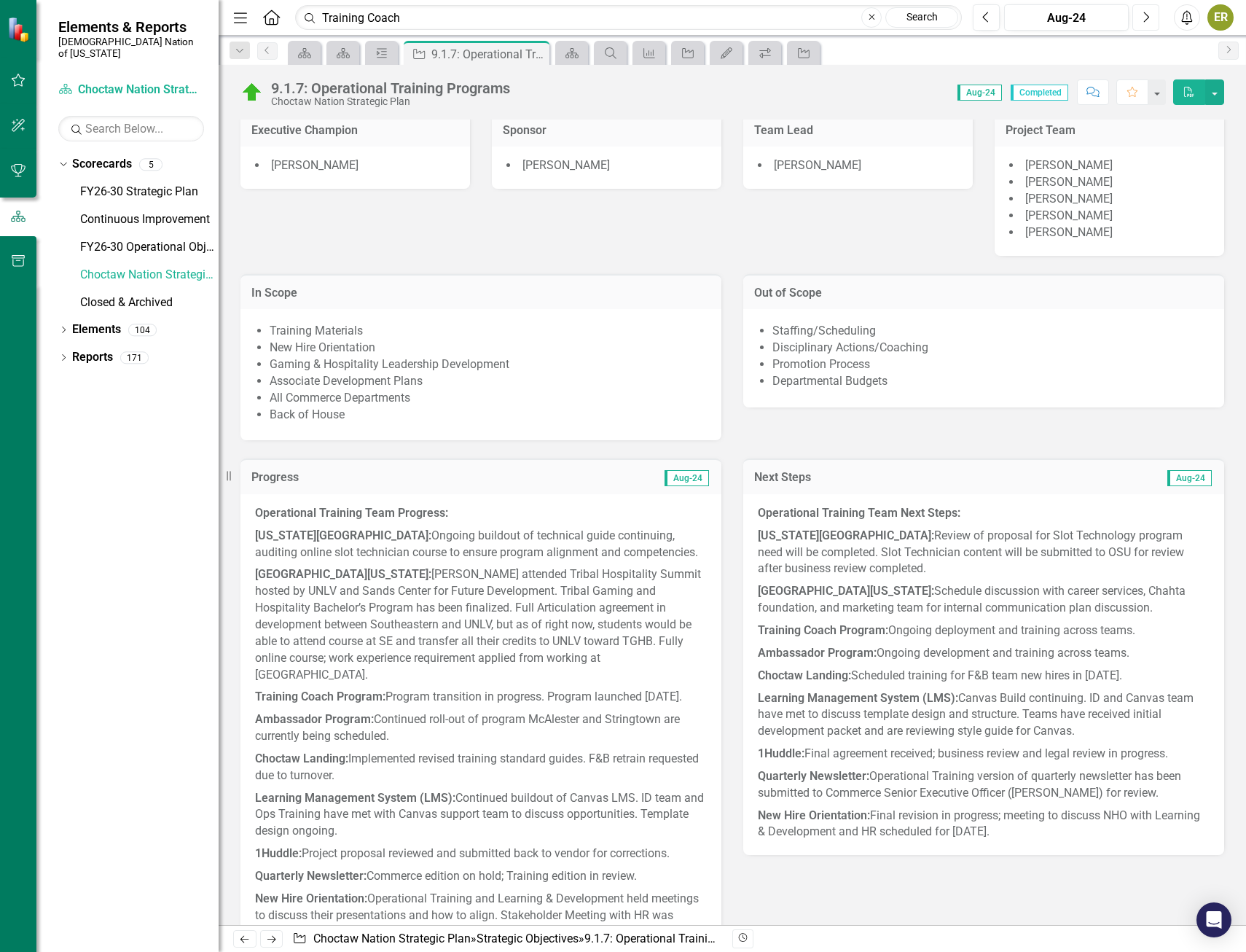
click at [1139, 11] on button "Next" at bounding box center [1146, 17] width 27 height 26
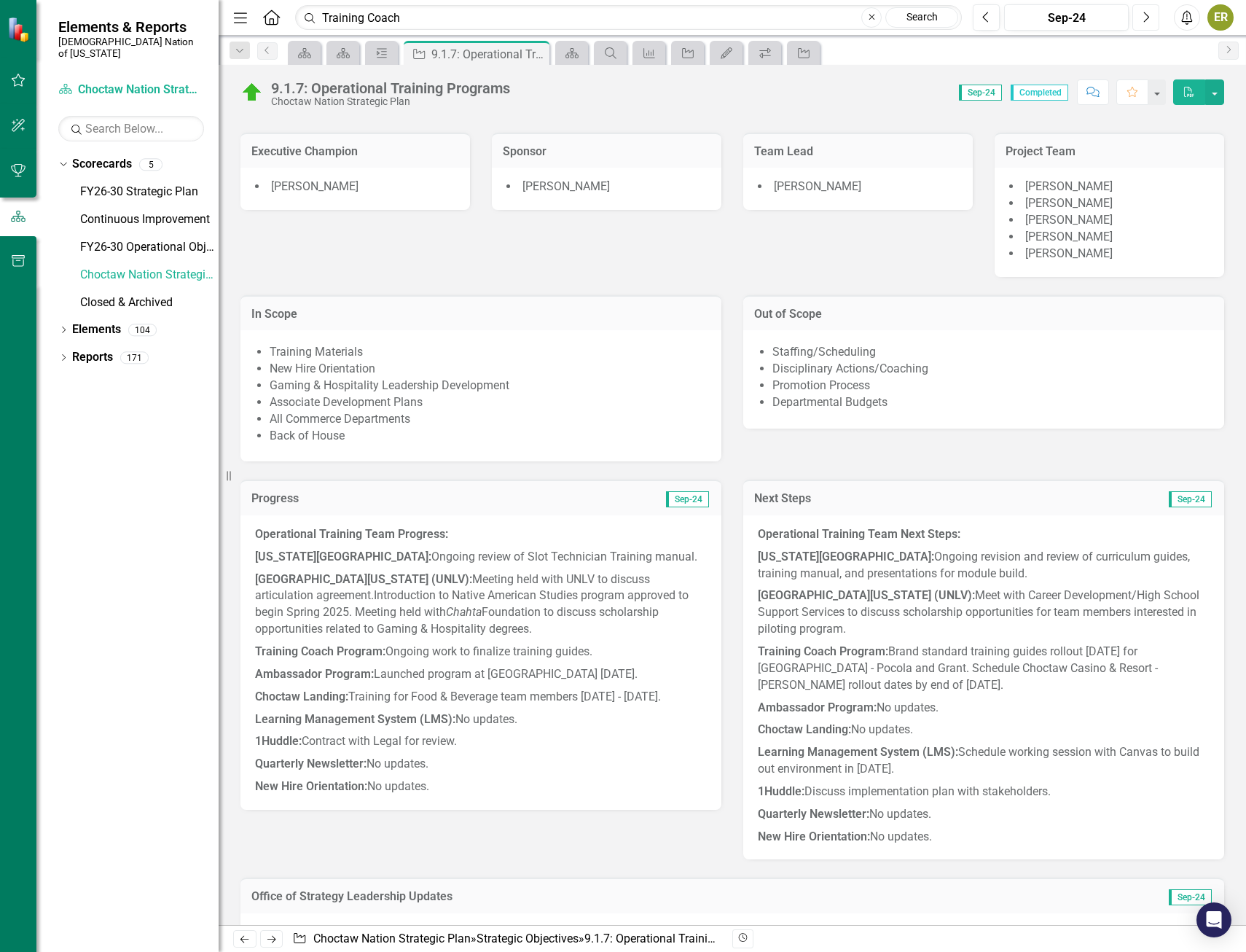
scroll to position [437, 0]
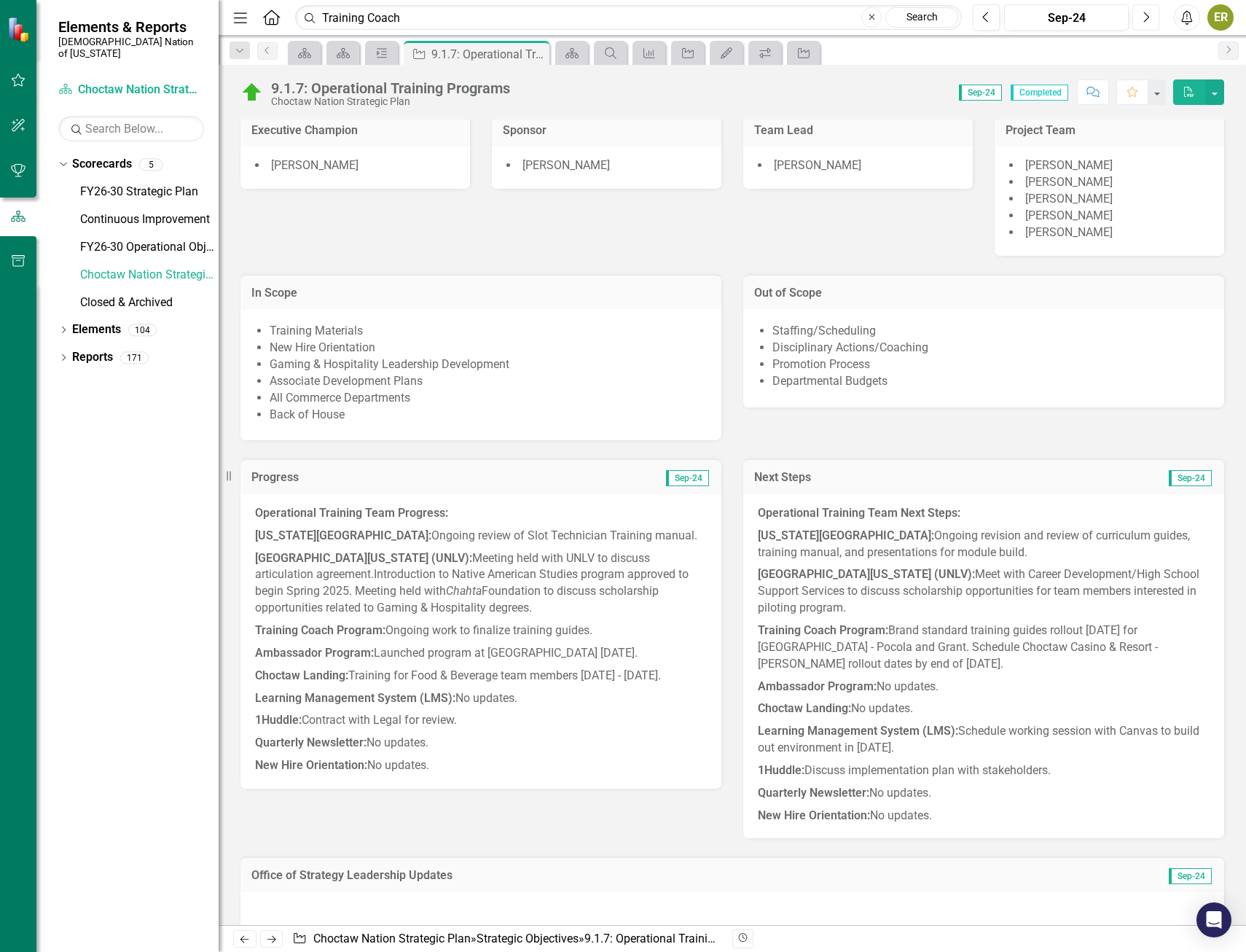
click at [1145, 14] on icon "Next" at bounding box center [1146, 17] width 8 height 14
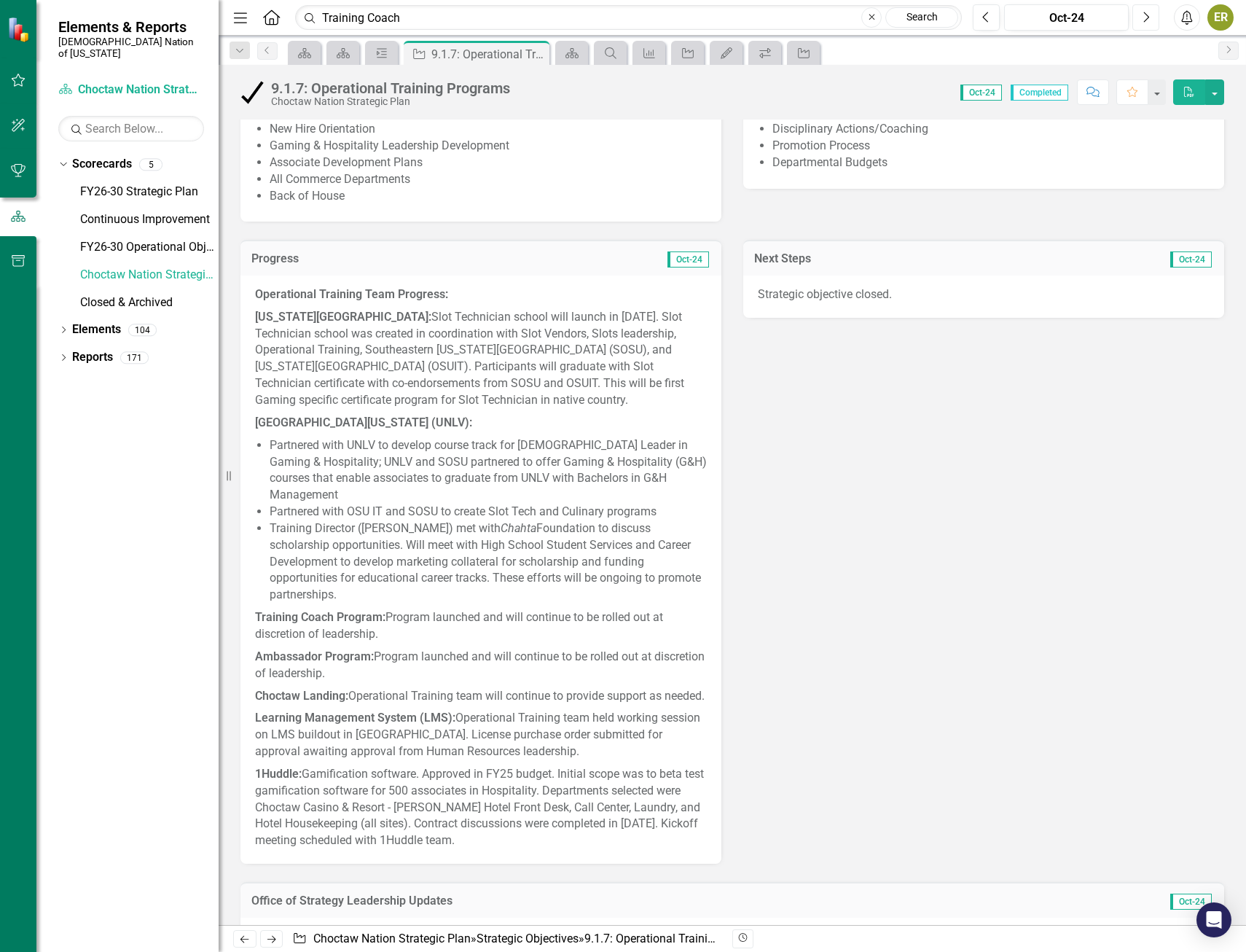
scroll to position [730, 0]
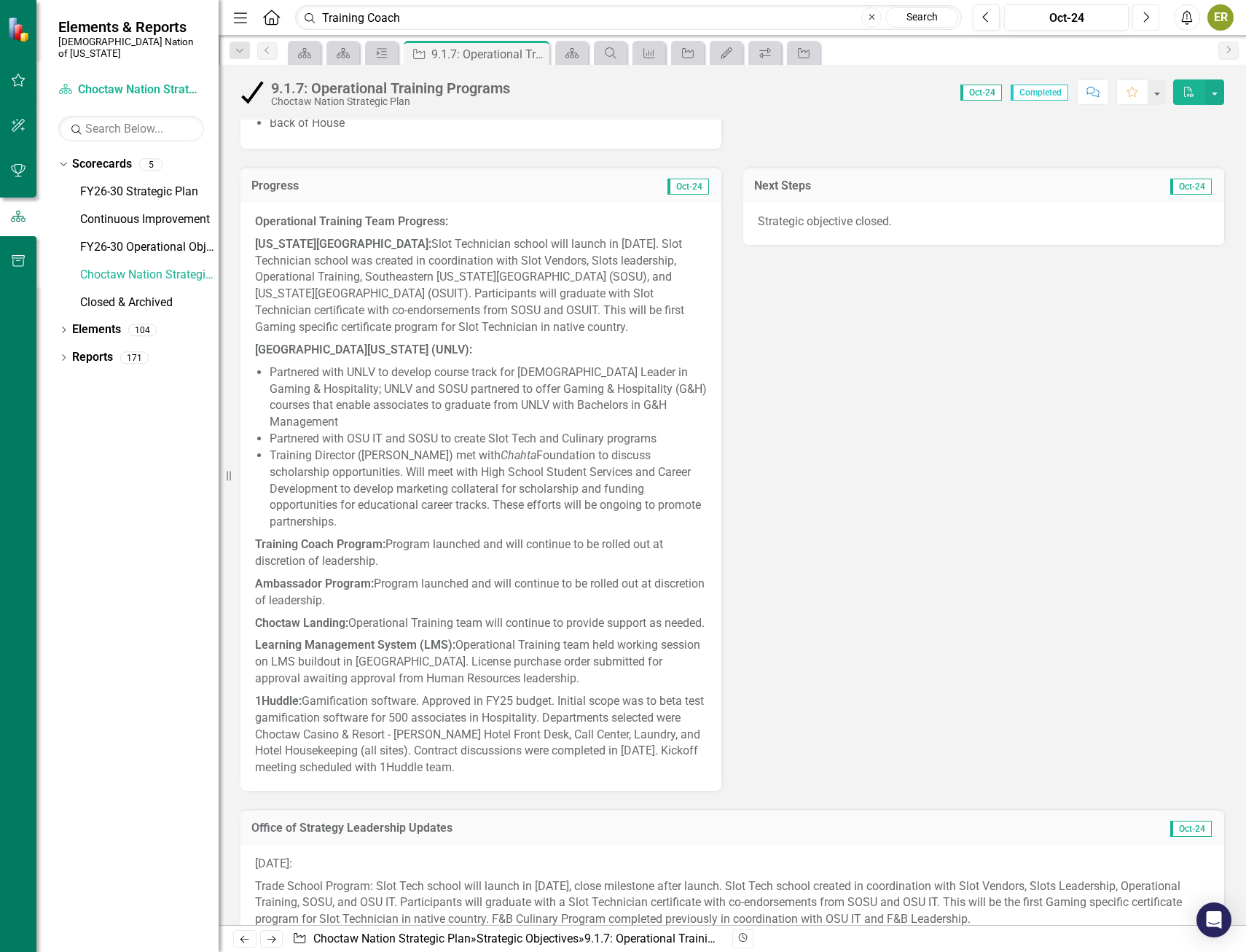
click at [1140, 22] on button "Next" at bounding box center [1146, 17] width 27 height 26
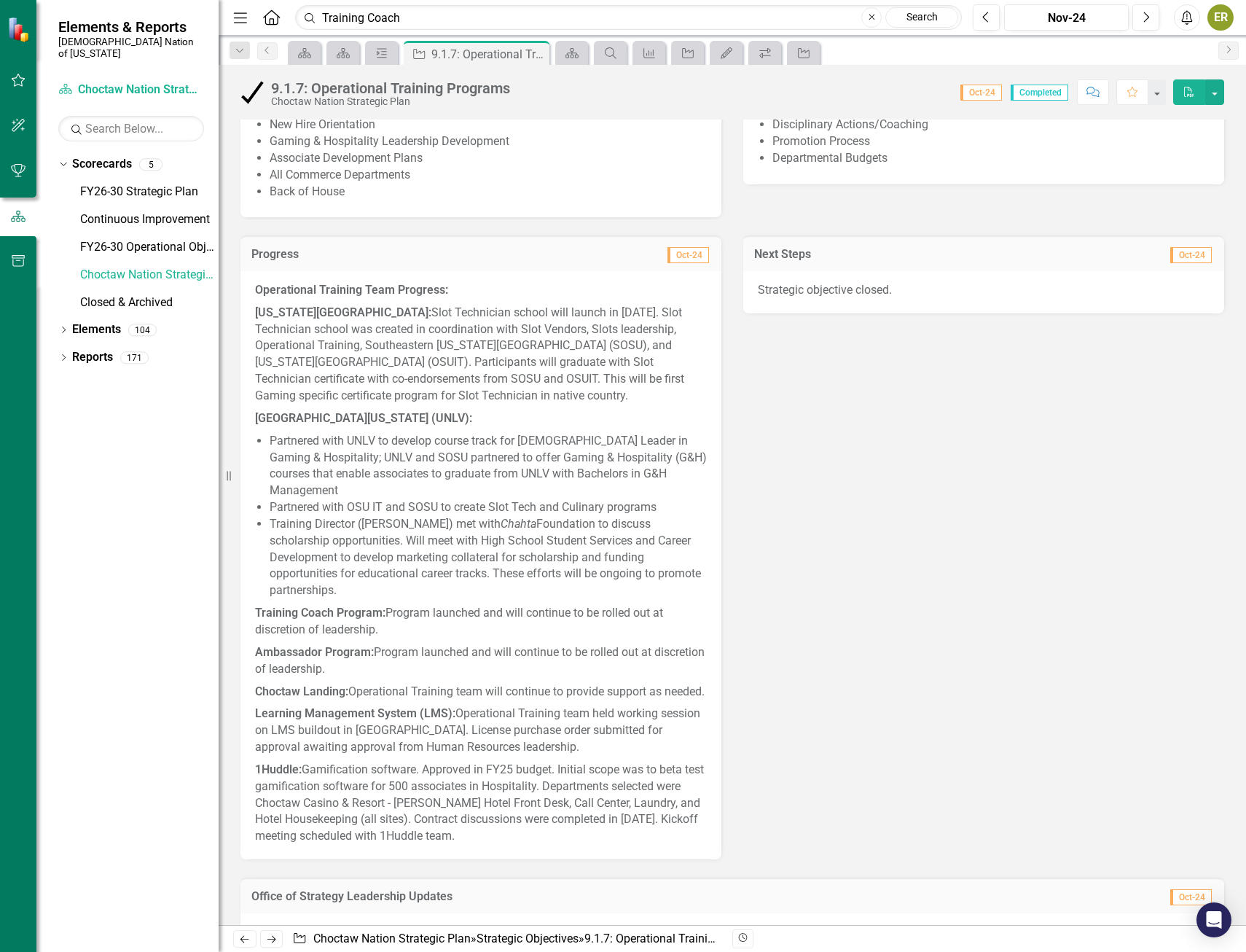
scroll to position [657, 0]
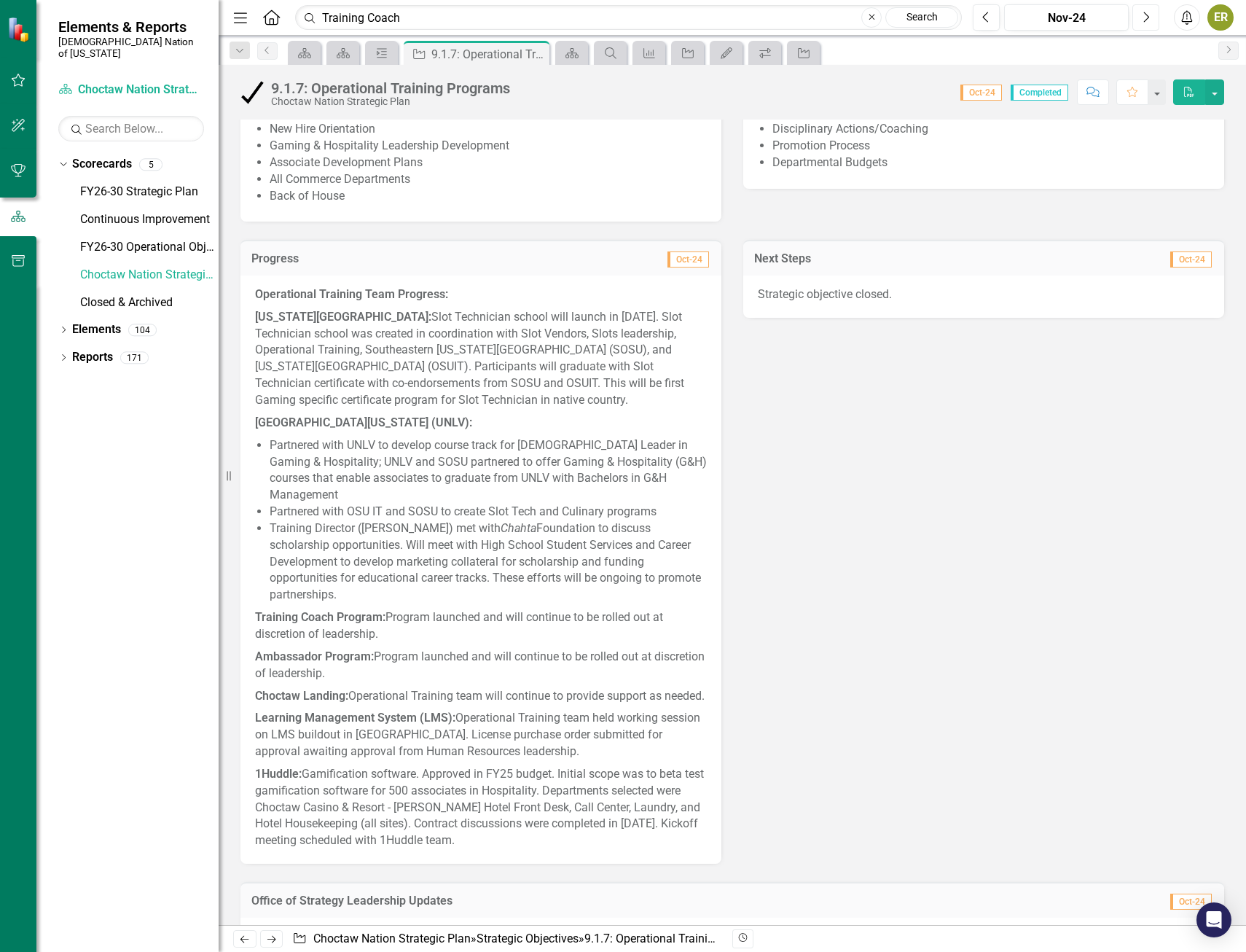
click at [1142, 19] on icon "Next" at bounding box center [1146, 17] width 8 height 14
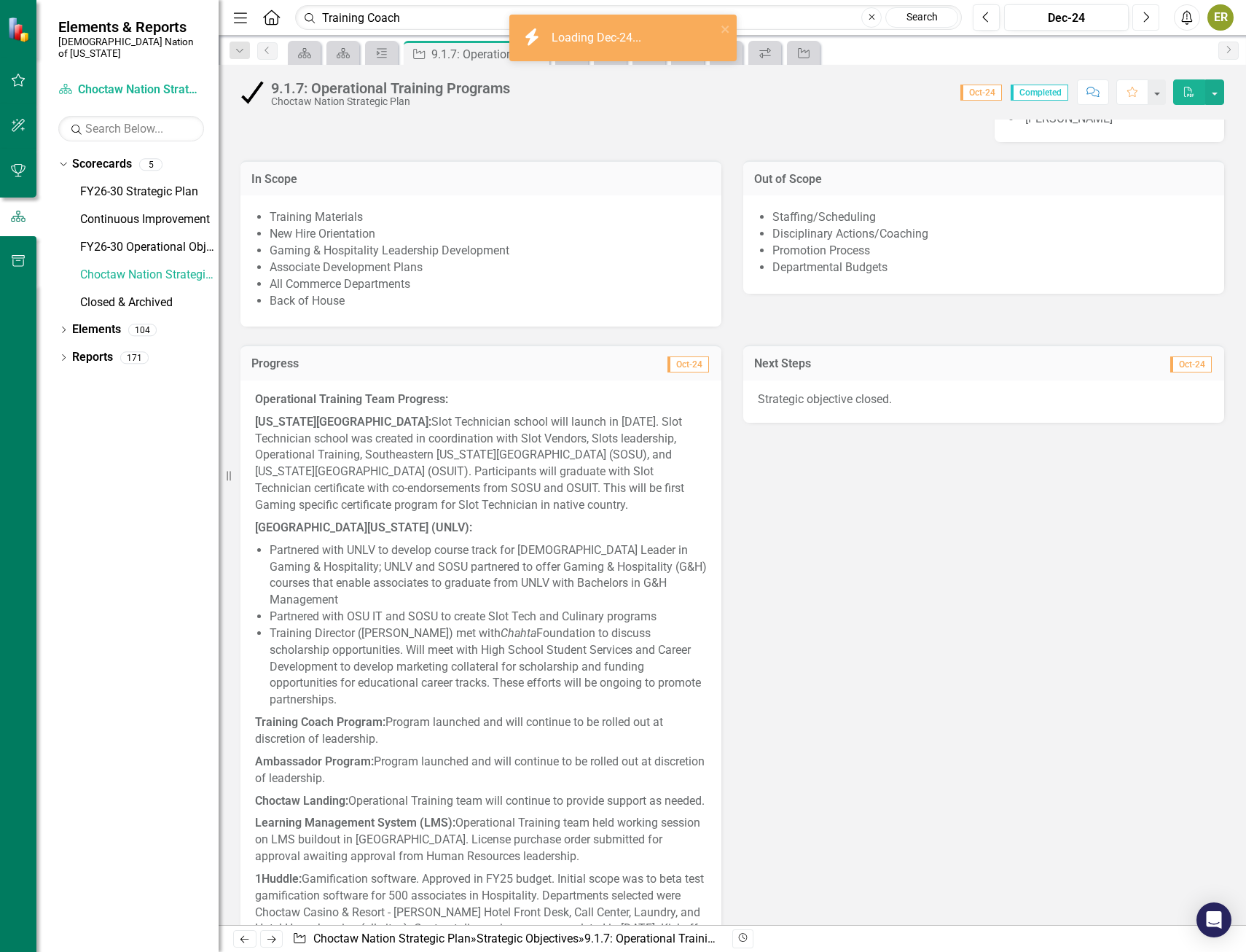
scroll to position [583, 0]
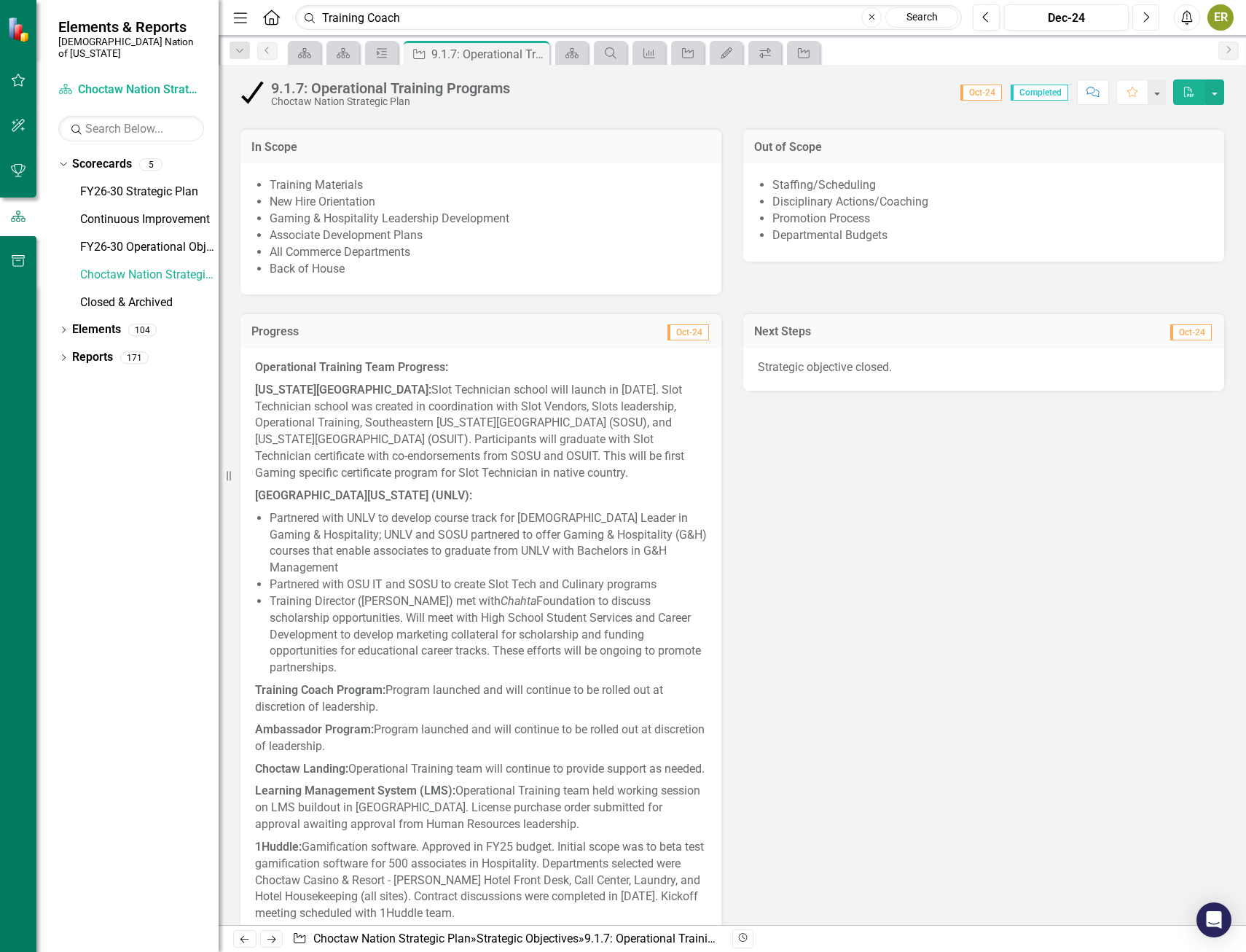
click at [1144, 8] on button "Next" at bounding box center [1146, 17] width 27 height 26
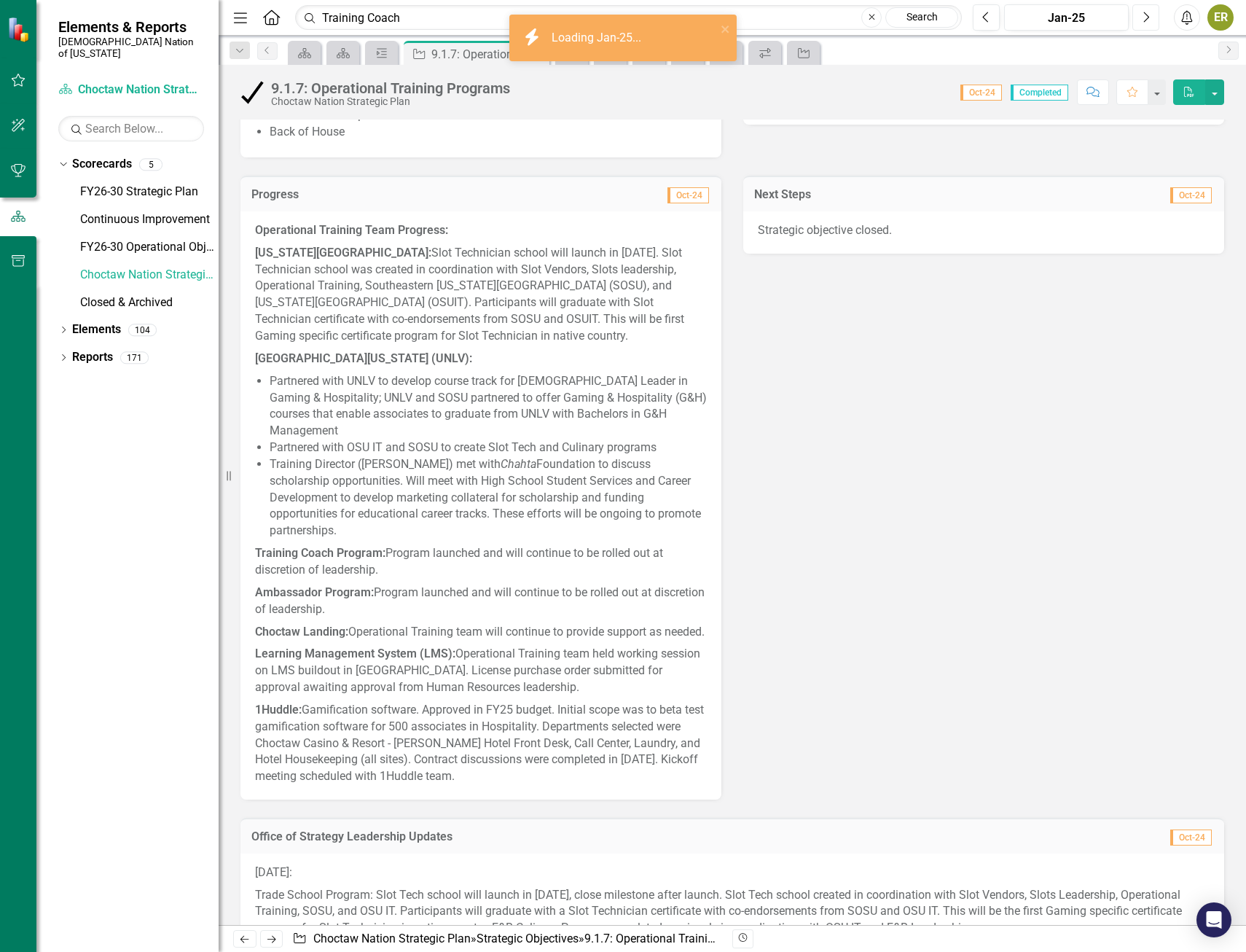
scroll to position [730, 0]
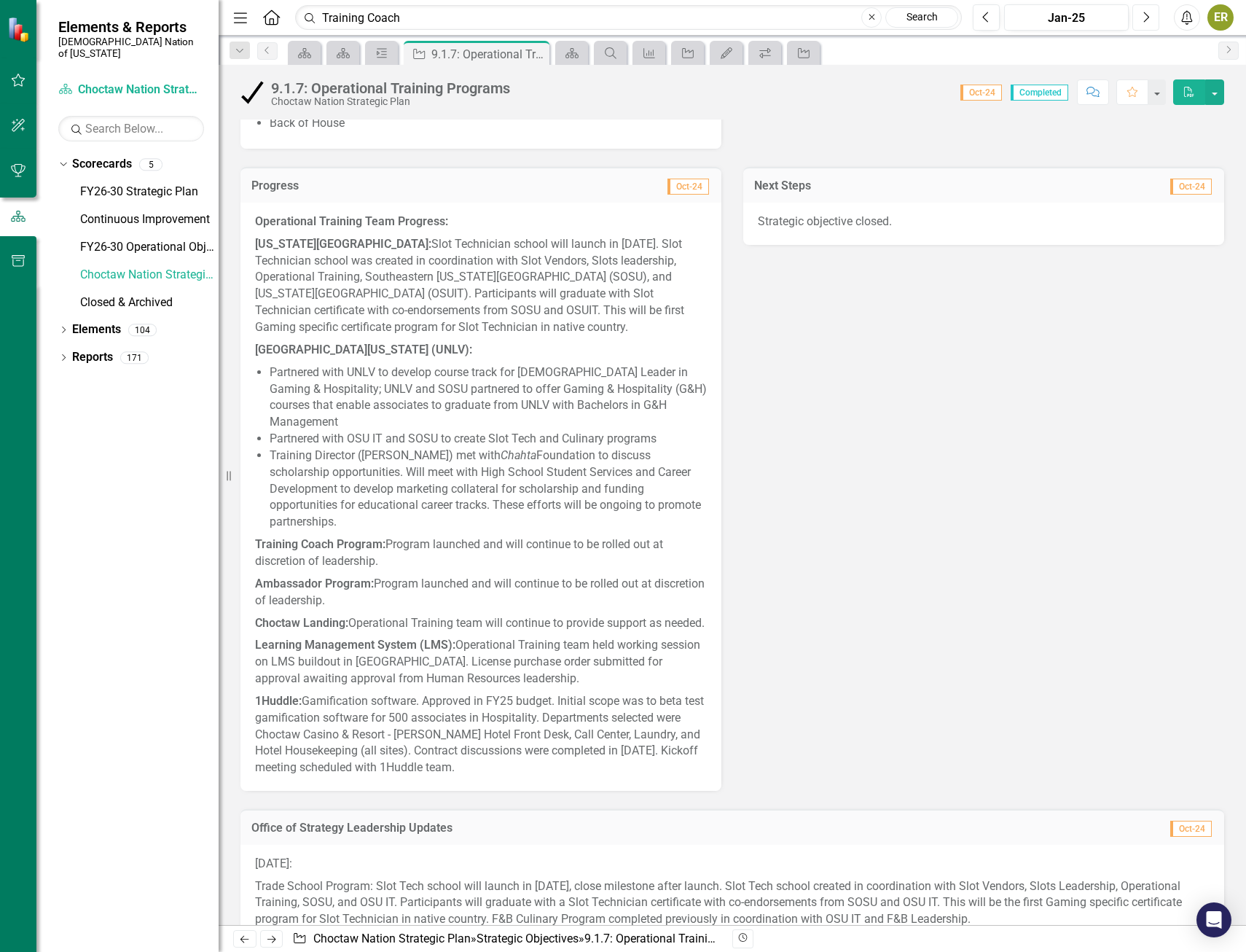
click at [1152, 22] on button "Next" at bounding box center [1146, 17] width 27 height 26
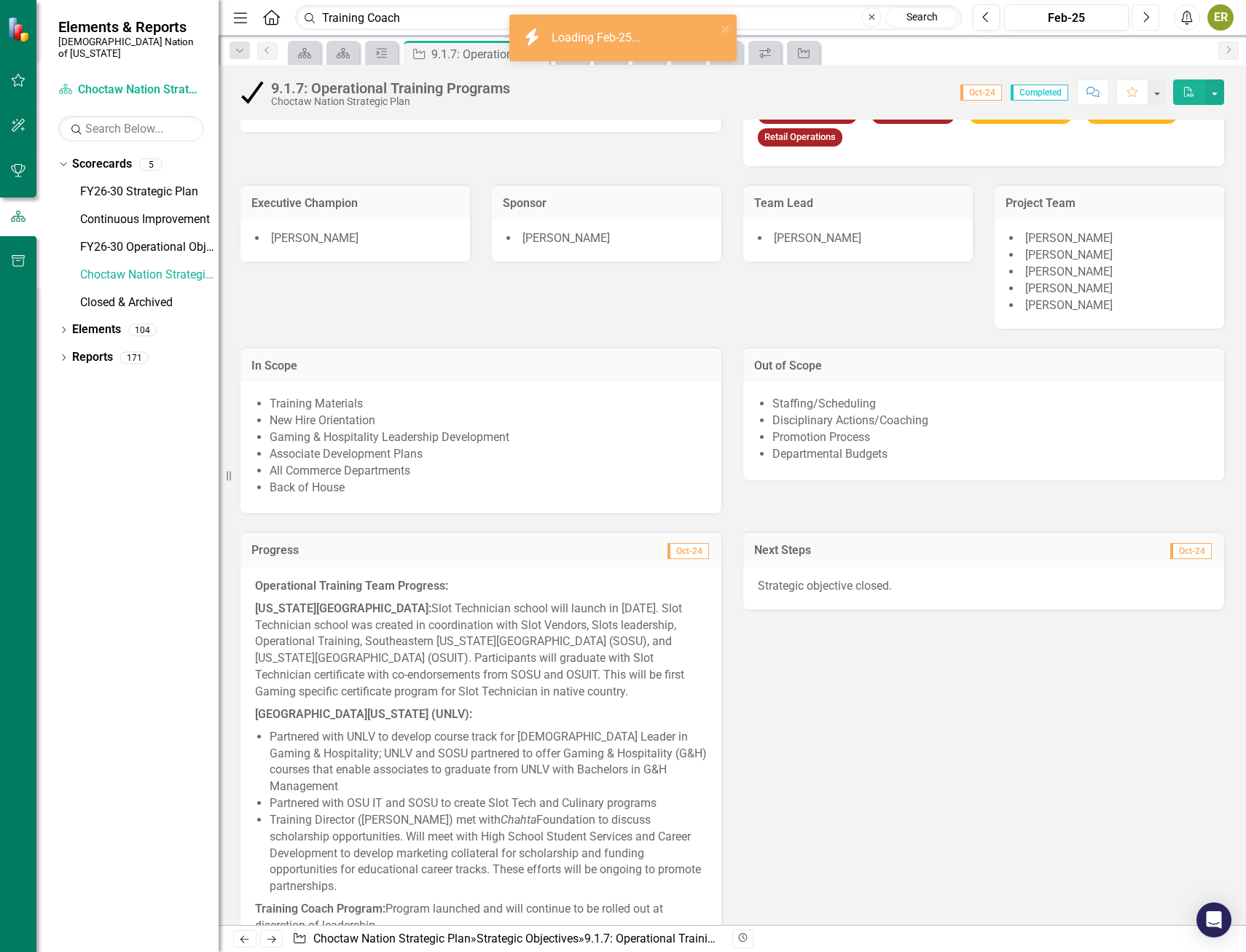
scroll to position [730, 0]
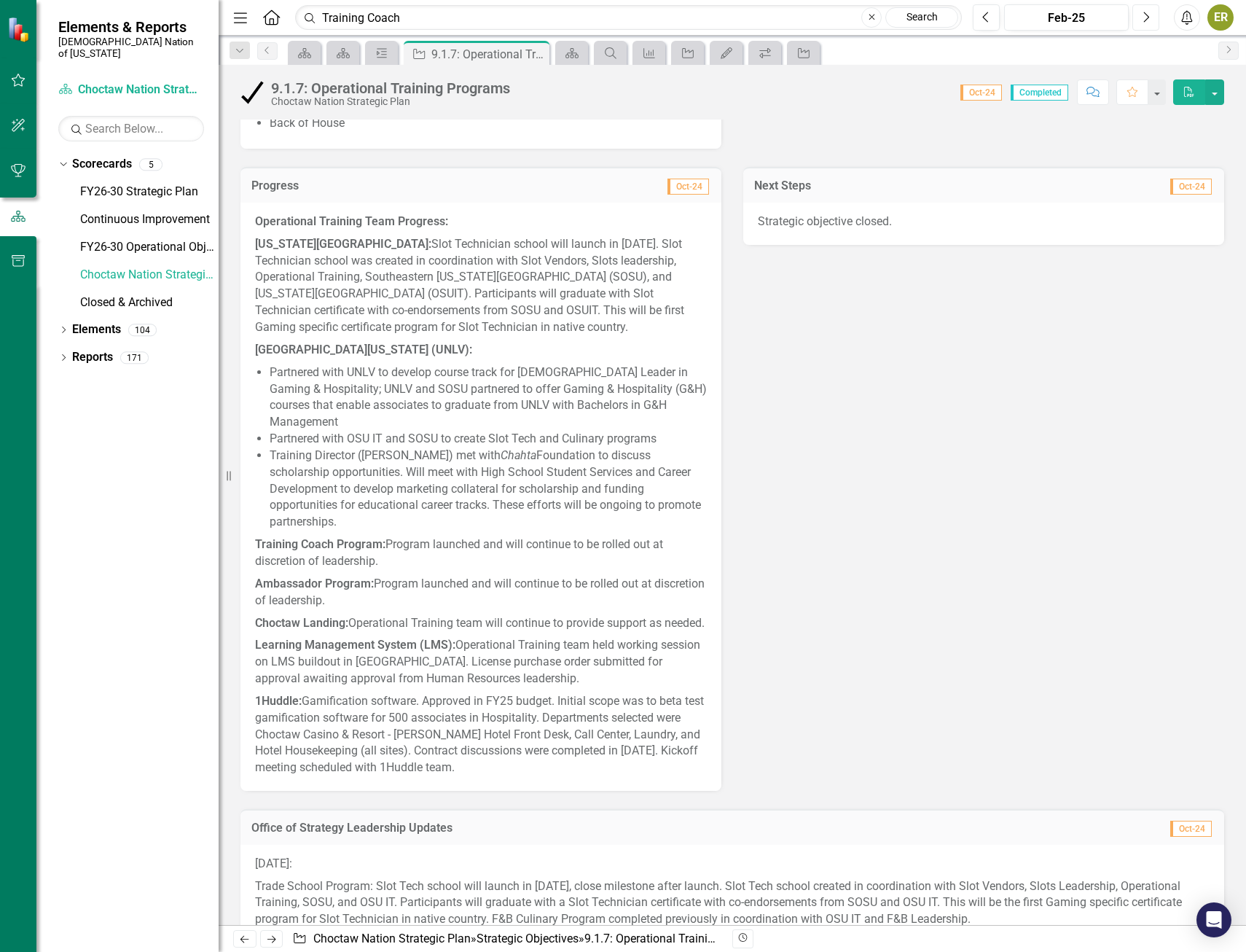
click at [1144, 11] on icon "Next" at bounding box center [1146, 17] width 8 height 14
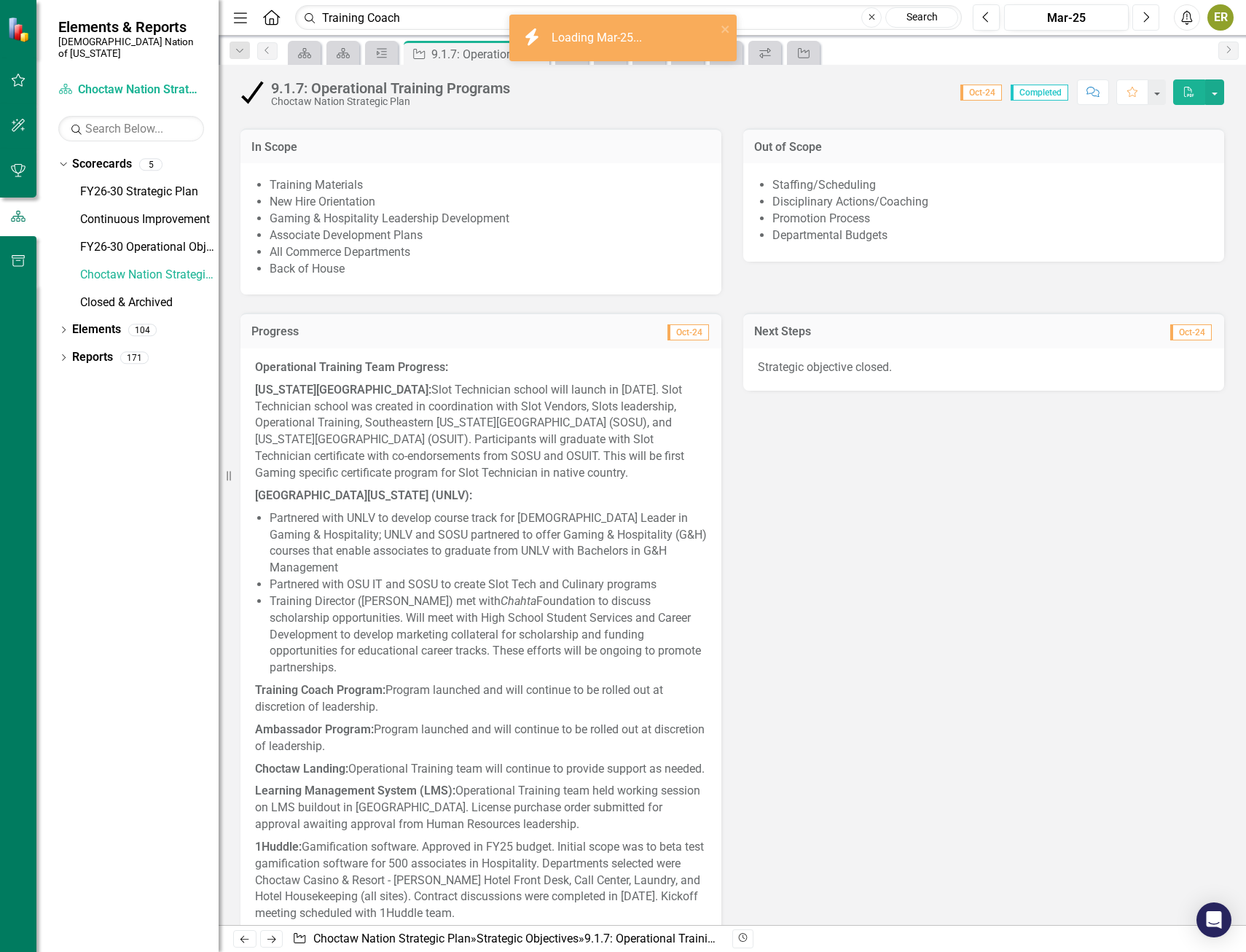
scroll to position [657, 0]
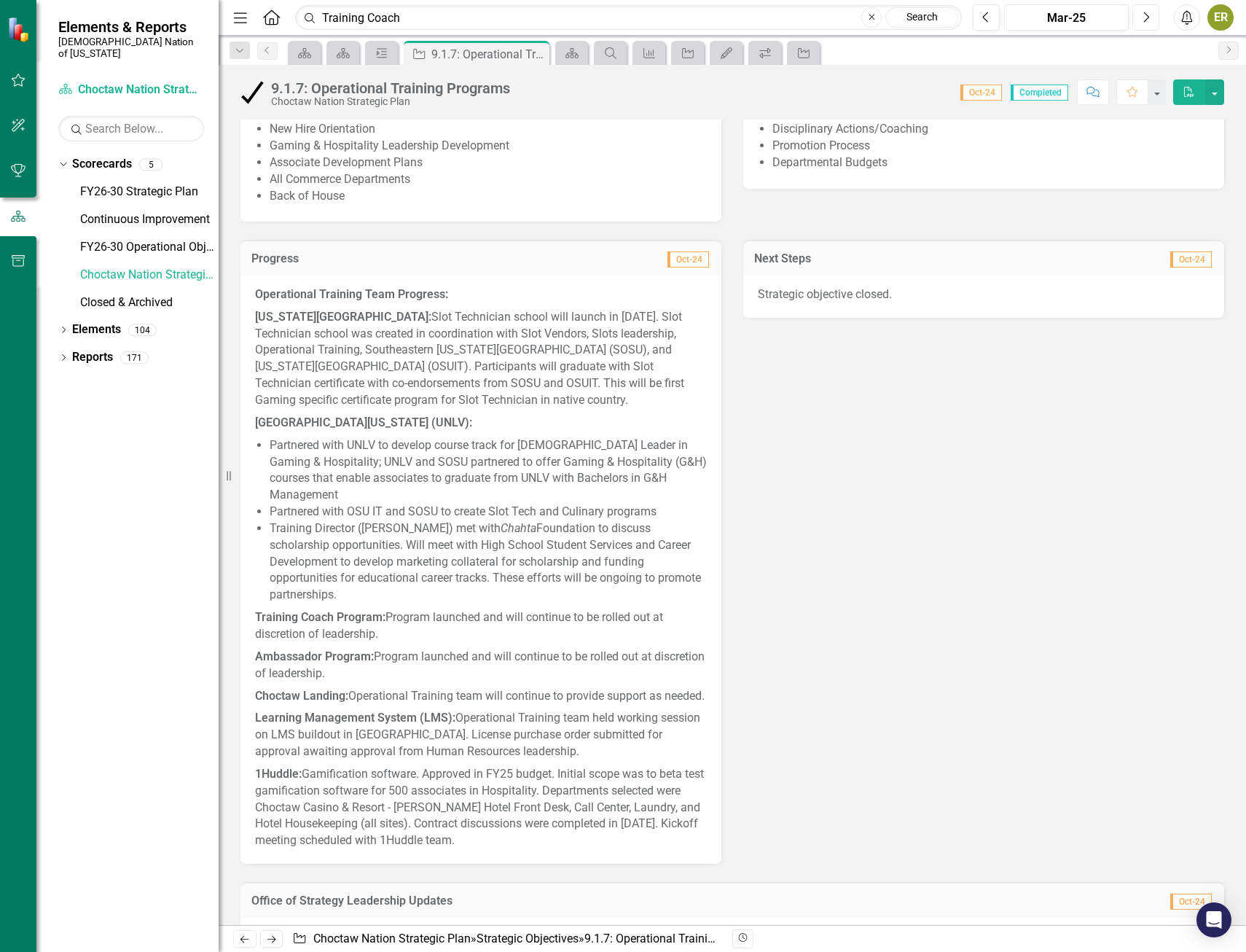
click at [1141, 12] on button "Next" at bounding box center [1146, 17] width 27 height 26
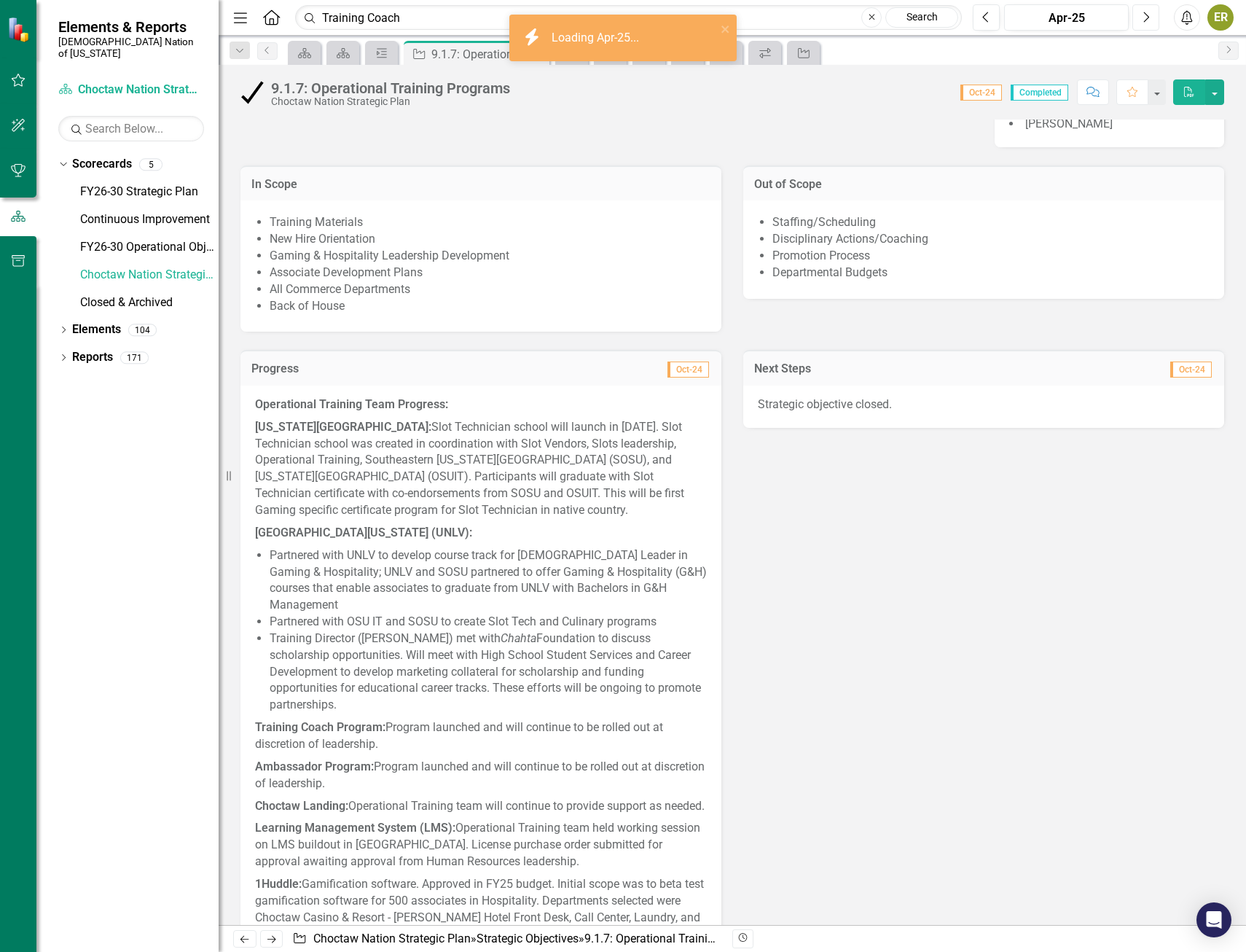
scroll to position [730, 0]
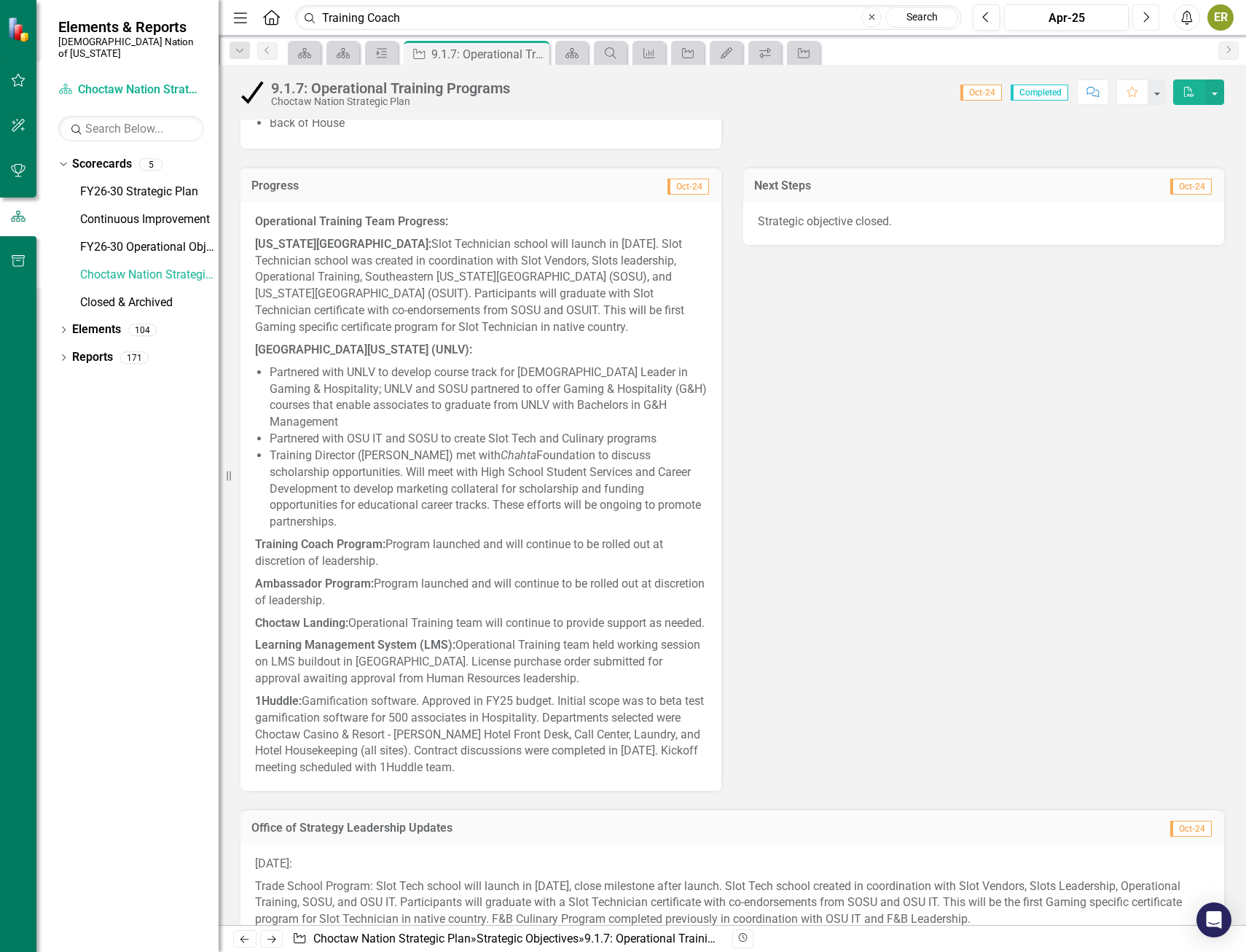
click at [1147, 17] on icon "Next" at bounding box center [1146, 17] width 8 height 14
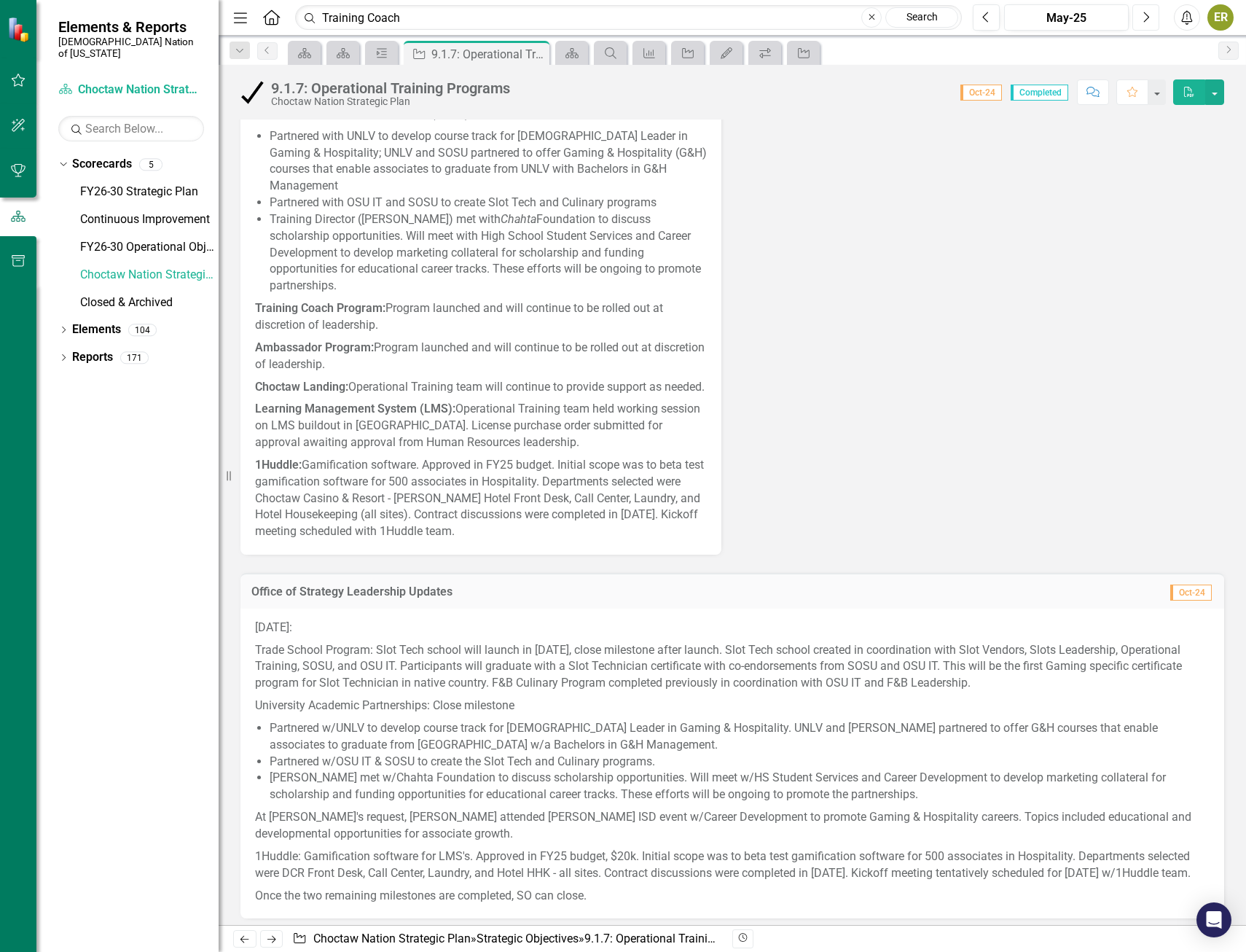
scroll to position [948, 0]
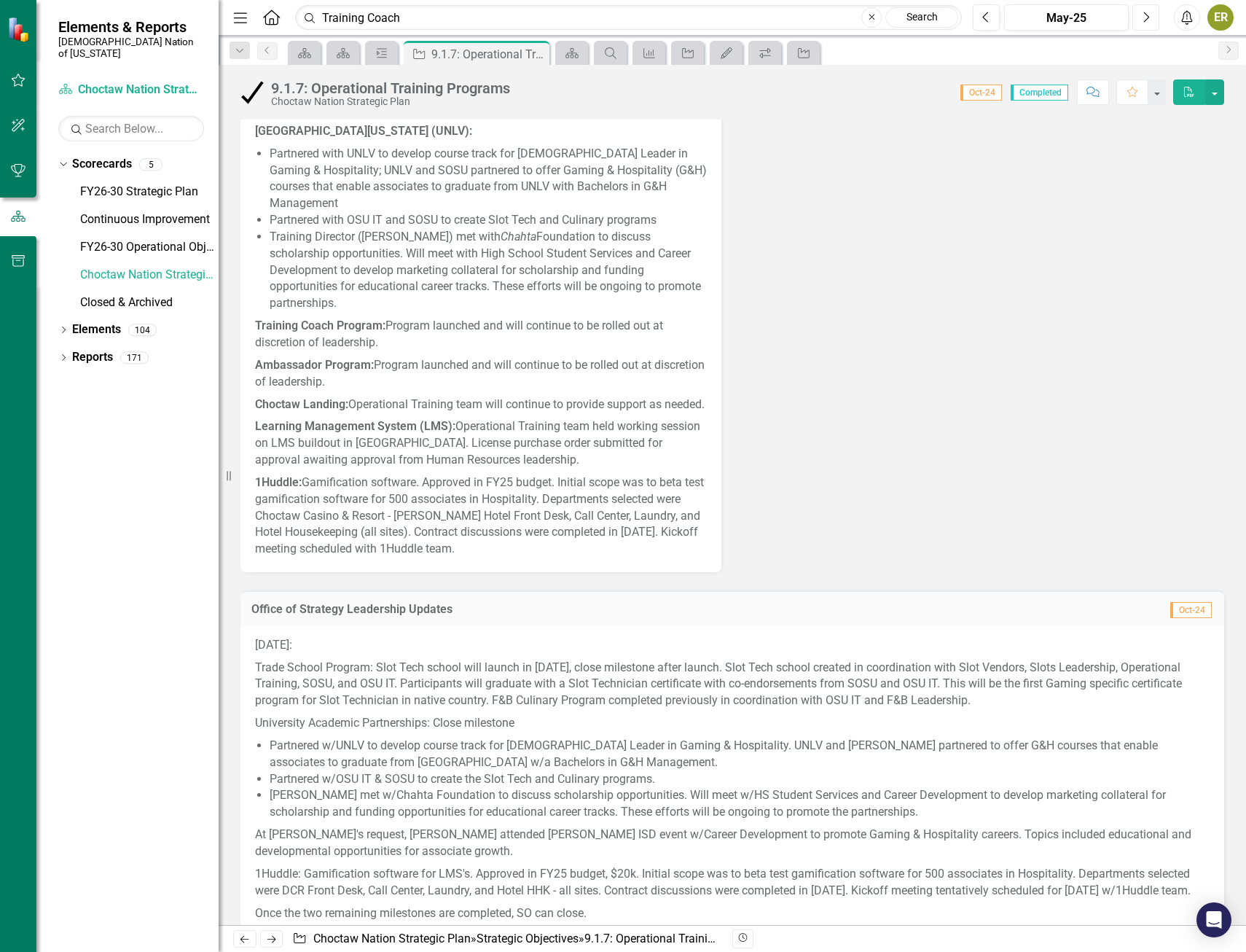
click at [1143, 15] on icon "Next" at bounding box center [1146, 17] width 8 height 14
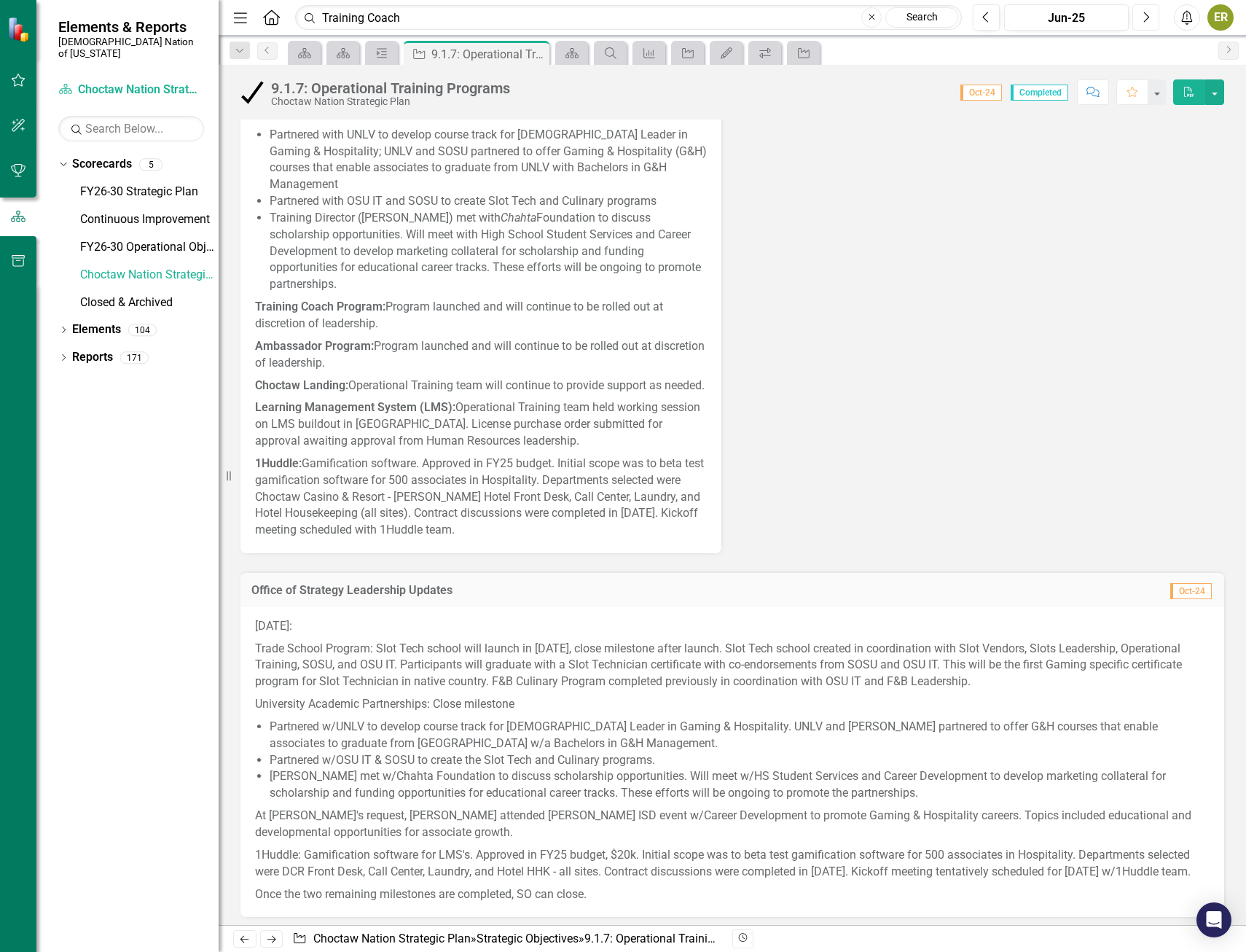
scroll to position [1167, 0]
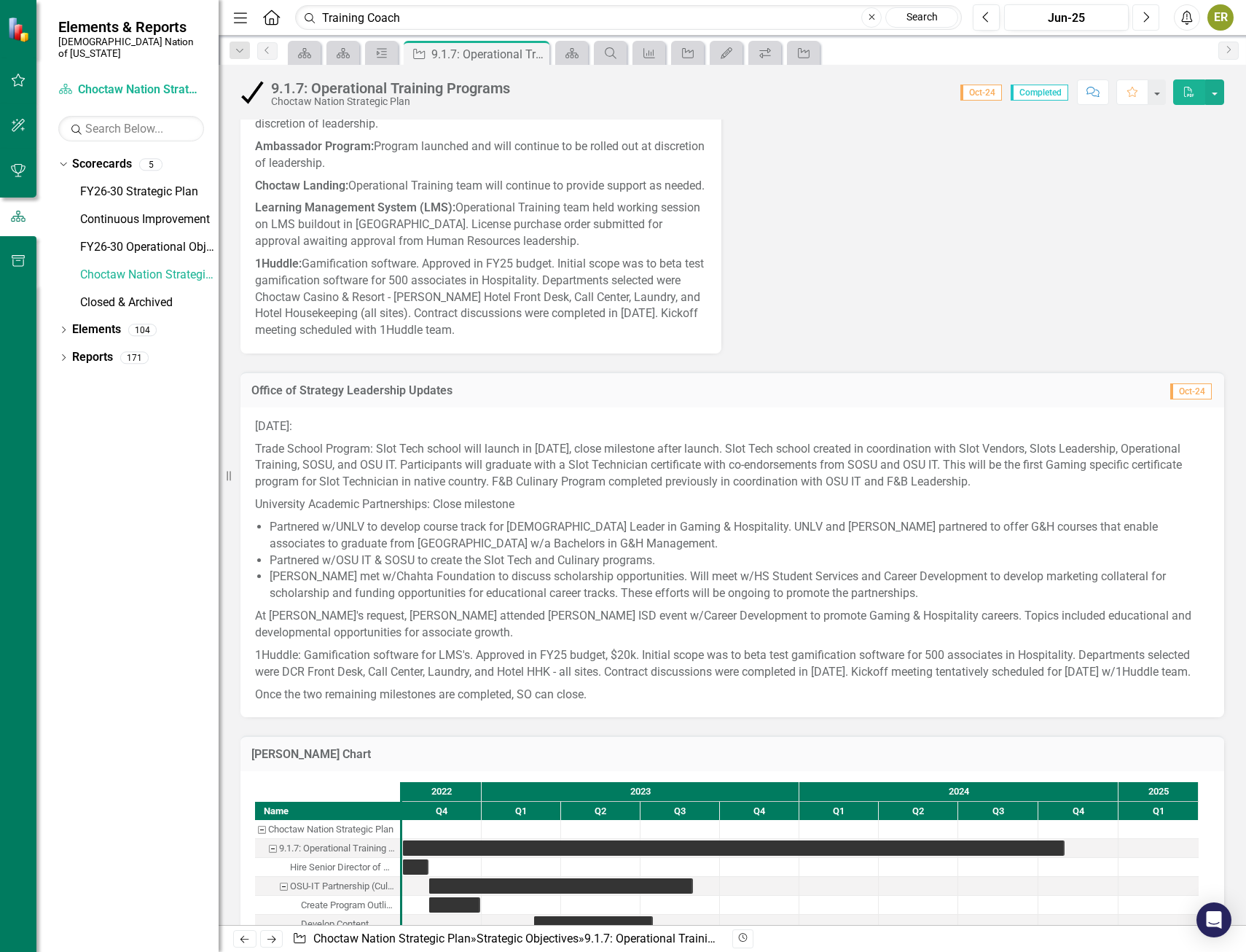
click at [1144, 20] on icon "Next" at bounding box center [1146, 17] width 8 height 14
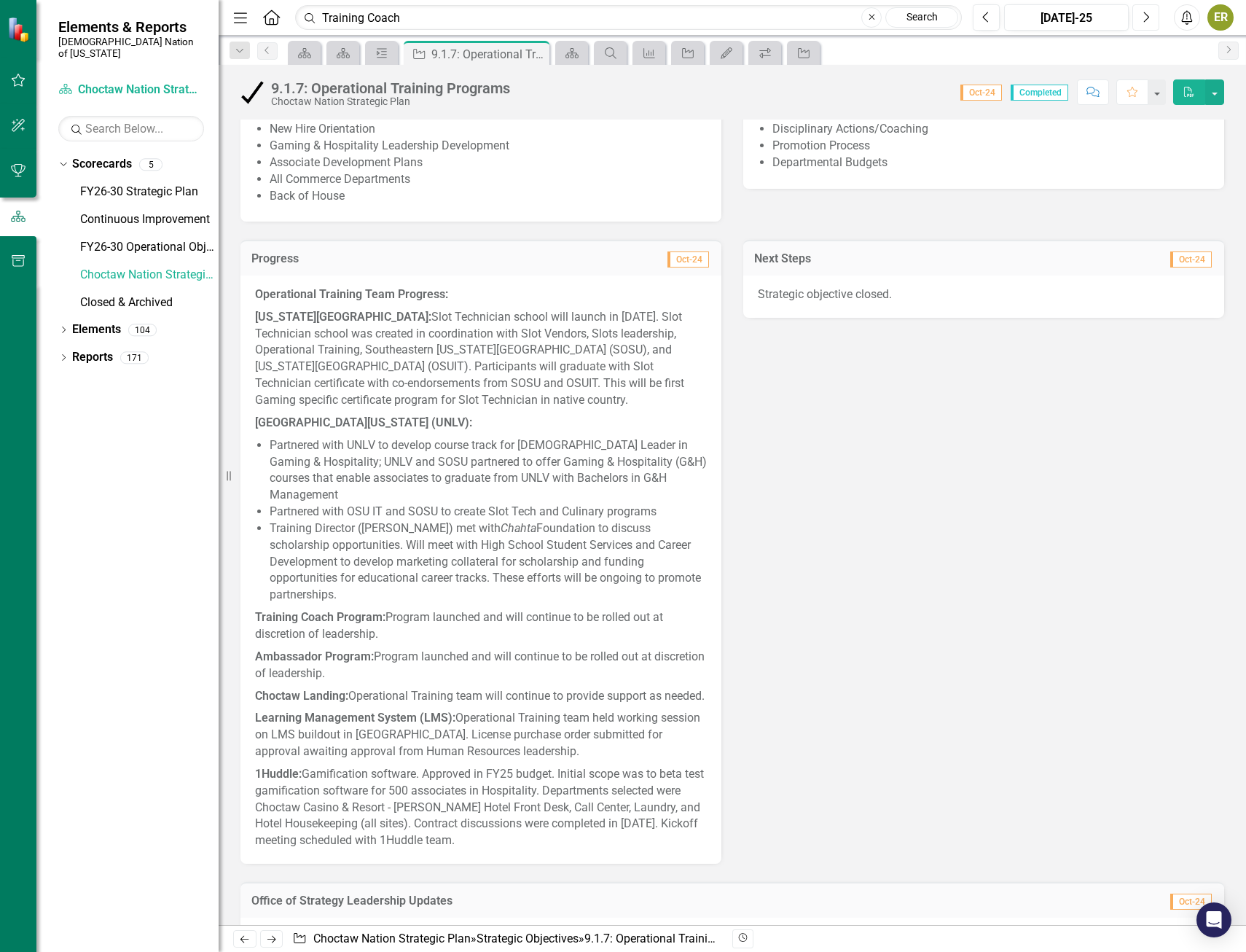
scroll to position [1021, 0]
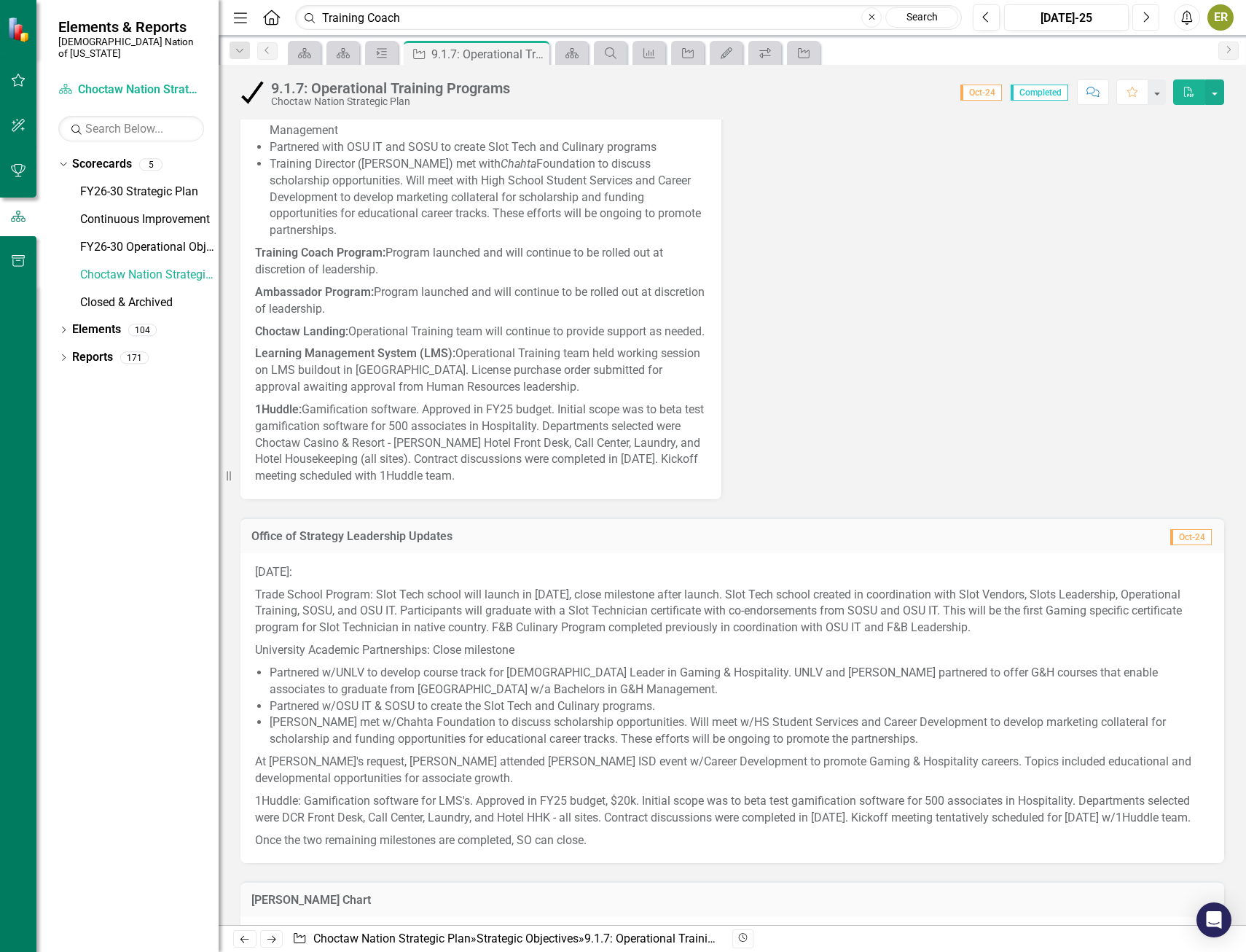
click at [1141, 14] on button "Next" at bounding box center [1146, 17] width 27 height 26
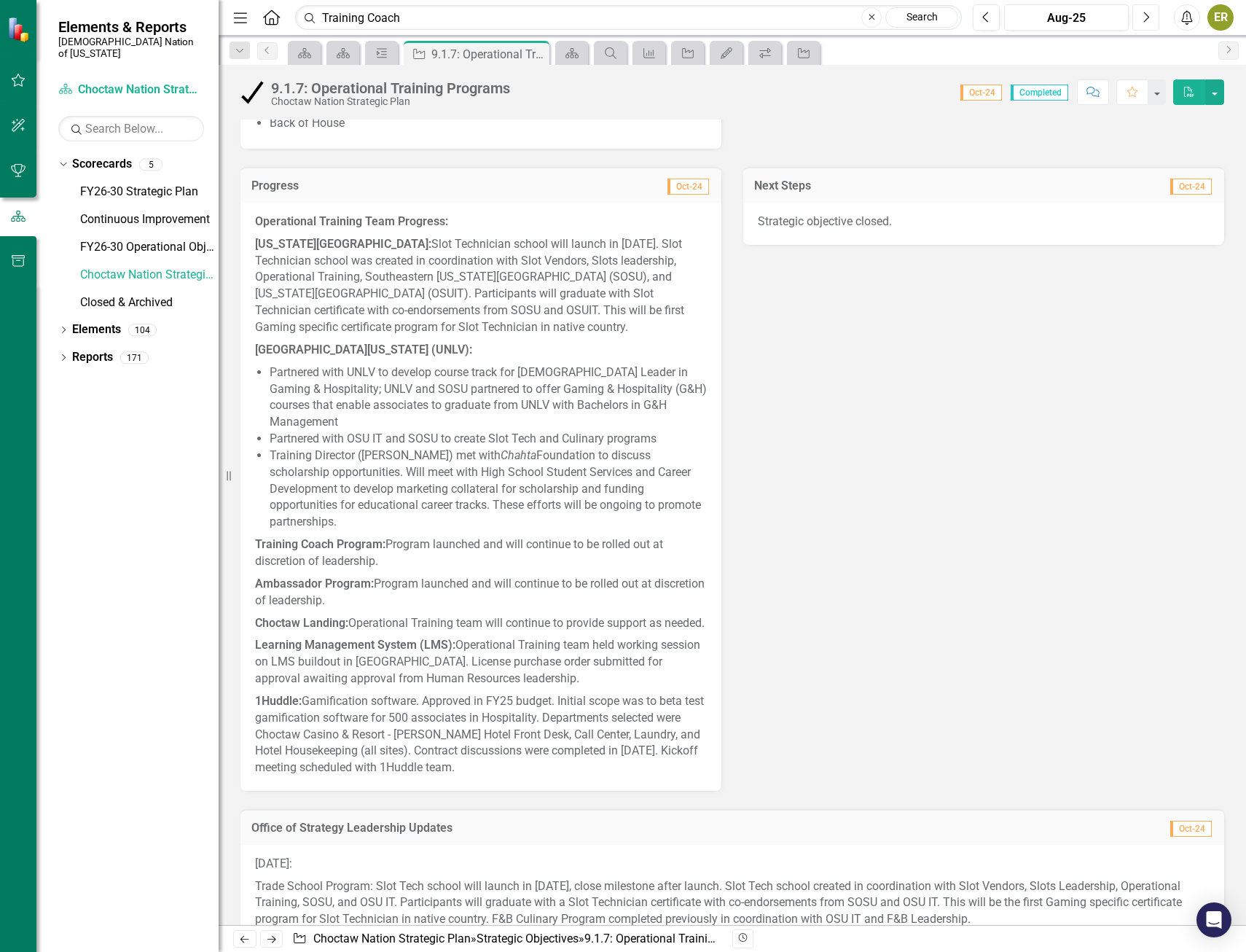
scroll to position [802, 0]
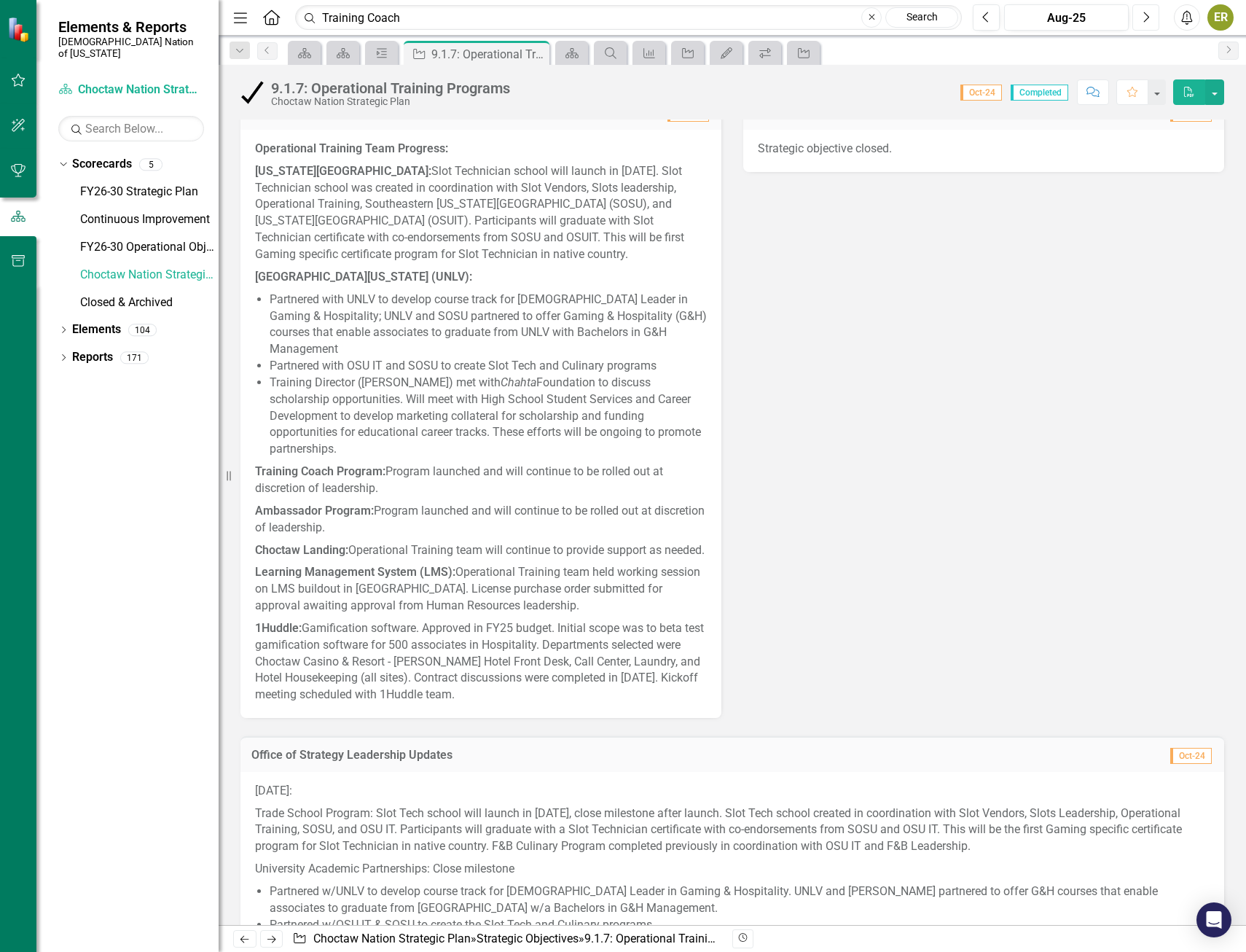
click at [1149, 8] on button "Next" at bounding box center [1146, 17] width 27 height 26
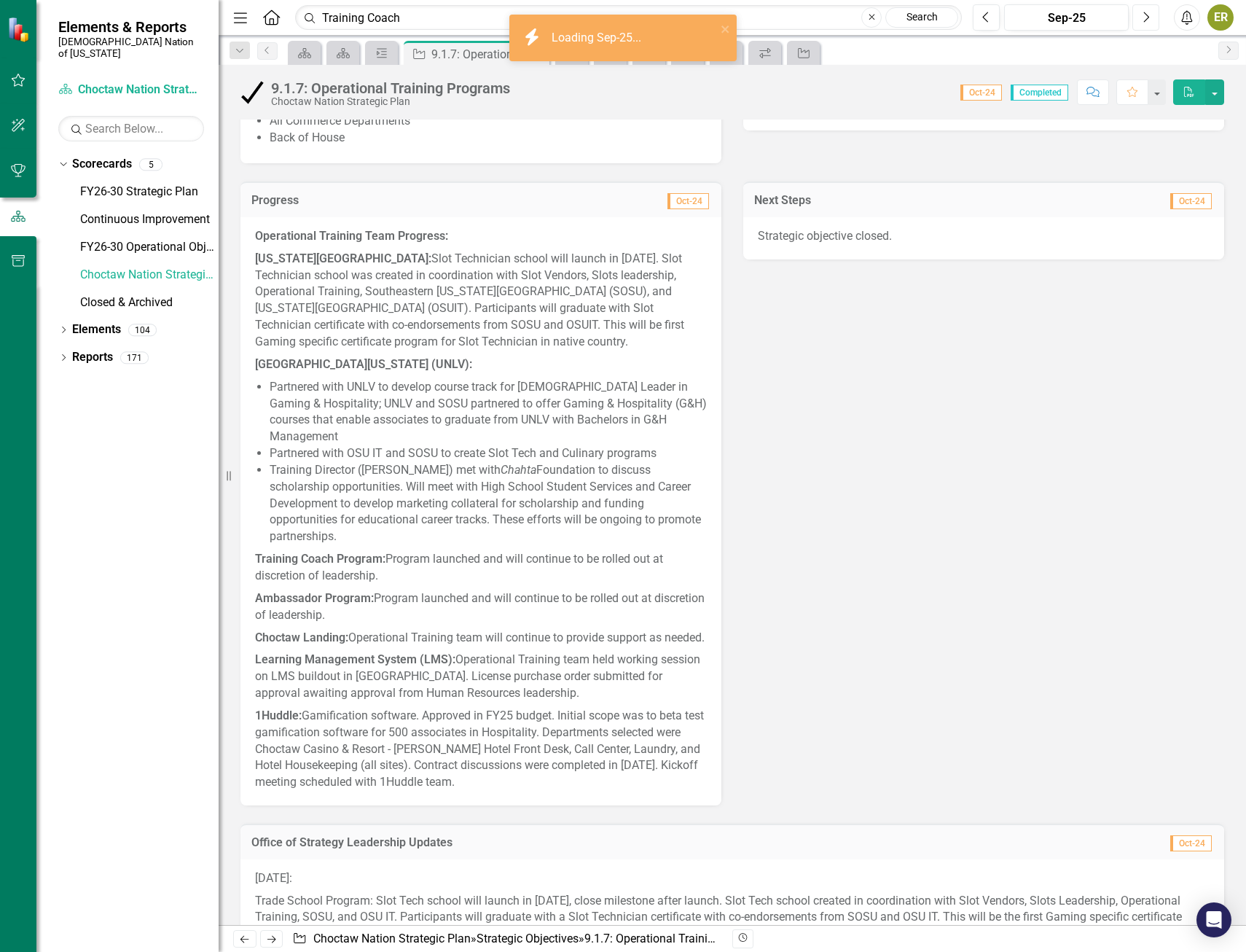
scroll to position [730, 0]
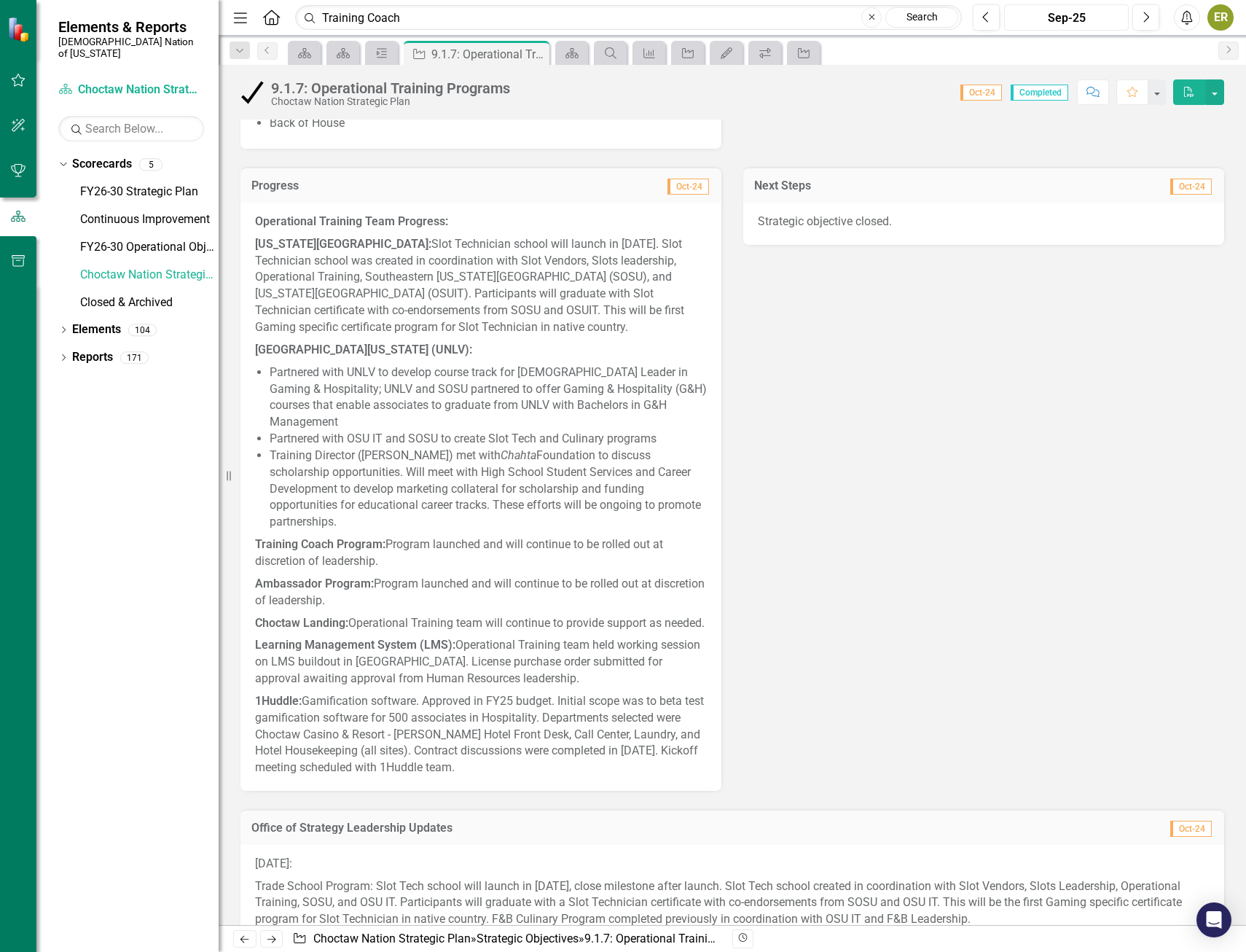
click at [1079, 26] on div "Sep-25" at bounding box center [1067, 18] width 115 height 17
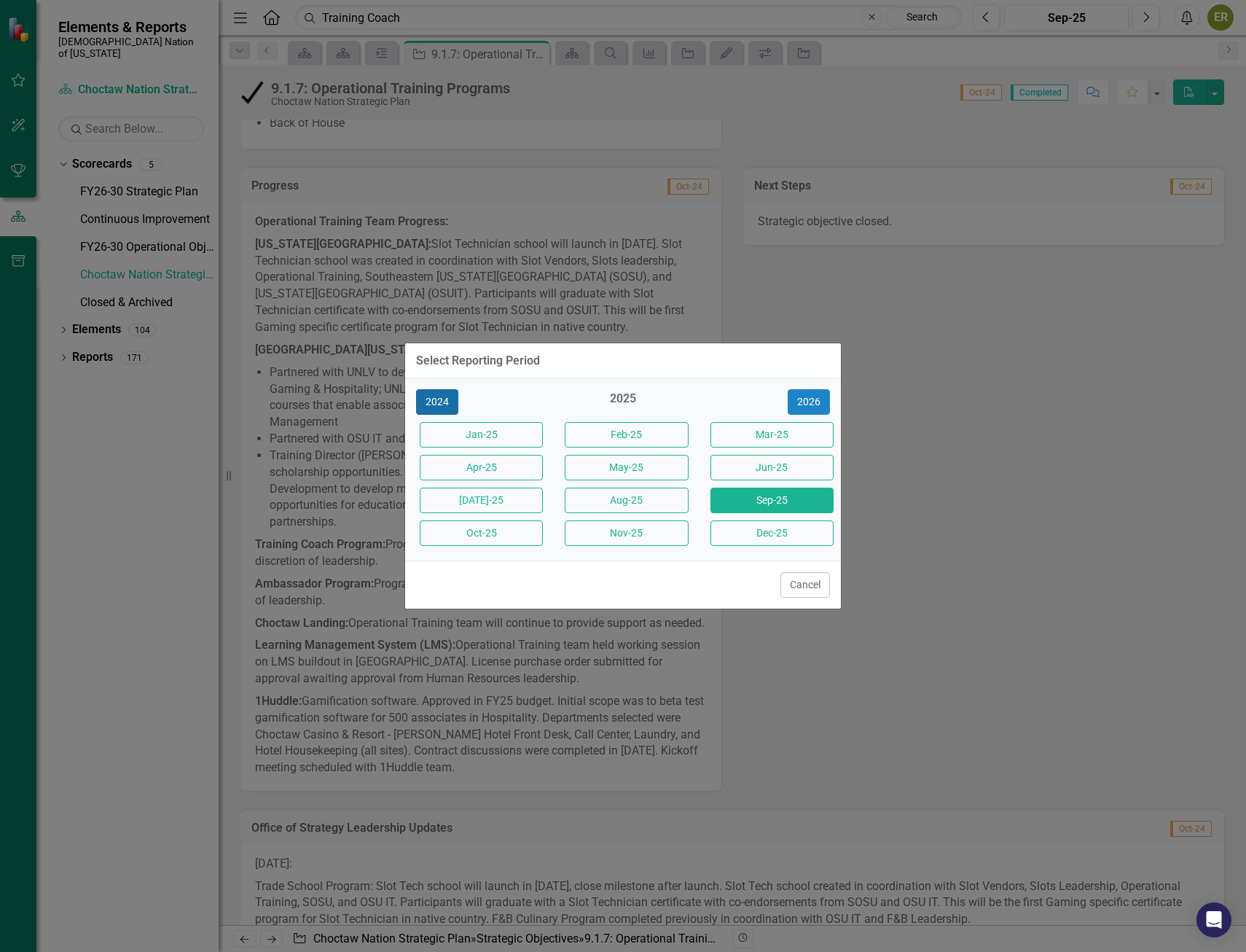
click at [449, 400] on button "2024" at bounding box center [438, 402] width 43 height 25
click at [511, 433] on button "Jan-24" at bounding box center [481, 435] width 123 height 25
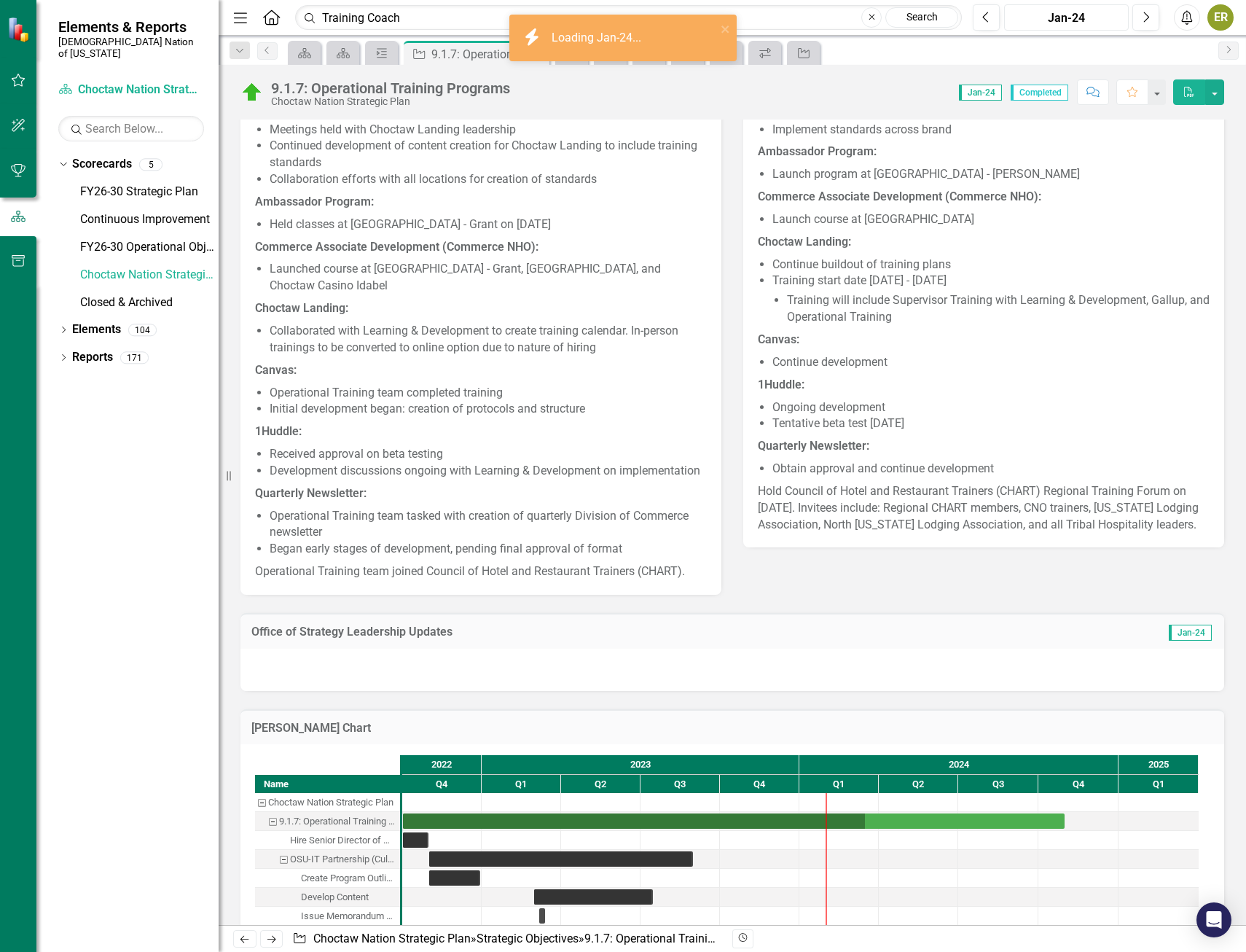
scroll to position [802, 0]
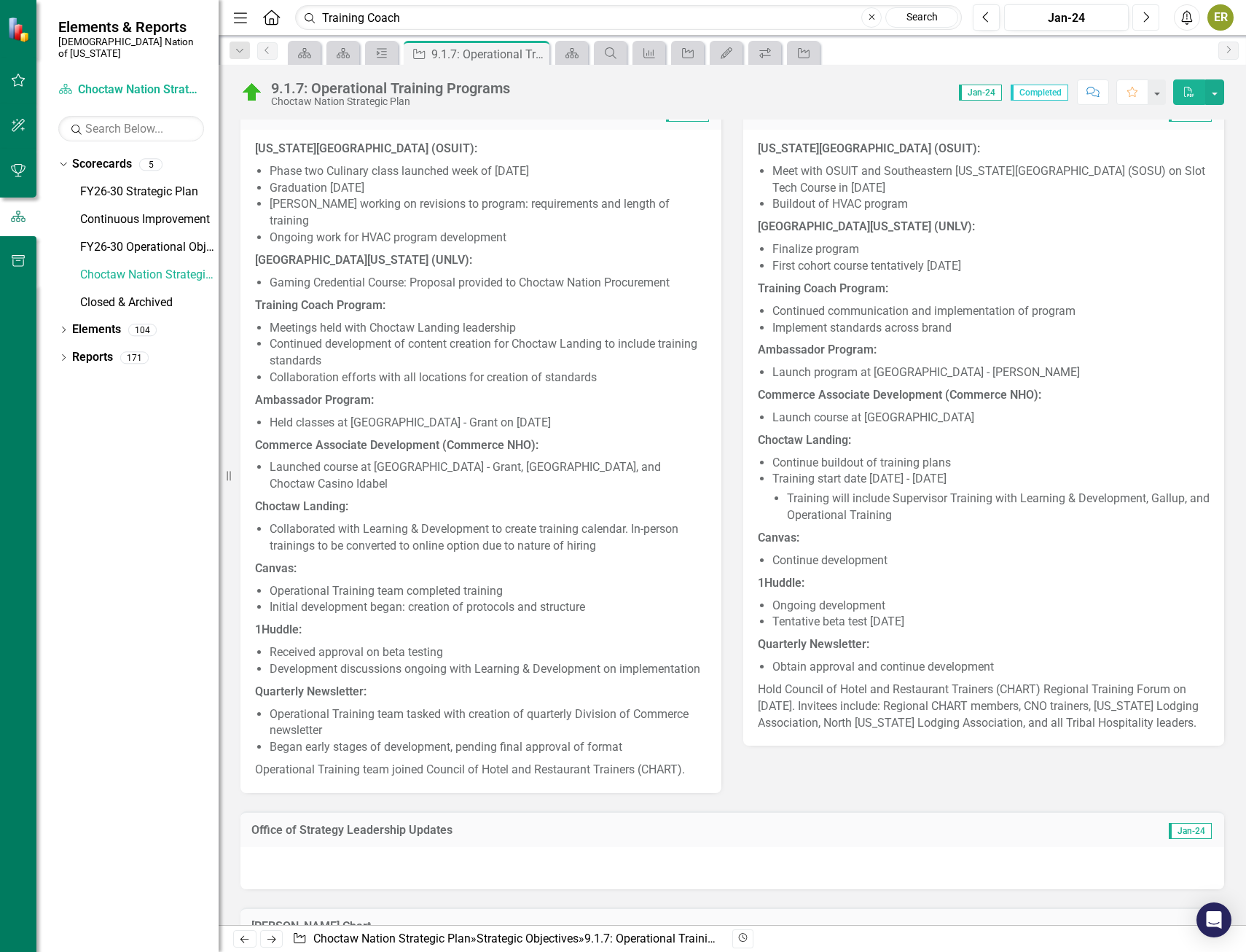
click at [1150, 20] on button "Next" at bounding box center [1146, 17] width 27 height 26
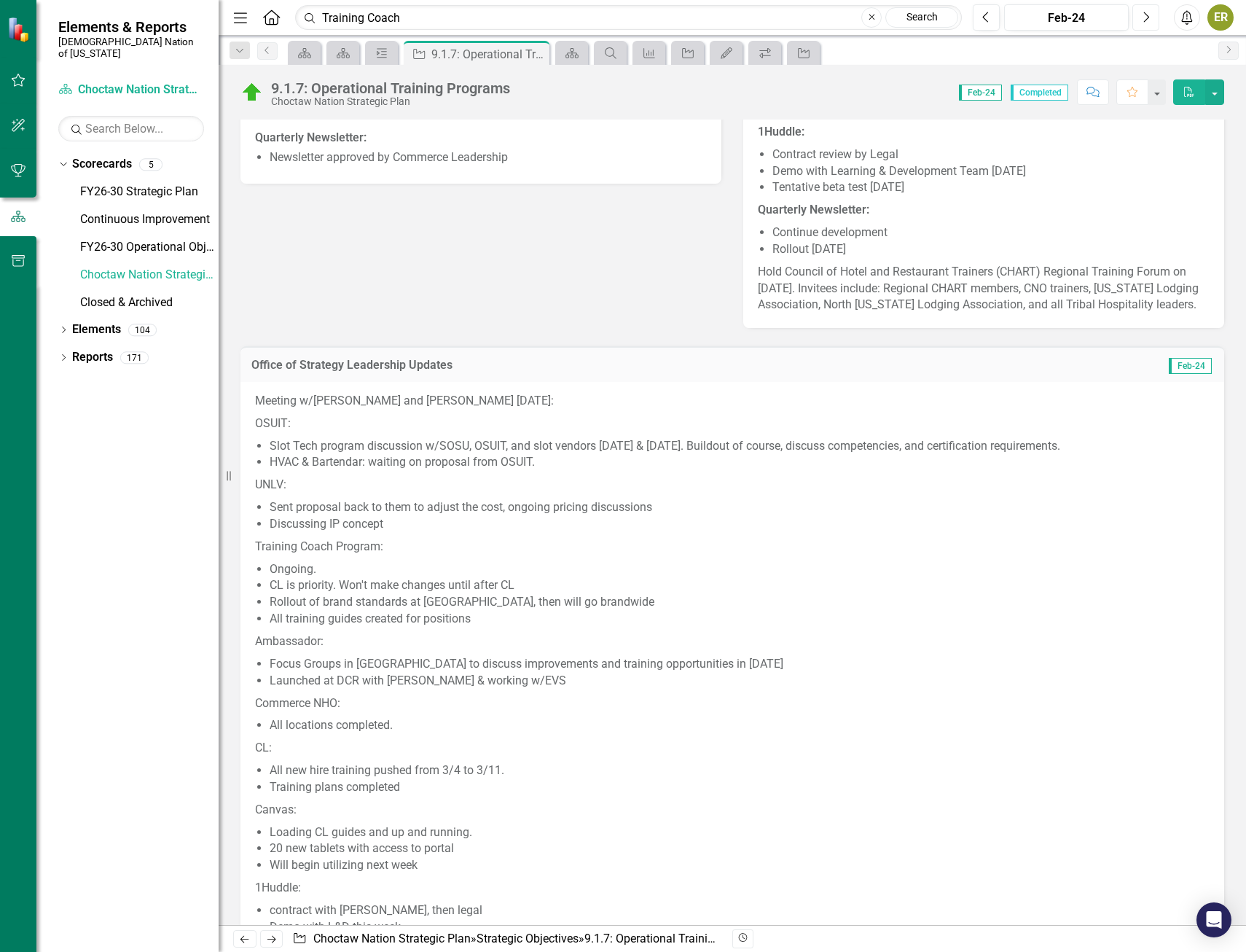
scroll to position [1312, 0]
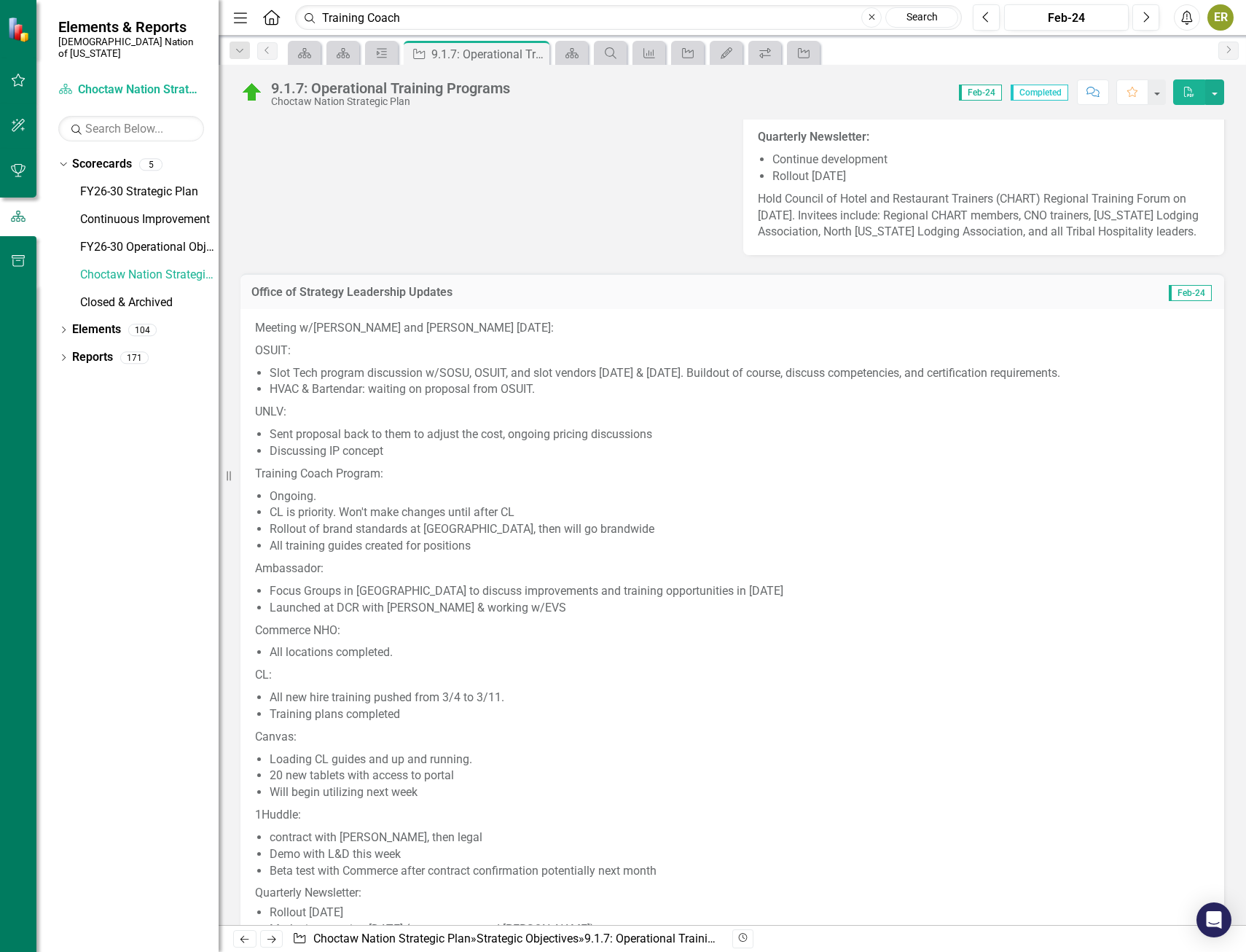
drag, startPoint x: 507, startPoint y: 565, endPoint x: 301, endPoint y: 517, distance: 211.5
click at [301, 517] on ul "Ongoing. CL is priority. Won't make changes until after CL Rollout of brand sta…" at bounding box center [740, 522] width 940 height 66
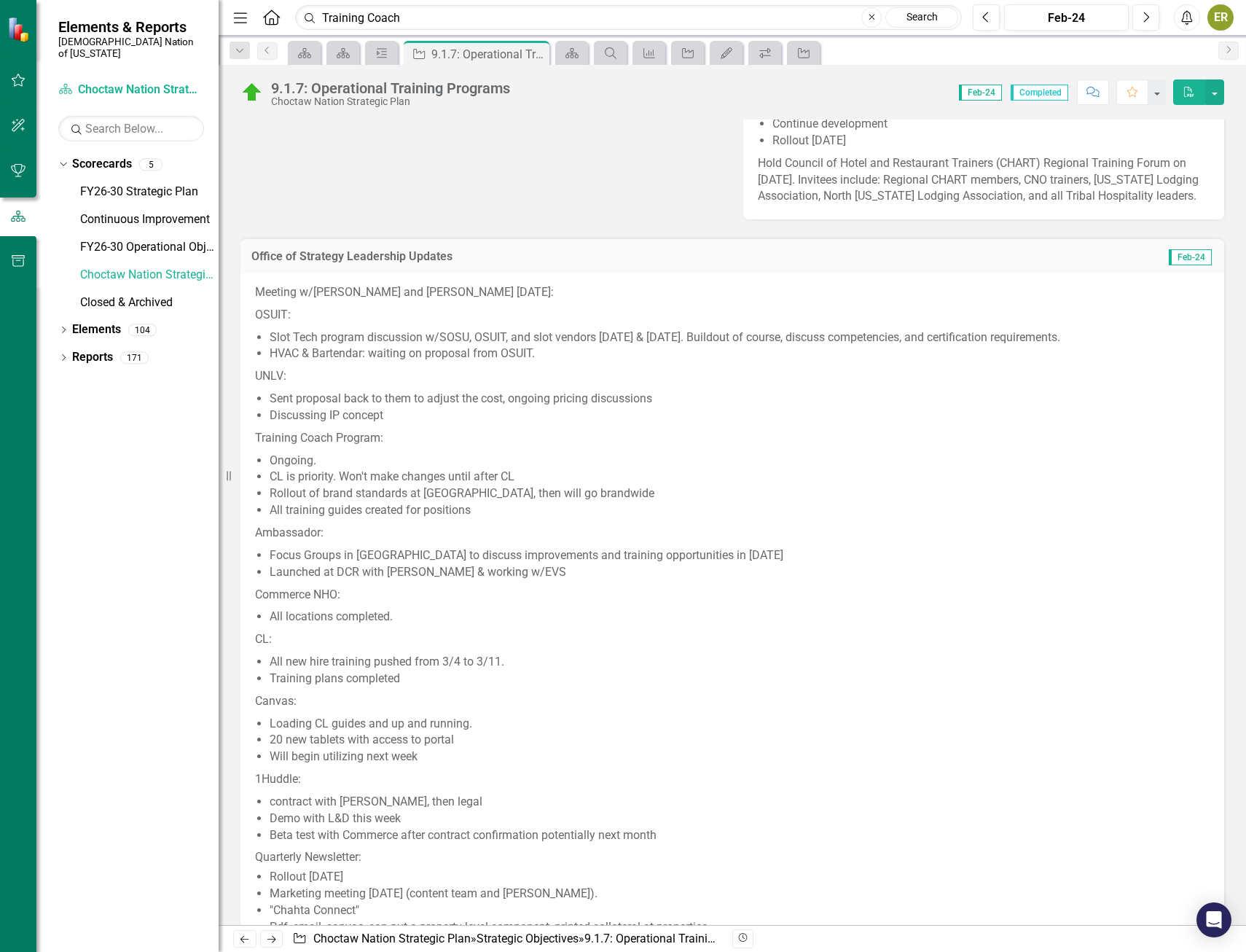
scroll to position [1240, 0]
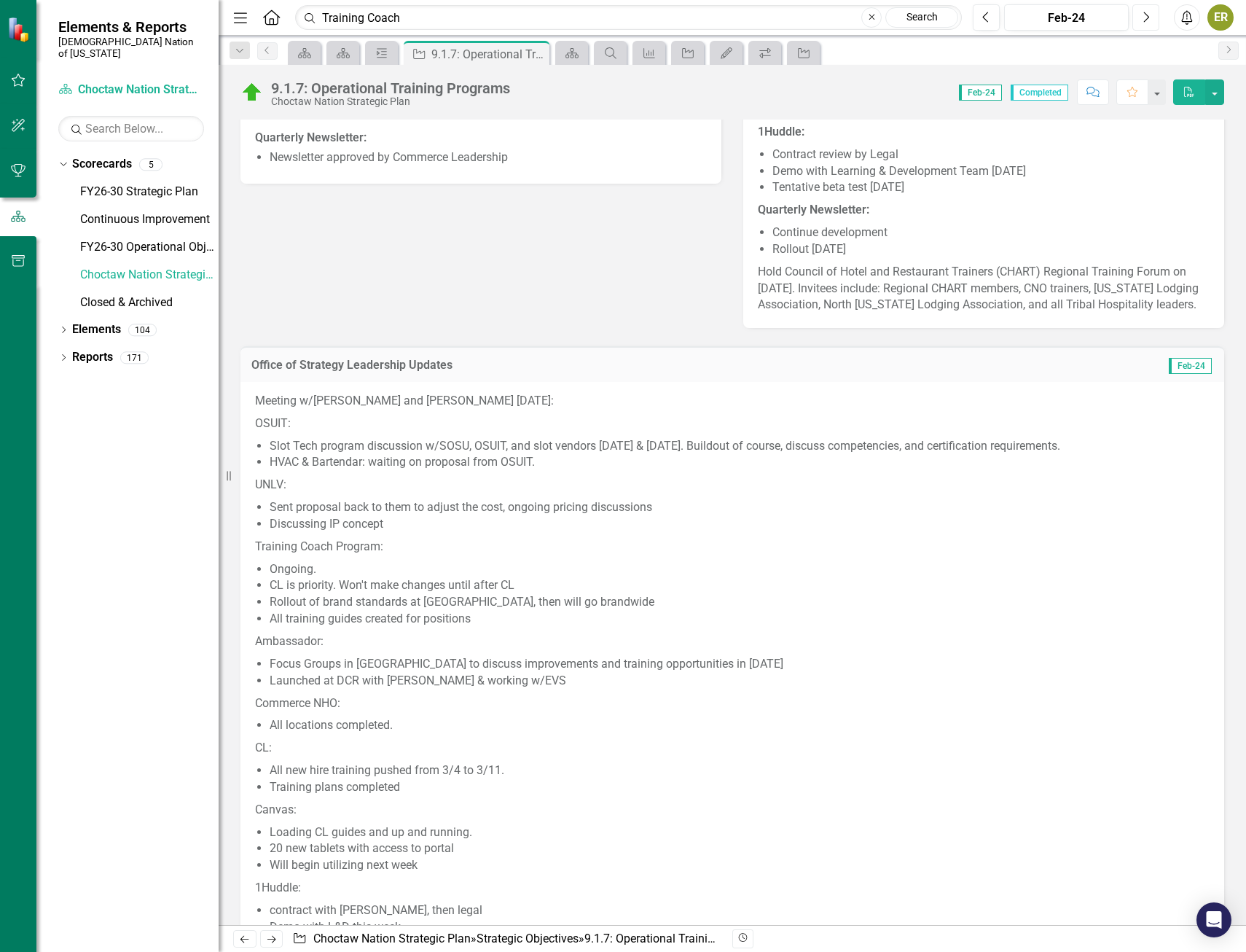
click at [1146, 15] on icon "Next" at bounding box center [1146, 17] width 8 height 14
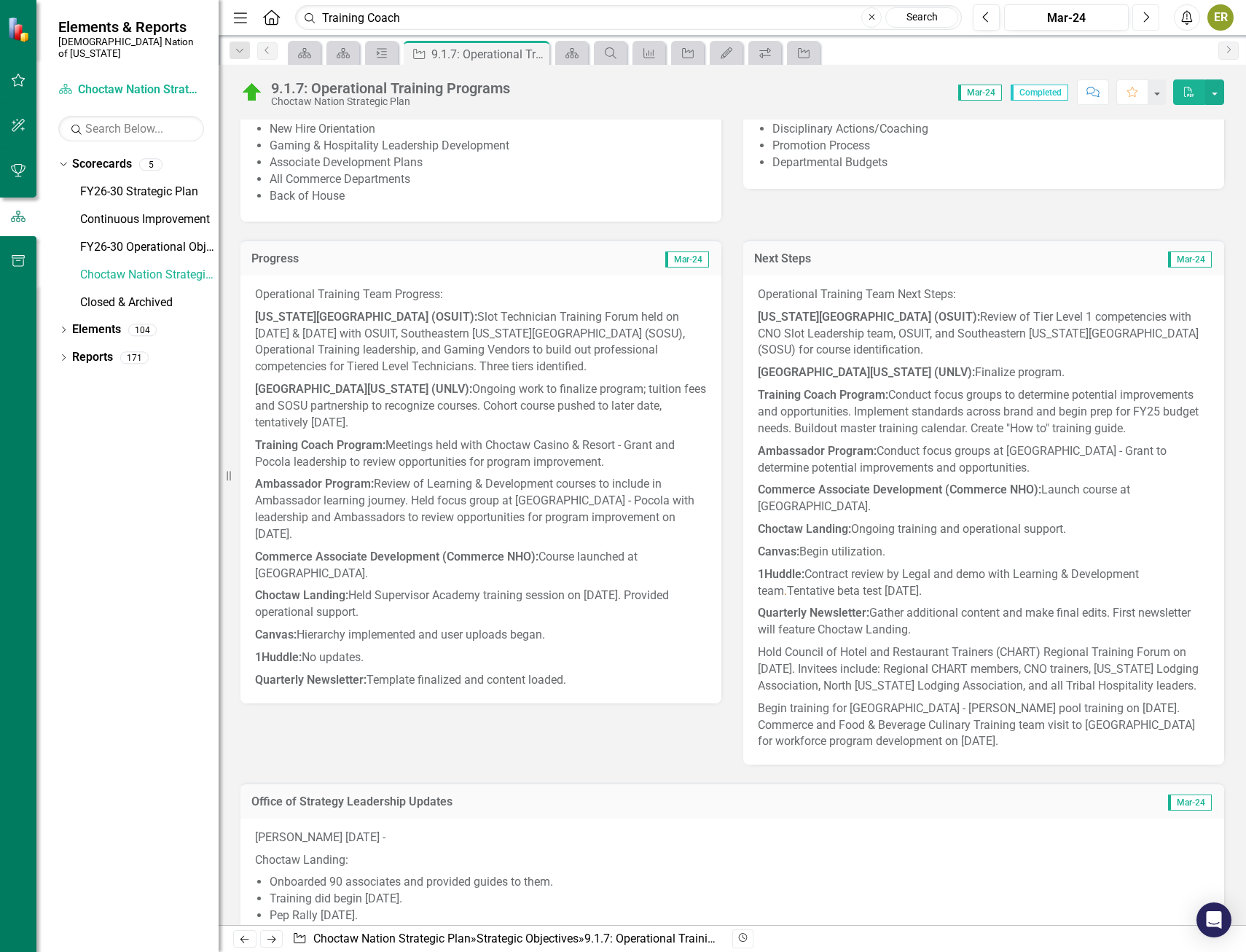
scroll to position [1021, 0]
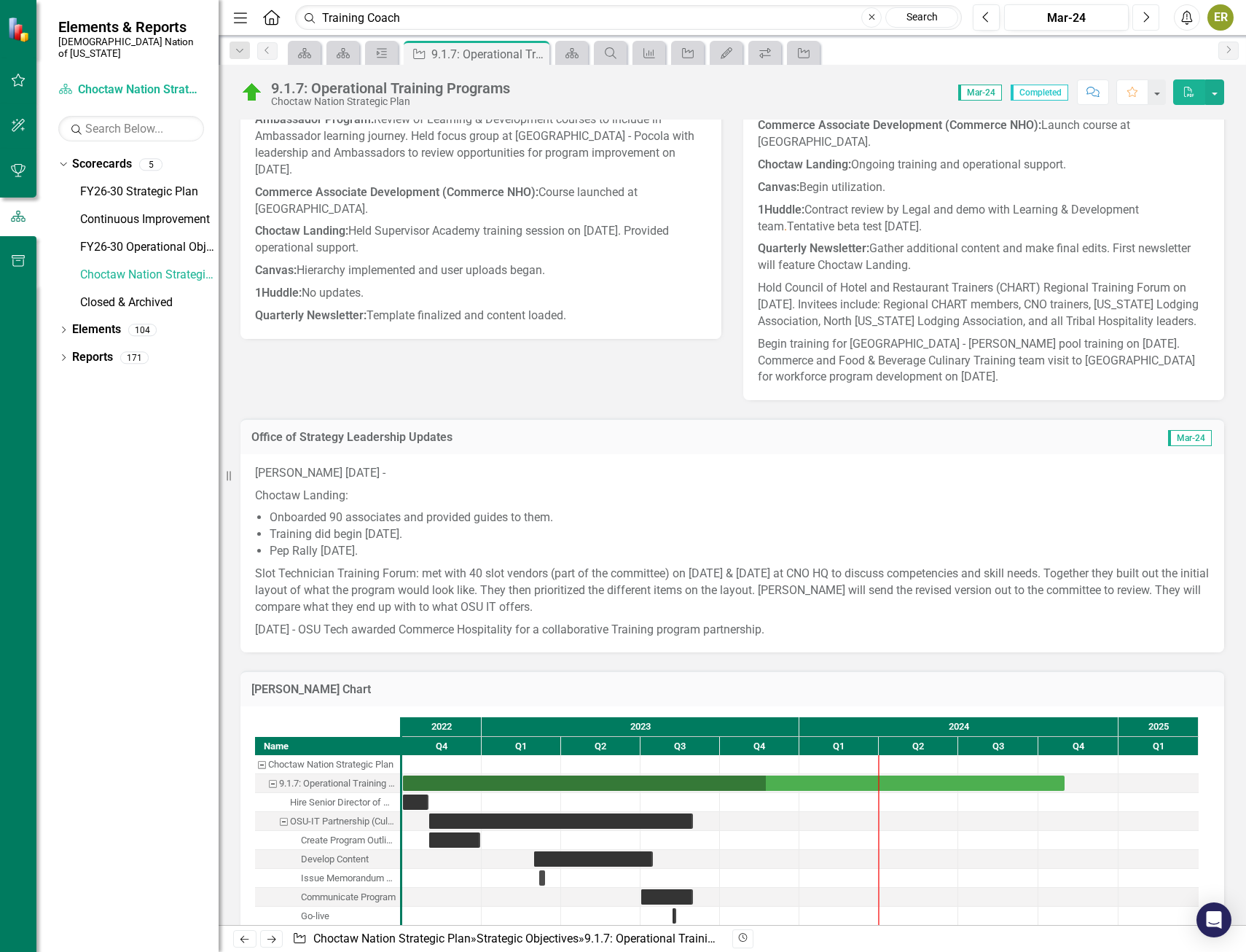
click at [1153, 15] on button "Next" at bounding box center [1146, 17] width 27 height 26
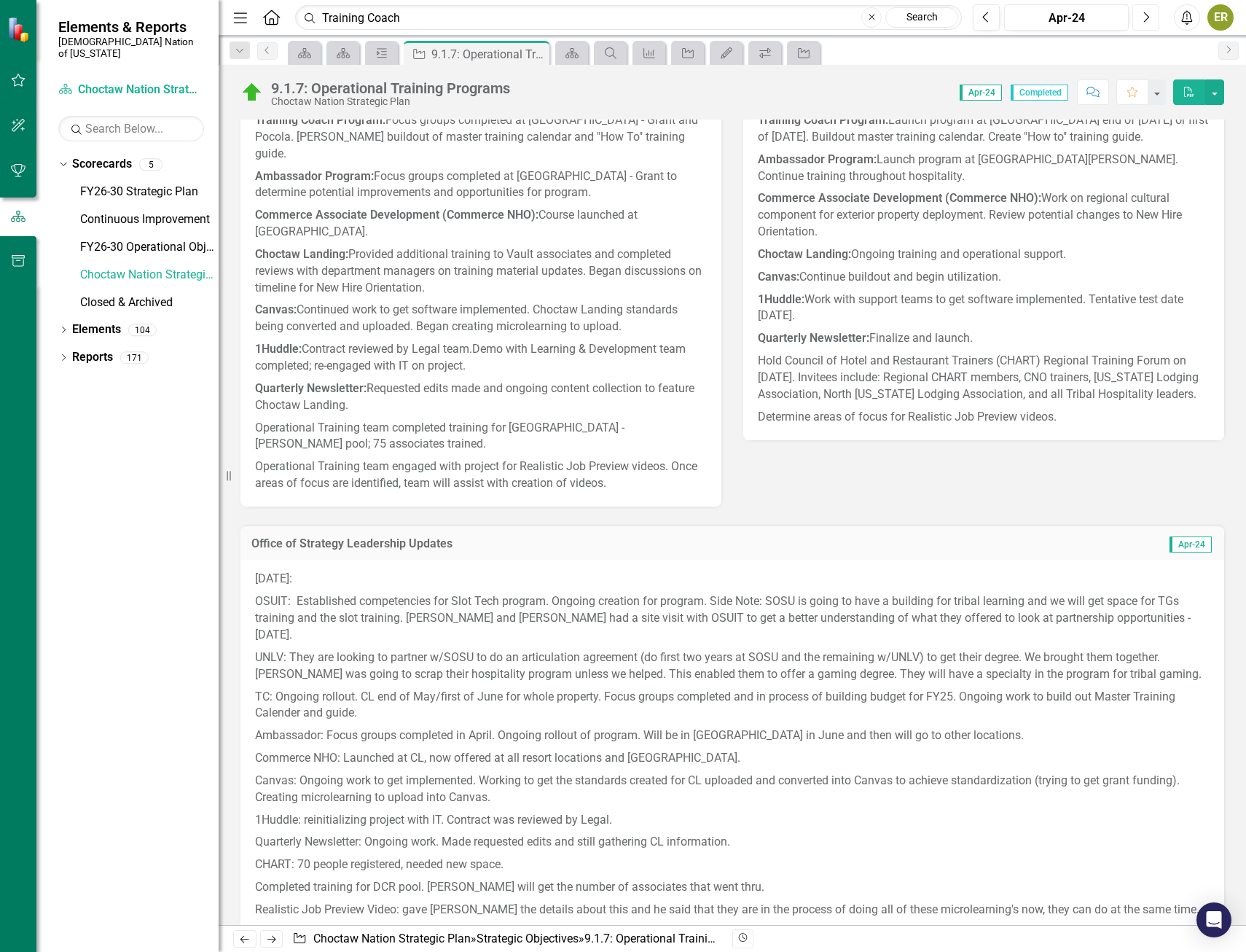
scroll to position [1094, 0]
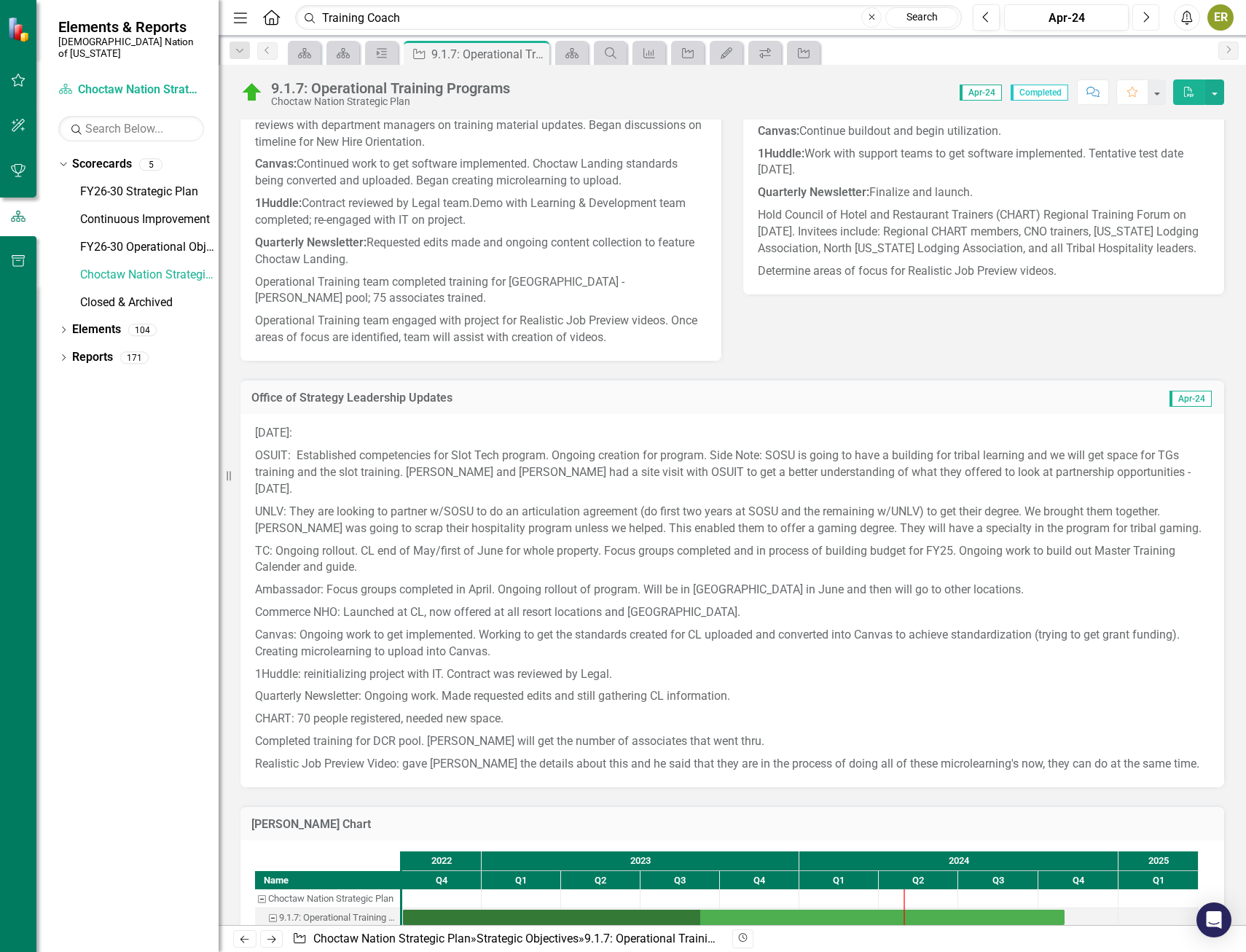
click at [1138, 19] on button "Next" at bounding box center [1146, 17] width 27 height 26
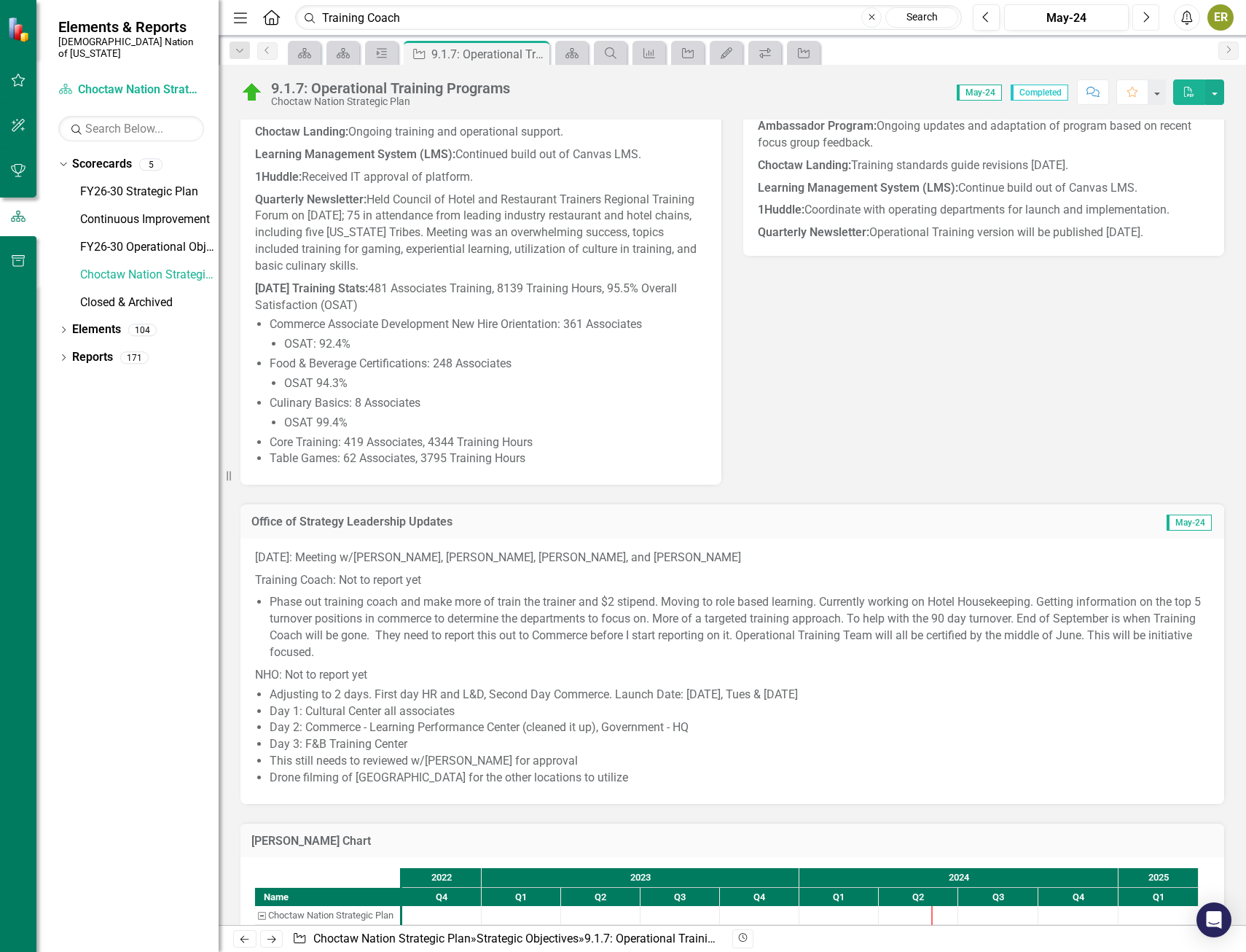
scroll to position [1021, 0]
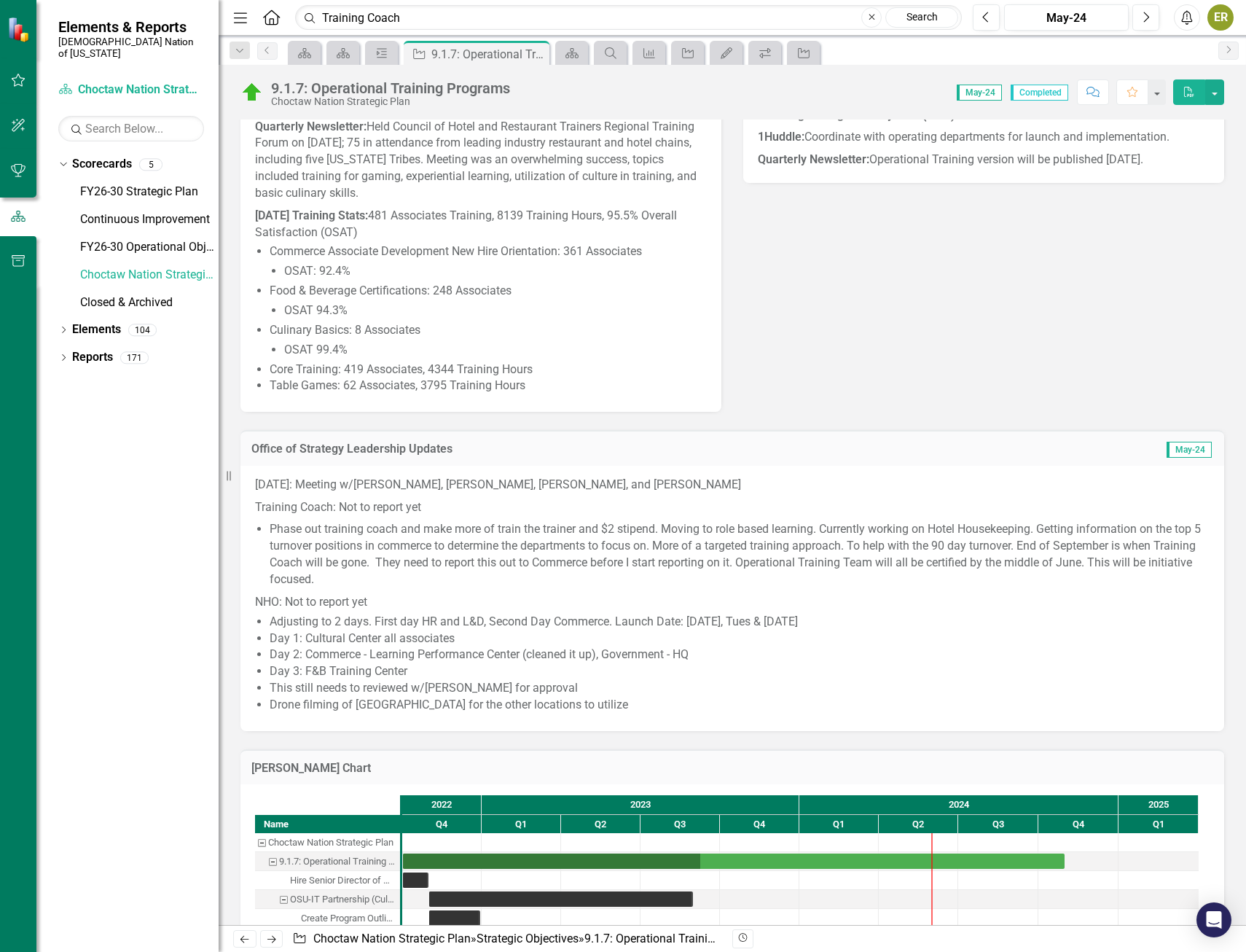
drag, startPoint x: 958, startPoint y: 418, endPoint x: 970, endPoint y: 364, distance: 55.3
click at [970, 364] on div "Progress May-24 Operational Training Team Progress: [US_STATE] State University…" at bounding box center [732, 293] width 1006 height 873
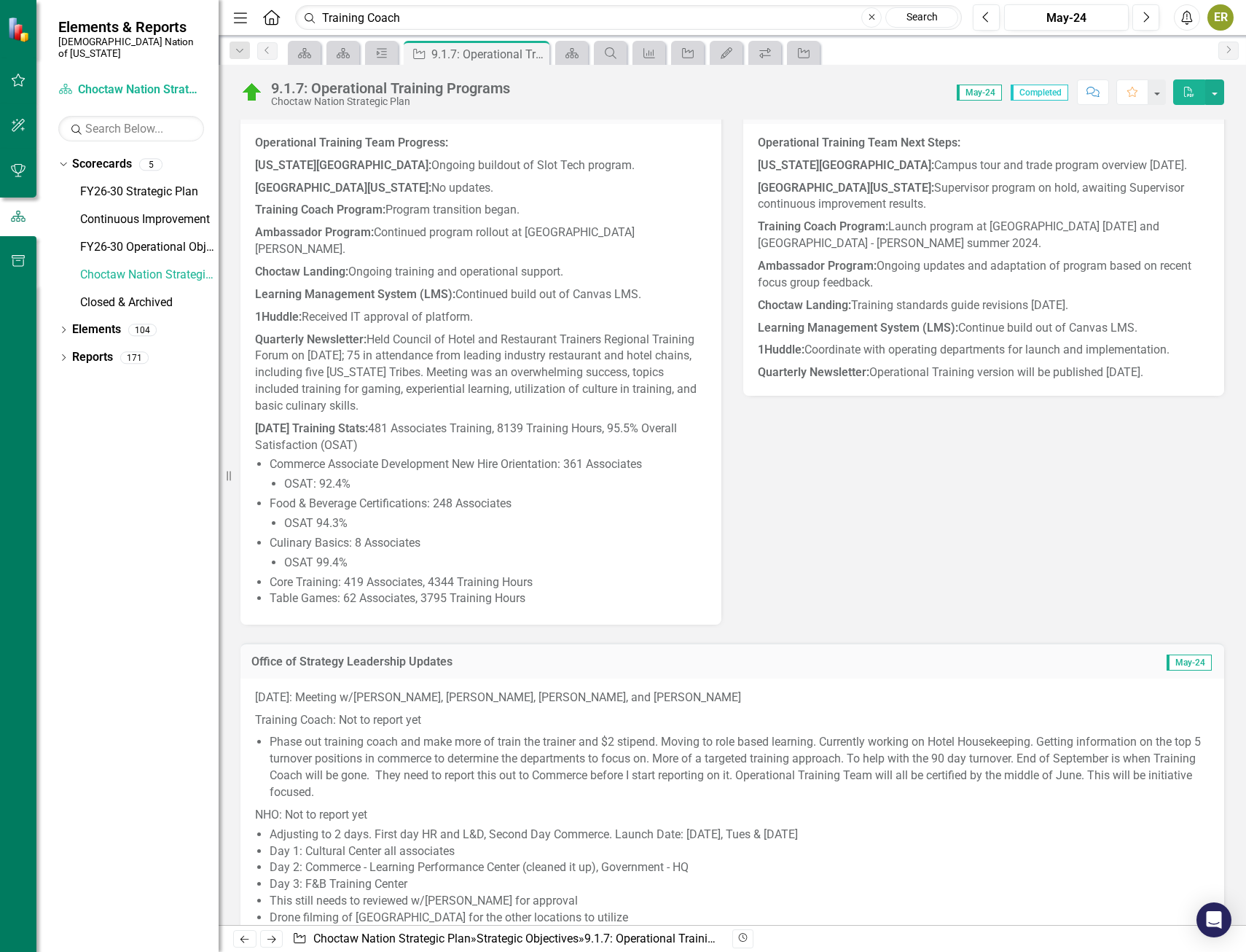
scroll to position [802, 0]
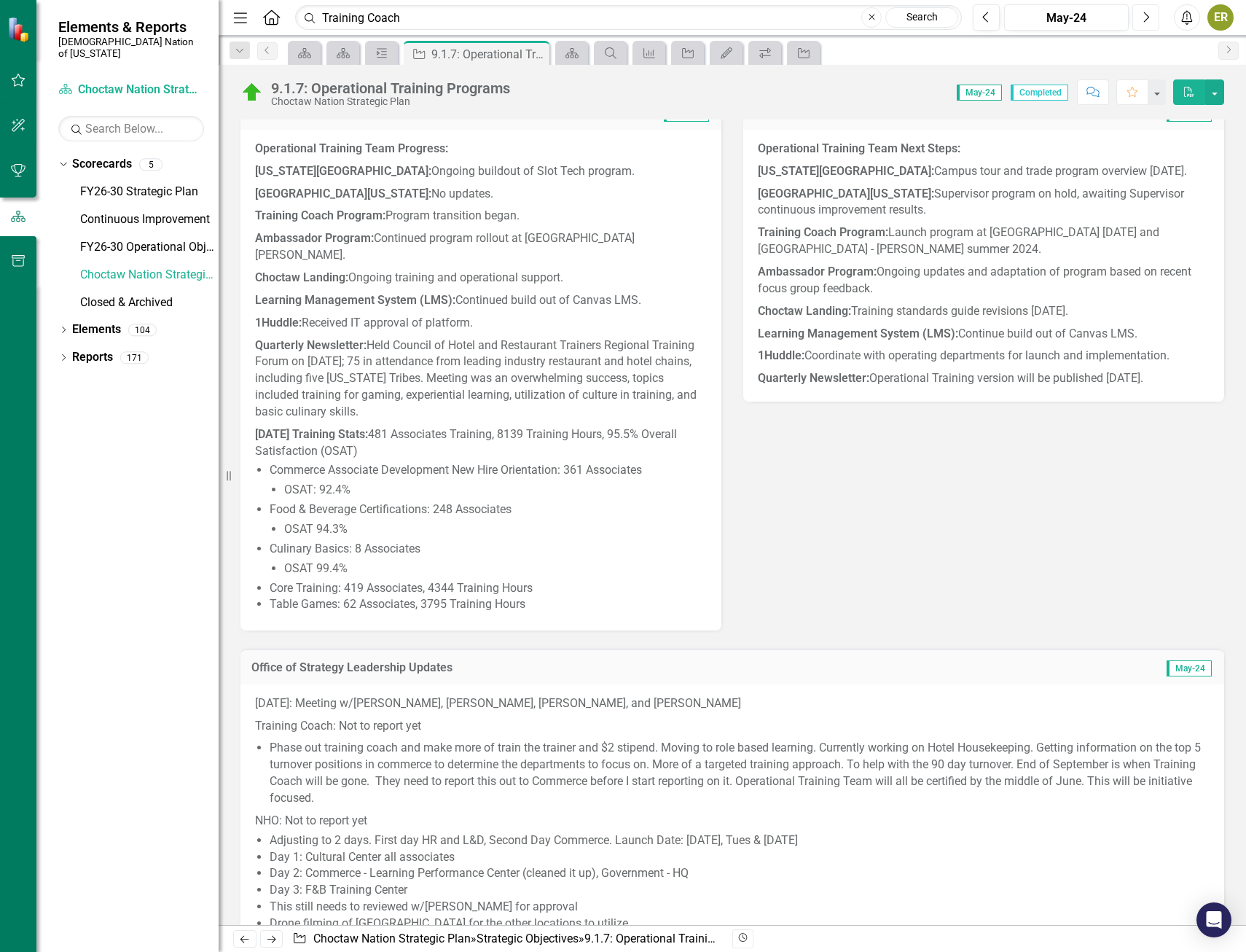
click at [1155, 22] on button "Next" at bounding box center [1146, 17] width 27 height 26
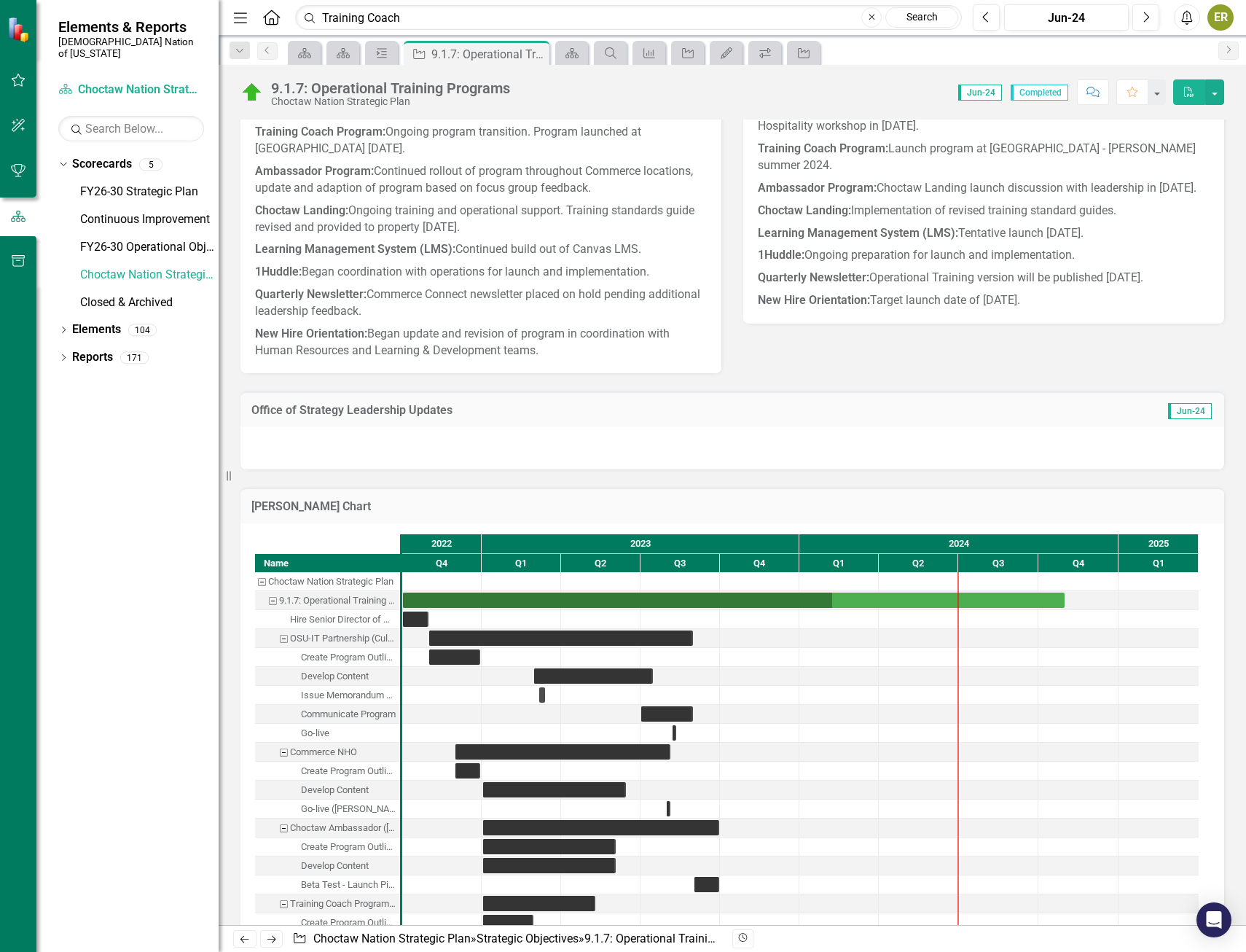
scroll to position [802, 0]
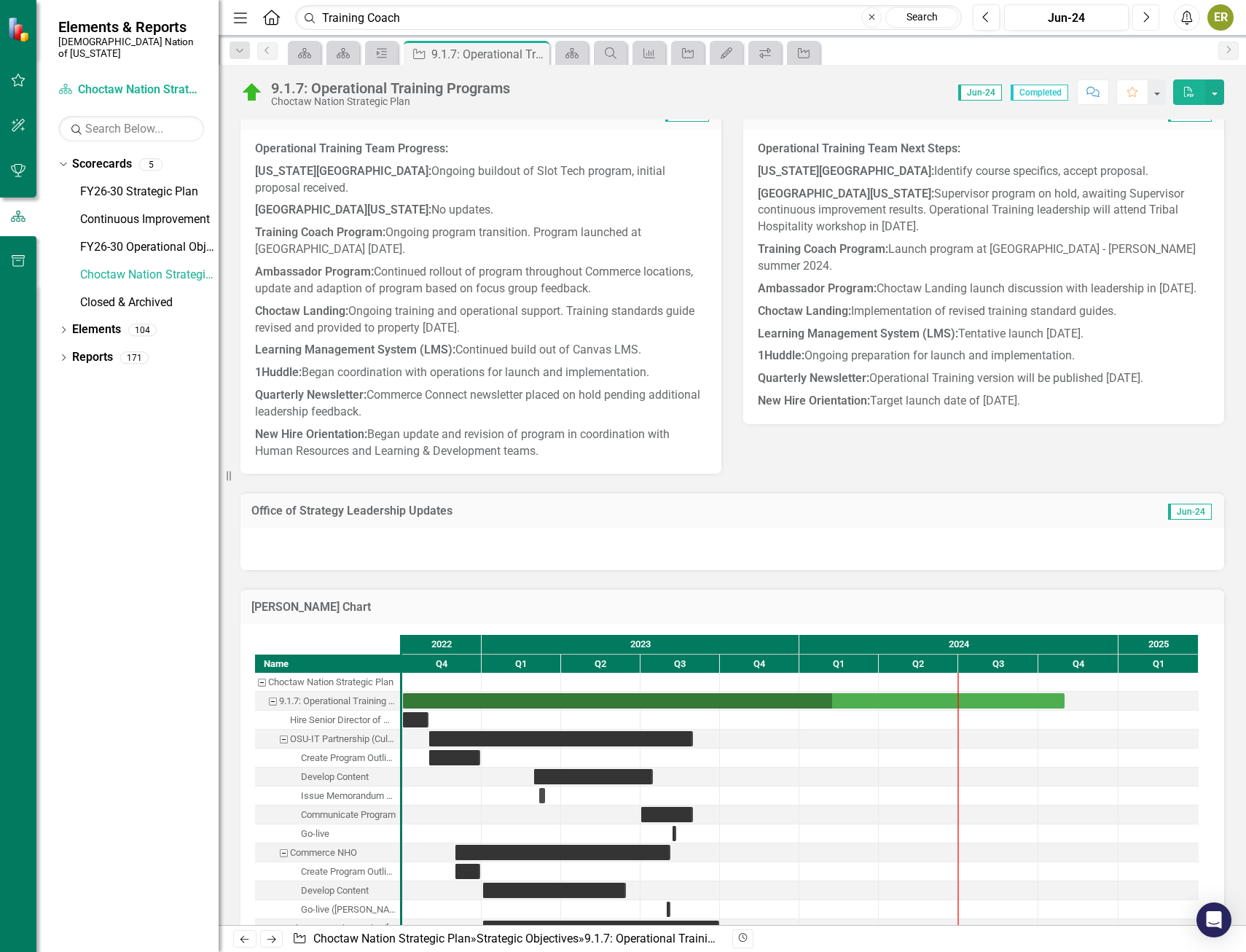
click at [1147, 22] on icon "Next" at bounding box center [1146, 17] width 8 height 14
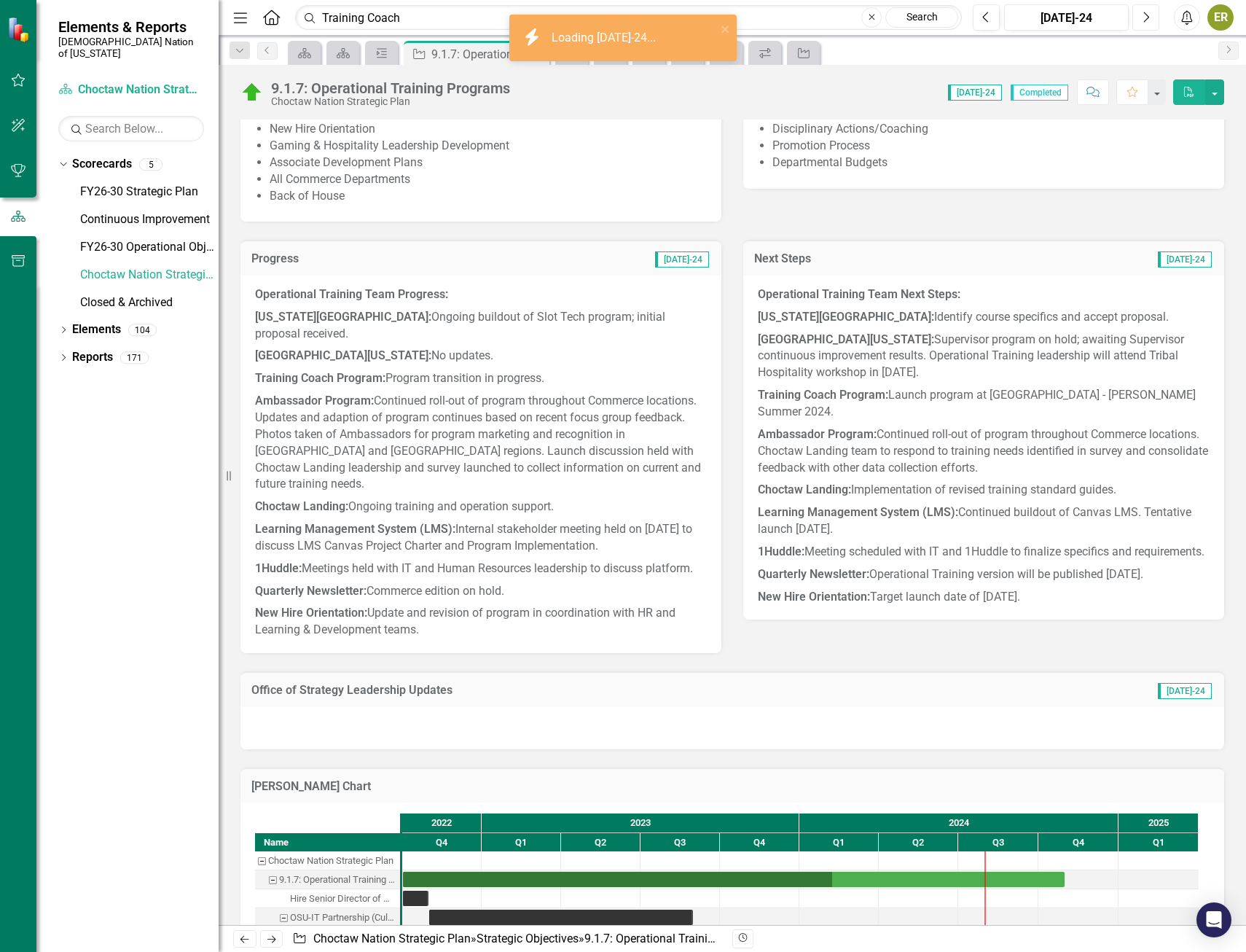
scroll to position [802, 0]
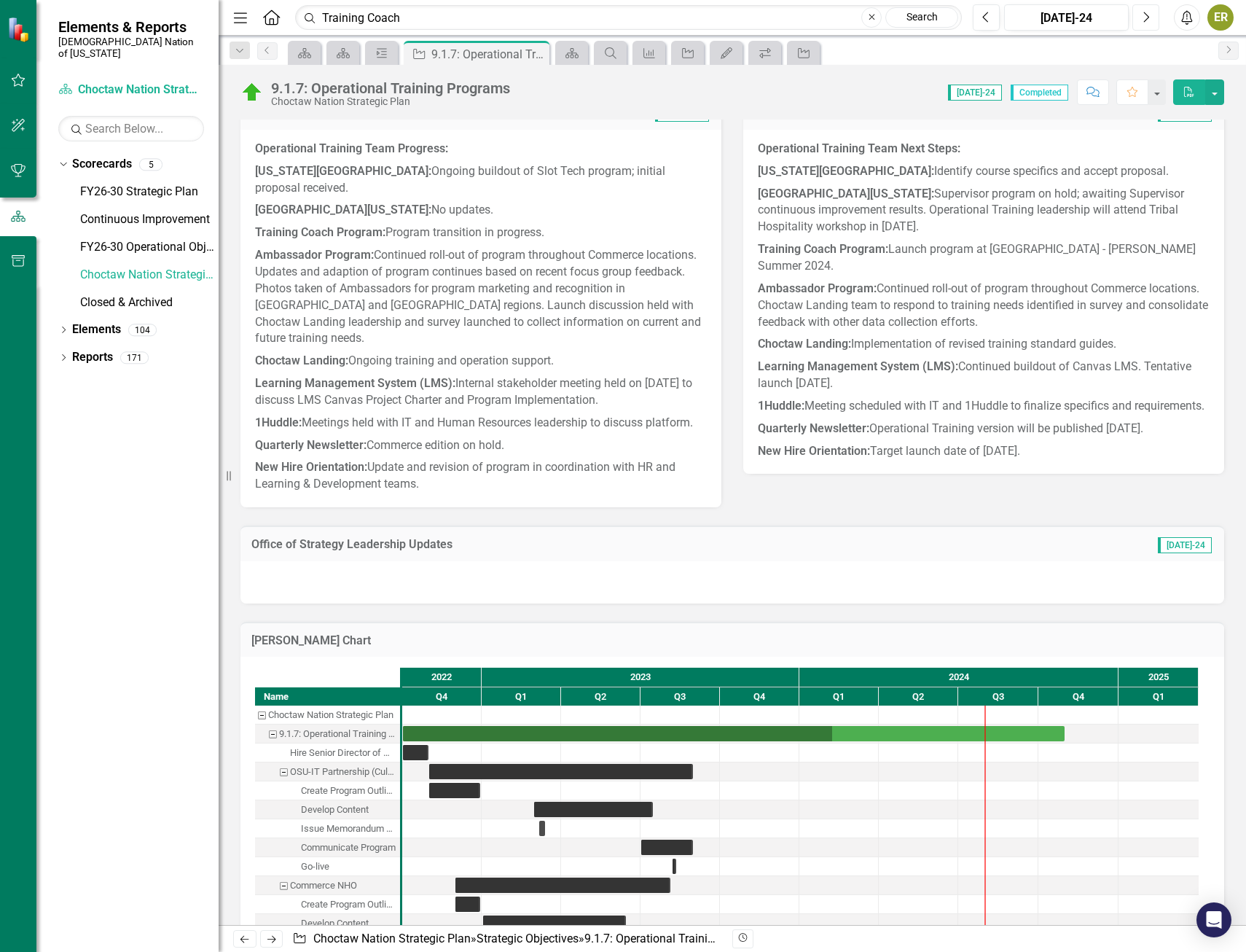
click at [1152, 19] on button "Next" at bounding box center [1146, 17] width 27 height 26
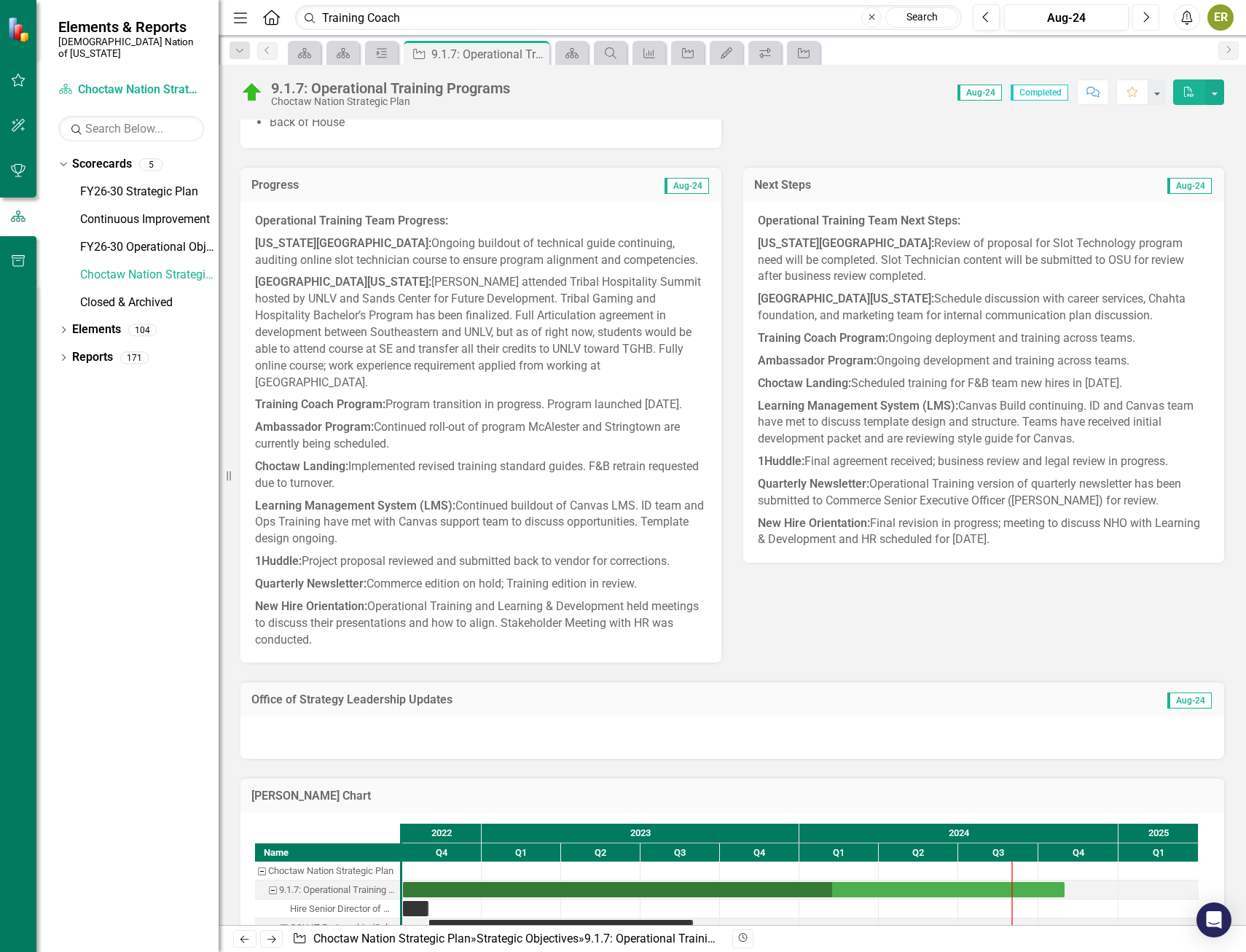
scroll to position [730, 0]
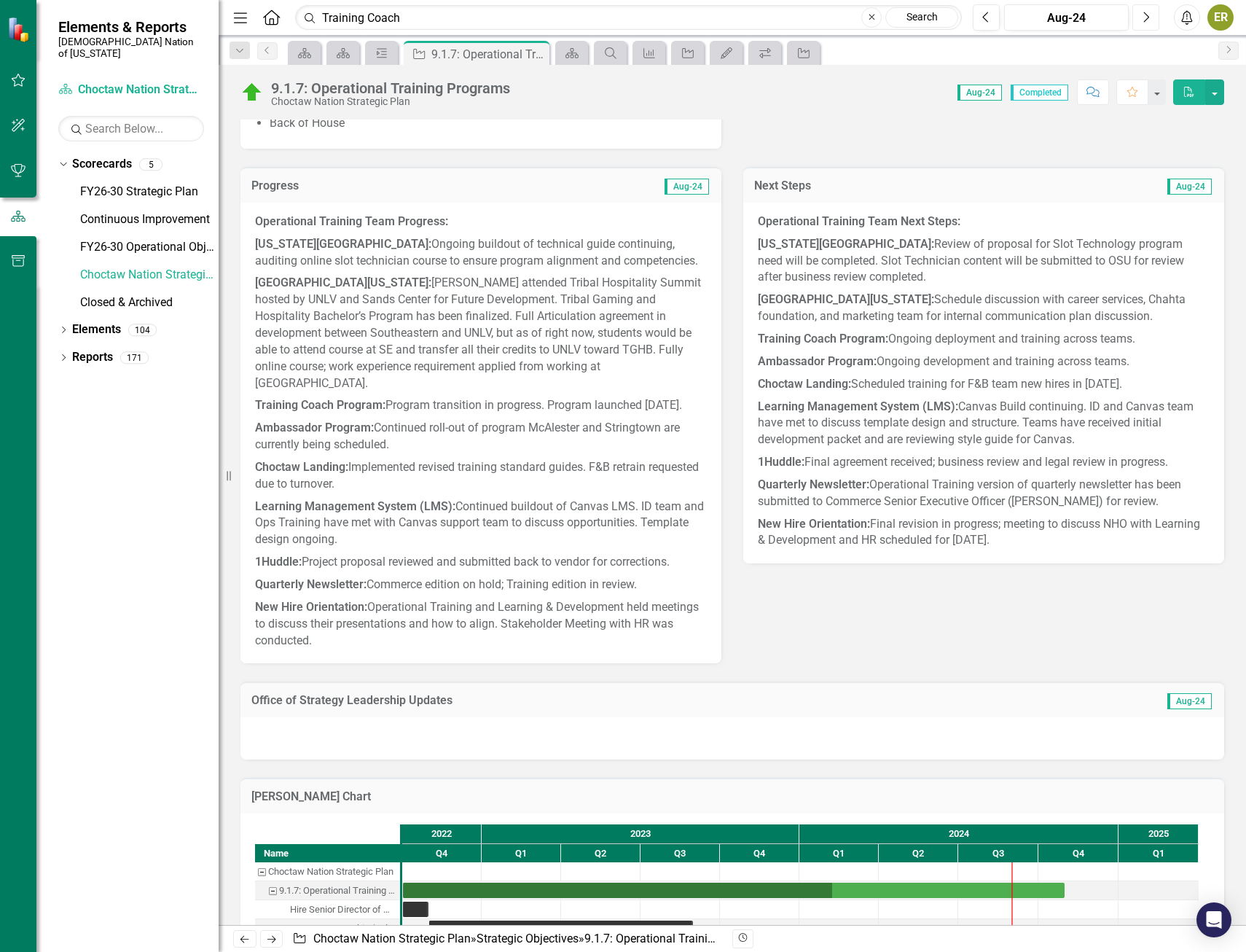
click at [1150, 17] on button "Next" at bounding box center [1146, 17] width 27 height 26
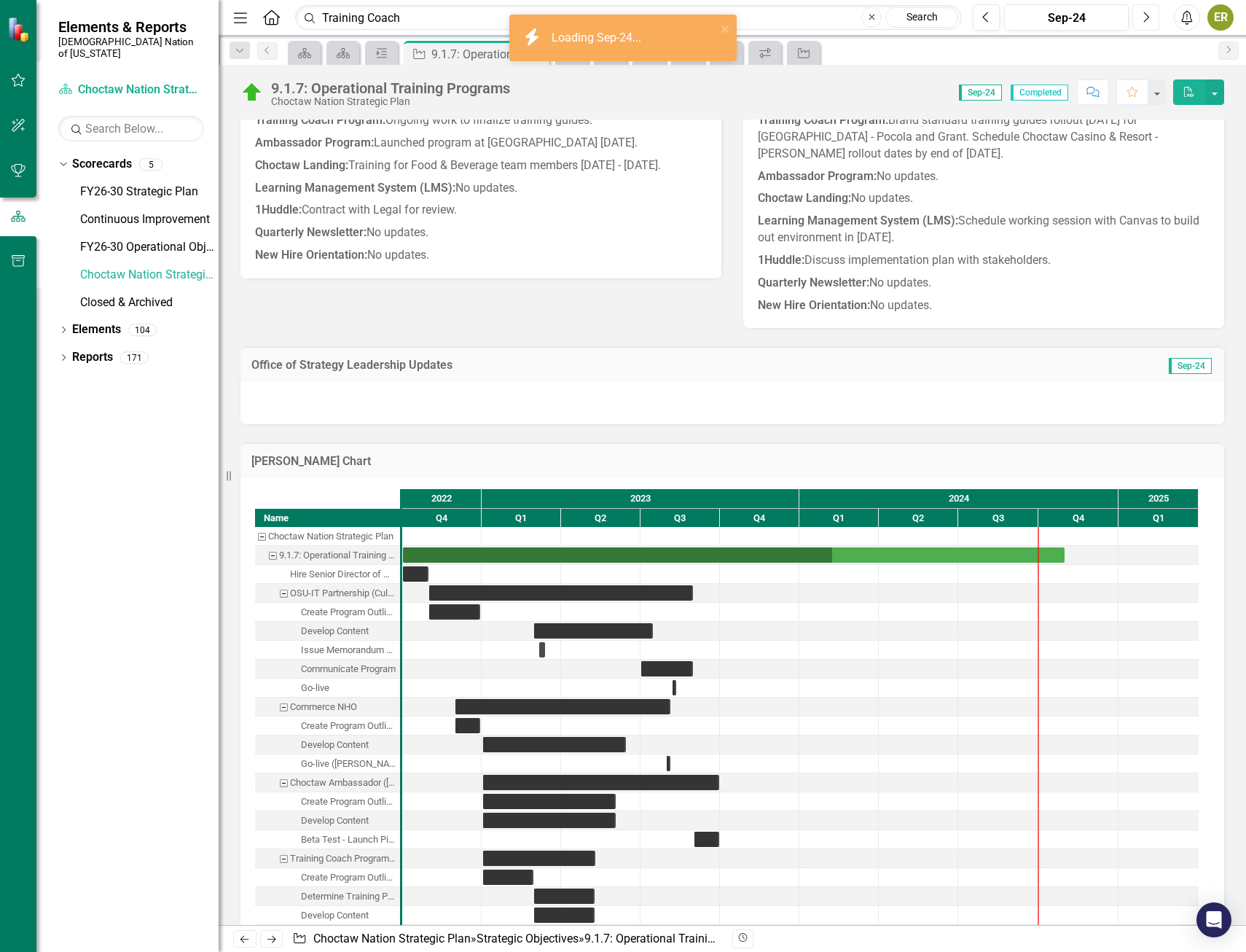
scroll to position [657, 0]
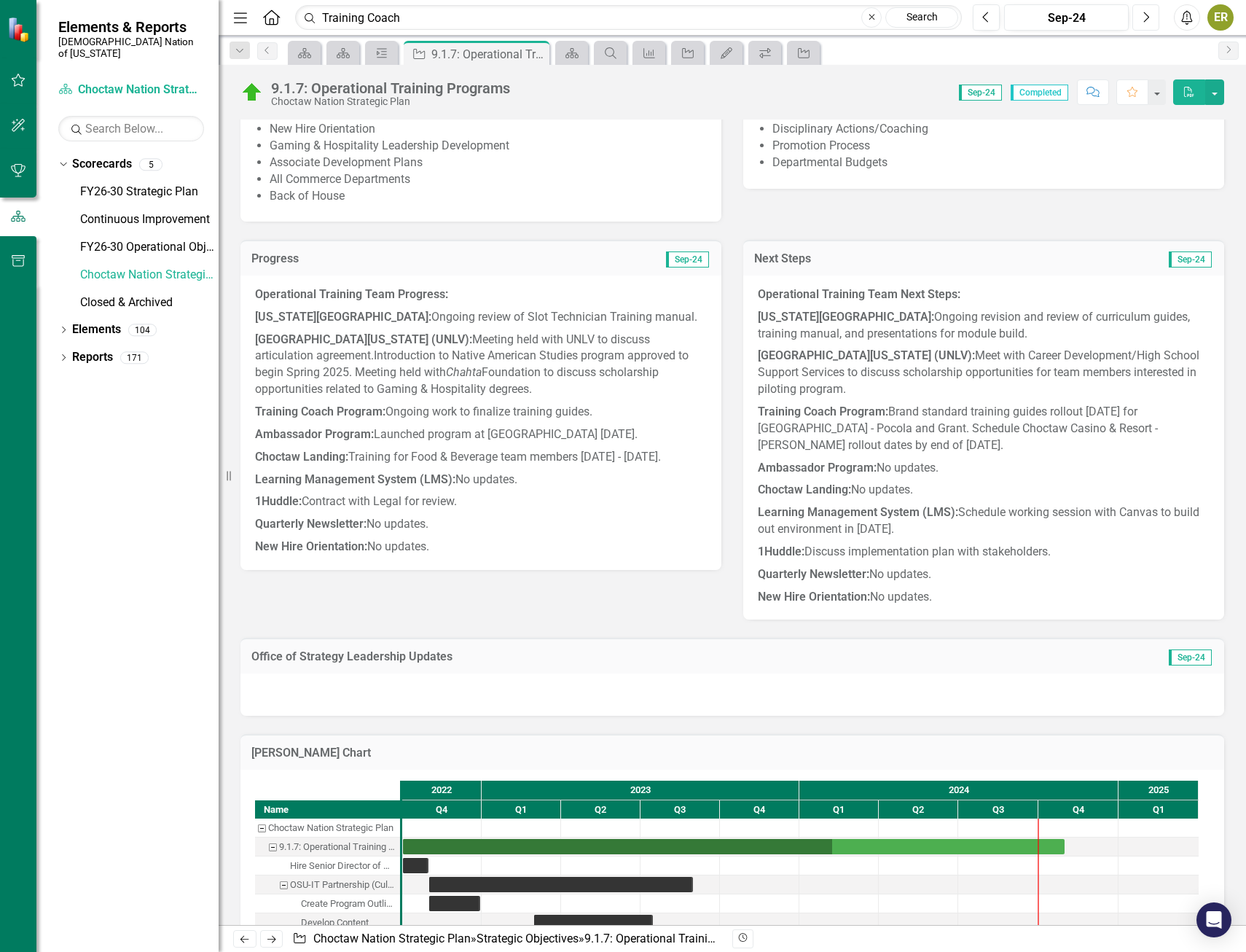
click at [1154, 12] on button "Next" at bounding box center [1146, 17] width 27 height 26
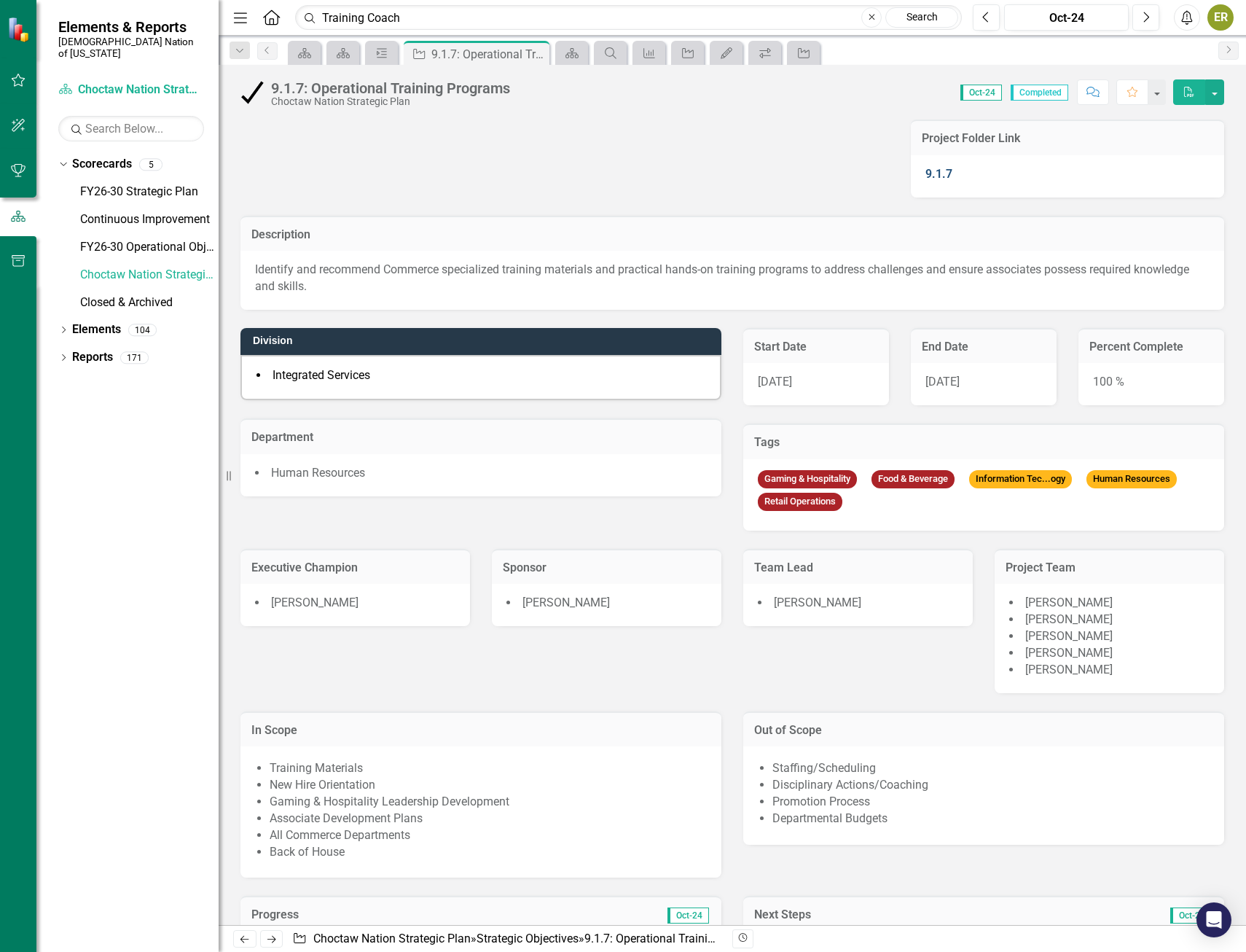
click at [926, 177] on link "9.1.7" at bounding box center [939, 174] width 27 height 14
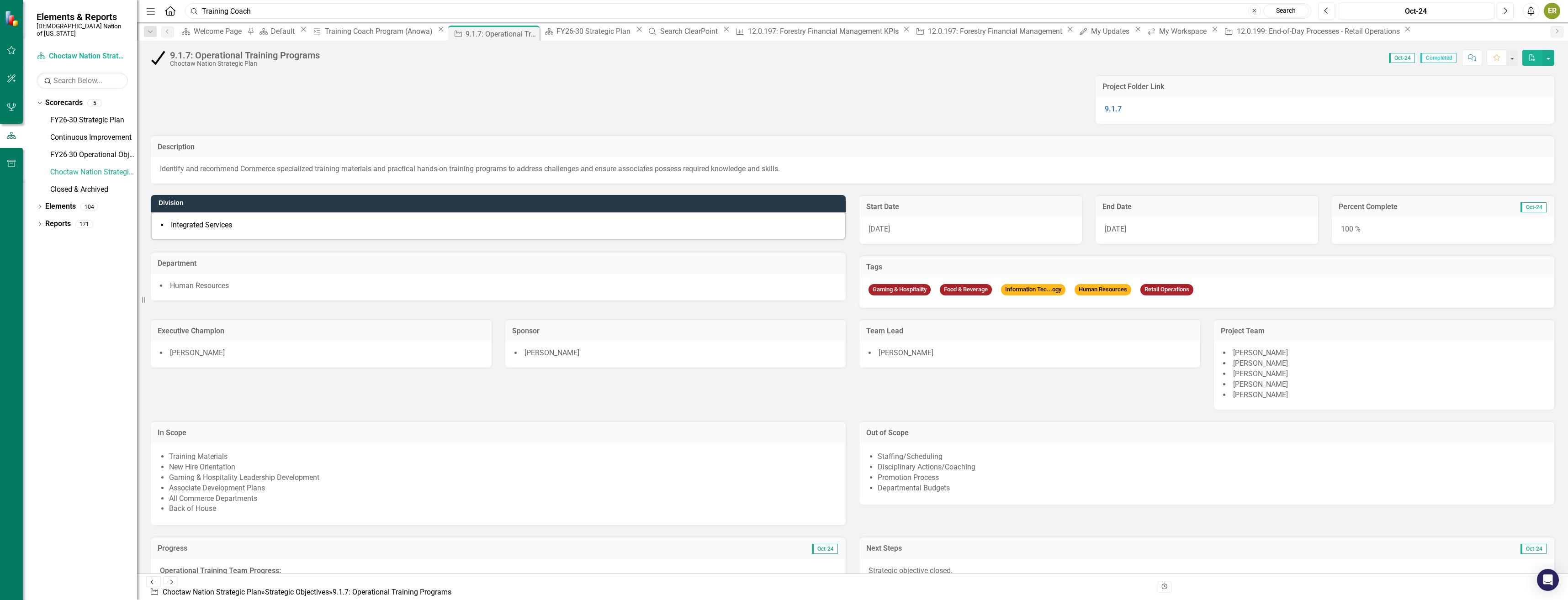
click at [374, 7] on input "Training Coach" at bounding box center [748, 11] width 1126 height 16
drag, startPoint x: 374, startPoint y: 7, endPoint x: 234, endPoint y: 9, distance: 140.0
click at [214, 9] on input "Training Coach" at bounding box center [748, 11] width 1126 height 16
type input "T"
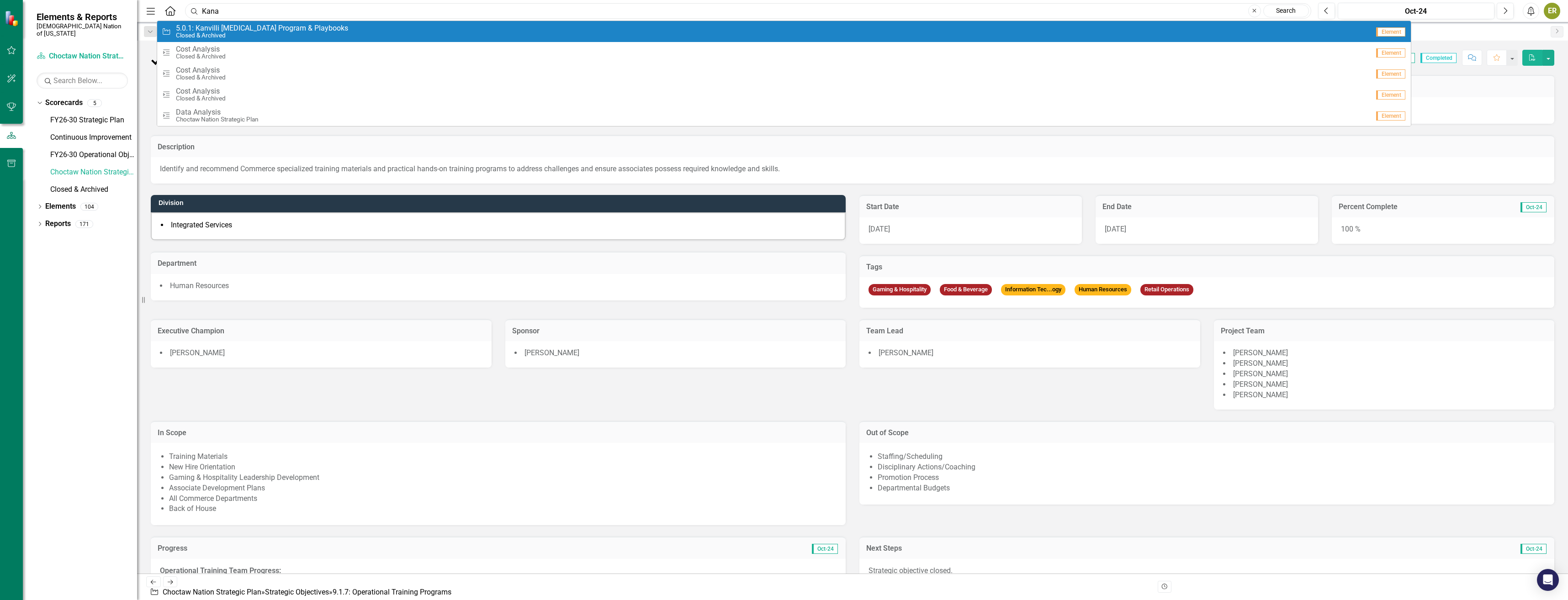
type input "Kana"
click at [461, 29] on div "Strategic Objective 5.0.1: Kanvilli [MEDICAL_DATA] Program & Playbooks Closed &…" at bounding box center [766, 32] width 1208 height 15
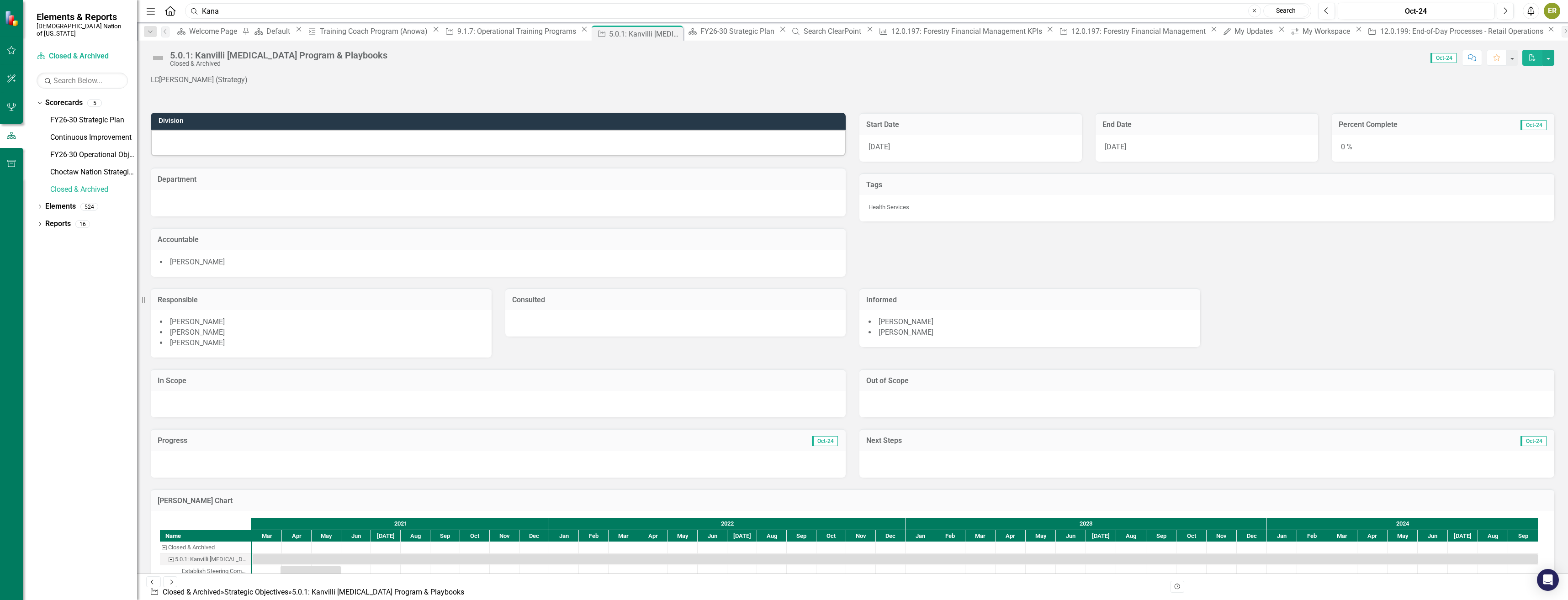
drag, startPoint x: 284, startPoint y: 7, endPoint x: 189, endPoint y: 9, distance: 95.0
click at [189, 9] on input "Kana" at bounding box center [748, 11] width 1126 height 16
type input "Kana"
drag, startPoint x: 239, startPoint y: 12, endPoint x: 177, endPoint y: 13, distance: 62.0
click at [177, 13] on div "Menu Home Search Kana Close Search" at bounding box center [726, 11] width 1165 height 18
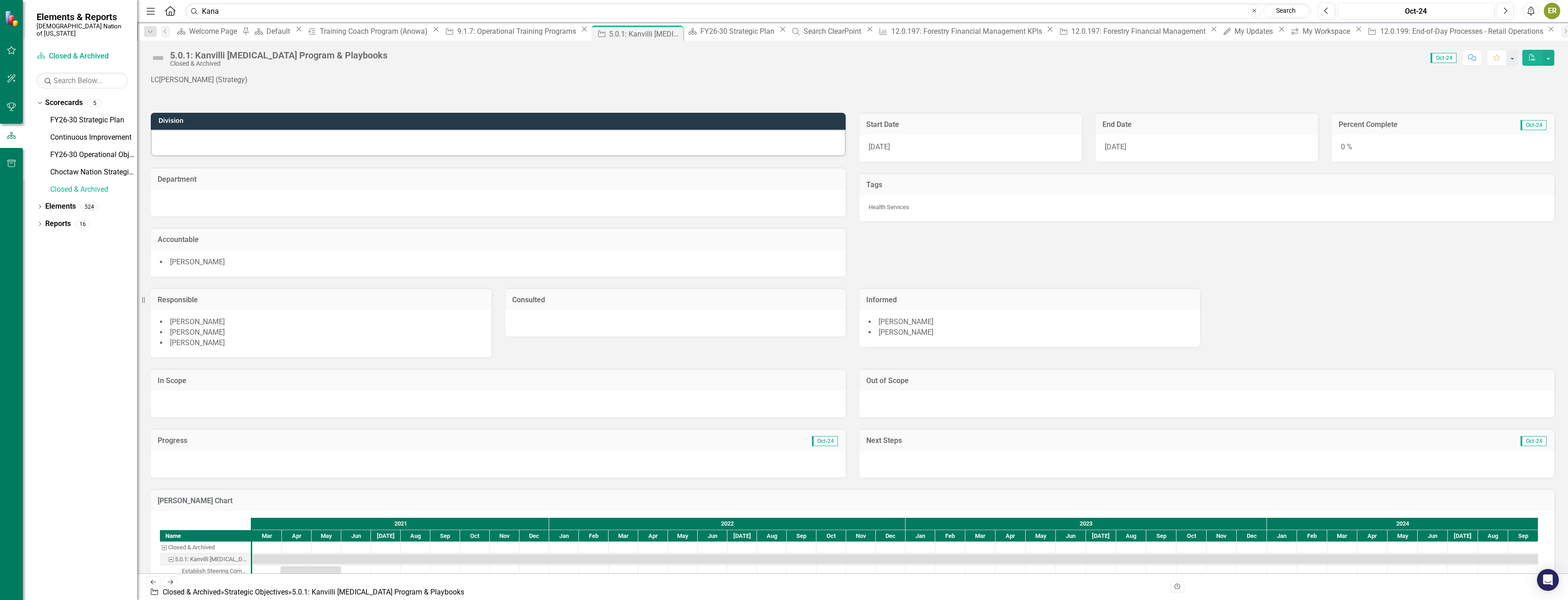
click at [173, 12] on icon "Home" at bounding box center [170, 11] width 12 height 10
